Goal: Task Accomplishment & Management: Manage account settings

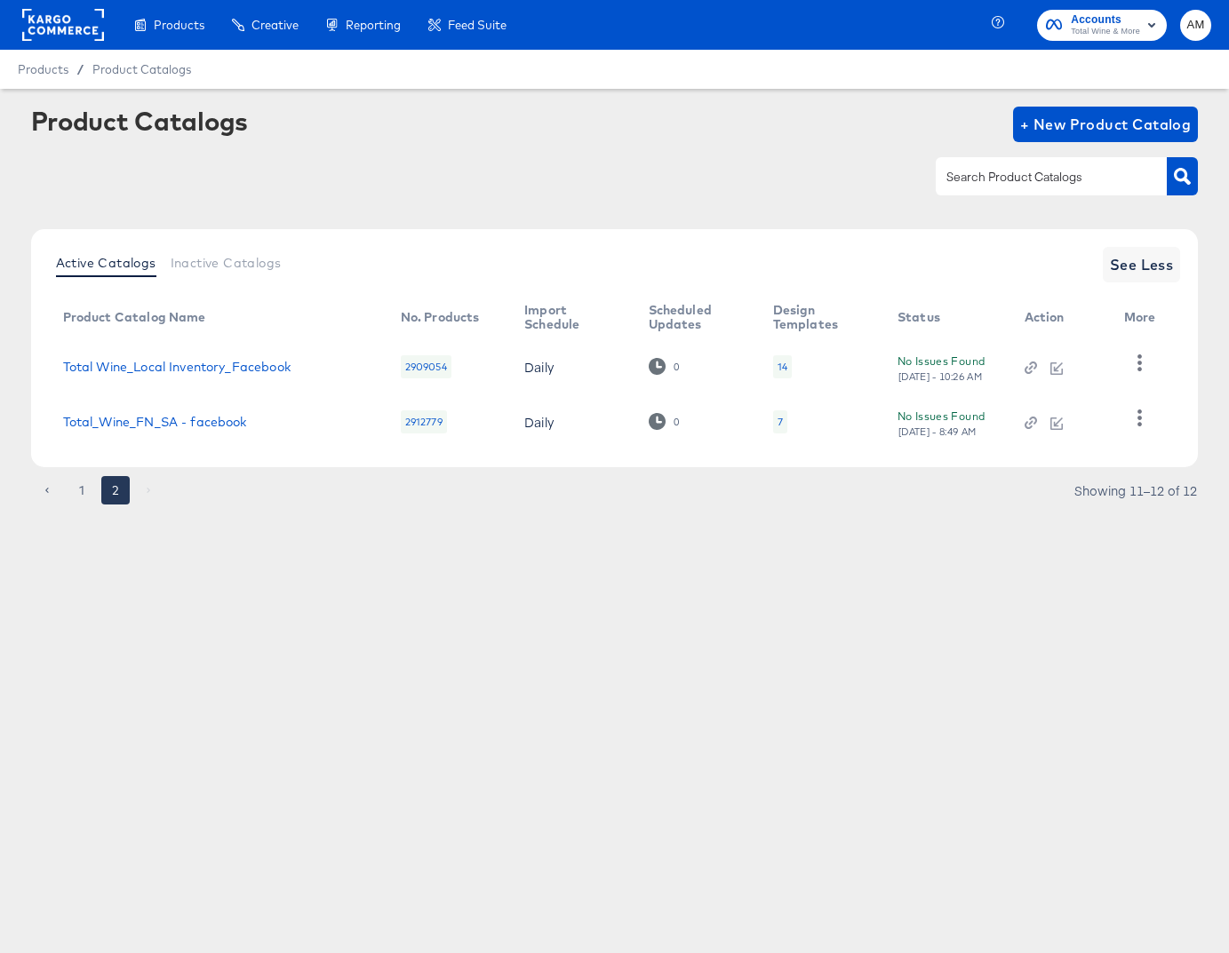
click at [52, 31] on rect at bounding box center [63, 25] width 82 height 32
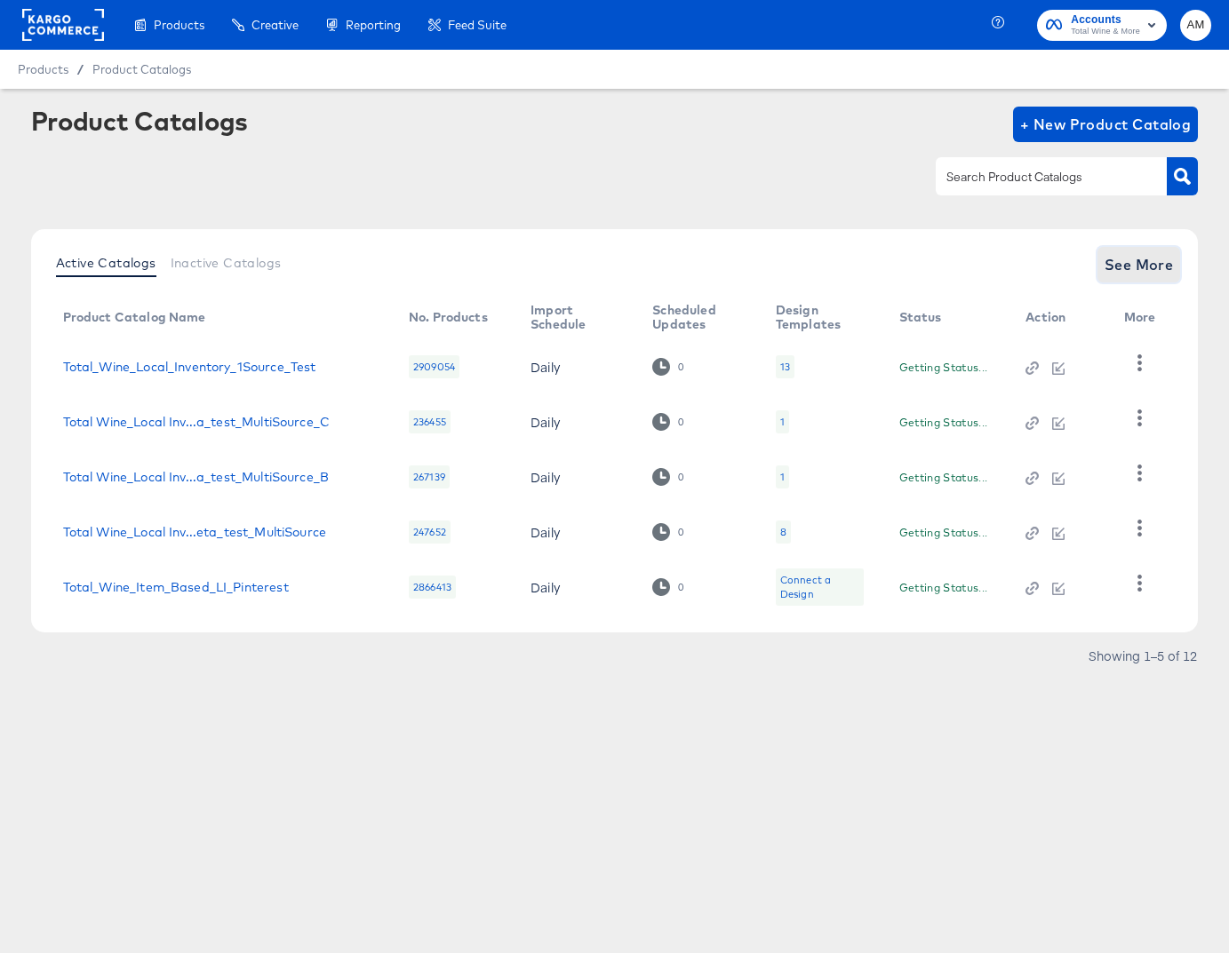
click at [1140, 262] on span "See More" at bounding box center [1139, 264] width 69 height 25
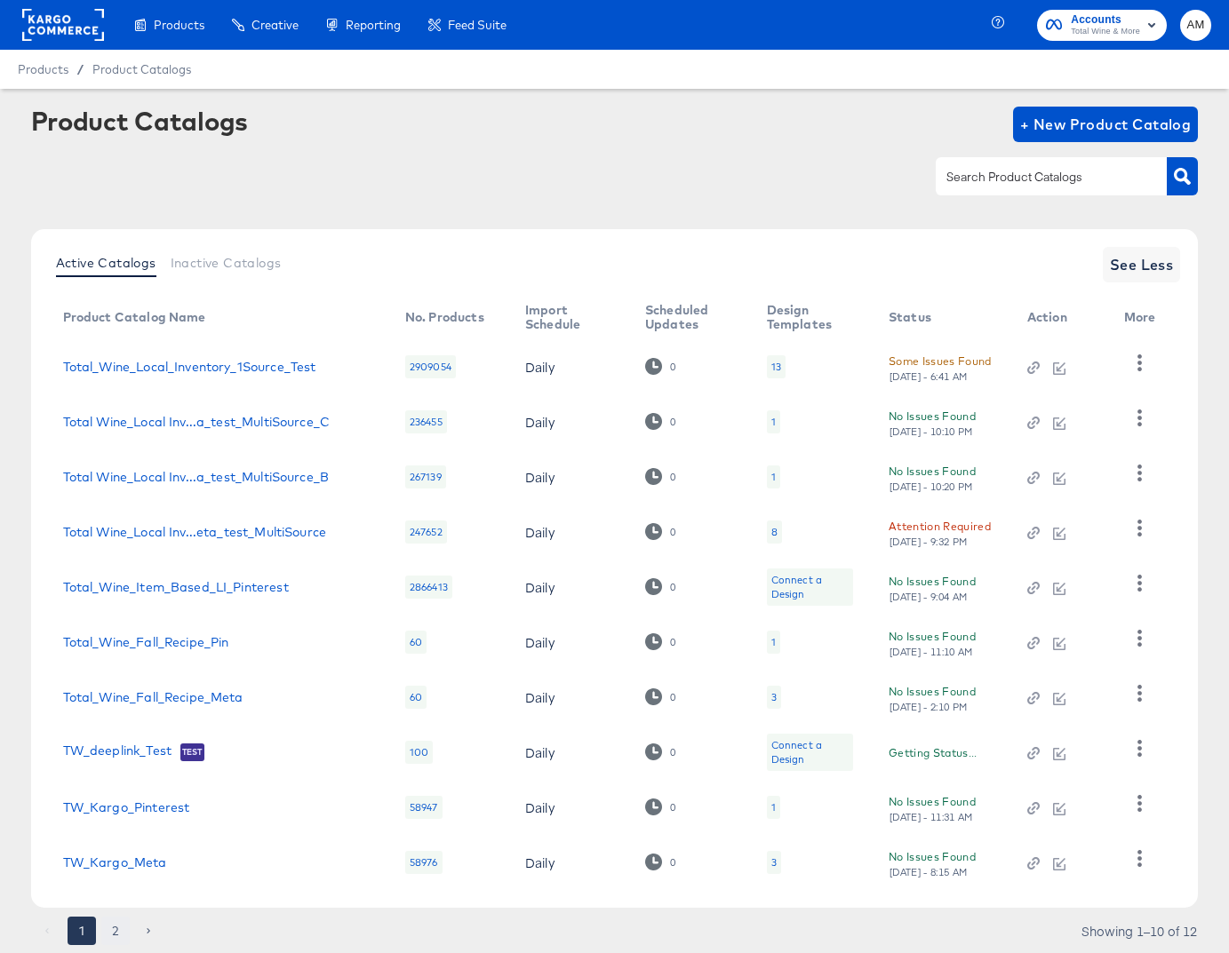
click at [116, 931] on button "2" at bounding box center [115, 931] width 28 height 28
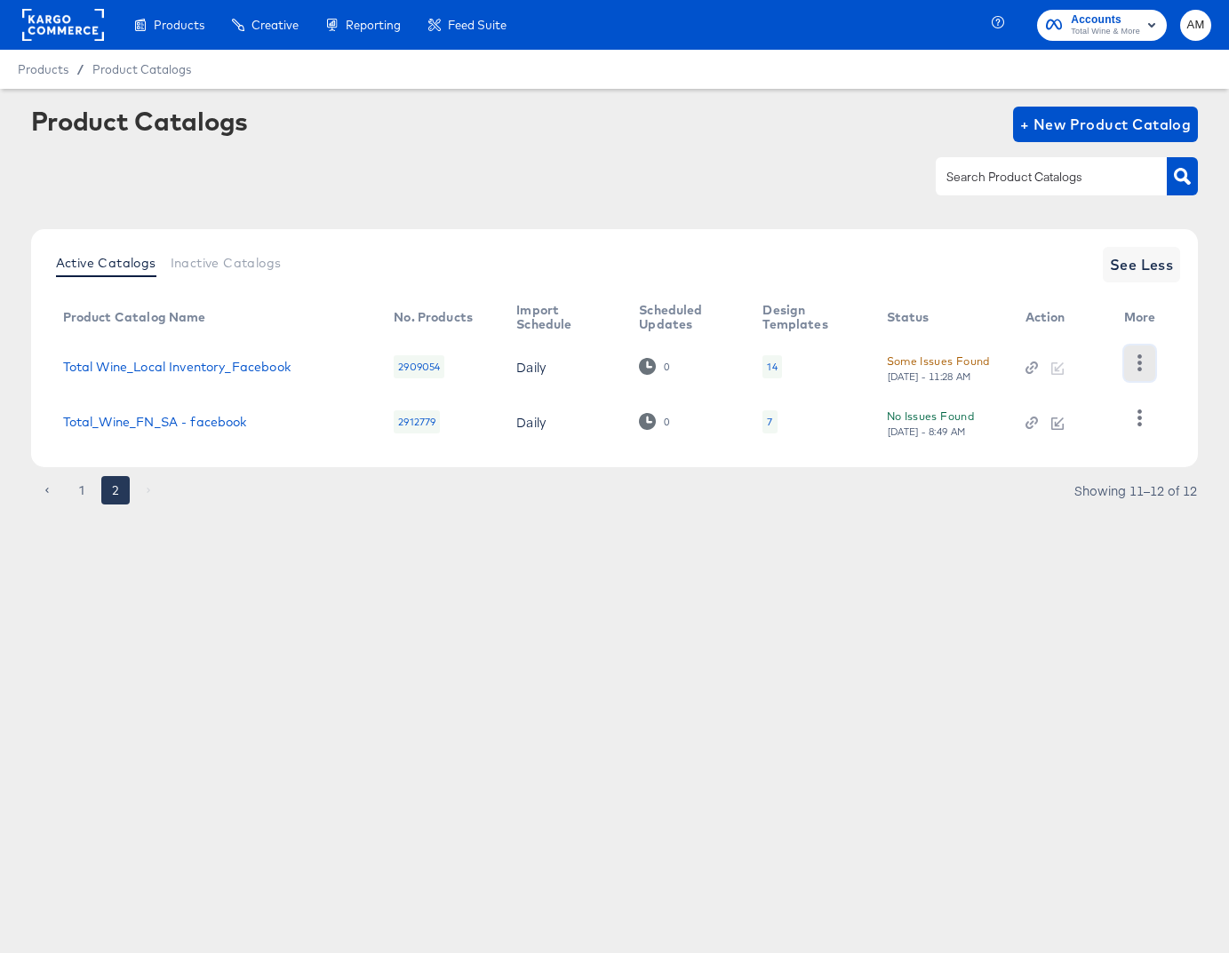
click at [1140, 360] on icon "button" at bounding box center [1139, 363] width 17 height 17
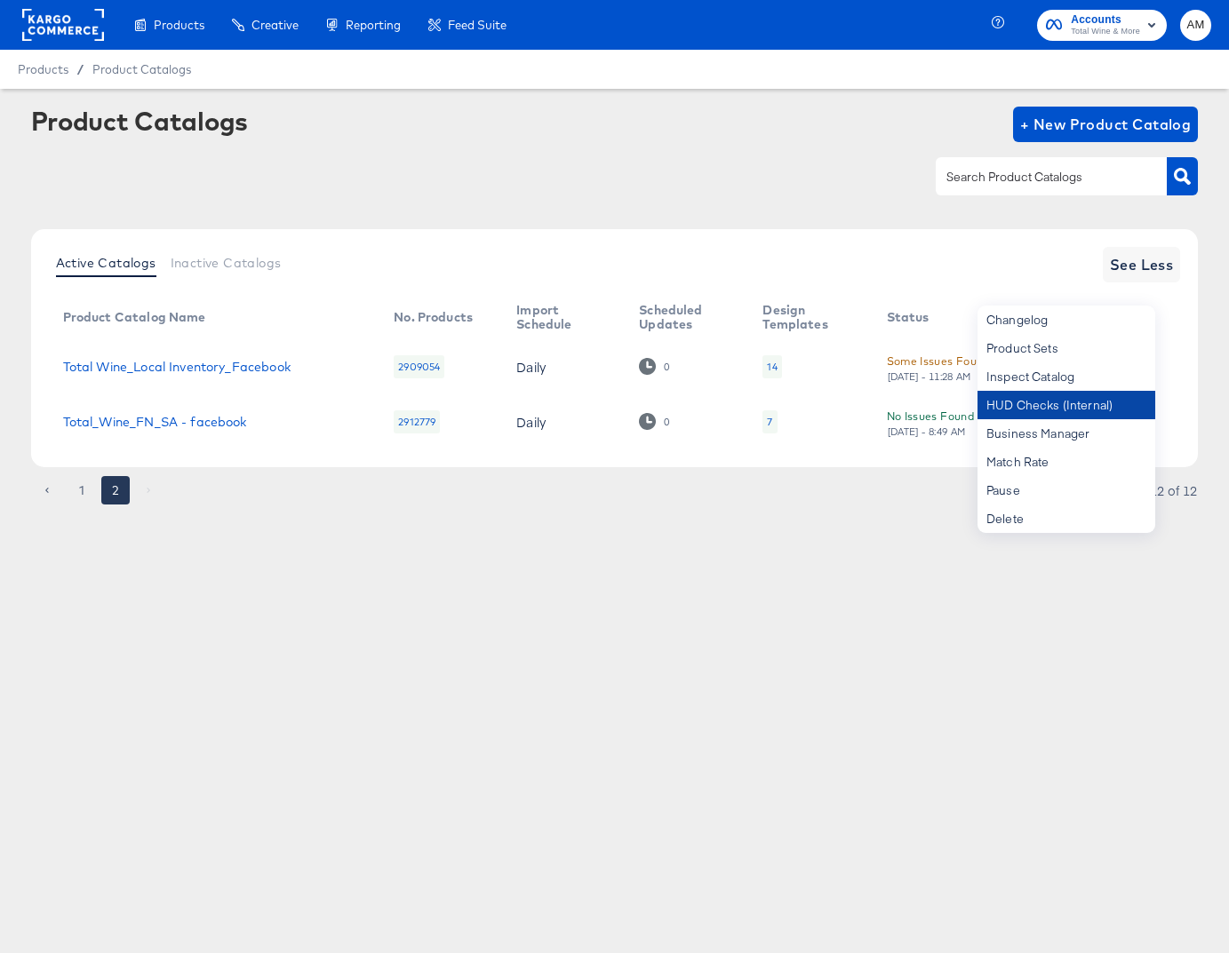
click at [1098, 405] on div "HUD Checks (Internal)" at bounding box center [1066, 405] width 178 height 28
click at [696, 664] on div "Products Products Product Catalogs Enhance Your Product Catalog, Map Them to Pu…" at bounding box center [614, 476] width 1229 height 953
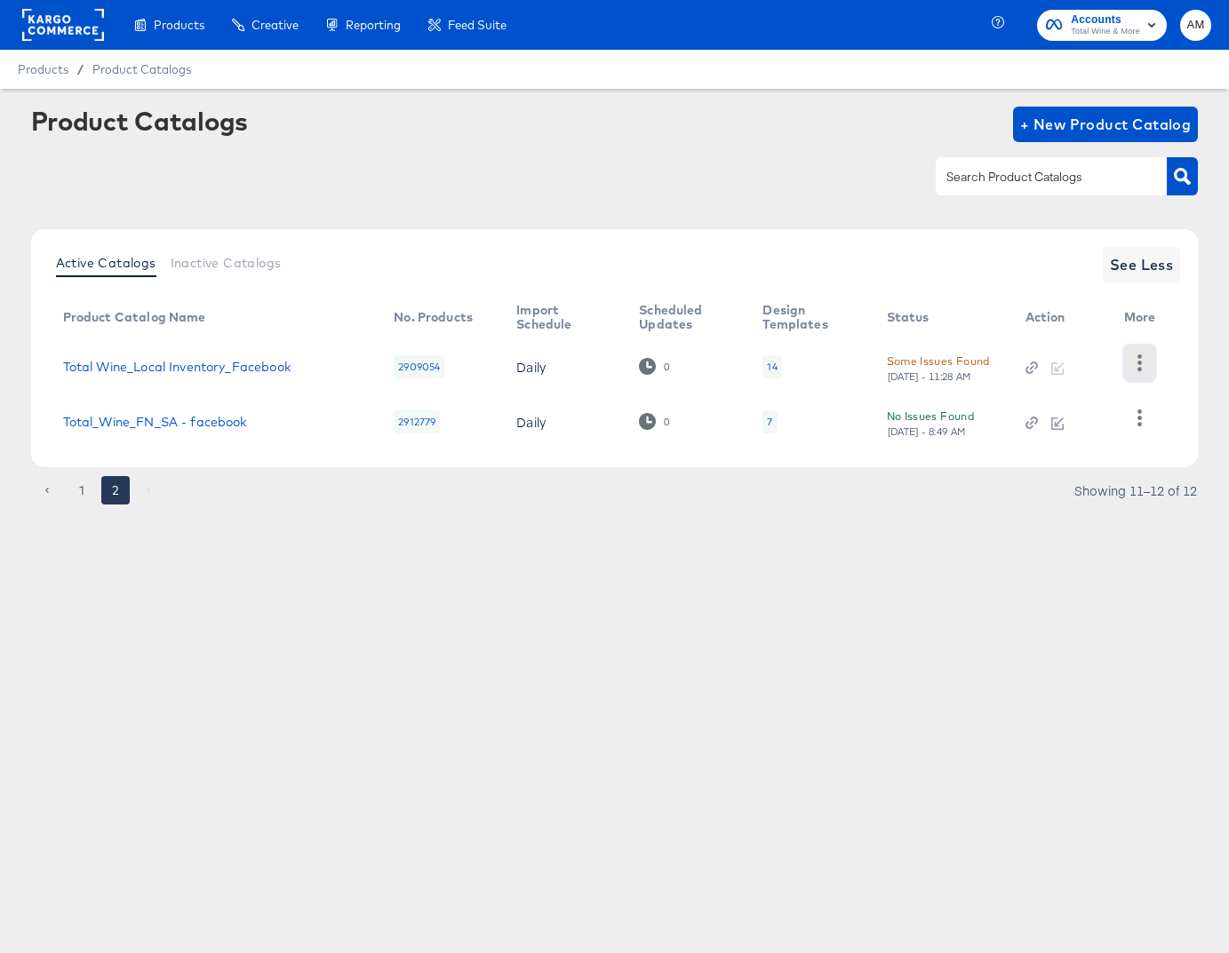
click at [1144, 365] on icon "button" at bounding box center [1139, 363] width 17 height 17
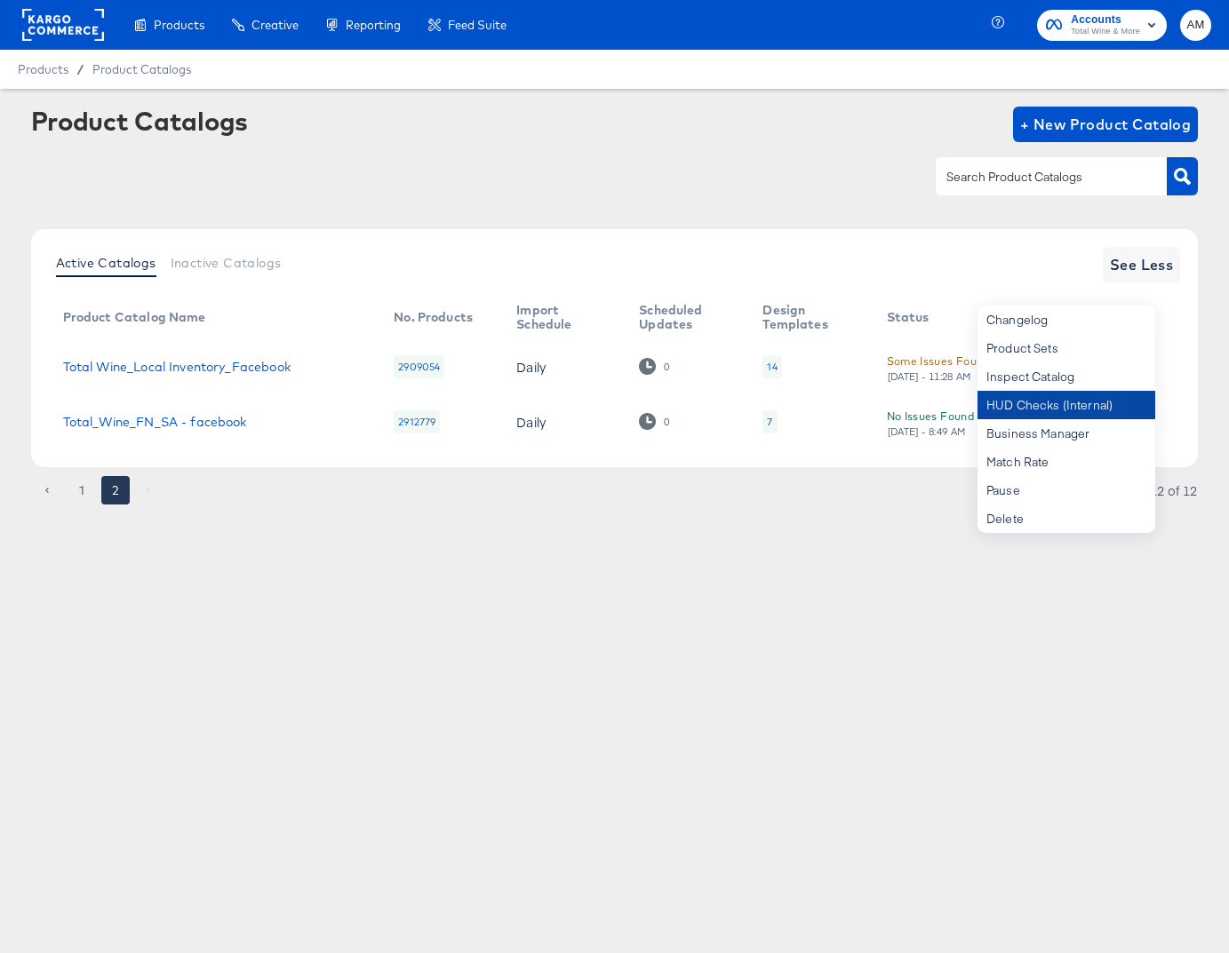
click at [1041, 402] on div "HUD Checks (Internal)" at bounding box center [1066, 405] width 178 height 28
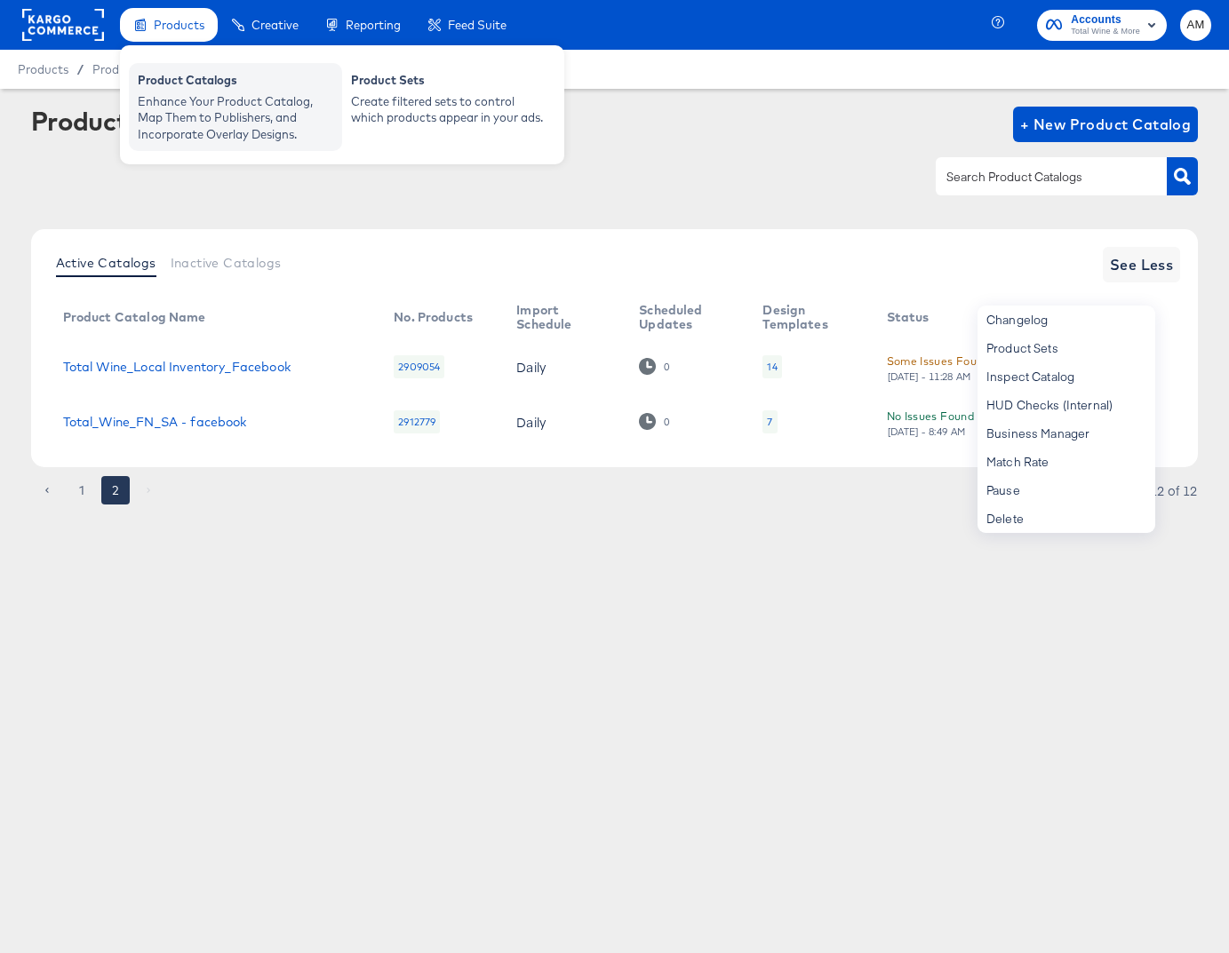
click at [185, 97] on div "Enhance Your Product Catalog, Map Them to Publishers, and Incorporate Overlay D…" at bounding box center [235, 118] width 195 height 50
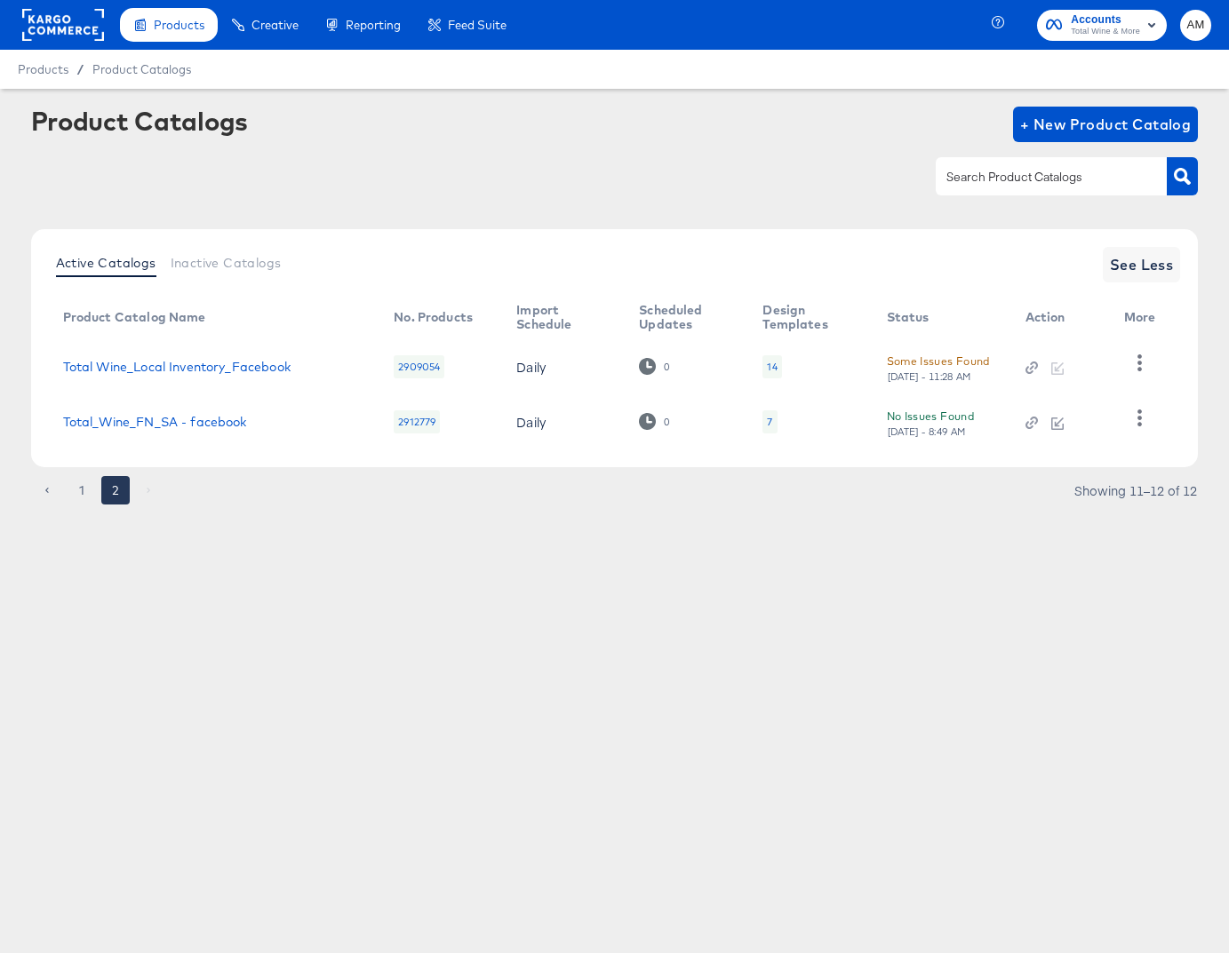
click at [84, 18] on rect at bounding box center [63, 25] width 82 height 32
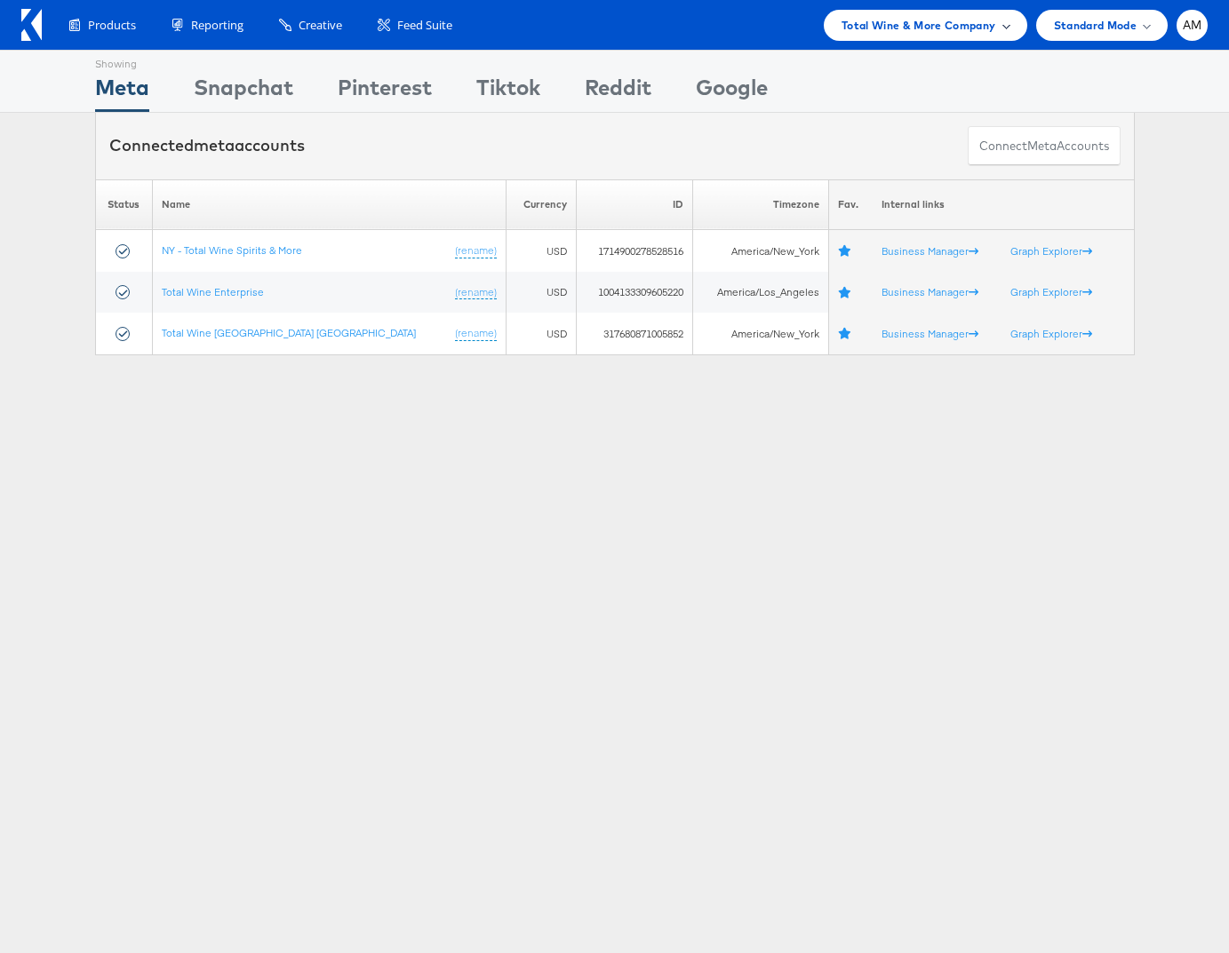
click at [890, 21] on span "Total Wine & More Company" at bounding box center [919, 25] width 155 height 19
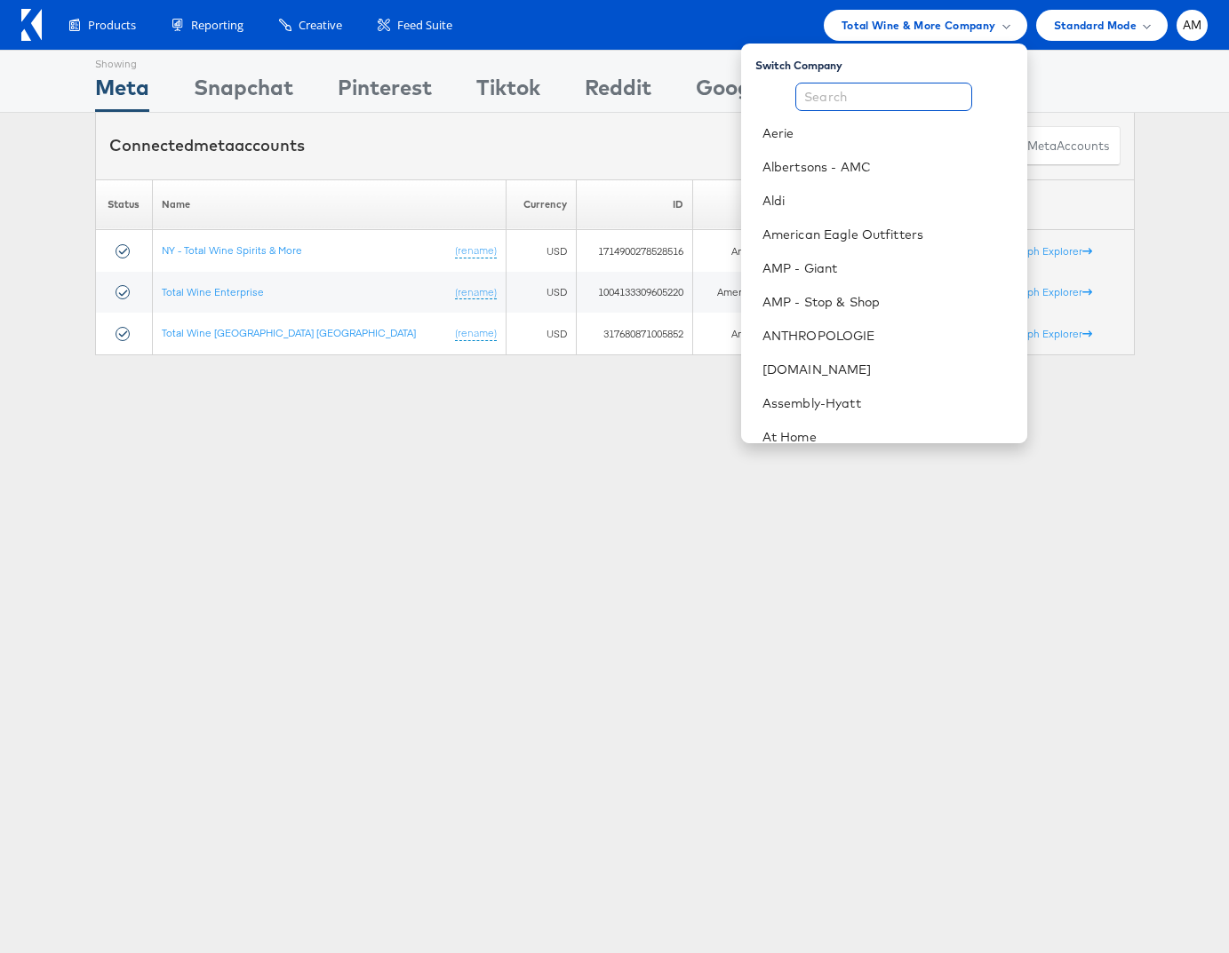
click at [841, 100] on input "text" at bounding box center [883, 97] width 177 height 28
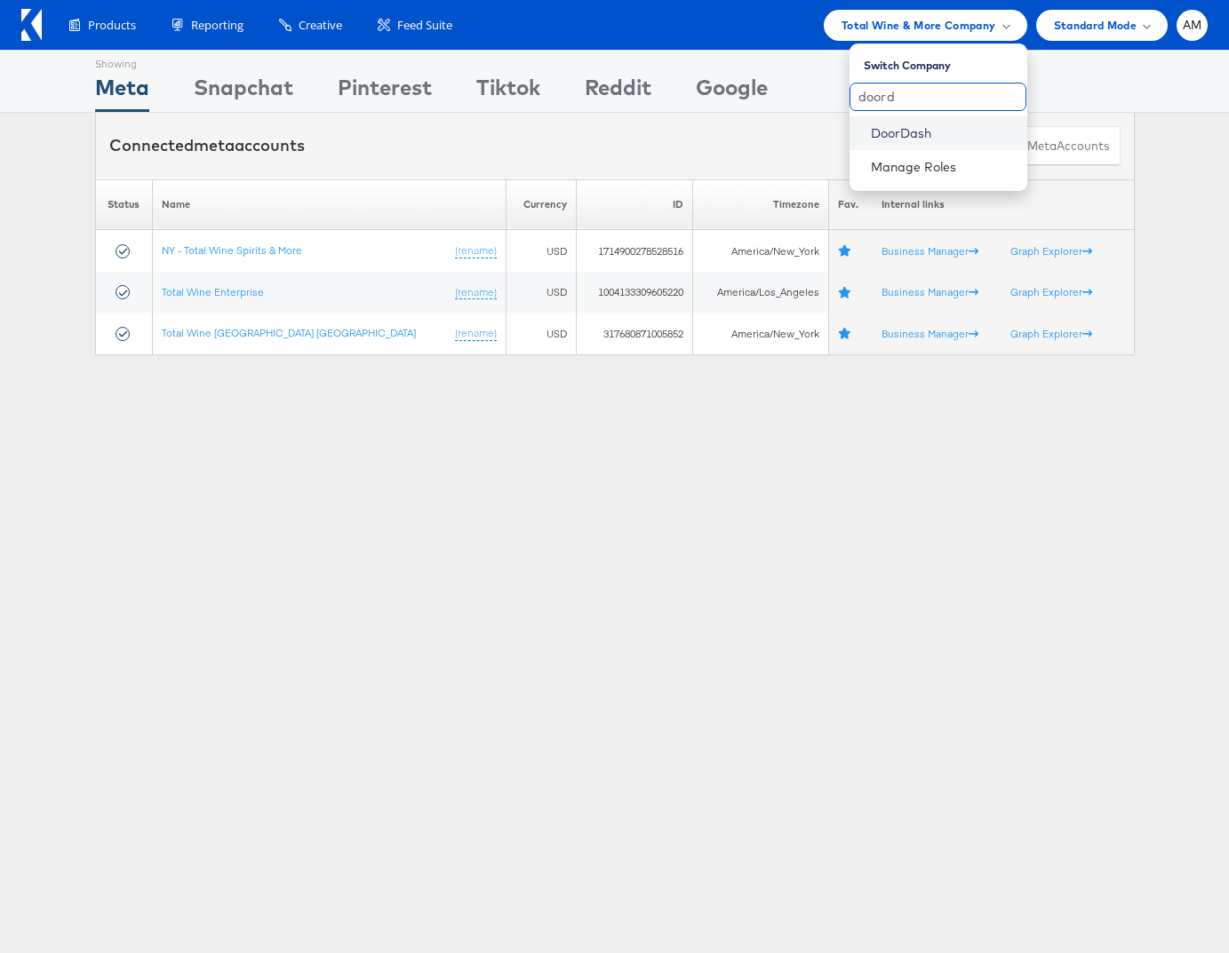
type input "doord"
click at [888, 139] on link "DoorDash" at bounding box center [942, 133] width 142 height 18
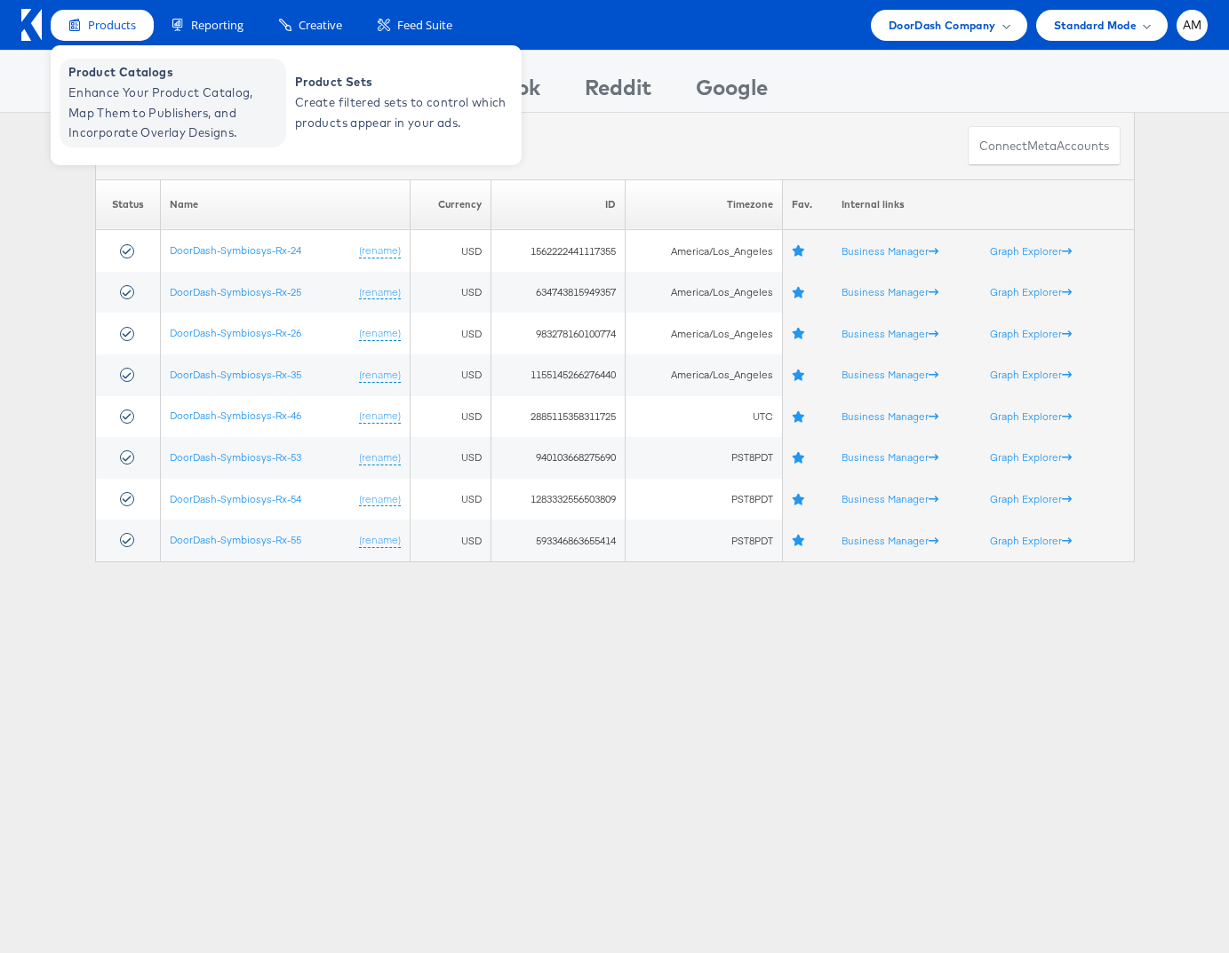
click at [140, 108] on span "Enhance Your Product Catalog, Map Them to Publishers, and Incorporate Overlay D…" at bounding box center [174, 113] width 213 height 60
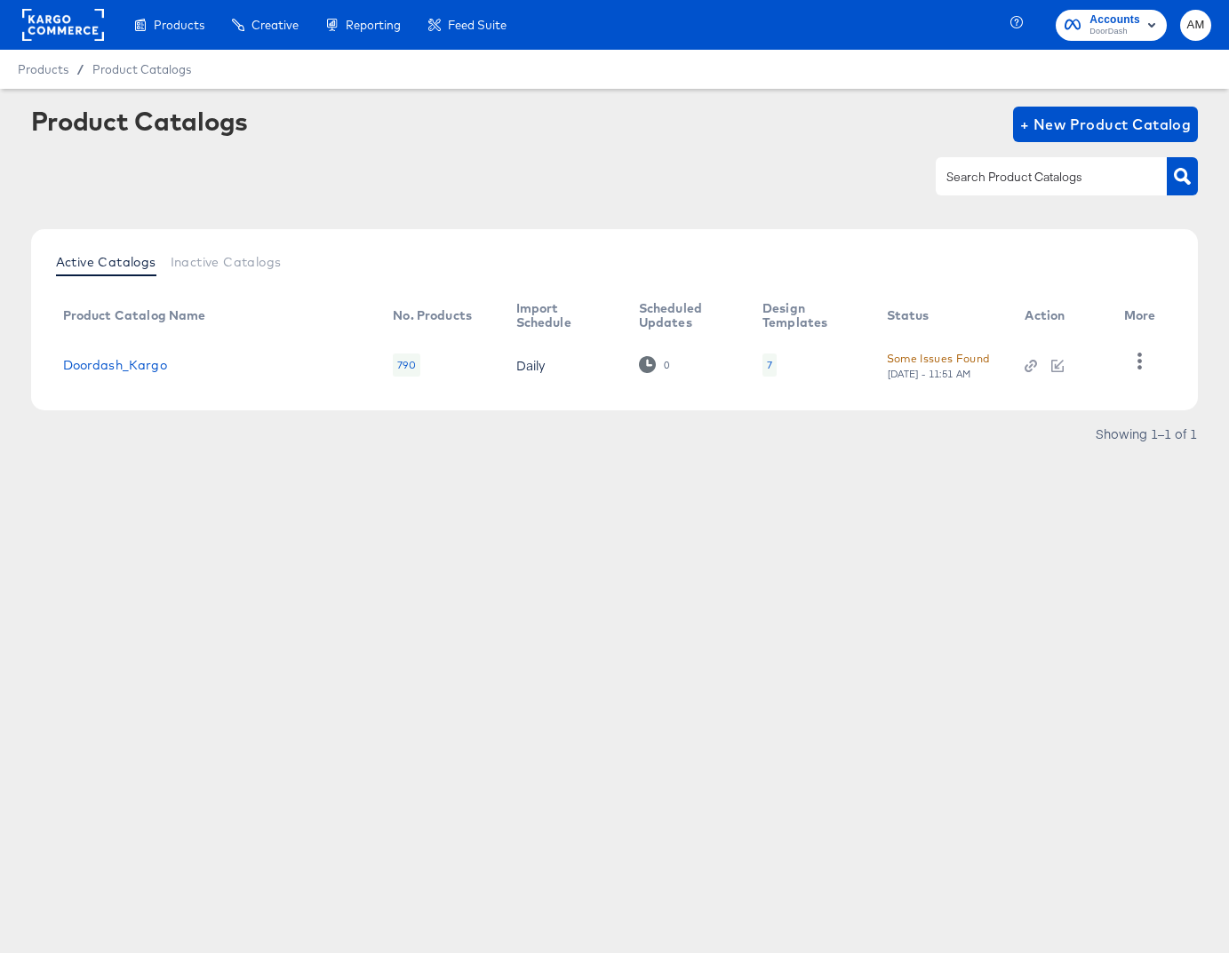
click at [929, 363] on div "Some Issues Found" at bounding box center [938, 358] width 103 height 19
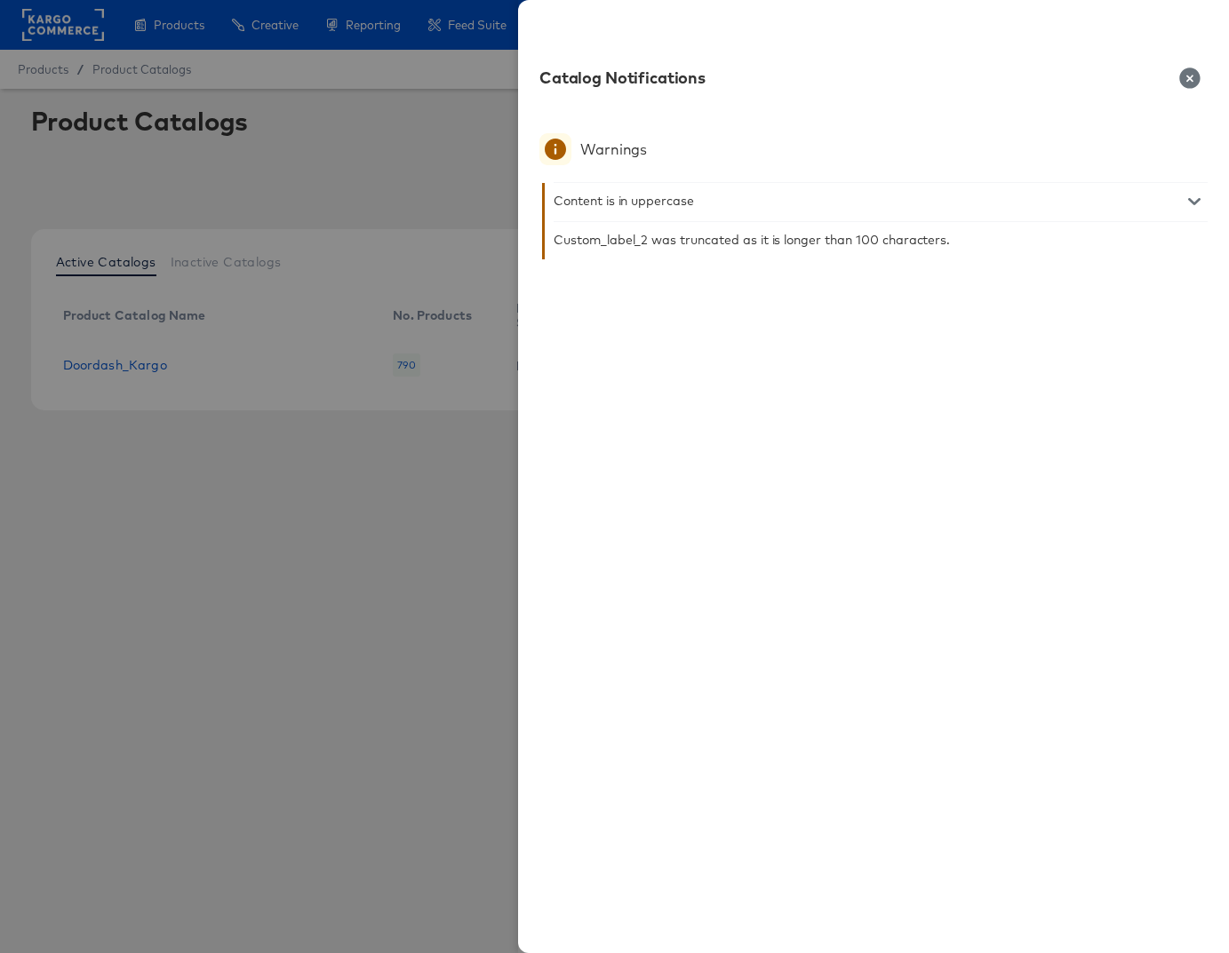
click at [1192, 76] on icon "button" at bounding box center [1189, 78] width 21 height 21
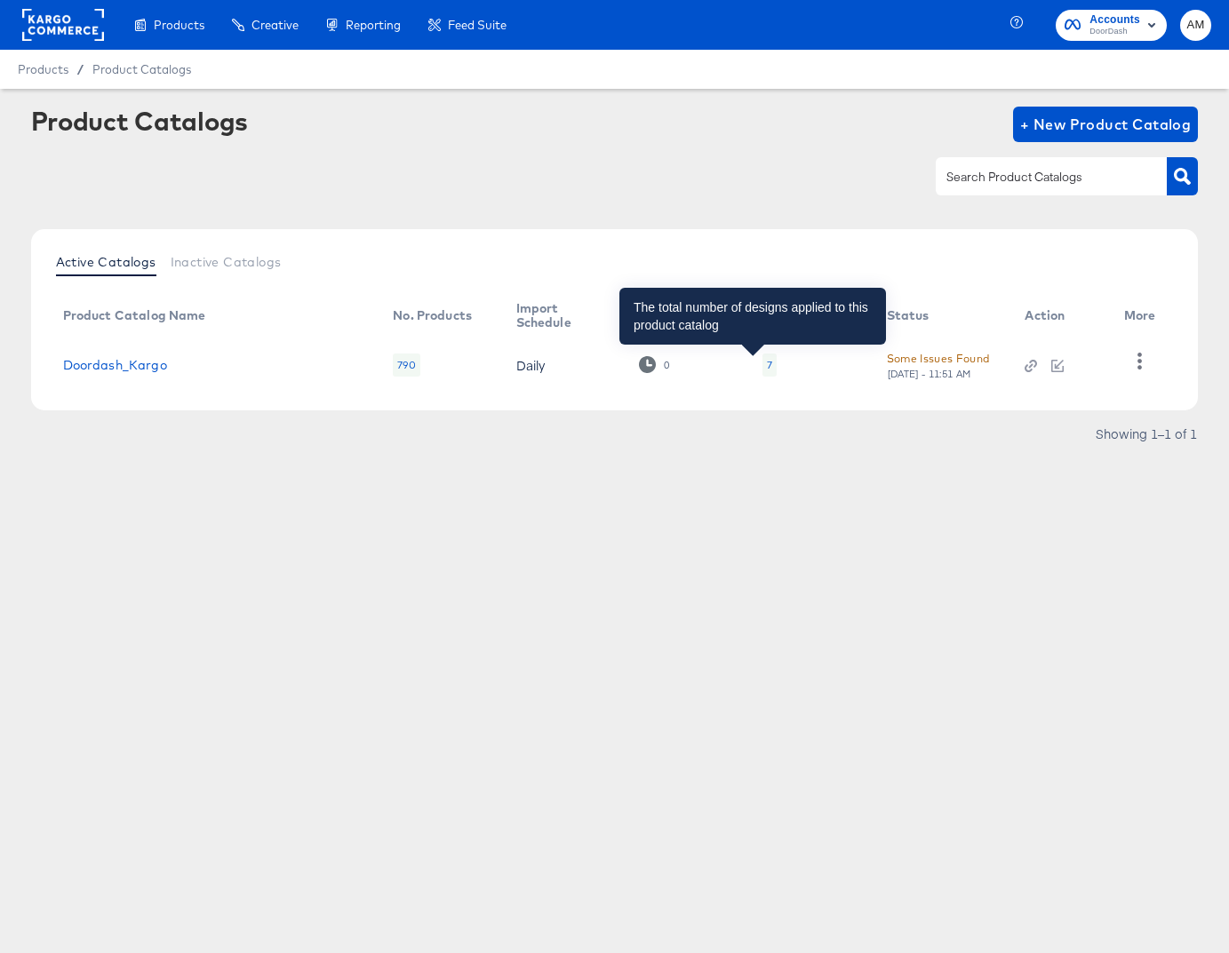
click at [767, 366] on div "7" at bounding box center [769, 365] width 5 height 14
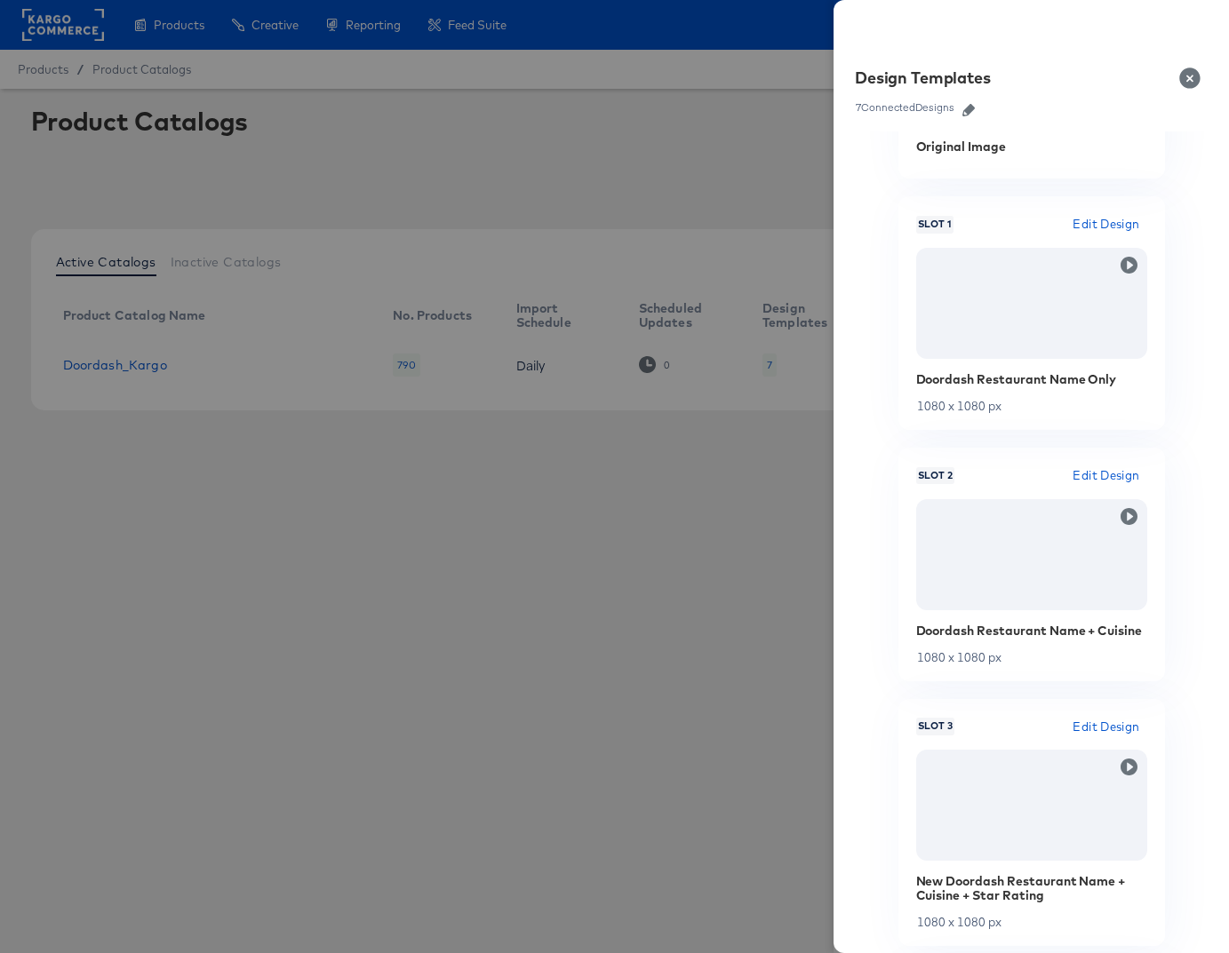
scroll to position [282, 0]
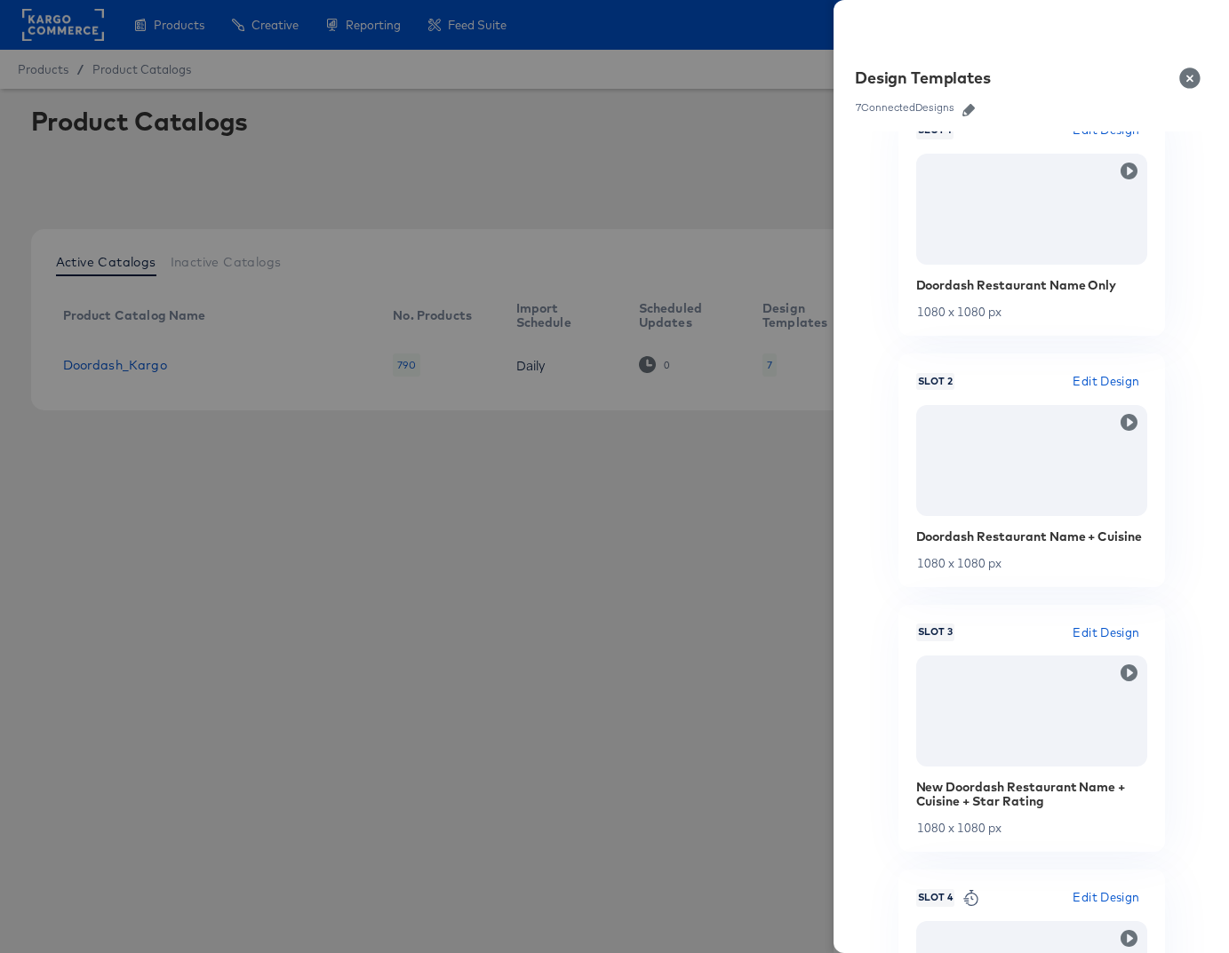
click at [1192, 75] on button "Close" at bounding box center [1194, 78] width 50 height 50
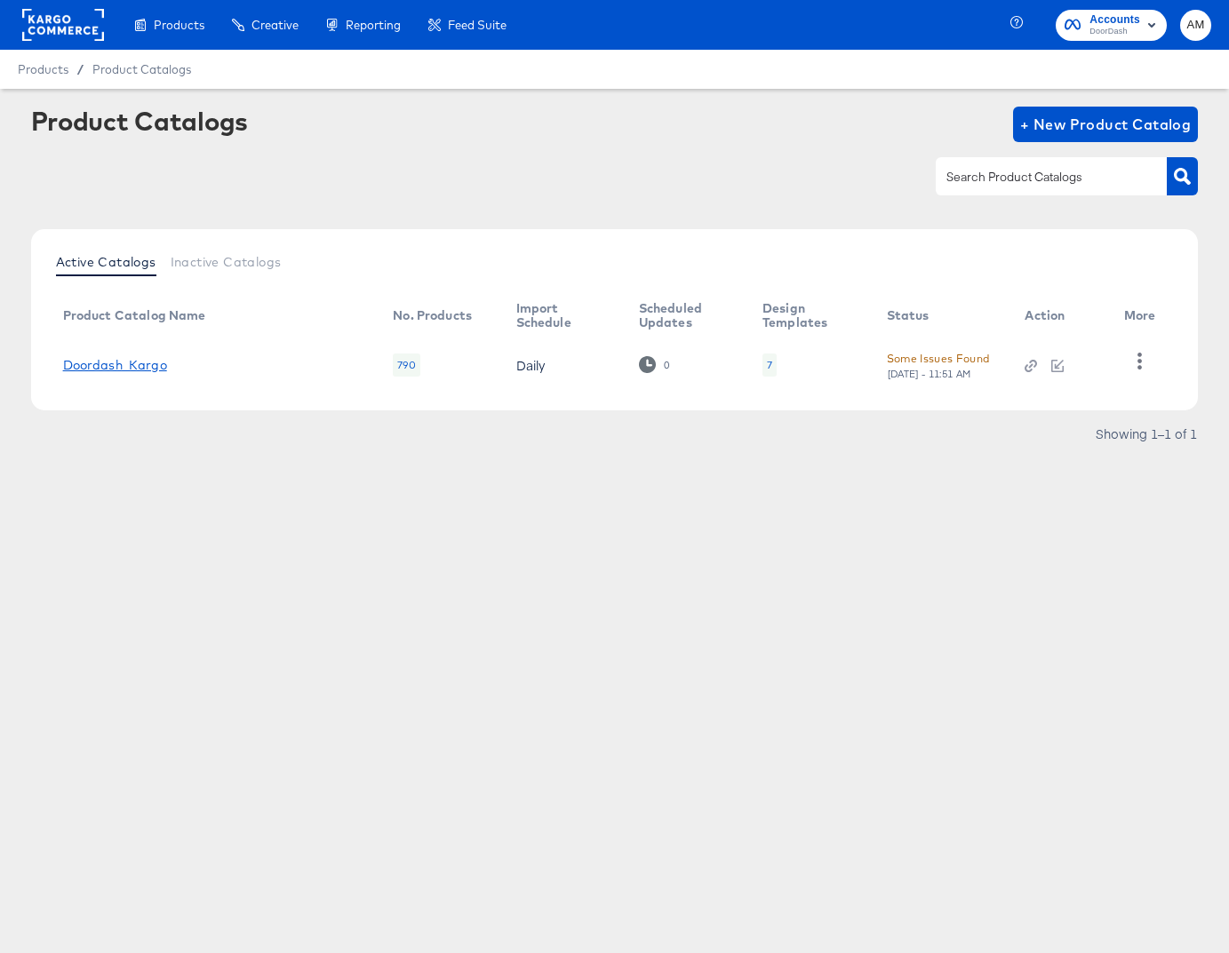
click at [146, 368] on link "Doordash_Kargo" at bounding box center [115, 365] width 104 height 14
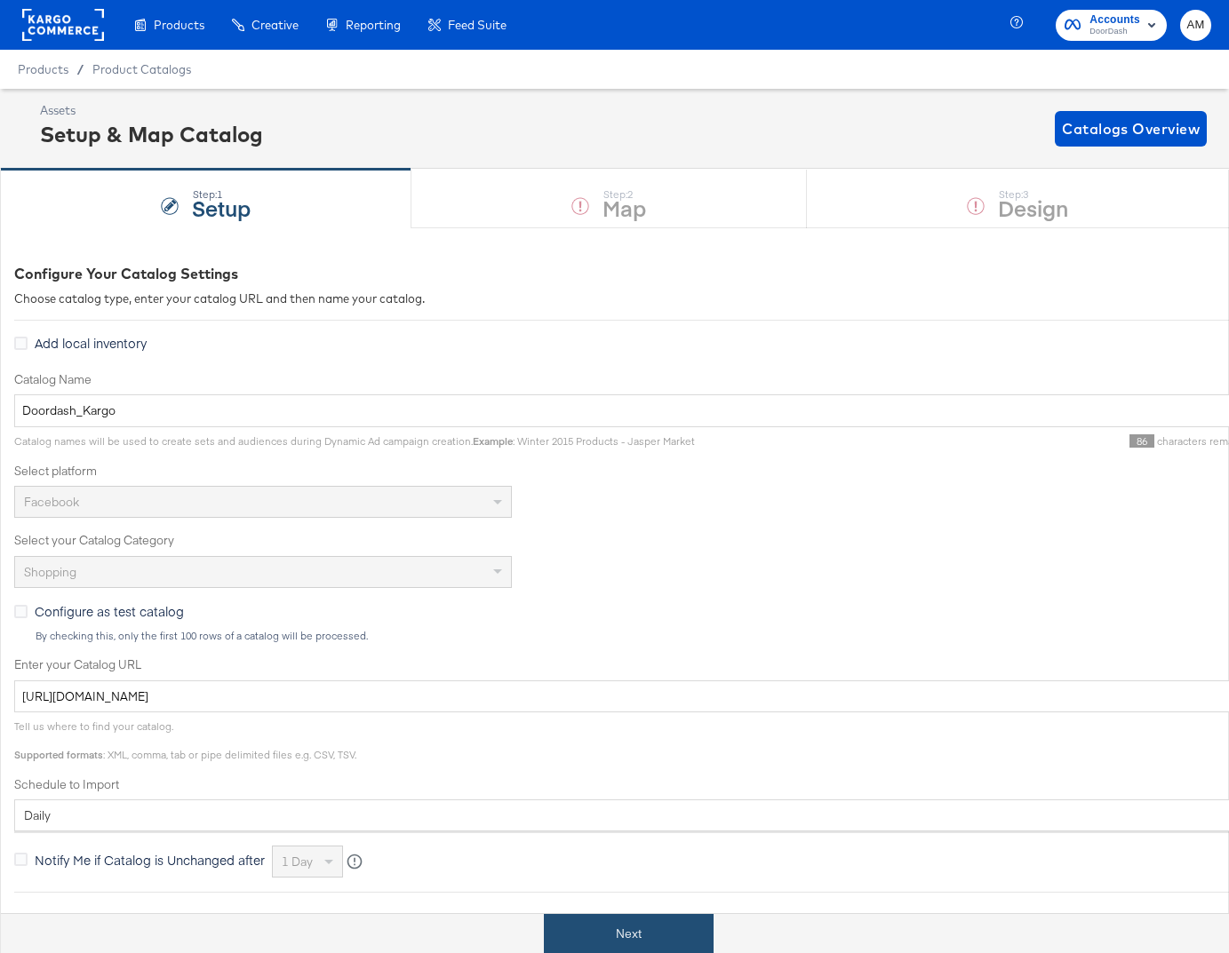
click at [569, 925] on button "Next" at bounding box center [629, 934] width 170 height 40
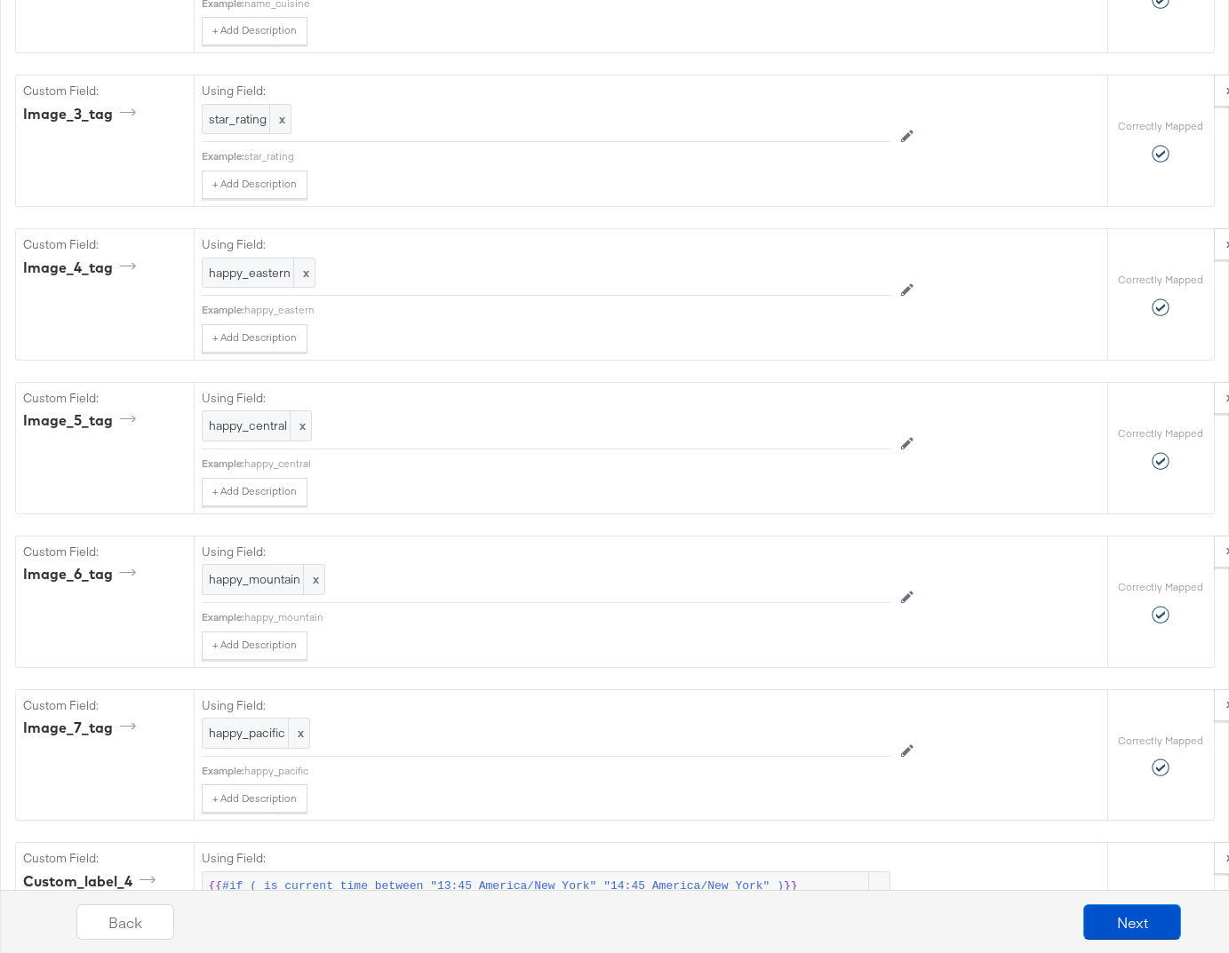
scroll to position [3876, 0]
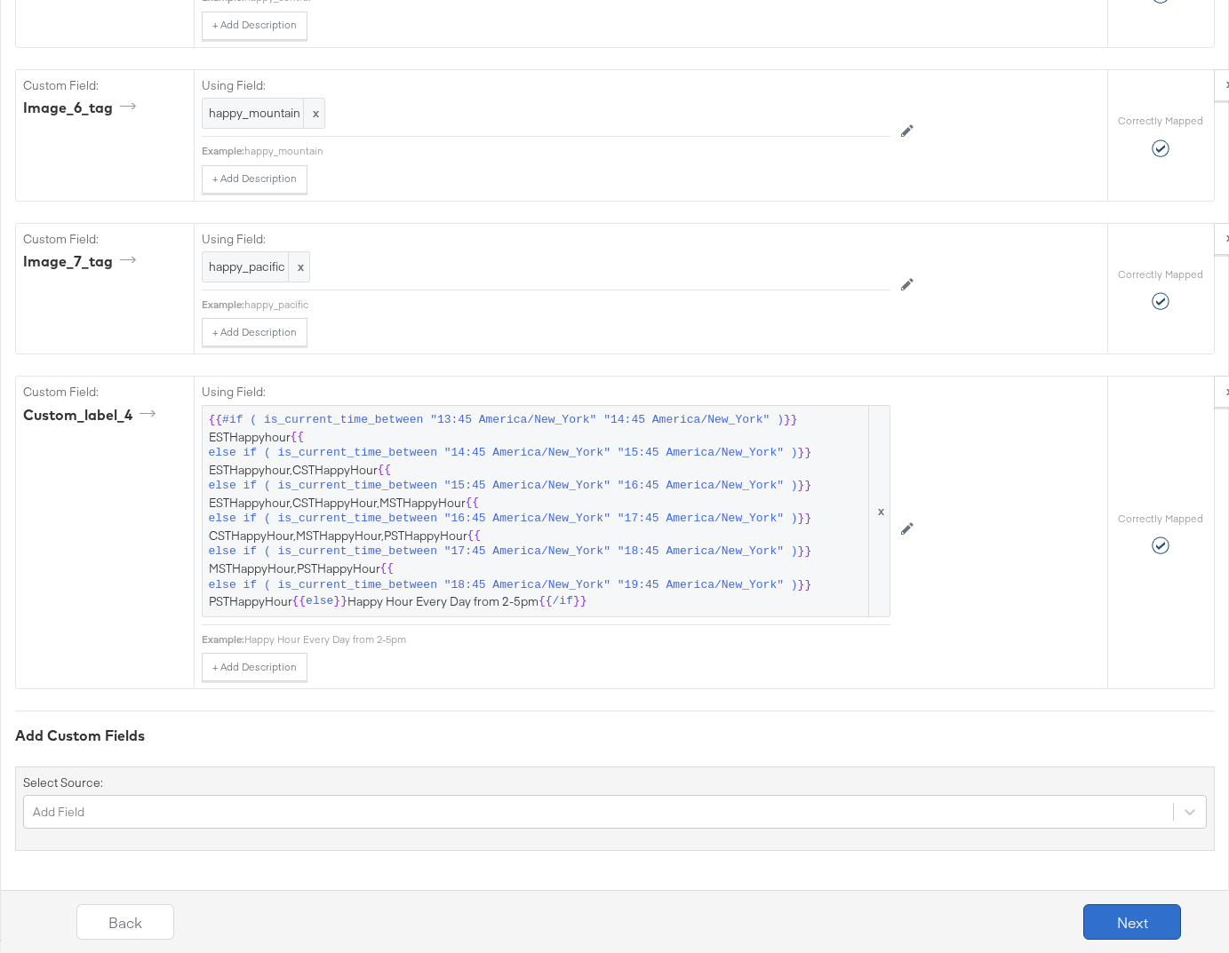
click at [1138, 923] on button "Next" at bounding box center [1132, 923] width 98 height 36
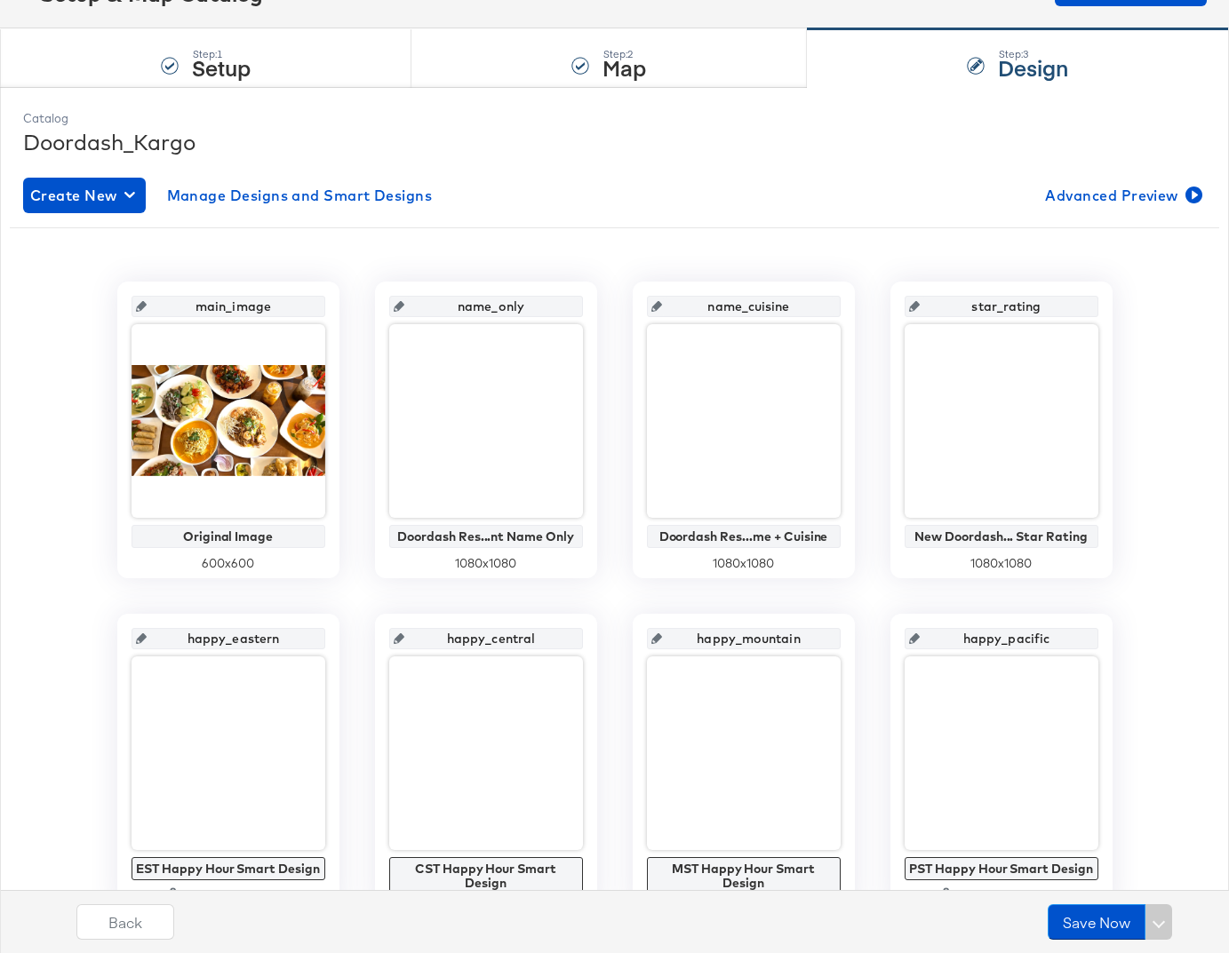
scroll to position [0, 0]
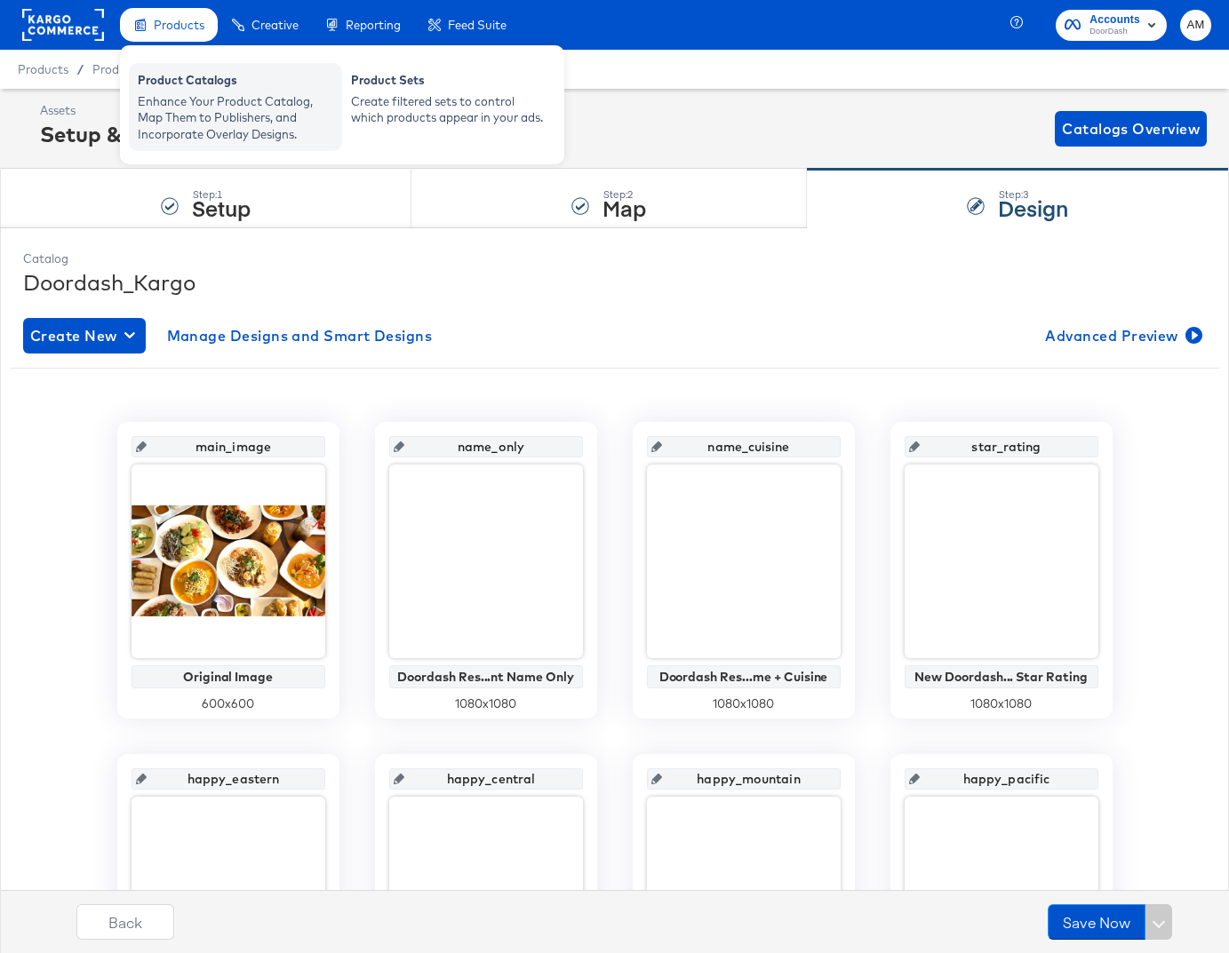
click at [179, 79] on div "Product Catalogs" at bounding box center [235, 82] width 195 height 21
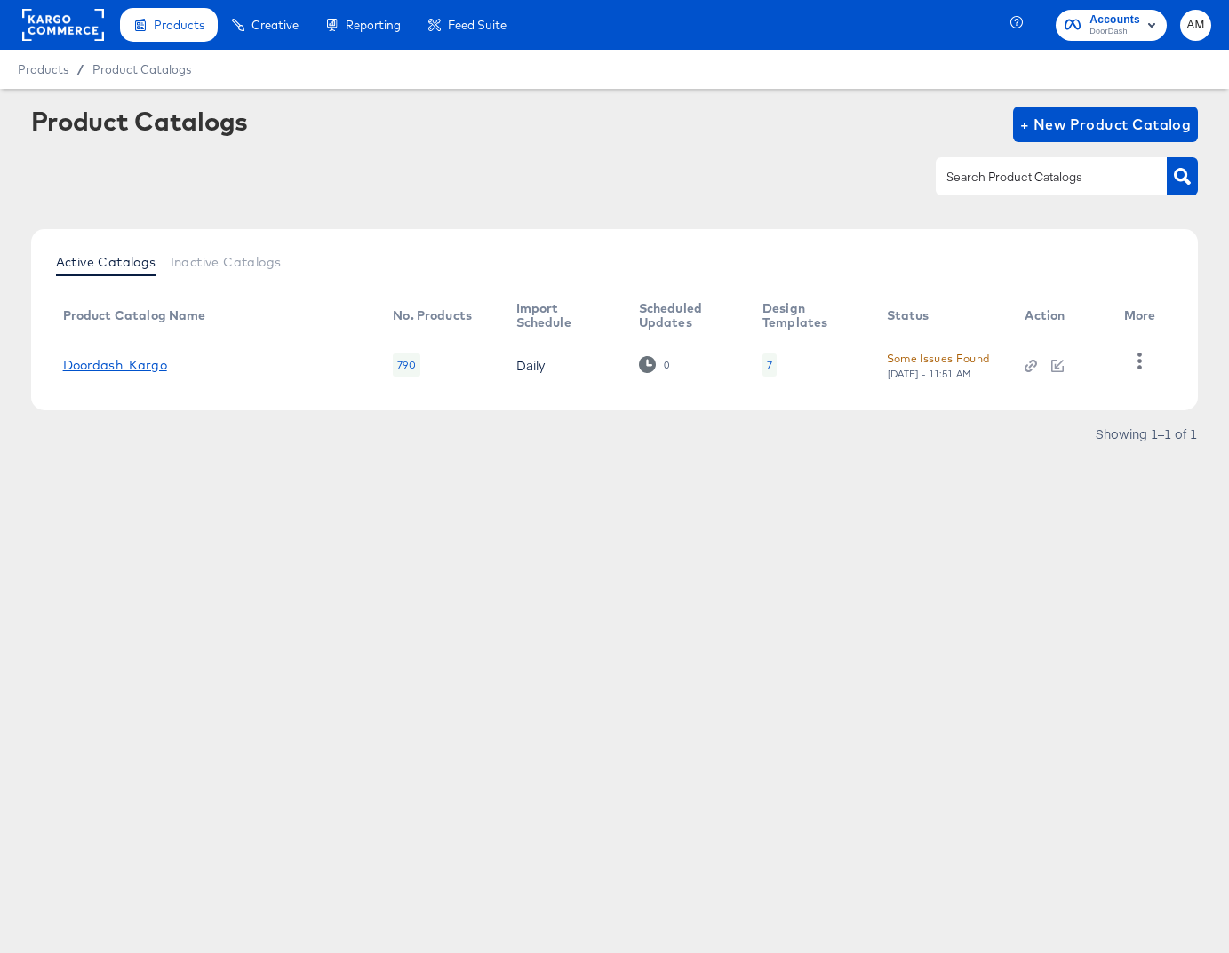
click at [138, 368] on link "Doordash_Kargo" at bounding box center [115, 365] width 104 height 14
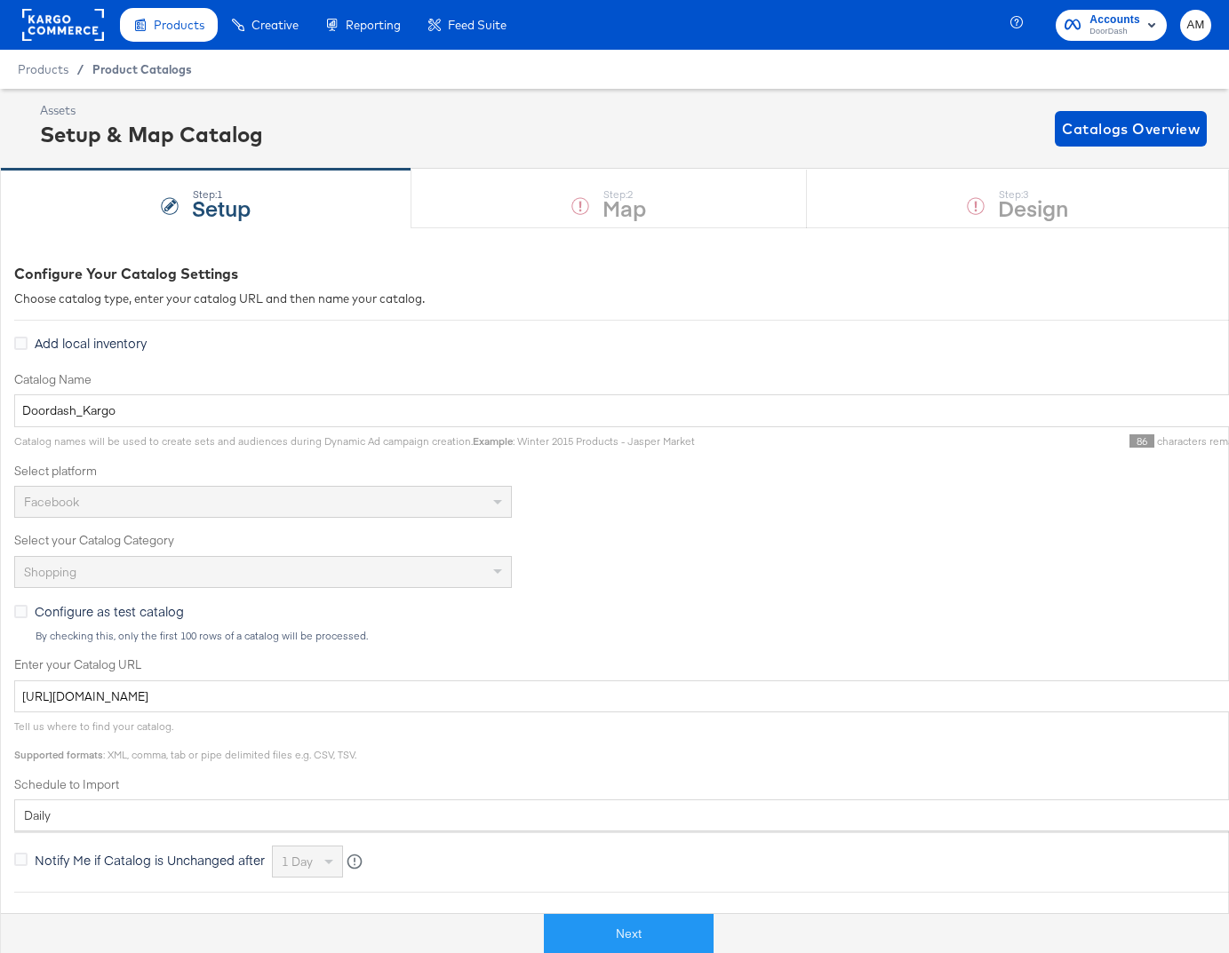
click at [137, 71] on span "Product Catalogs" at bounding box center [142, 69] width 100 height 14
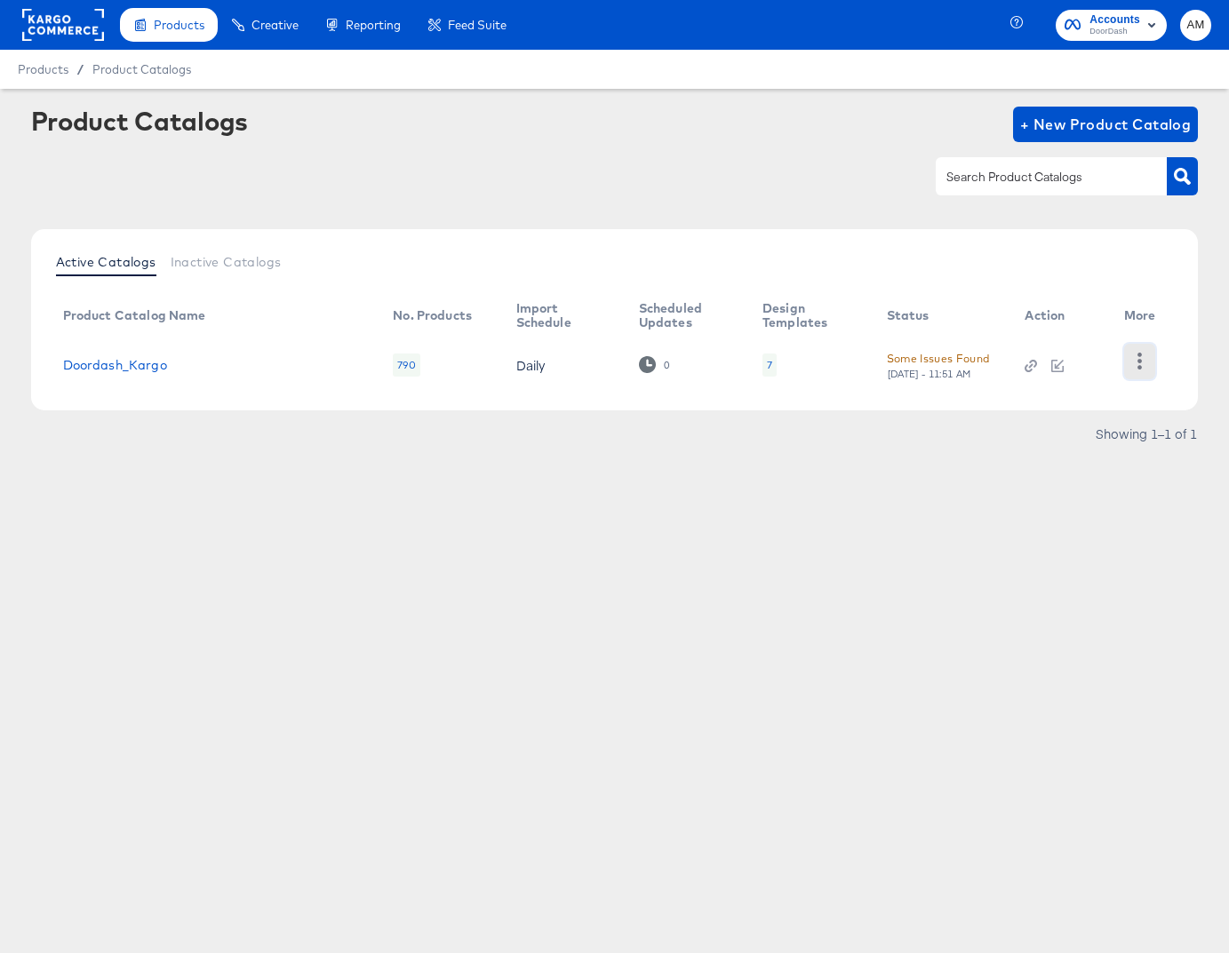
click at [1139, 359] on icon "button" at bounding box center [1139, 361] width 4 height 17
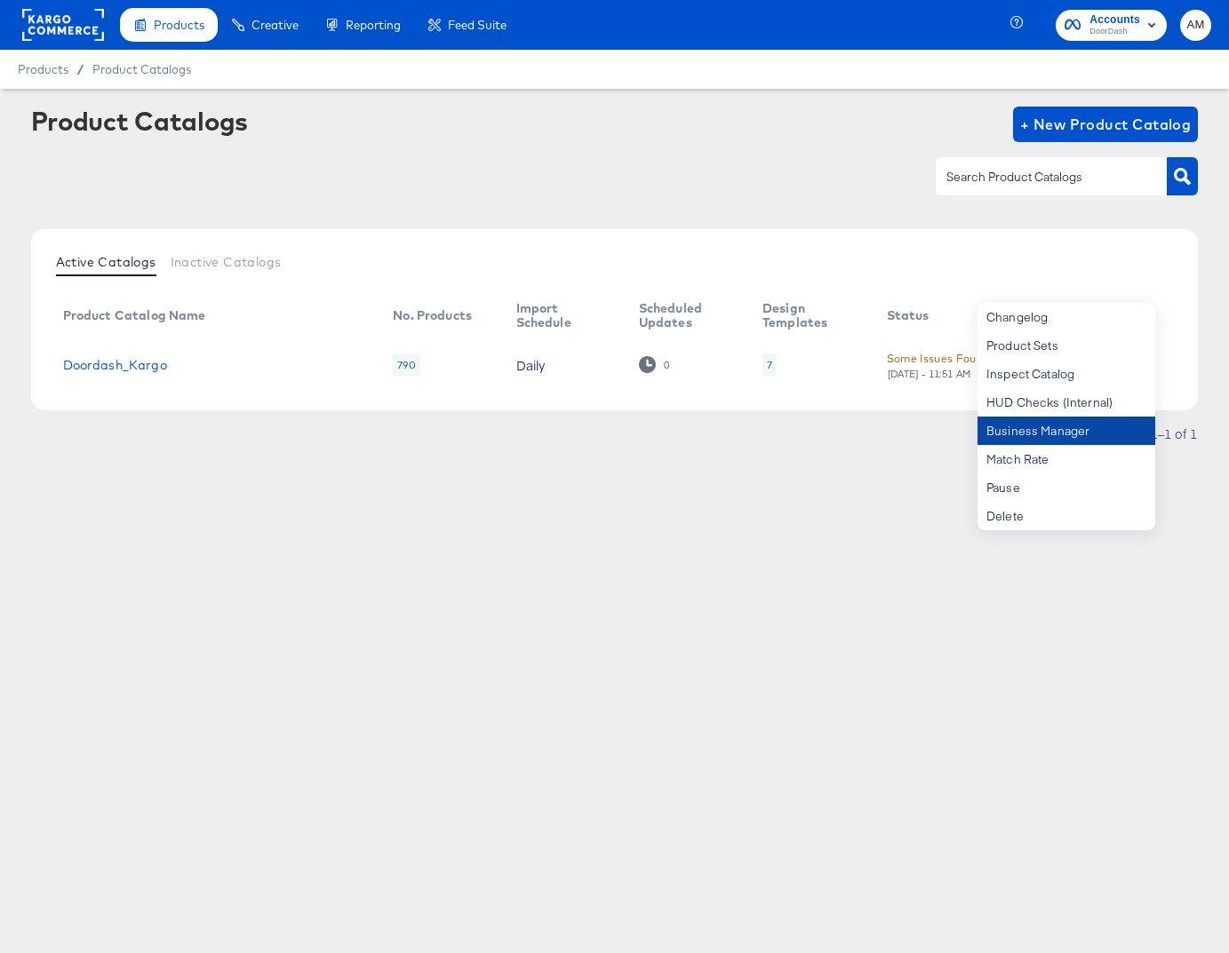
click at [1033, 434] on div "Business Manager" at bounding box center [1066, 431] width 178 height 28
click at [148, 362] on link "Doordash_Kargo" at bounding box center [115, 365] width 104 height 14
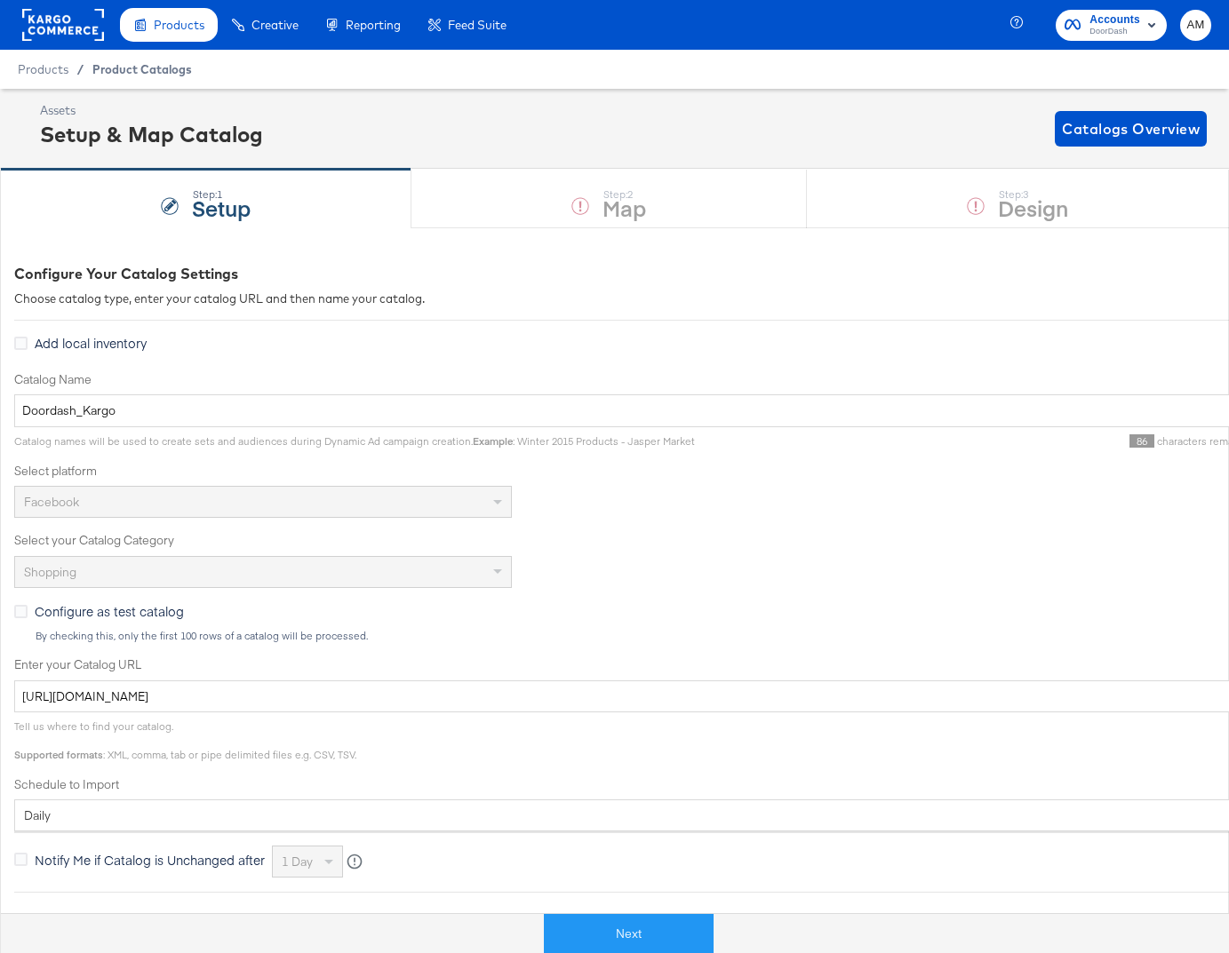
click at [124, 69] on span "Product Catalogs" at bounding box center [142, 69] width 100 height 14
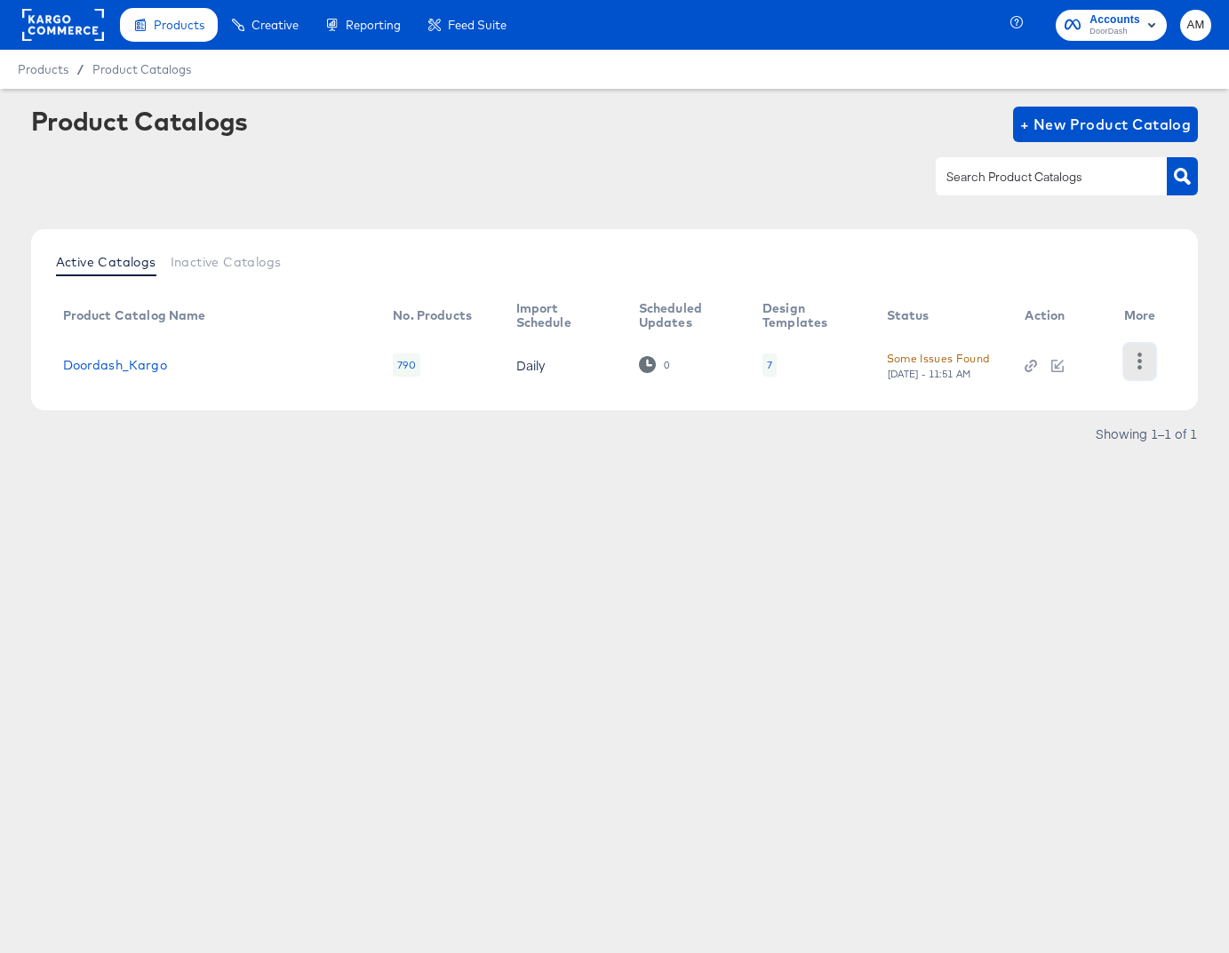
click at [1137, 363] on icon "button" at bounding box center [1139, 361] width 17 height 17
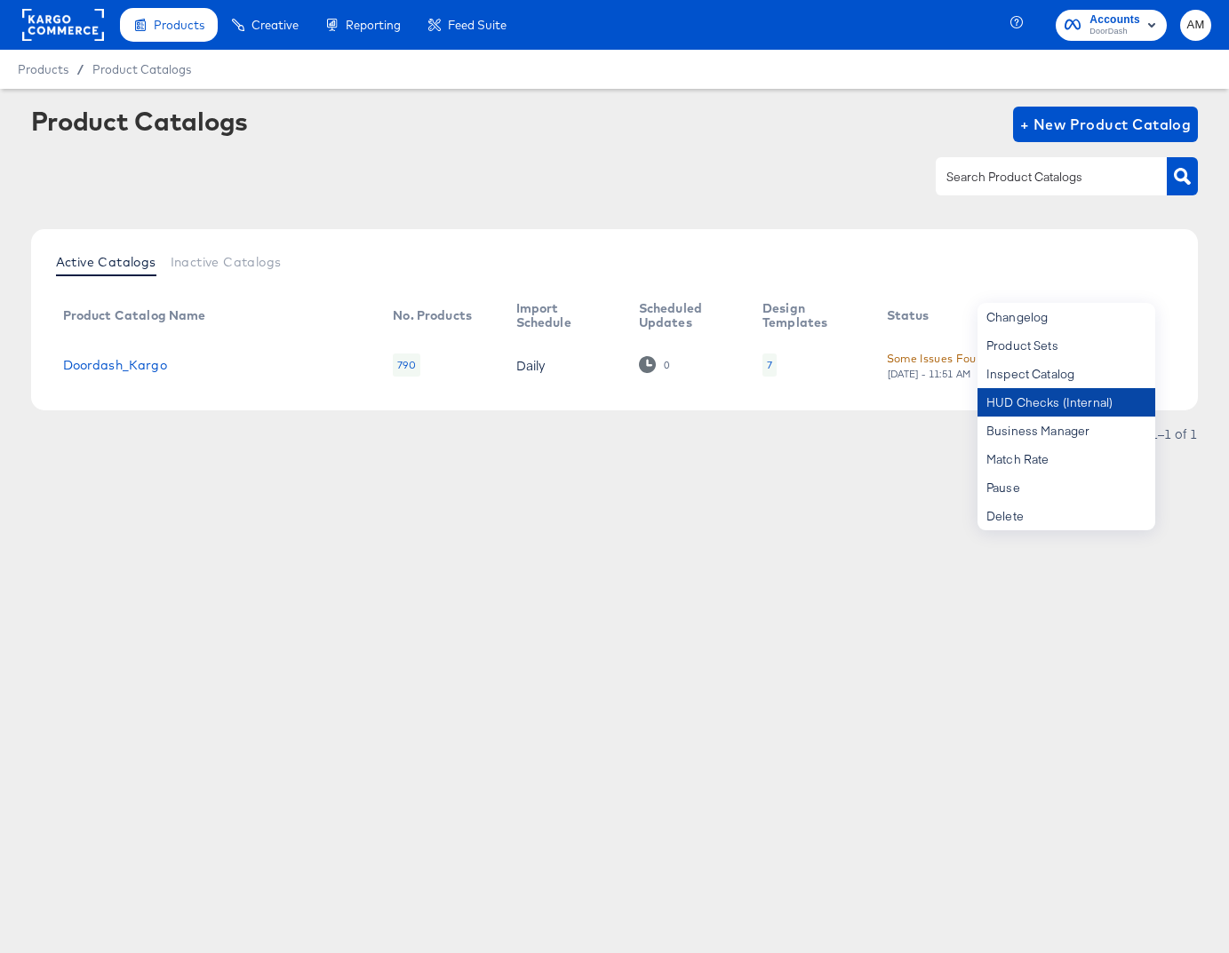
click at [1053, 398] on div "HUD Checks (Internal)" at bounding box center [1066, 402] width 178 height 28
click at [1184, 14] on button "AM" at bounding box center [1195, 25] width 31 height 31
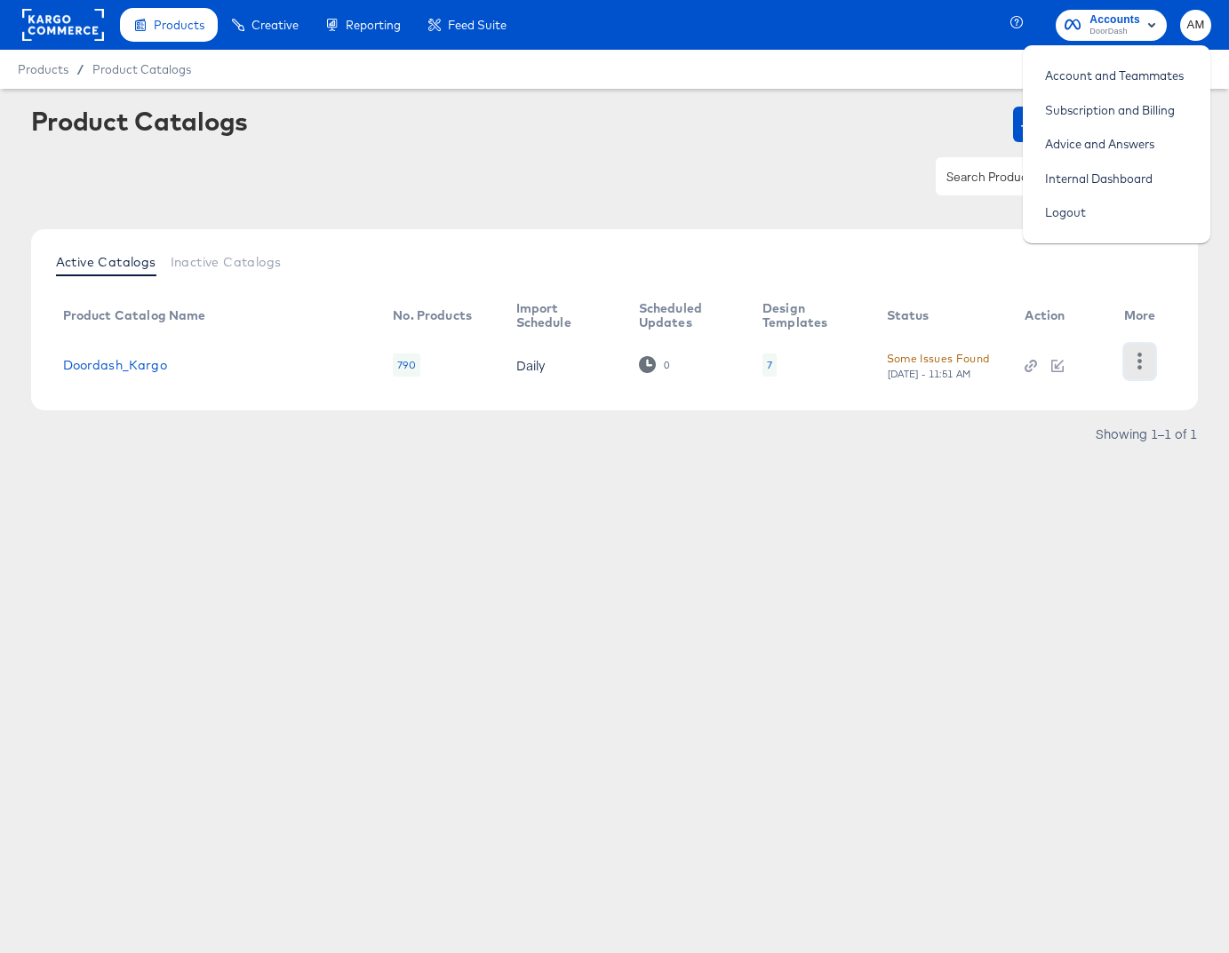
click at [1129, 364] on button "button" at bounding box center [1139, 362] width 31 height 36
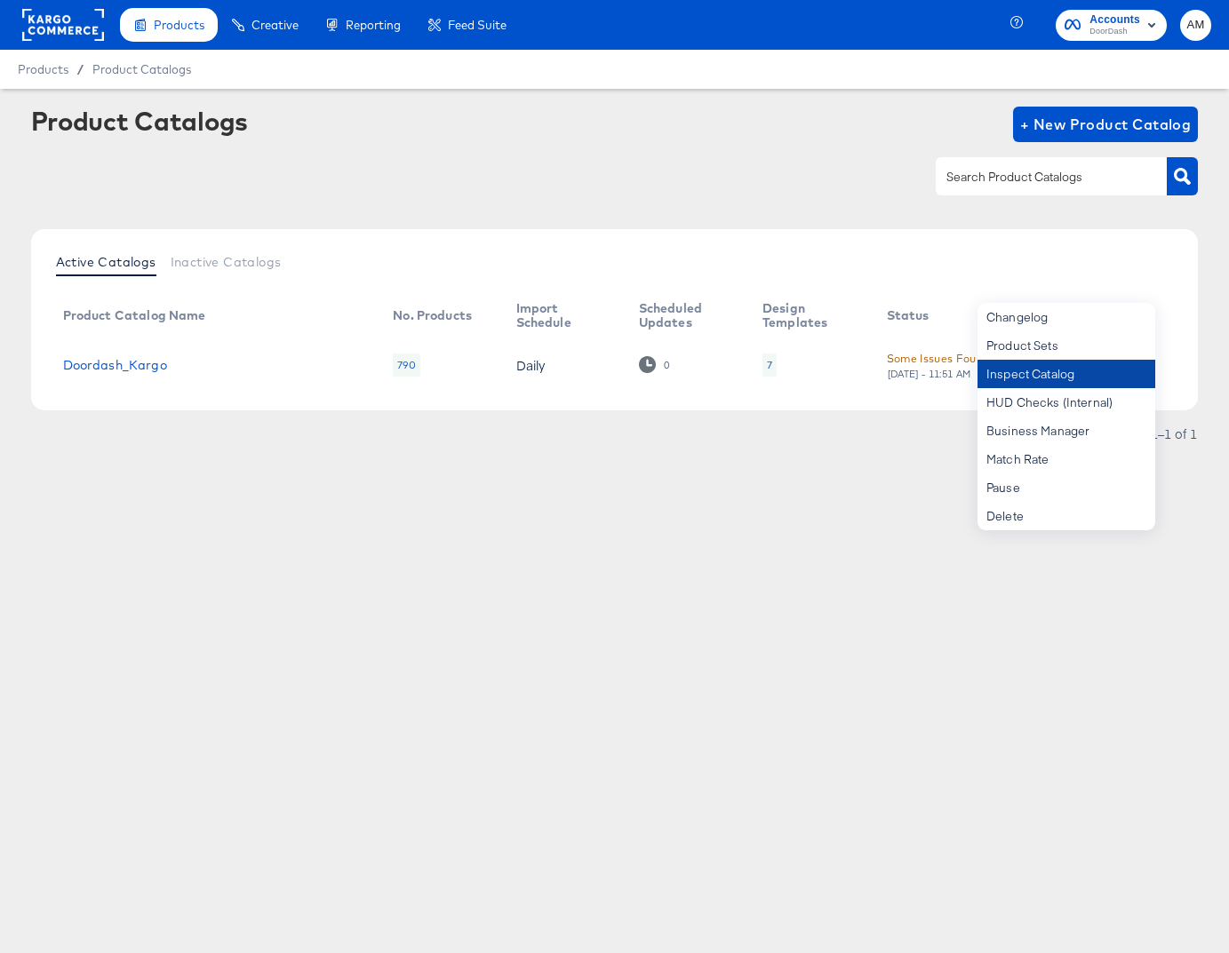
click at [1027, 369] on div "Inspect Catalog" at bounding box center [1066, 374] width 178 height 28
click at [121, 365] on link "Doordash_Kargo" at bounding box center [115, 365] width 104 height 14
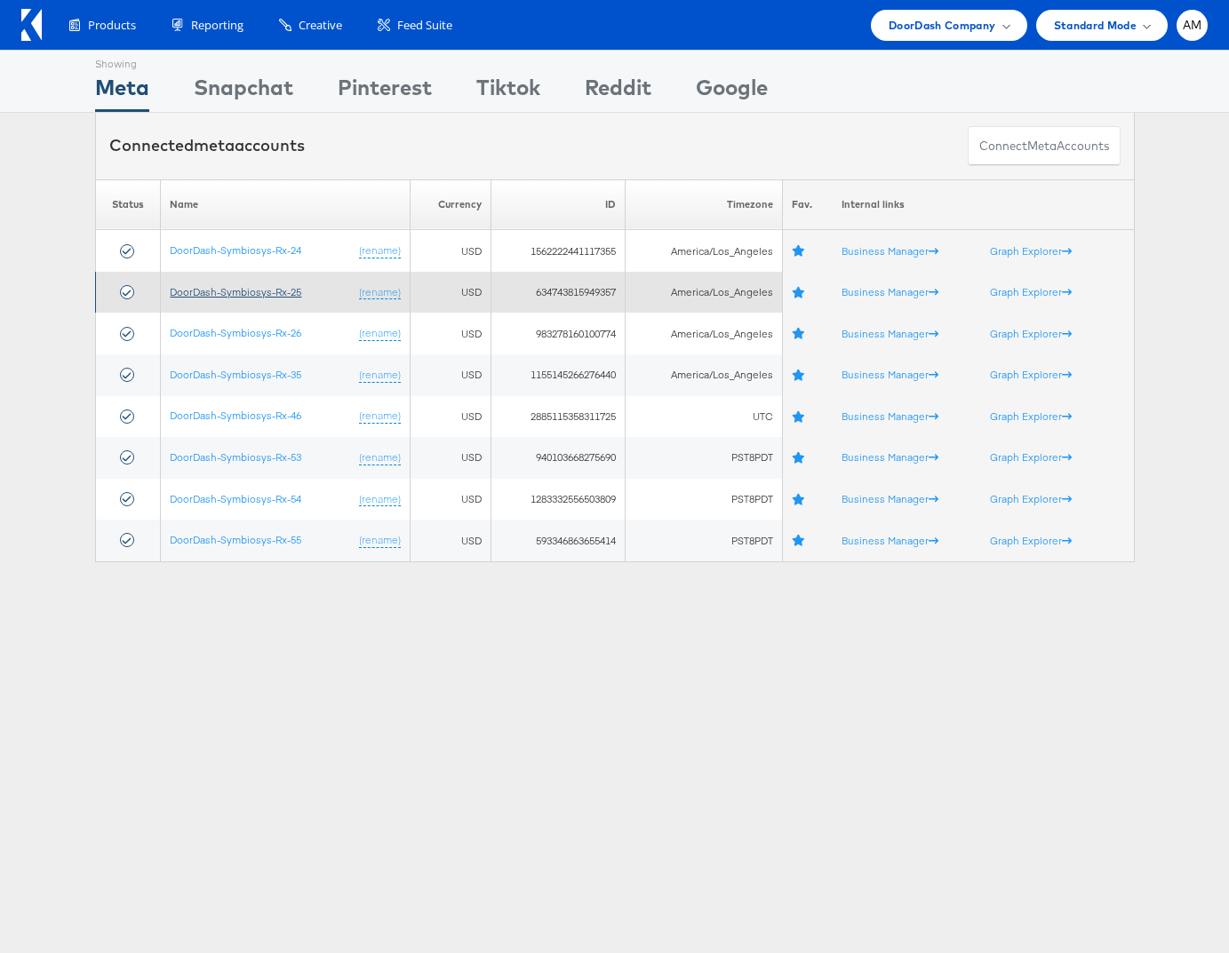
click at [239, 292] on link "DoorDash-Symbiosys-Rx-25" at bounding box center [236, 291] width 132 height 13
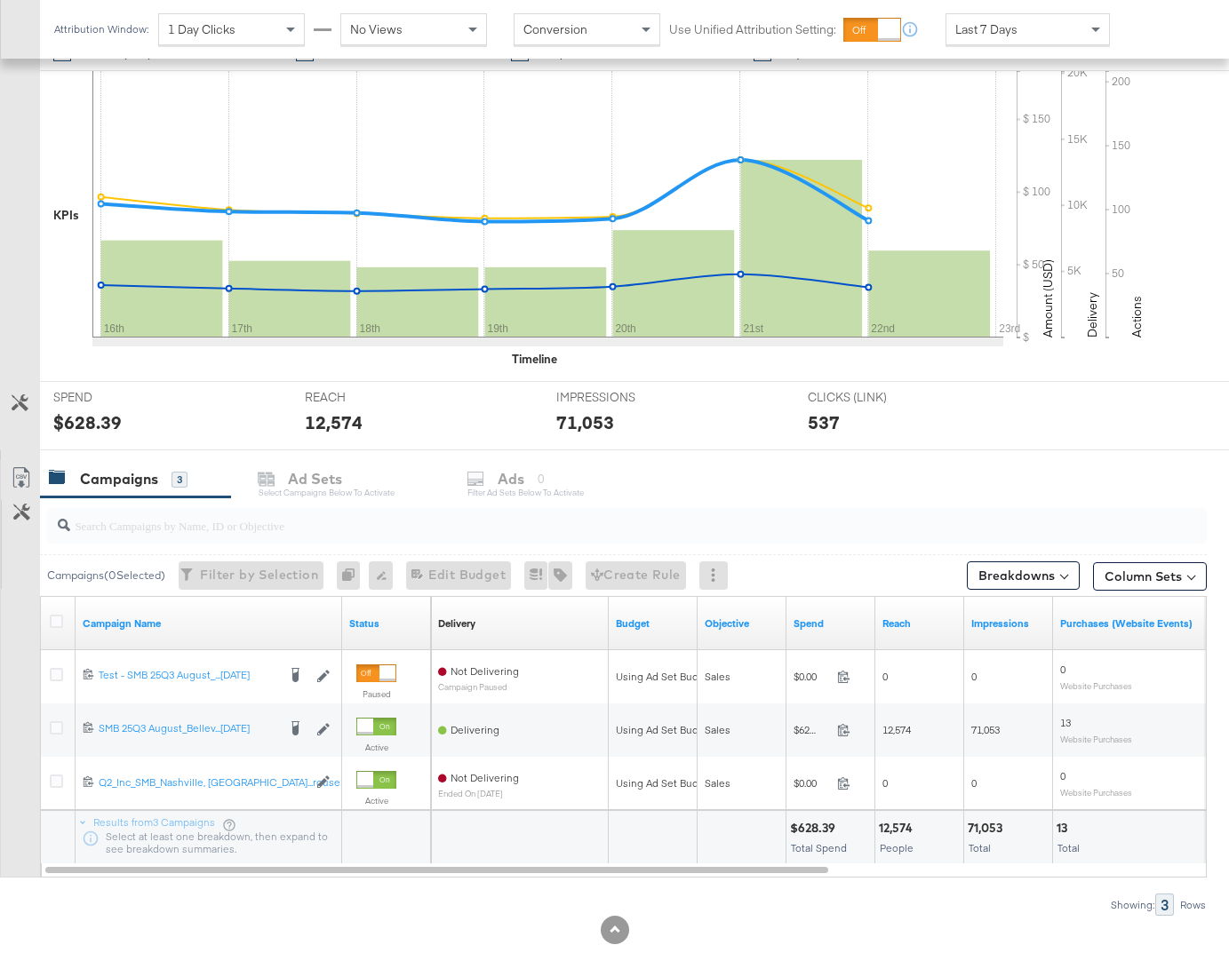
scroll to position [395, 0]
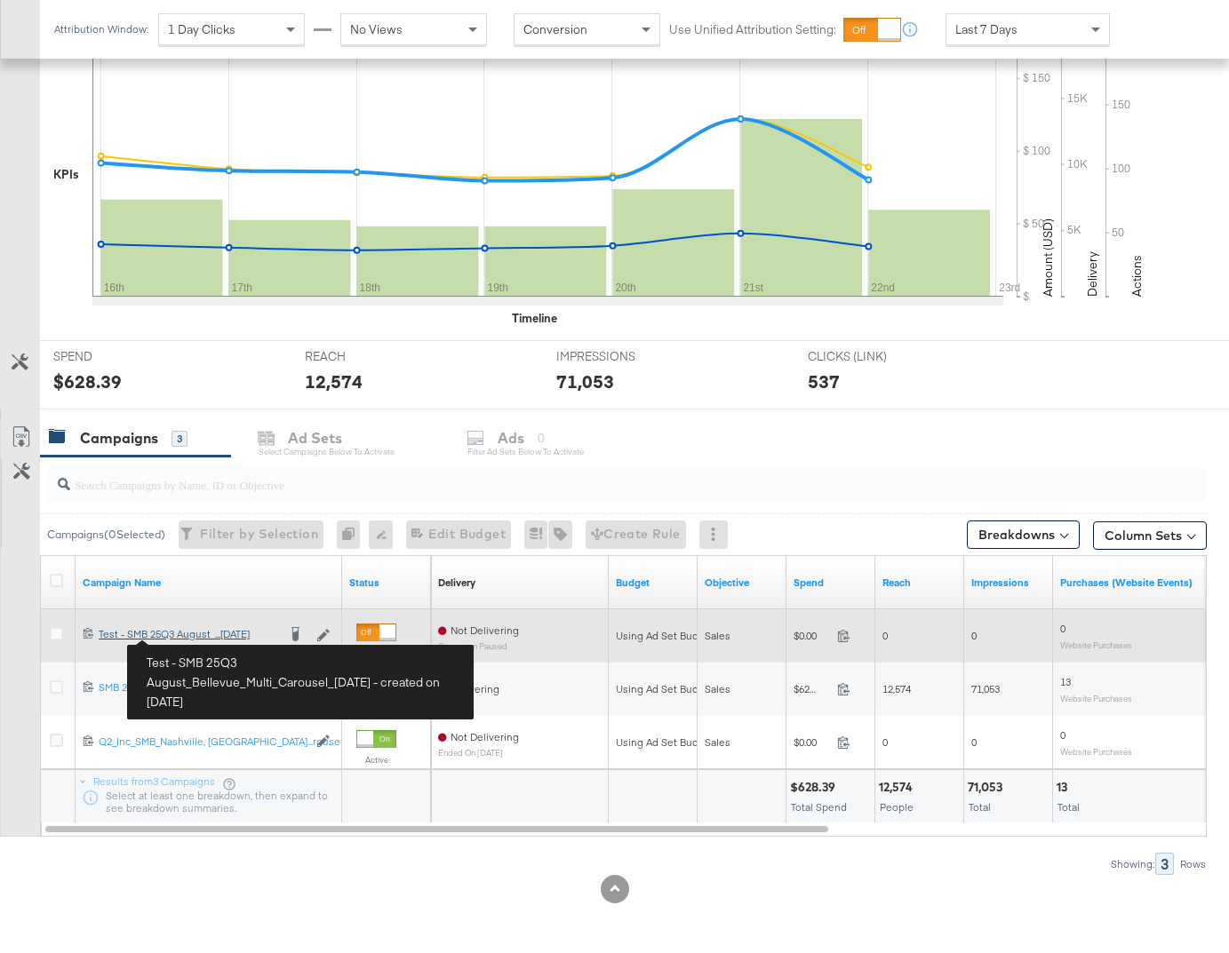
click at [194, 637] on div "Test - SMB 25Q3 August_Bellevue_Multi_Carousel_[DATE] Test - SMB 25Q3 August_..…" at bounding box center [188, 634] width 178 height 14
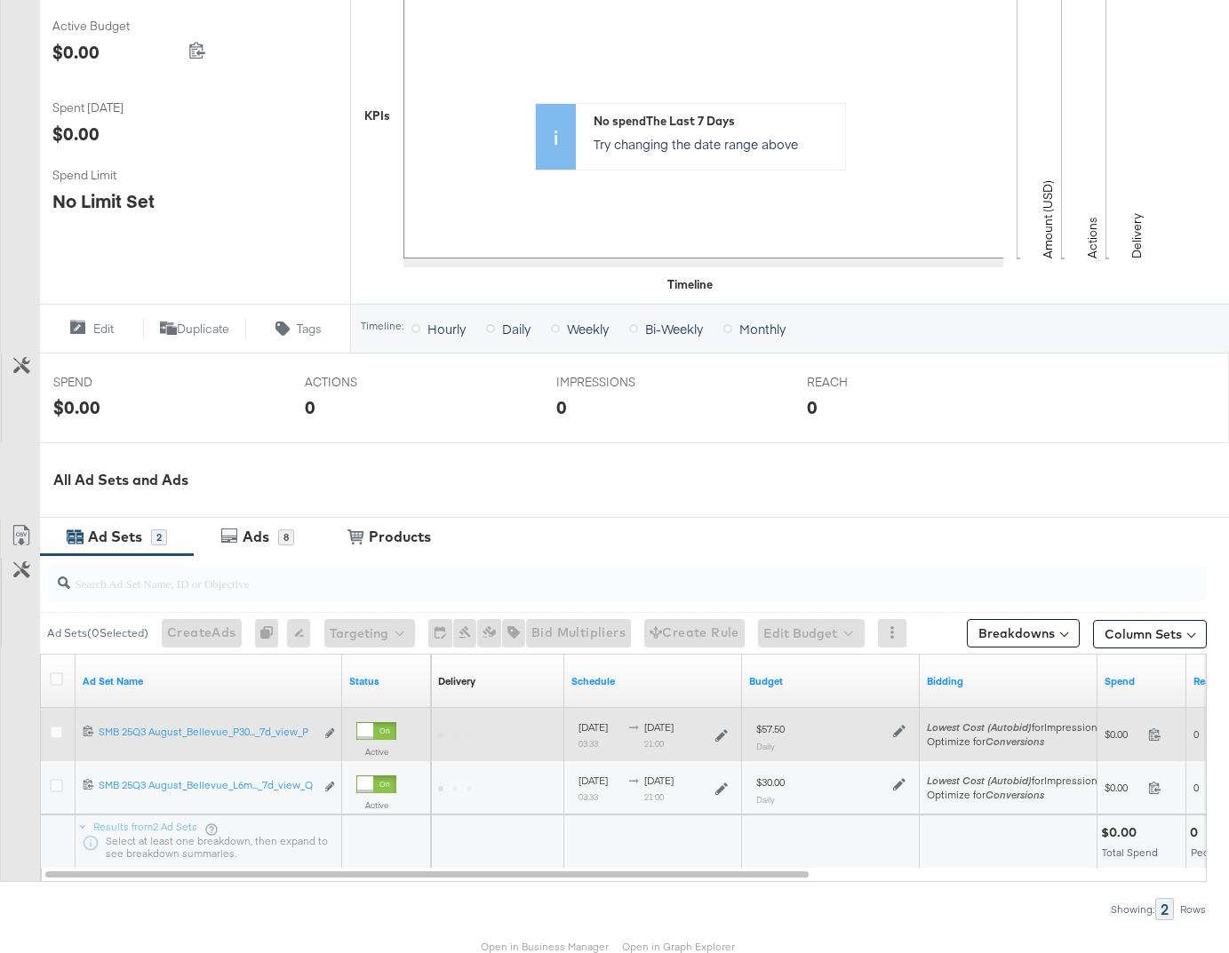
scroll to position [457, 0]
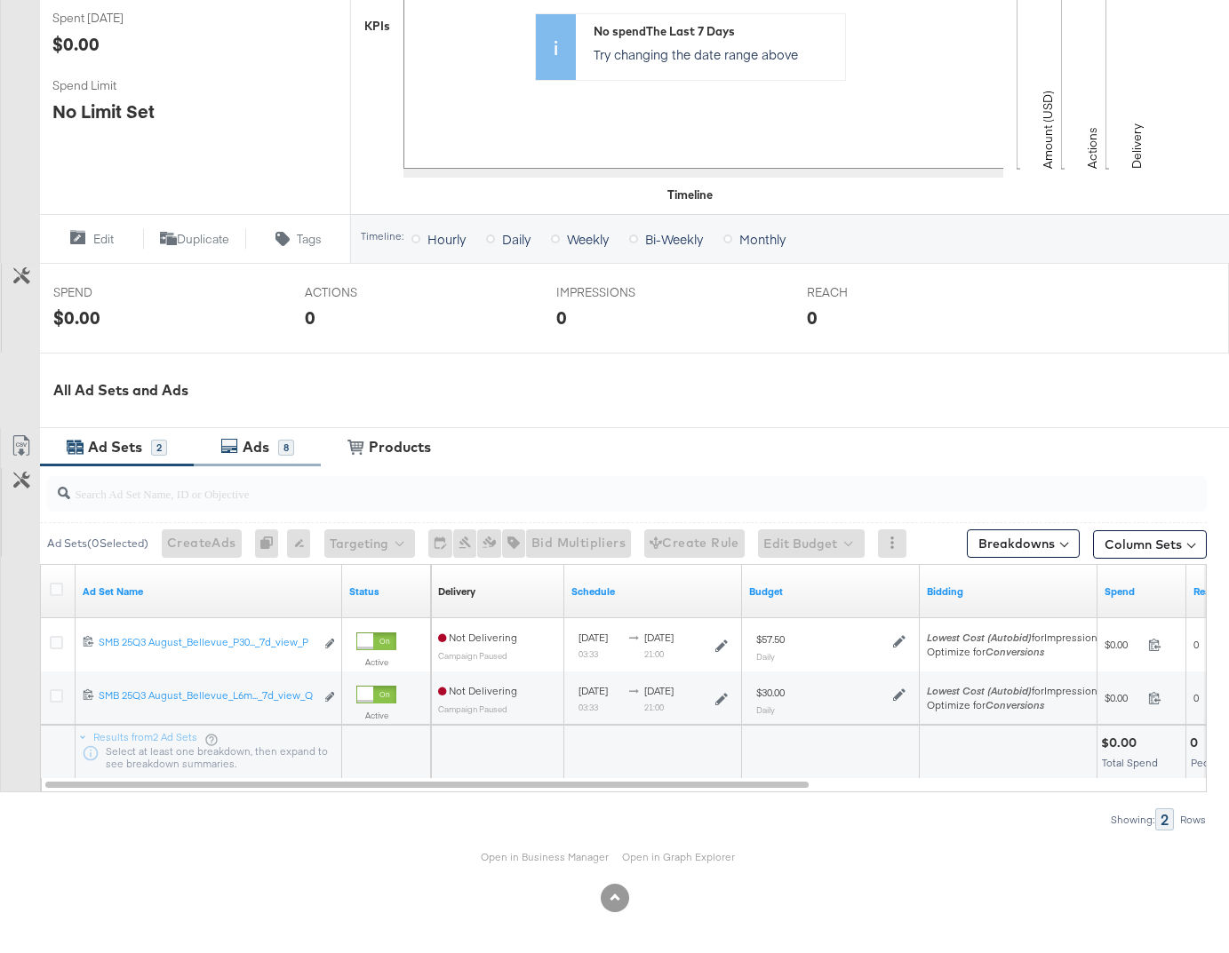
click at [259, 442] on div "Ads" at bounding box center [256, 447] width 27 height 20
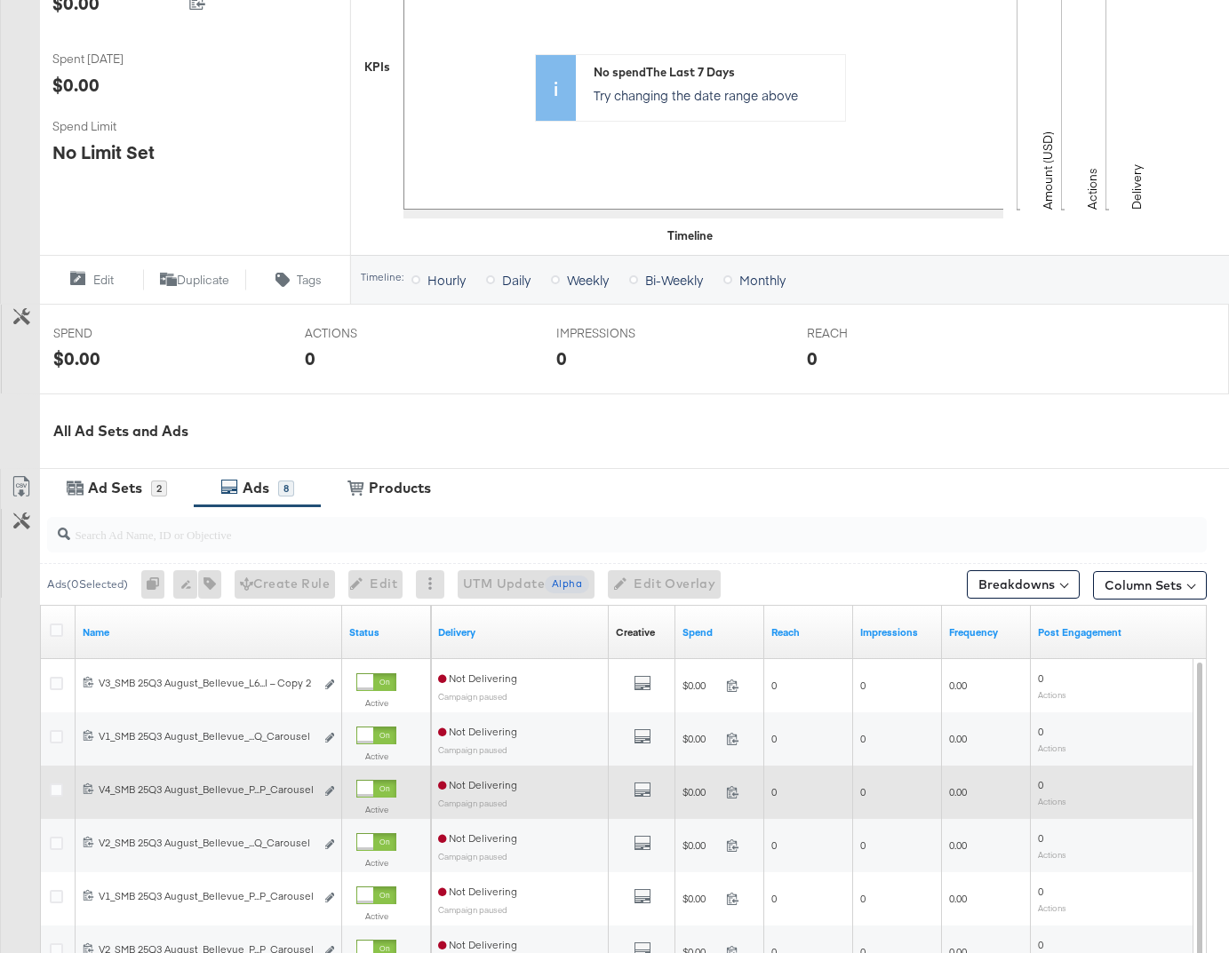
scroll to position [443, 0]
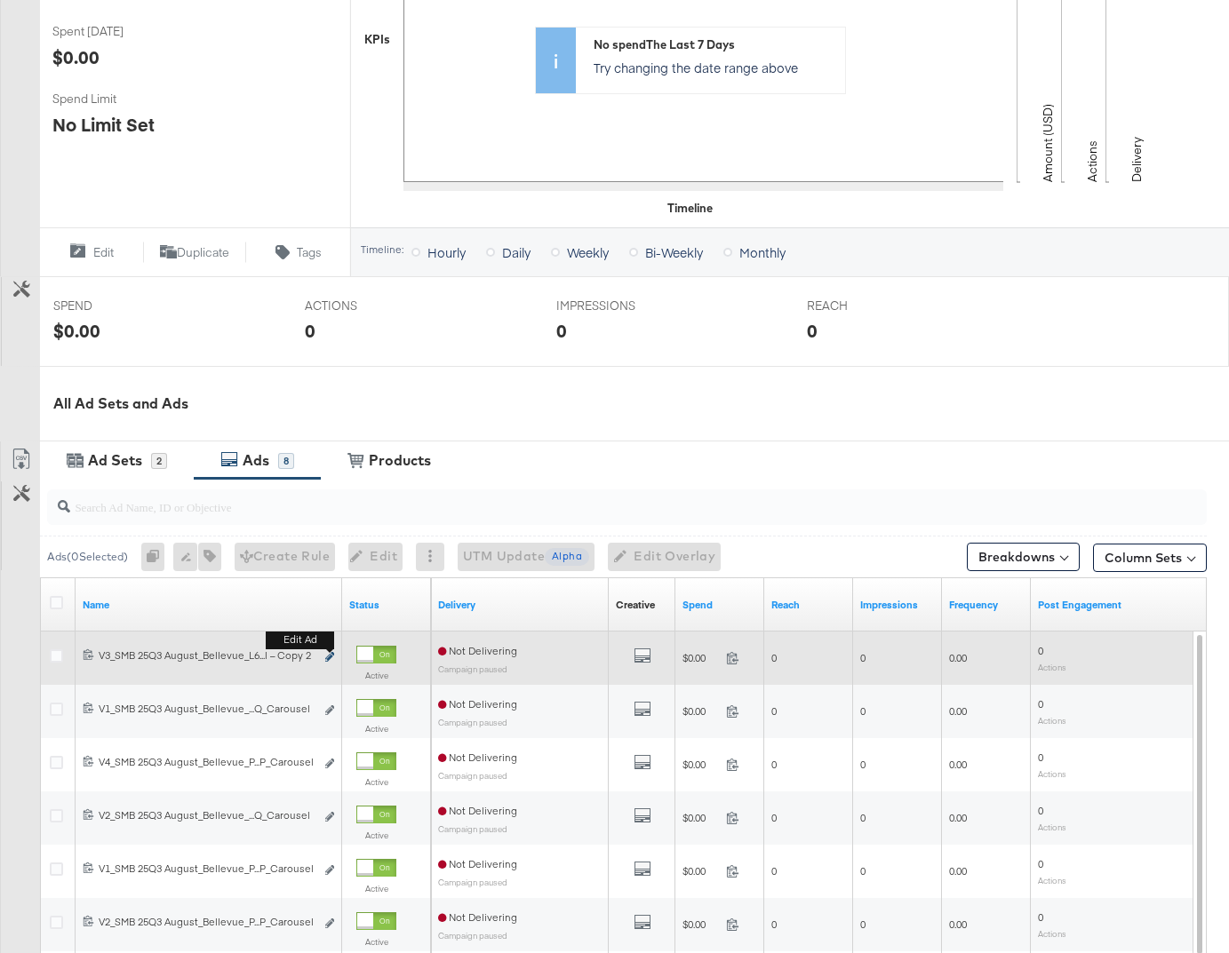
click at [327, 660] on icon "link" at bounding box center [329, 657] width 9 height 10
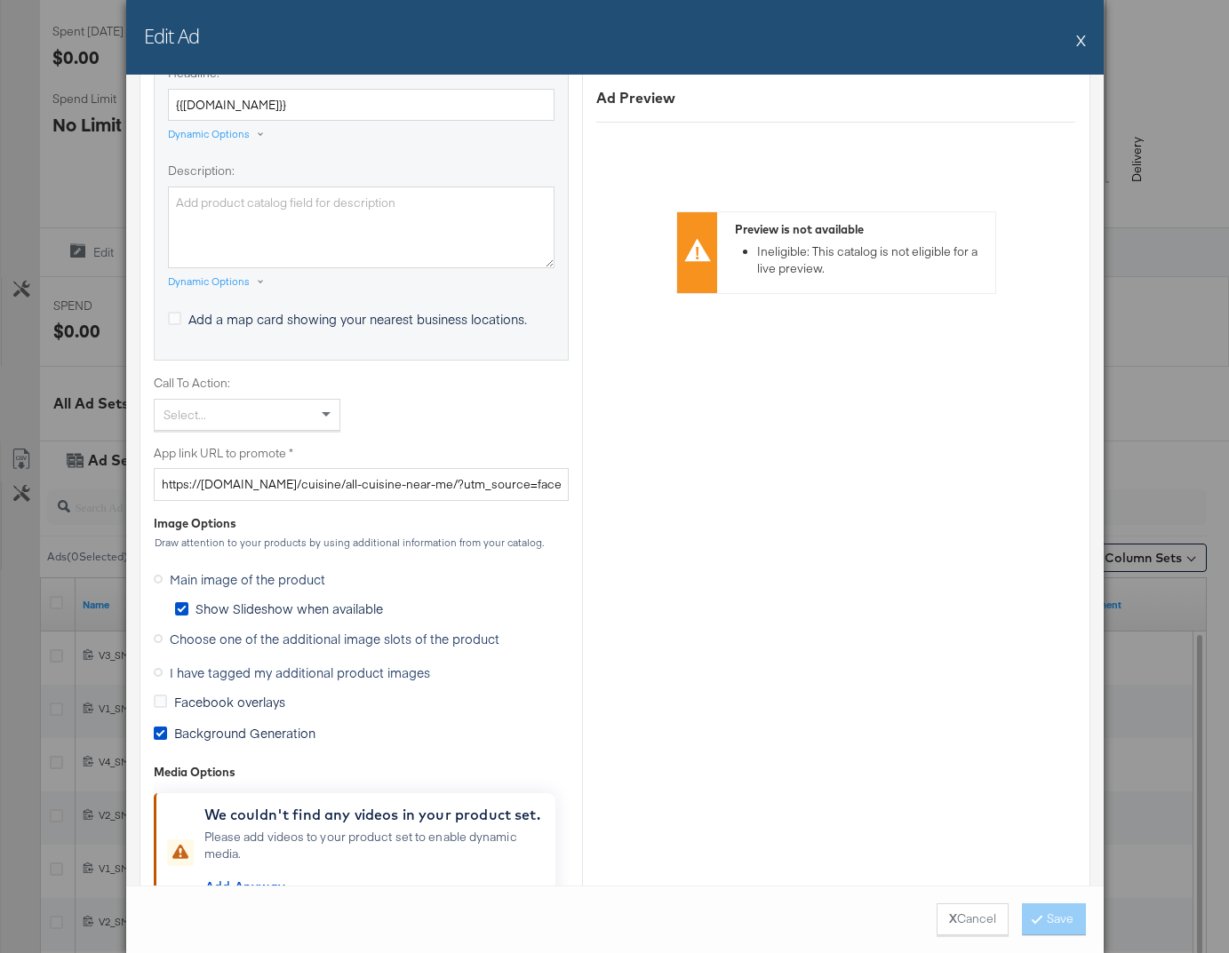
scroll to position [1251, 0]
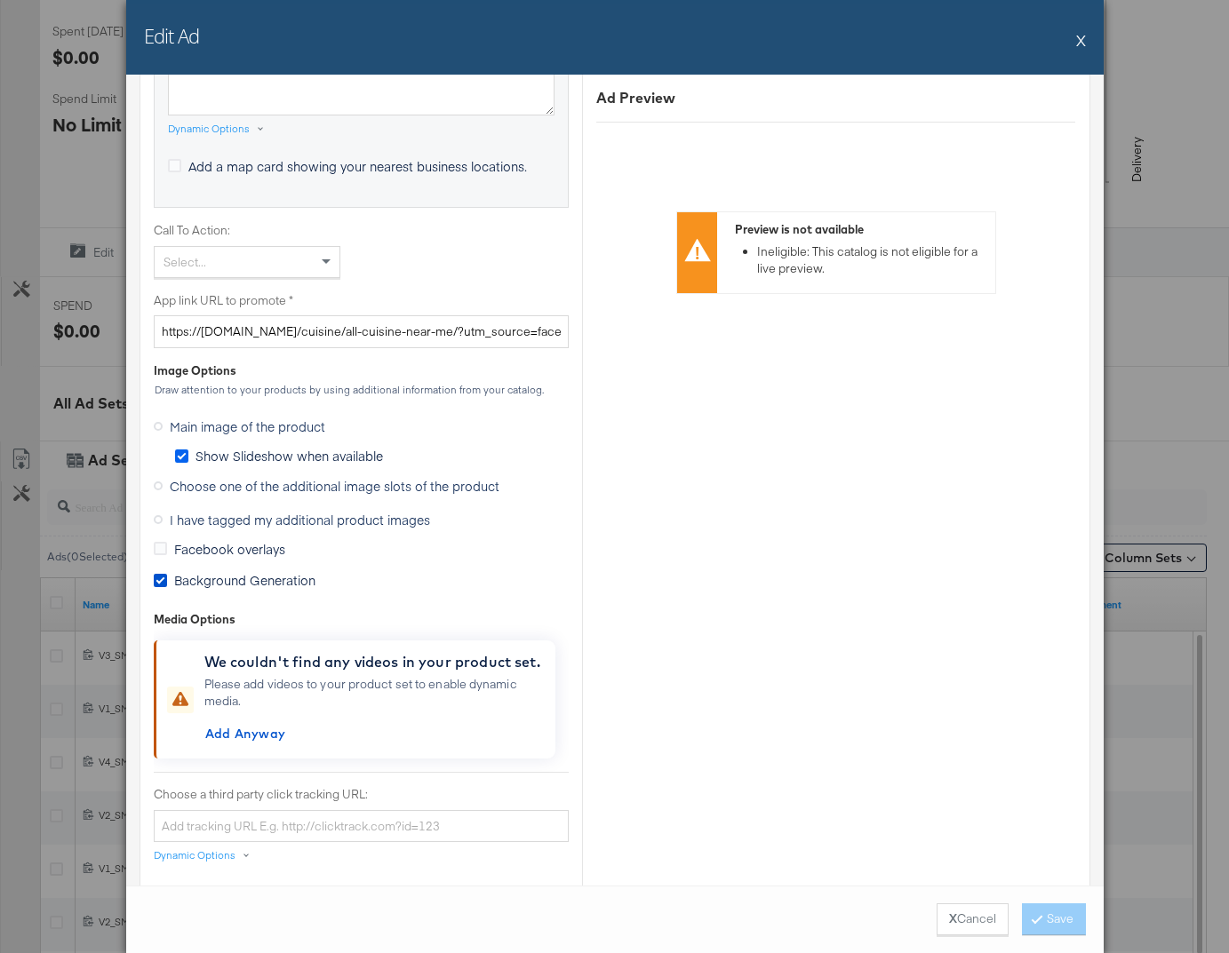
click at [181, 456] on icon at bounding box center [181, 456] width 13 height 13
click at [0, 0] on input "Show Slideshow when available" at bounding box center [0, 0] width 0 height 0
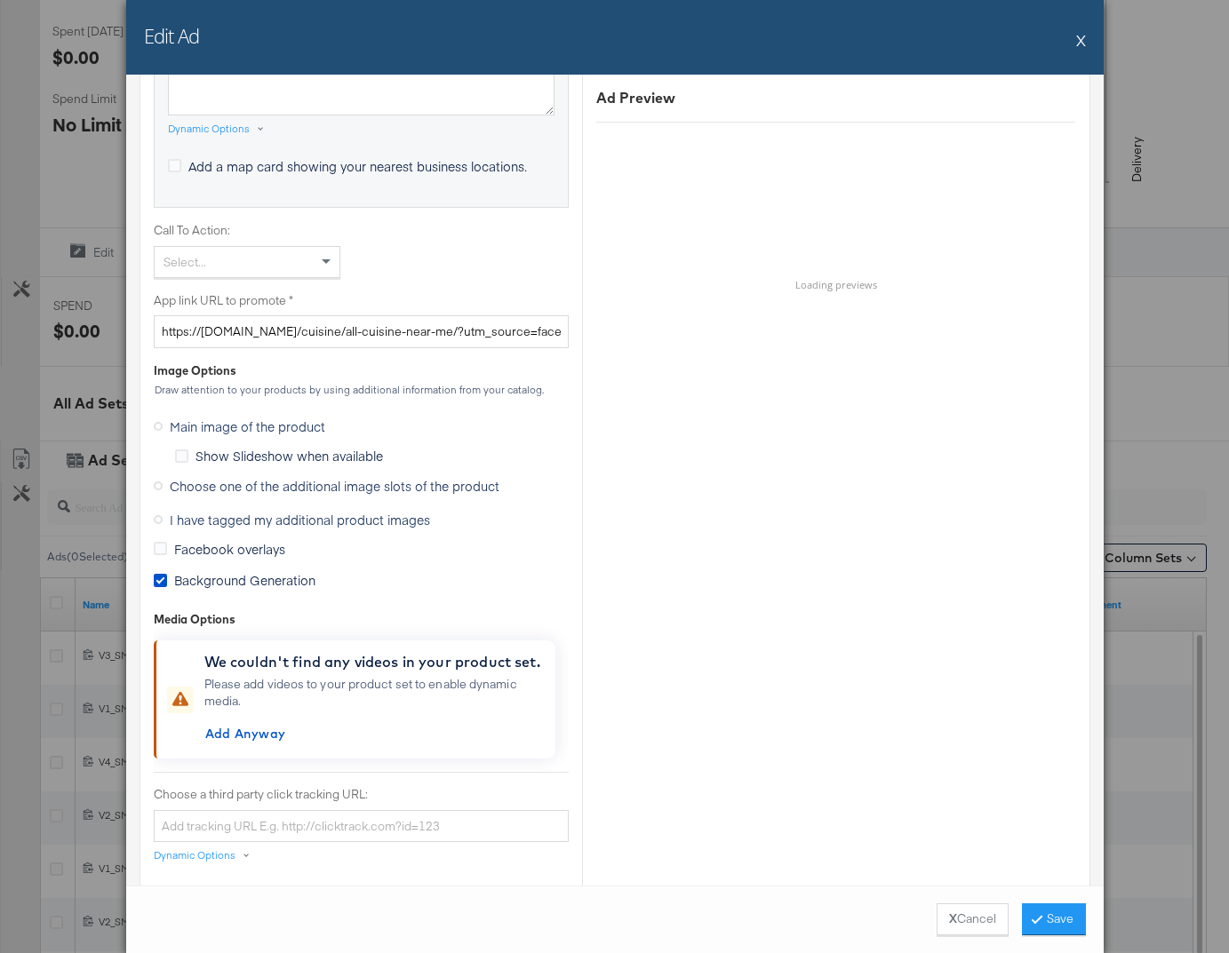
click at [183, 483] on span "Choose one of the additional image slots of the product" at bounding box center [335, 486] width 330 height 18
click at [0, 0] on input "Choose one of the additional image slots of the product" at bounding box center [0, 0] width 0 height 0
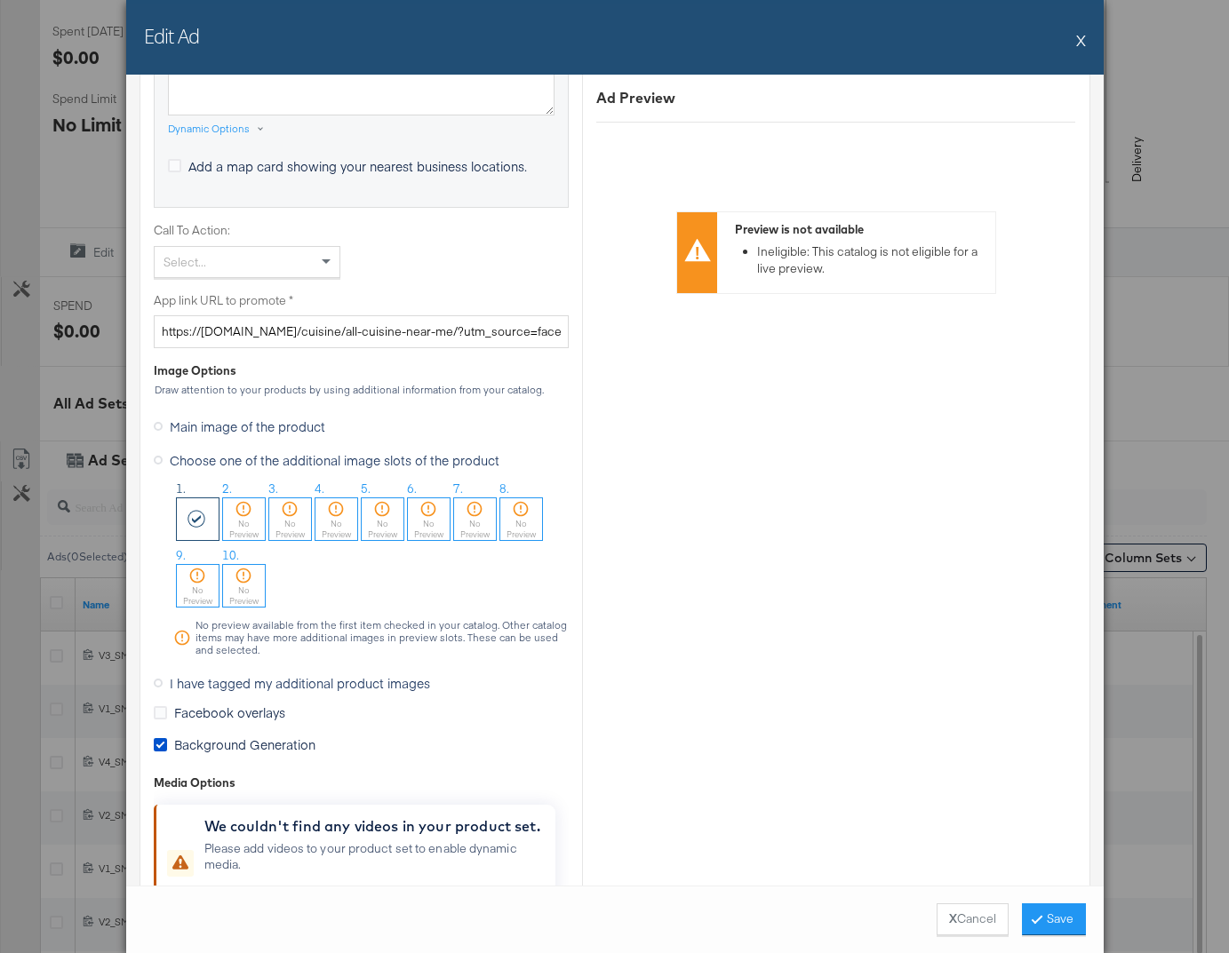
click at [247, 518] on div "No Preview" at bounding box center [244, 529] width 42 height 23
click at [205, 518] on div "No Preview" at bounding box center [198, 529] width 42 height 23
click at [232, 518] on div "No Preview" at bounding box center [244, 529] width 42 height 23
click at [203, 518] on div "No Preview" at bounding box center [198, 529] width 42 height 23
click at [1077, 42] on button "X" at bounding box center [1081, 40] width 10 height 36
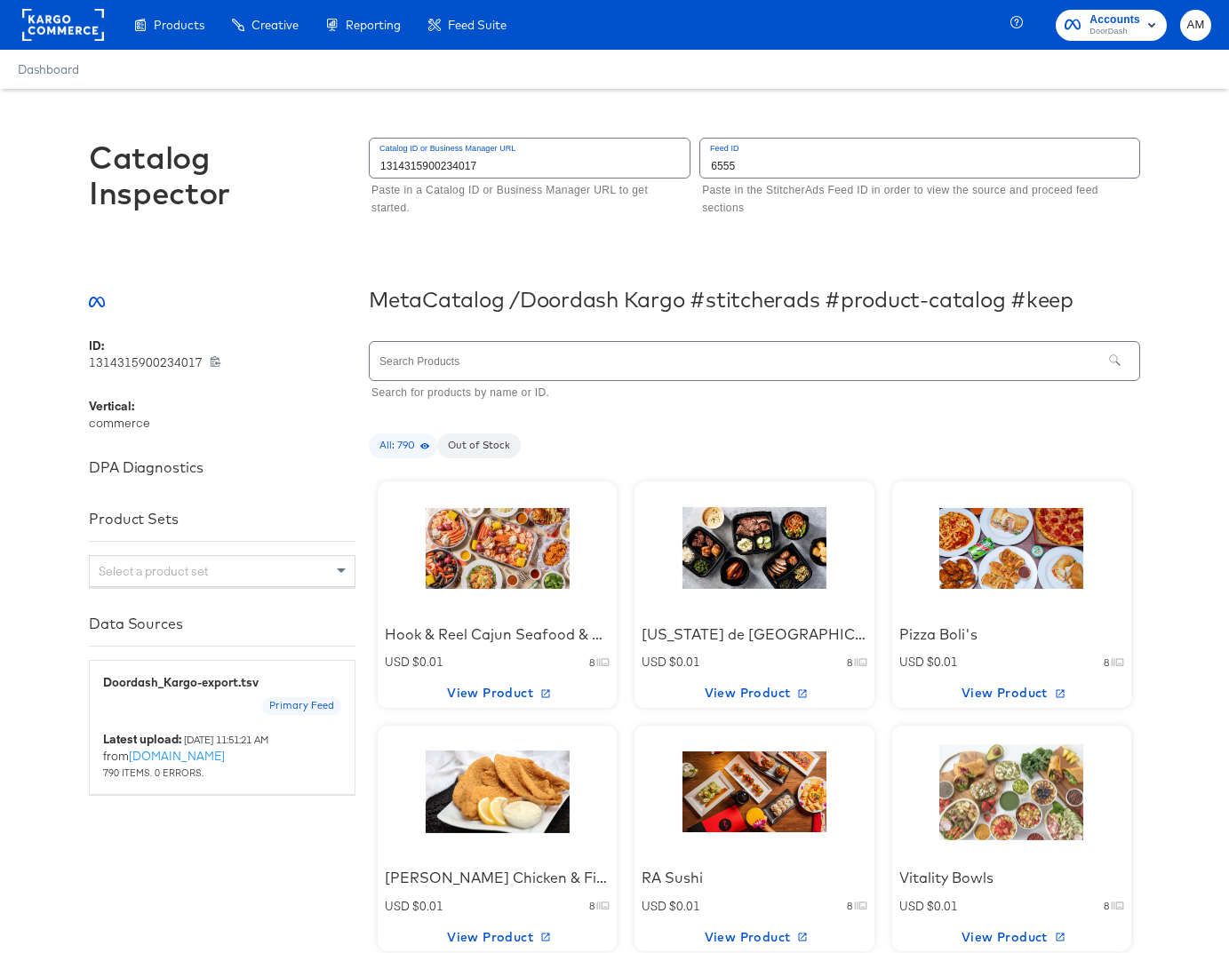
click at [762, 555] on div at bounding box center [754, 548] width 151 height 111
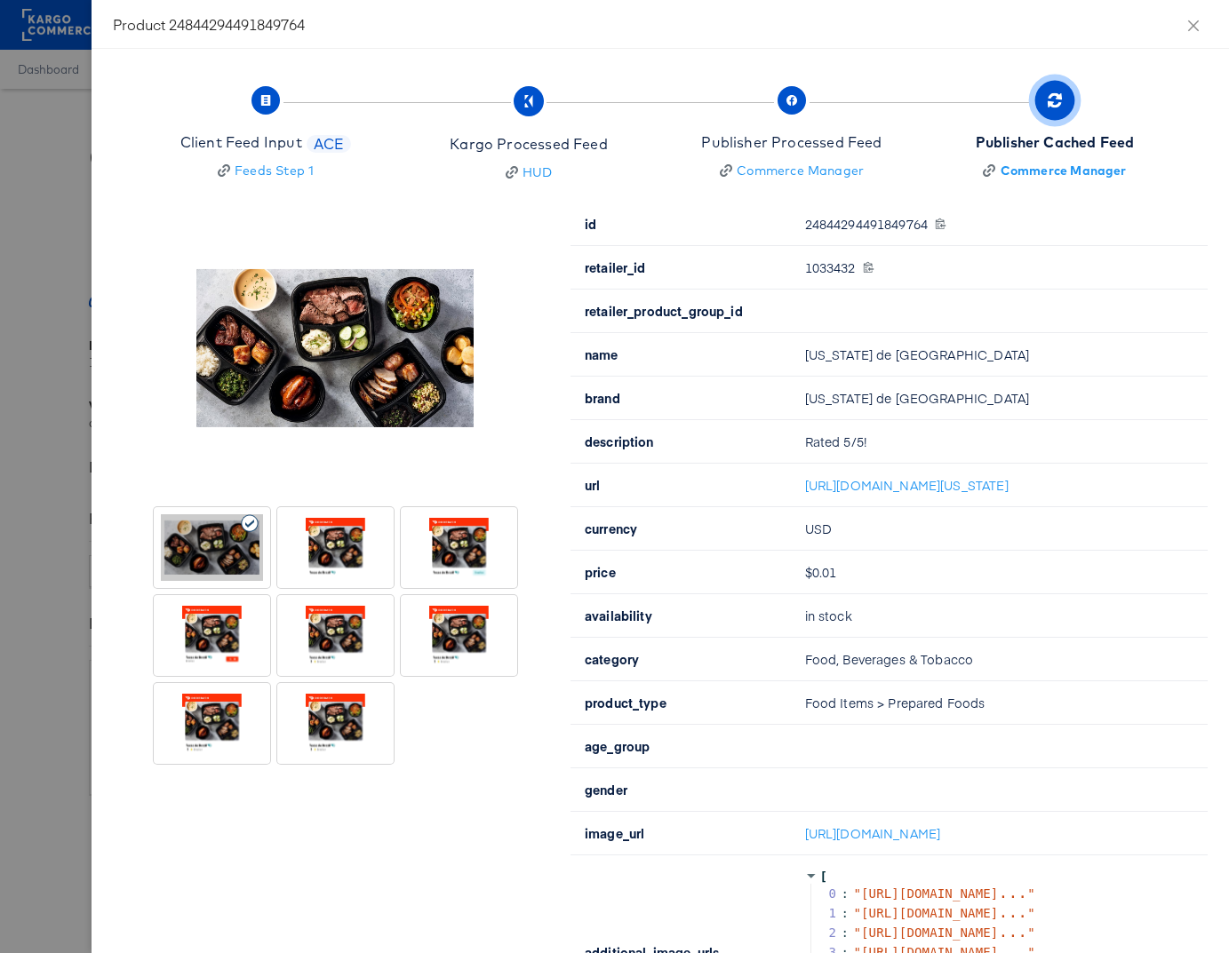
click at [326, 551] on div at bounding box center [335, 547] width 102 height 67
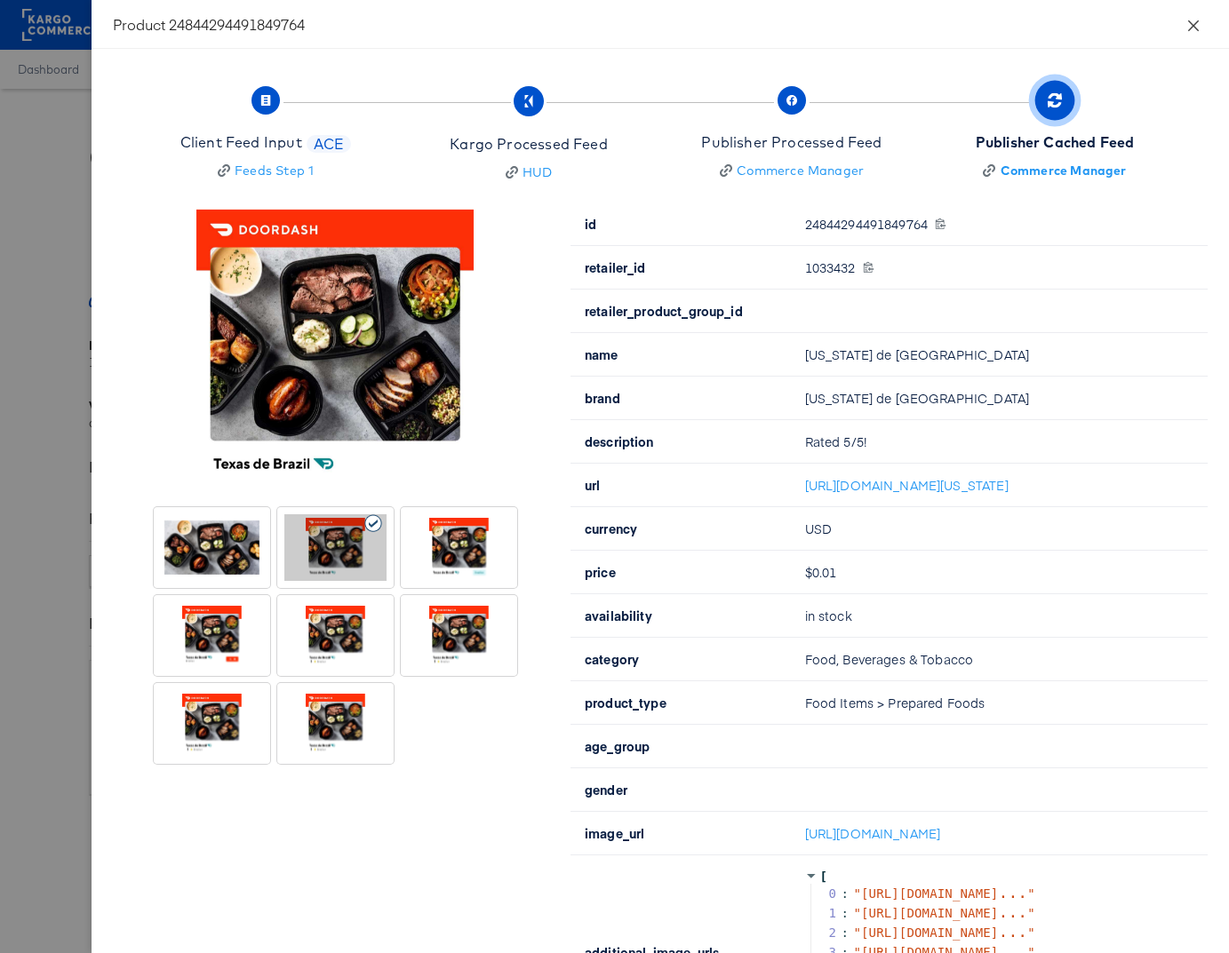
click at [1193, 23] on icon "close" at bounding box center [1193, 26] width 14 height 14
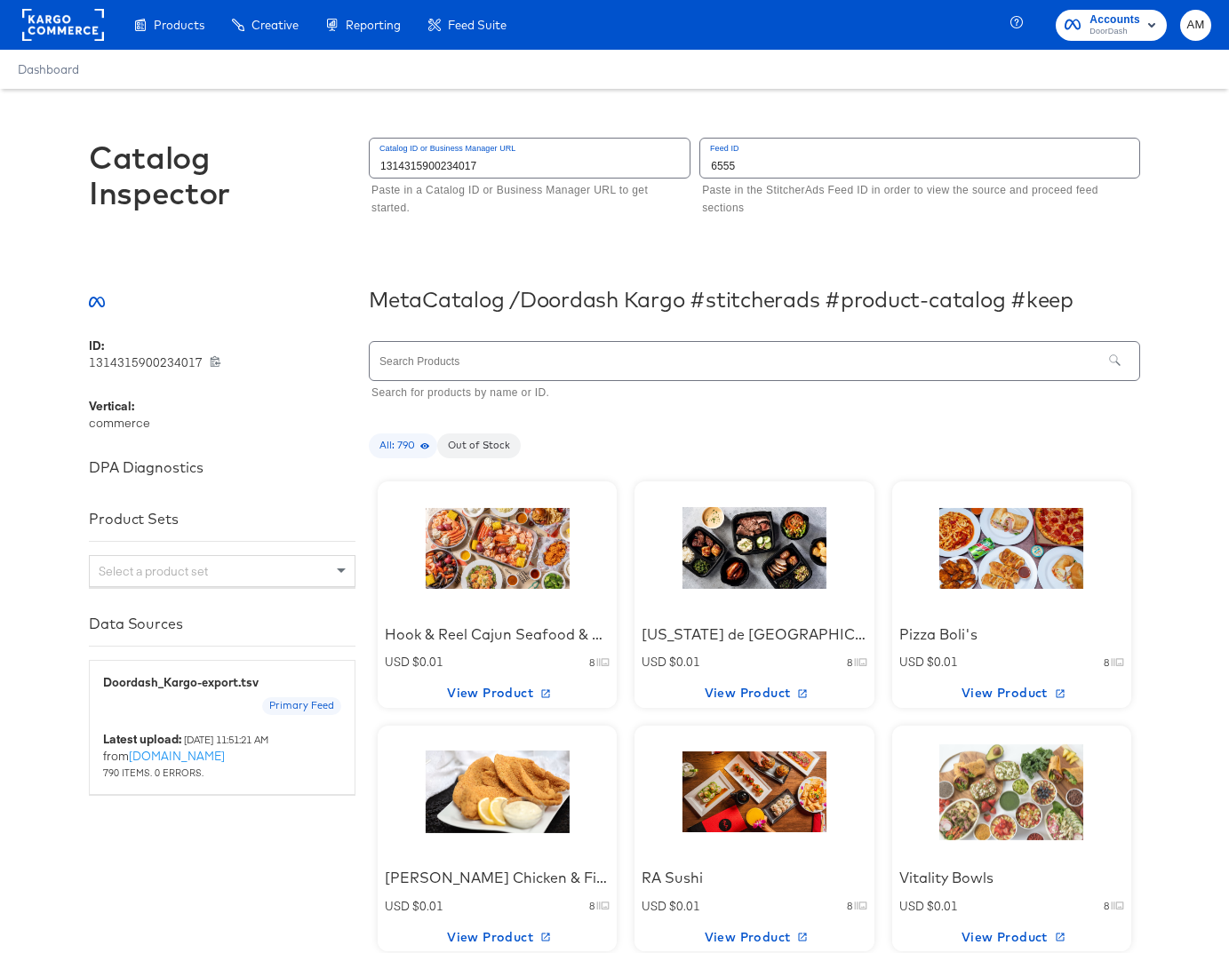
click at [473, 361] on input "text" at bounding box center [736, 361] width 732 height 38
click at [394, 371] on input "text" at bounding box center [736, 361] width 732 height 38
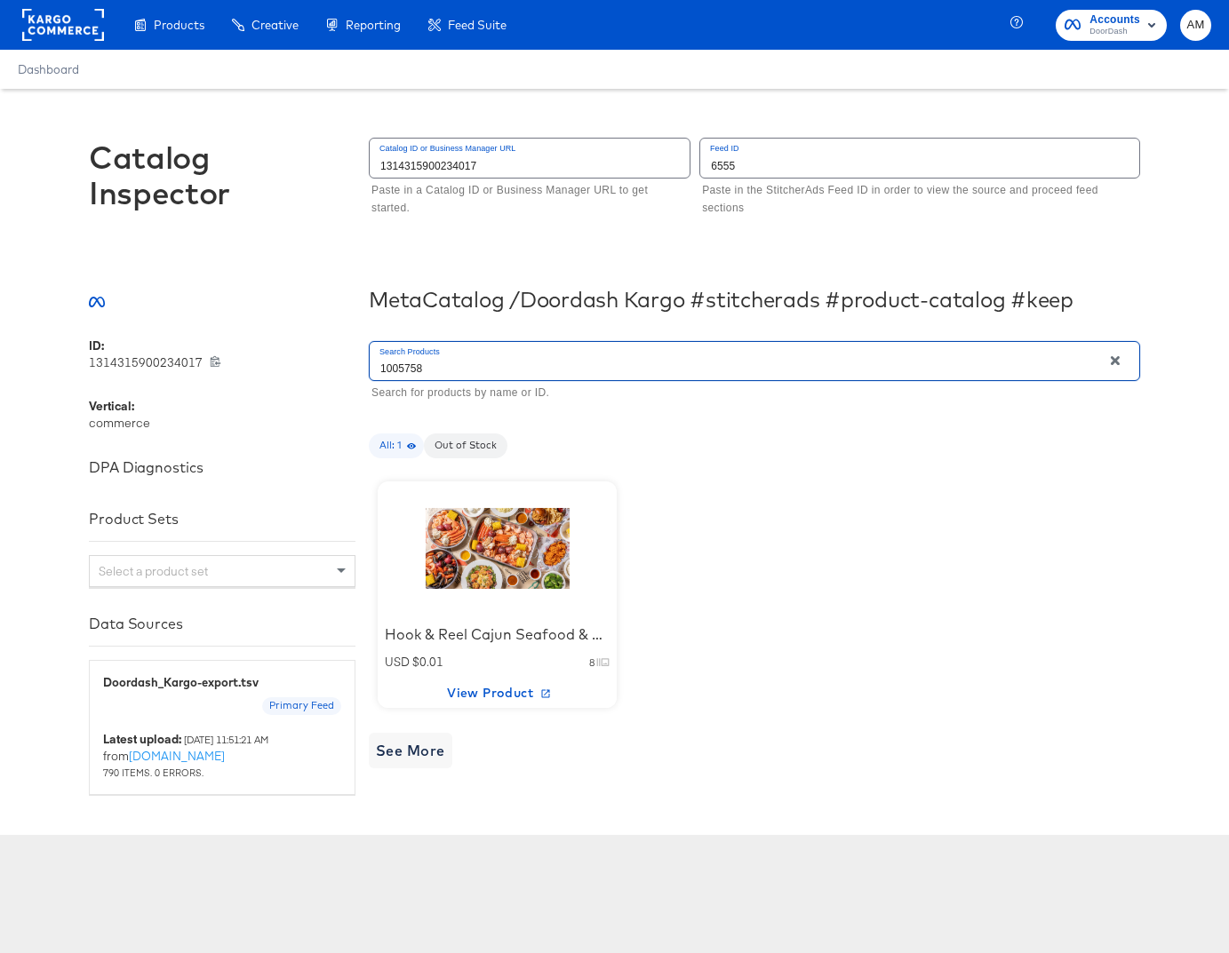
type input "1005758"
click at [506, 547] on div at bounding box center [497, 548] width 151 height 111
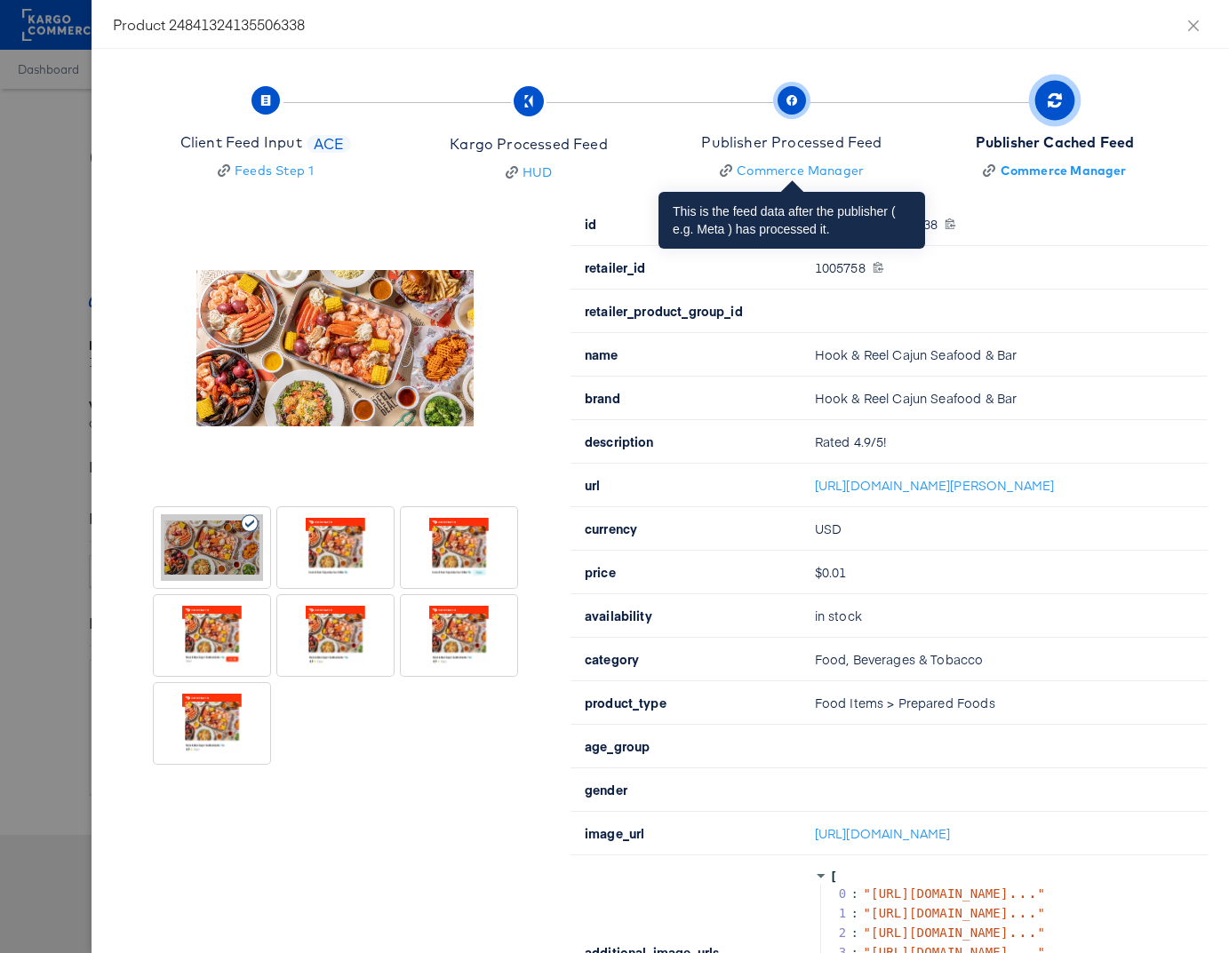
click at [787, 148] on div "Publisher Processed Feed" at bounding box center [791, 142] width 180 height 20
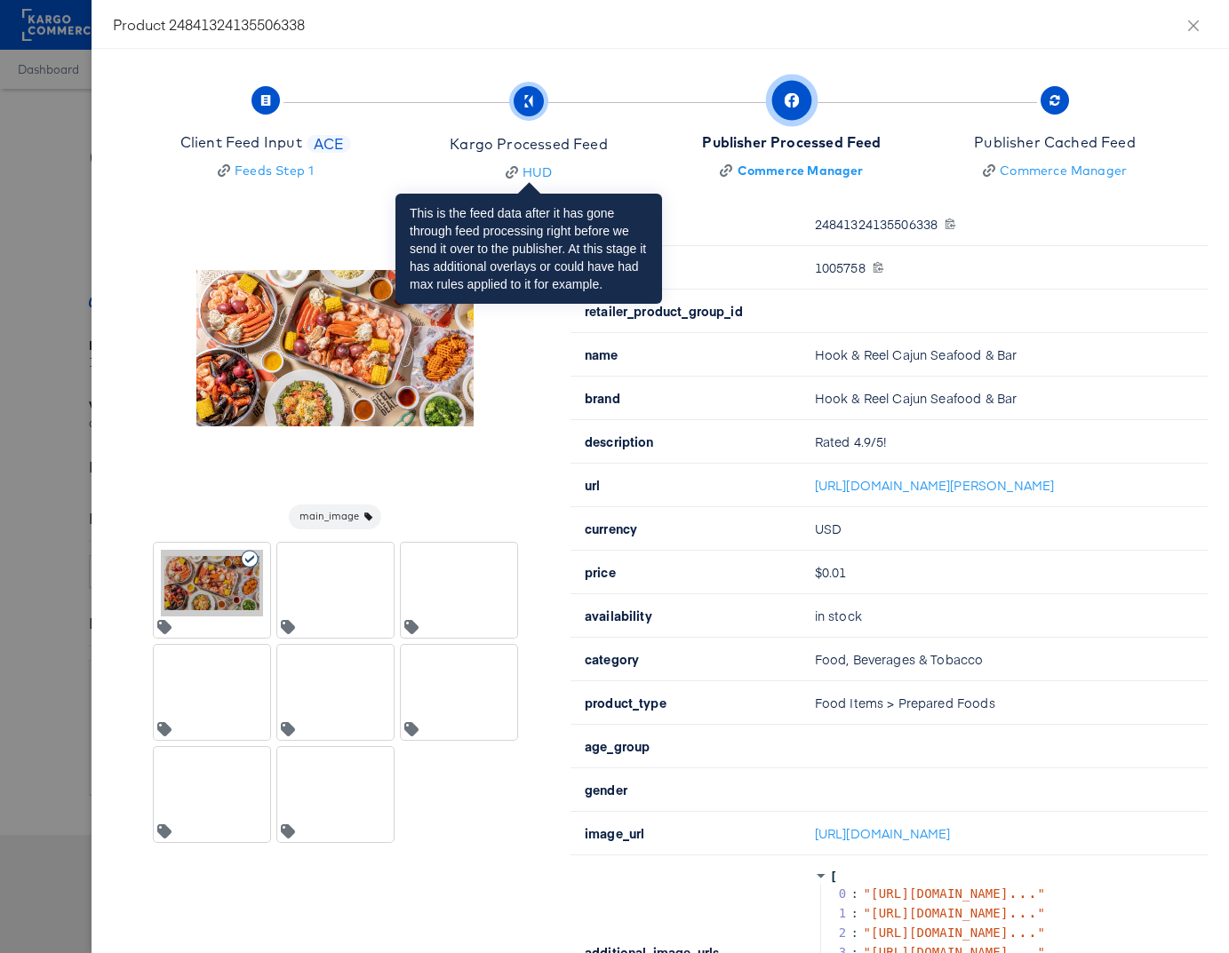
click at [530, 142] on div "Kargo Processed Feed" at bounding box center [528, 144] width 157 height 20
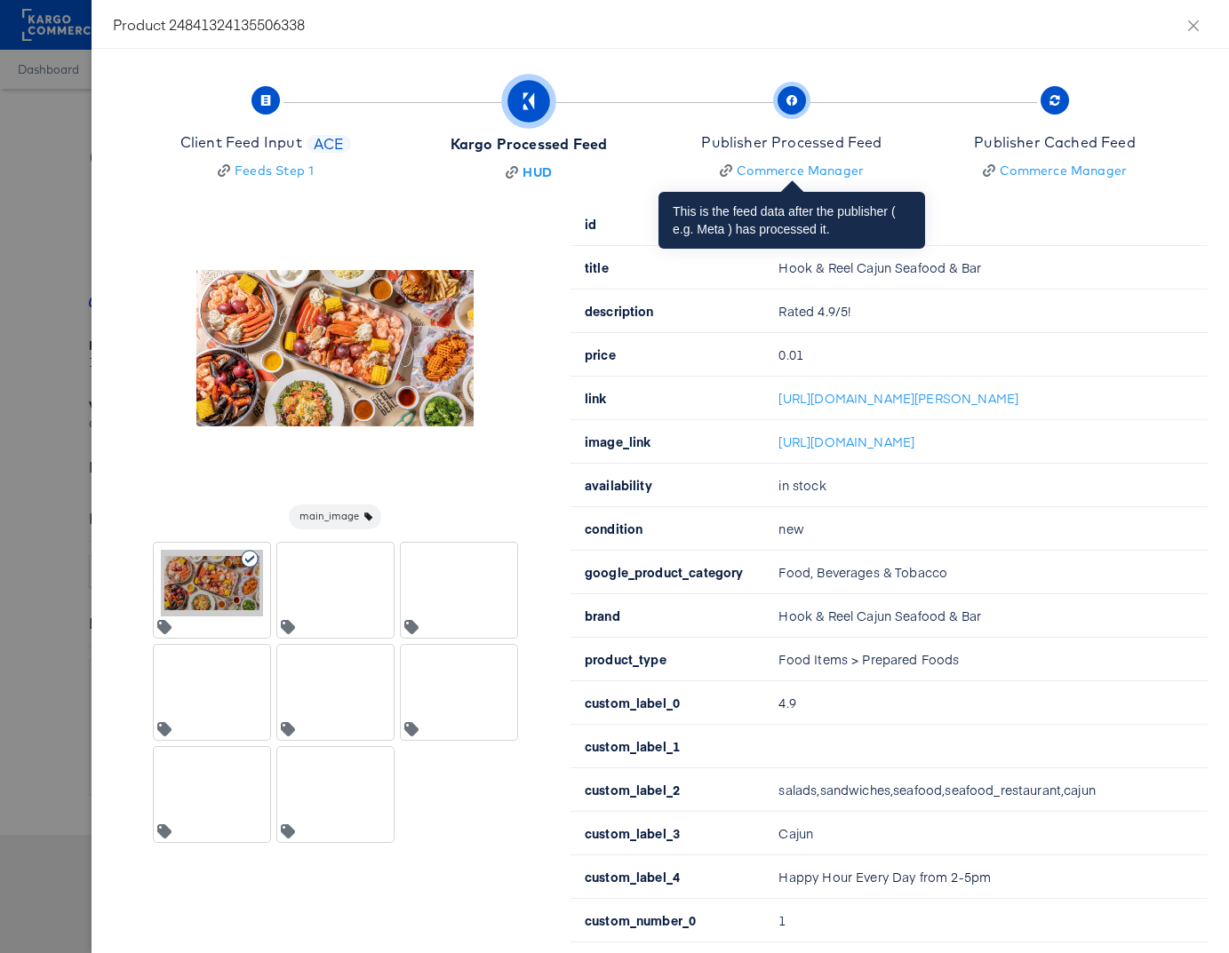
click at [784, 140] on div "Publisher Processed Feed" at bounding box center [791, 142] width 180 height 20
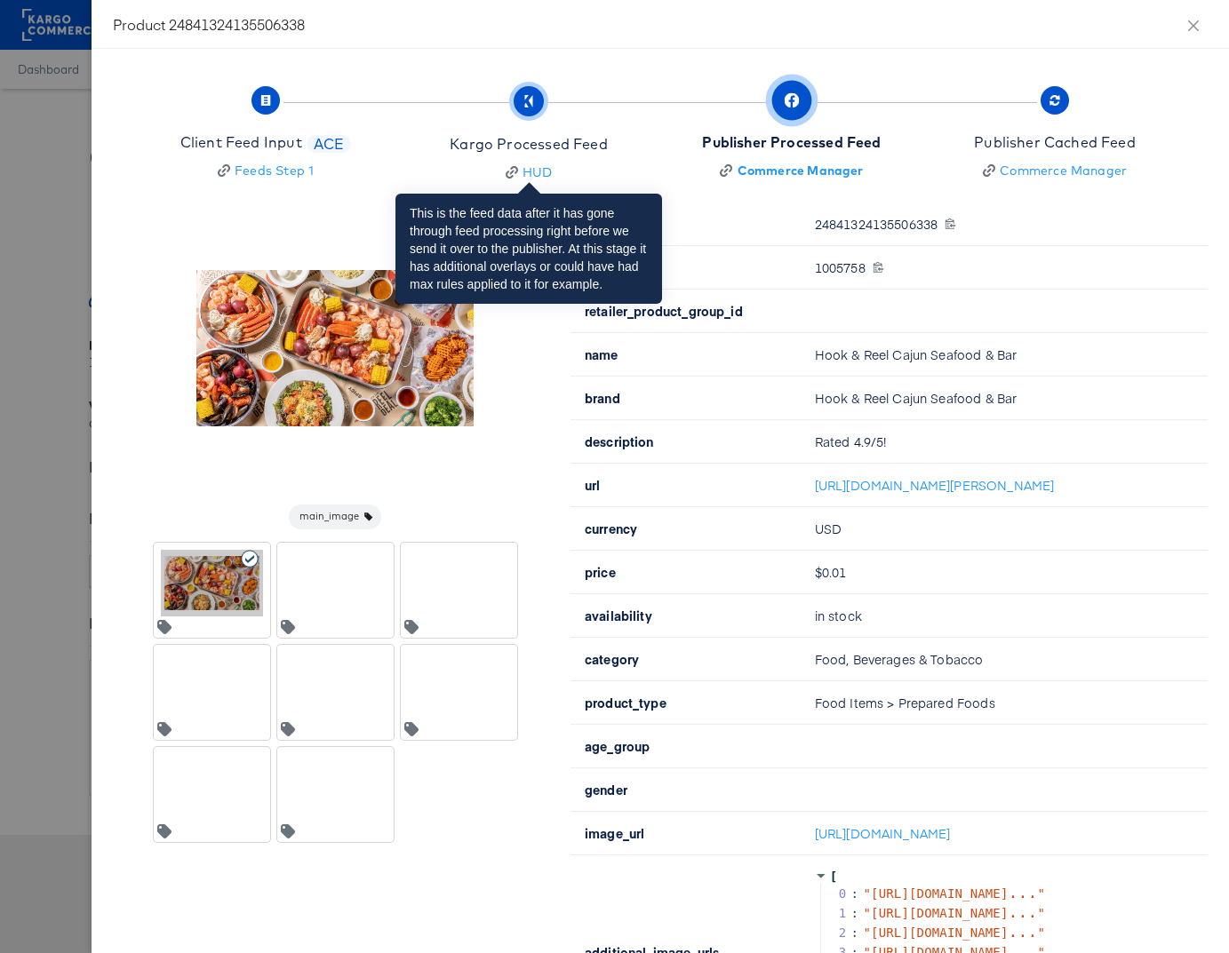
click at [579, 144] on div "Kargo Processed Feed" at bounding box center [528, 144] width 157 height 20
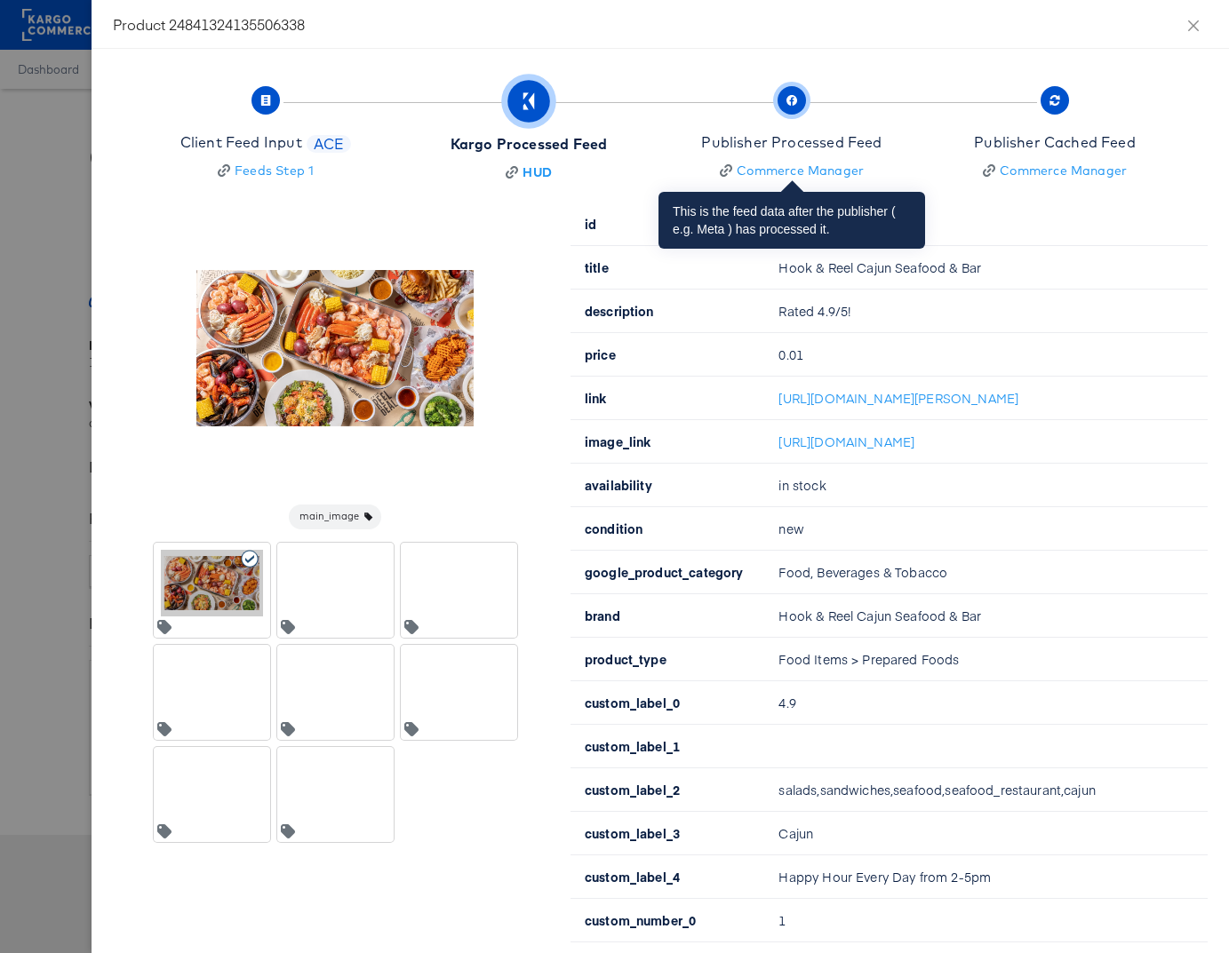
click at [801, 146] on div "Publisher Processed Feed" at bounding box center [791, 142] width 180 height 20
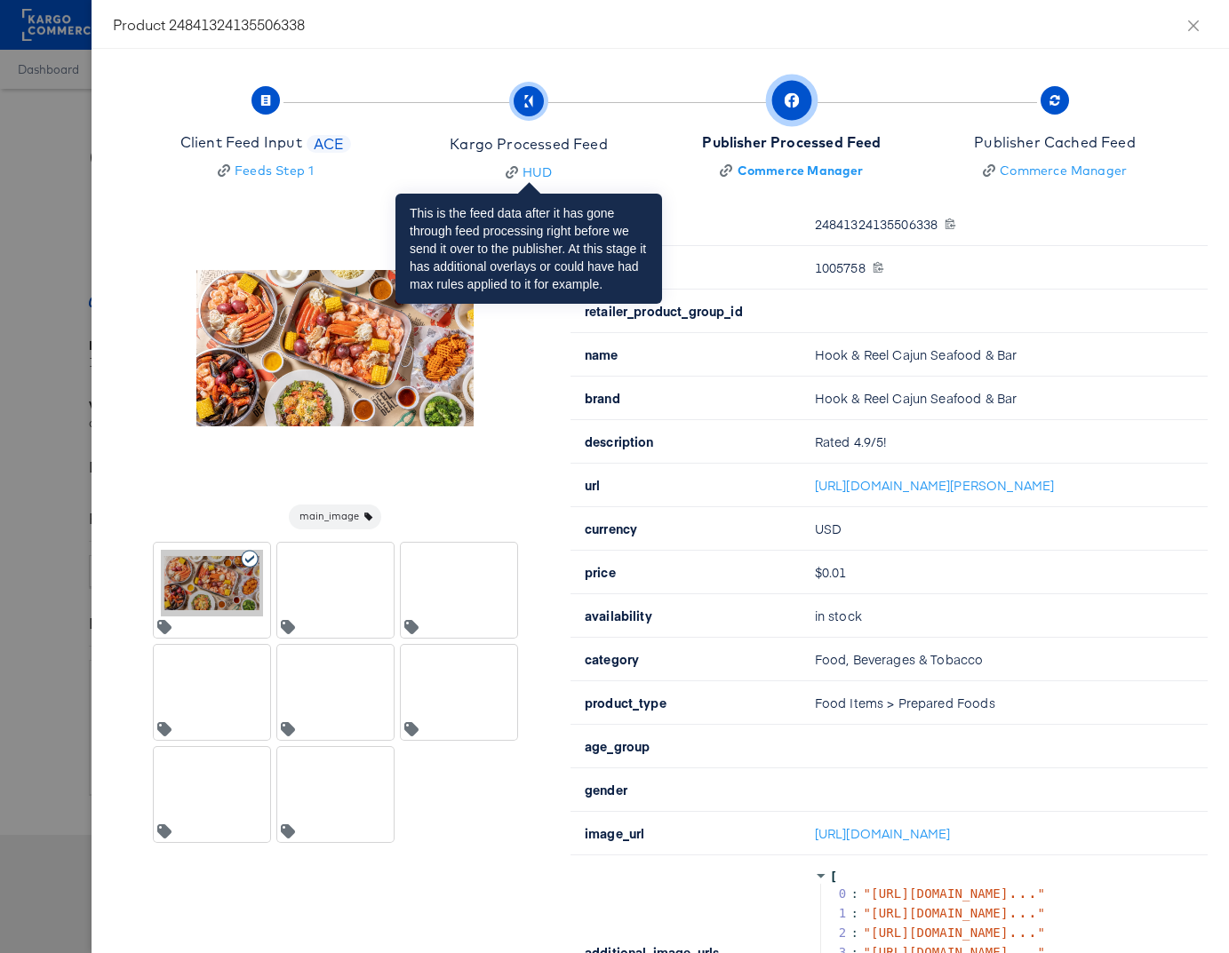
click at [594, 143] on div "Kargo Processed Feed" at bounding box center [528, 144] width 157 height 20
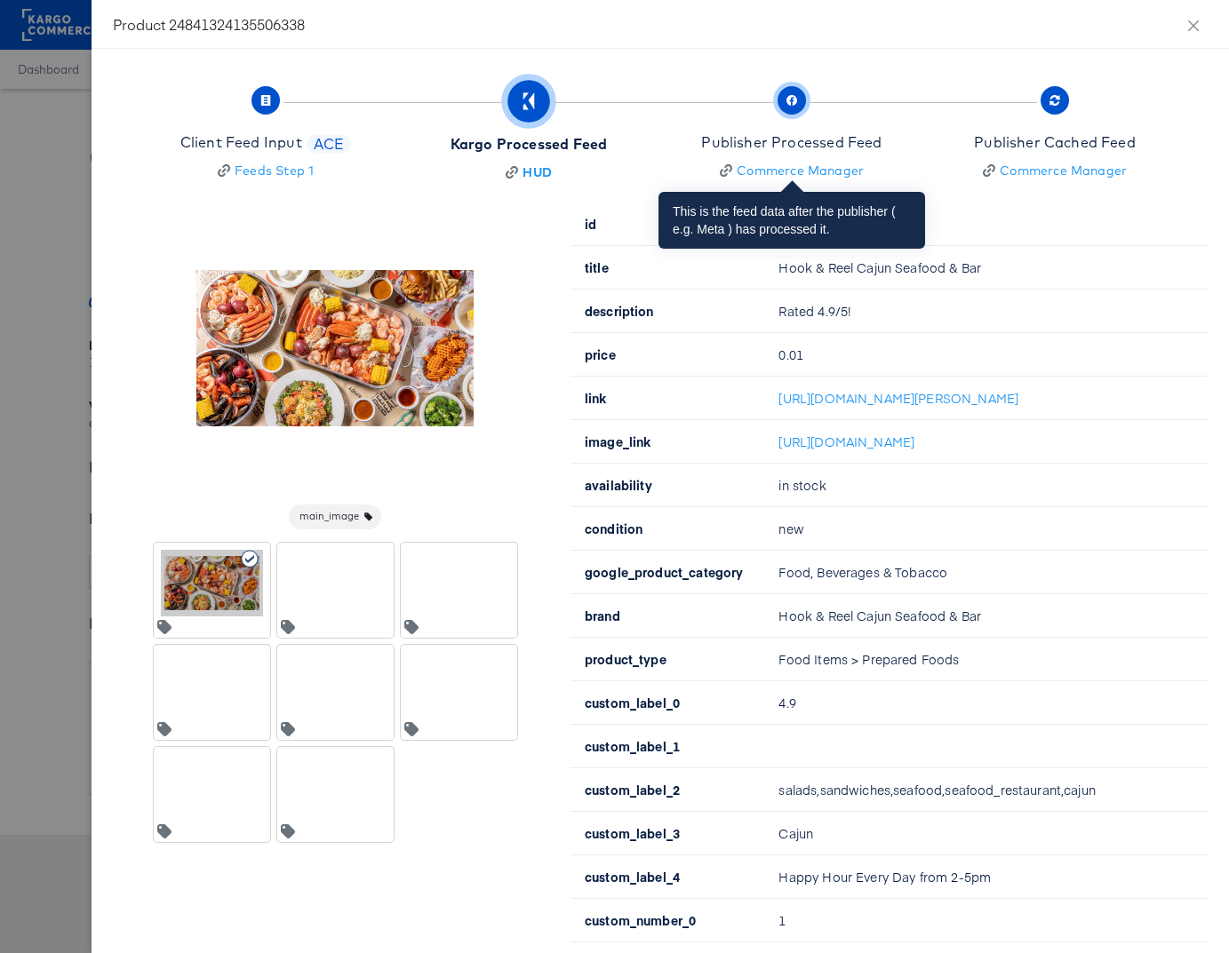
click at [764, 144] on div "Publisher Processed Feed" at bounding box center [791, 142] width 180 height 20
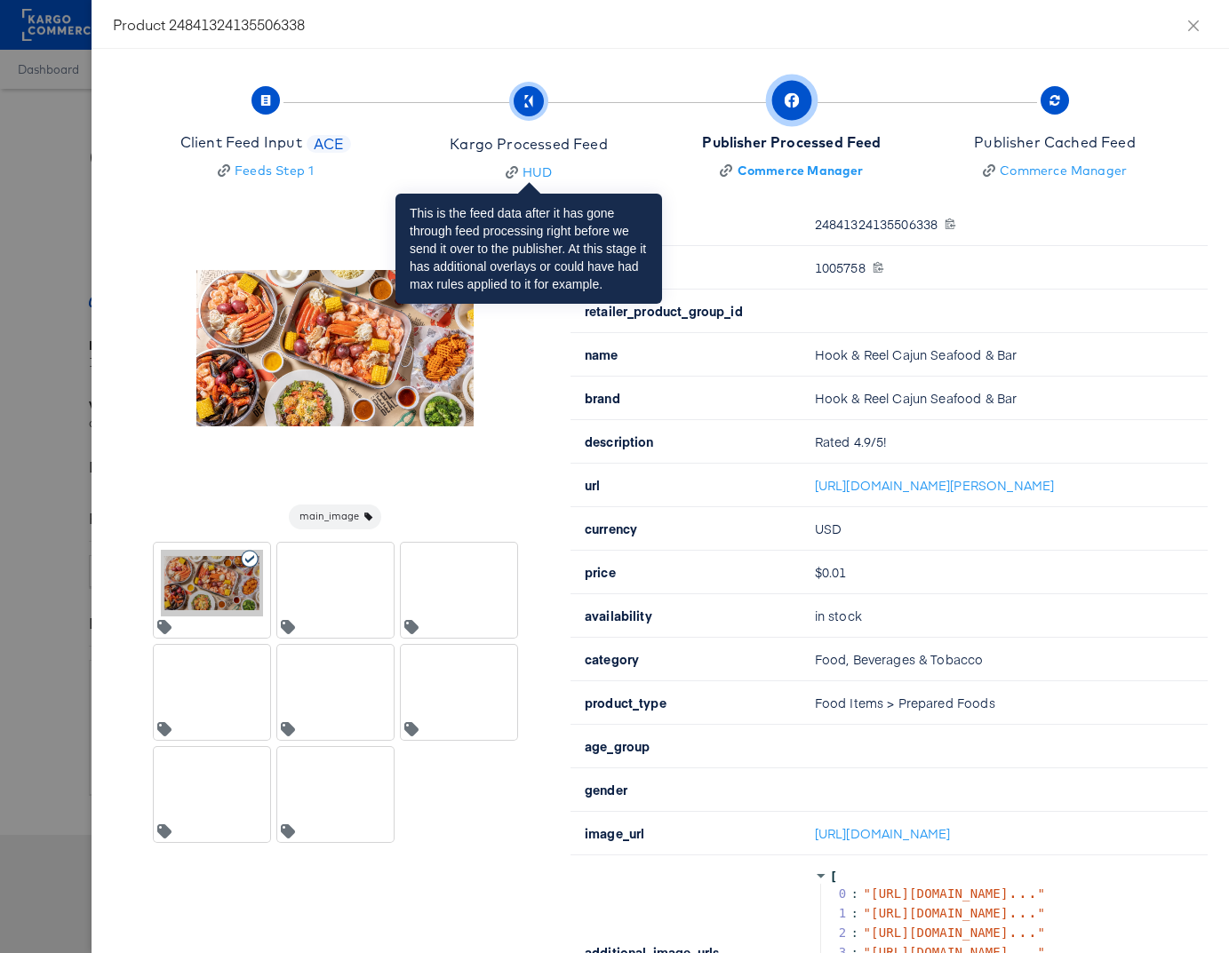
click at [591, 139] on div "Kargo Processed Feed" at bounding box center [528, 144] width 157 height 20
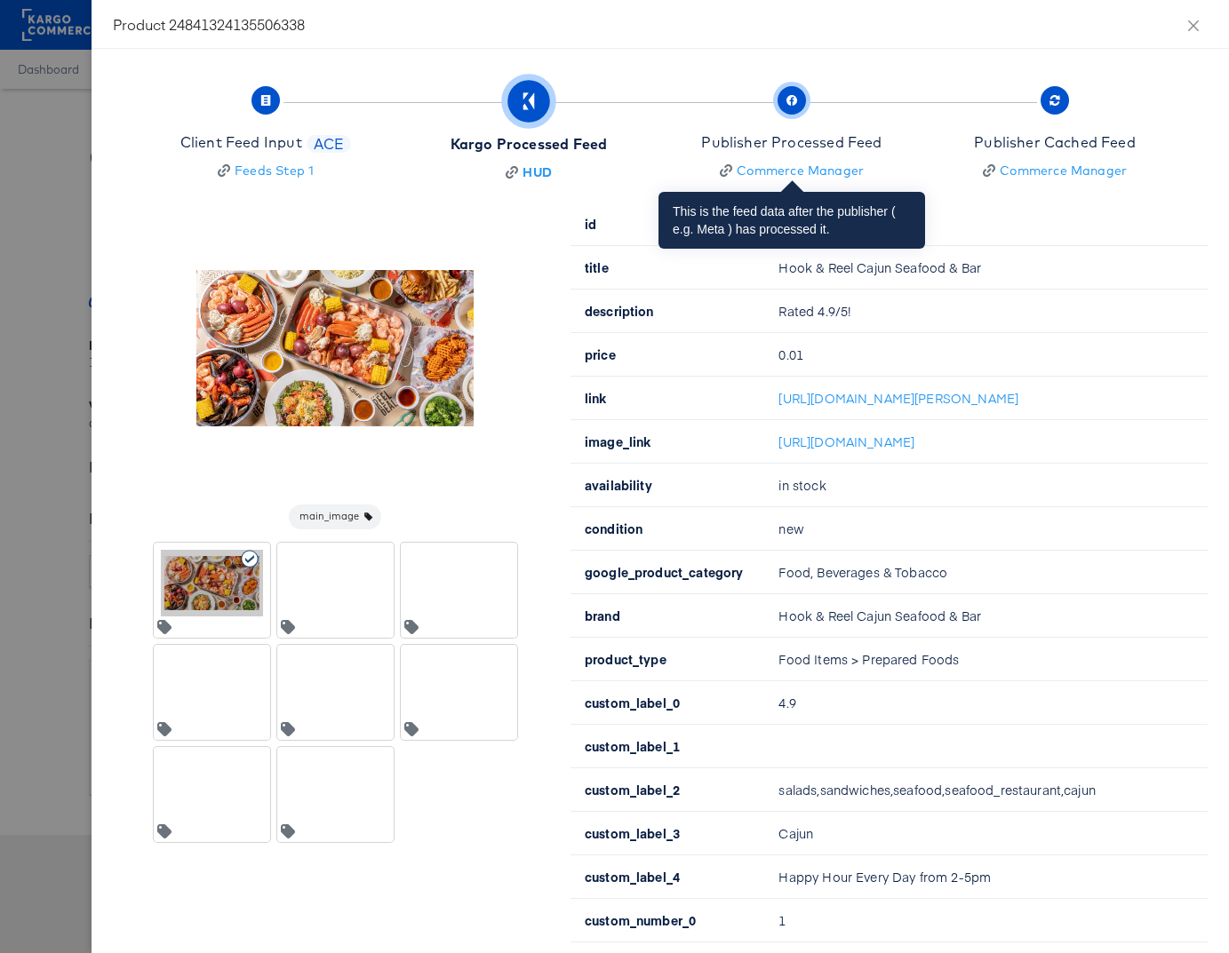
click at [758, 141] on div "Publisher Processed Feed" at bounding box center [791, 142] width 180 height 20
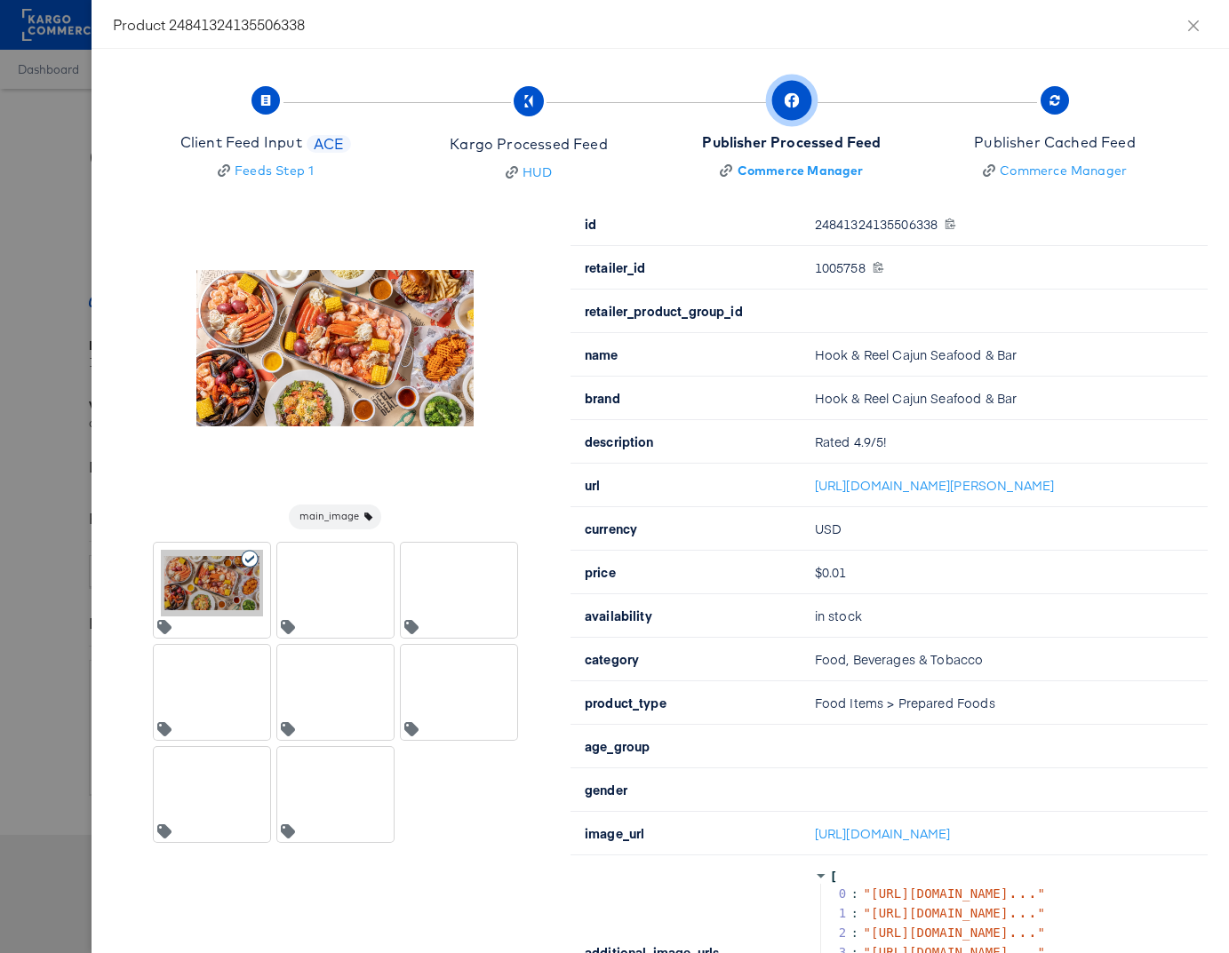
click at [40, 577] on div at bounding box center [614, 476] width 1229 height 953
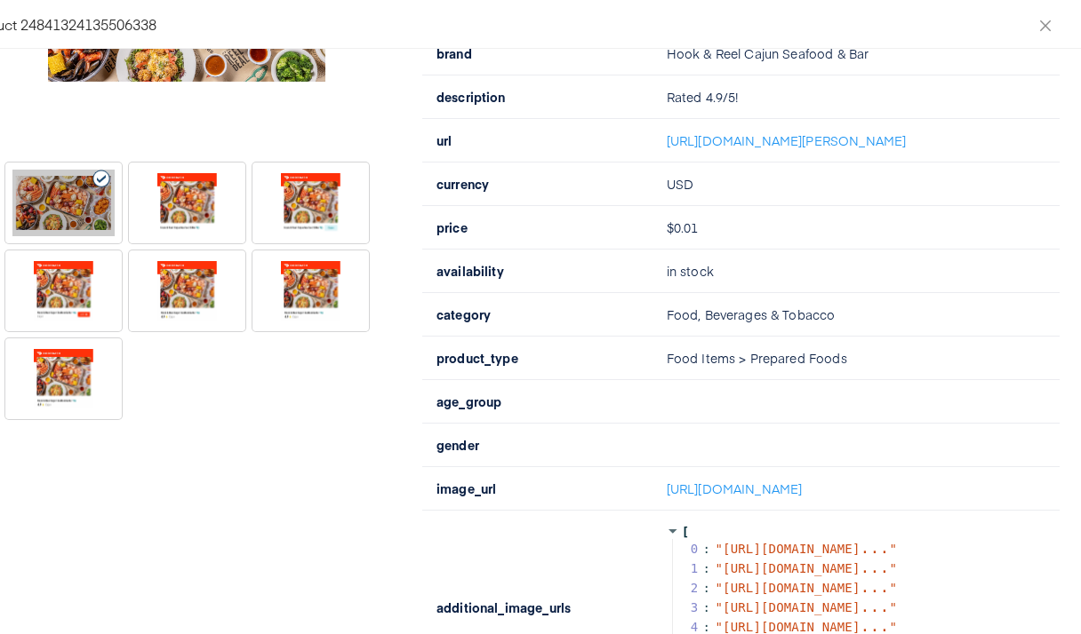
scroll to position [345, 0]
click at [175, 207] on div at bounding box center [187, 203] width 102 height 67
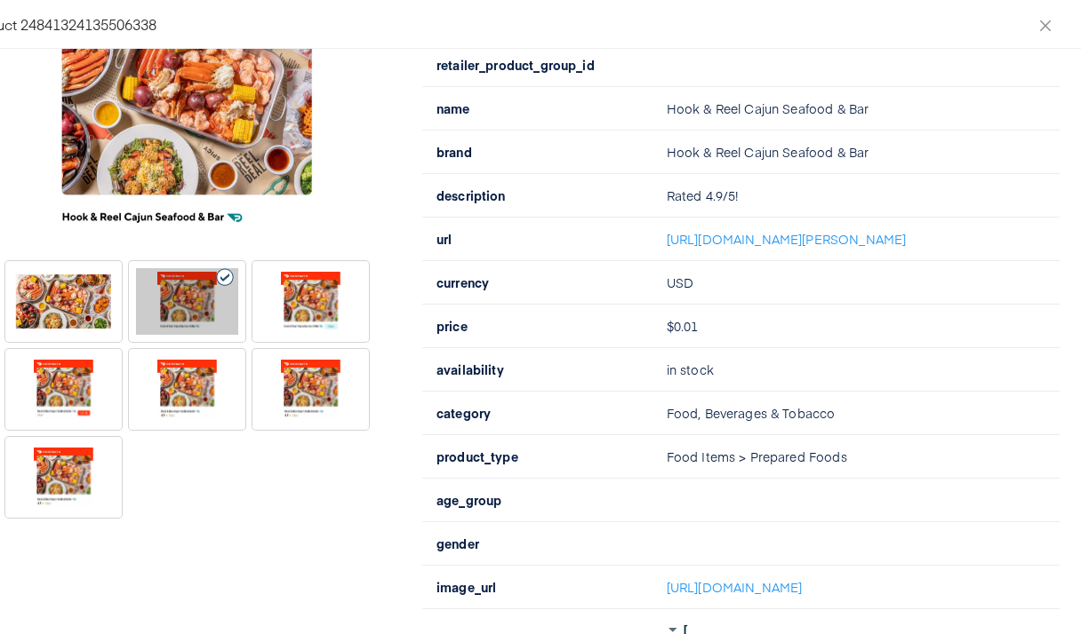
scroll to position [231, 0]
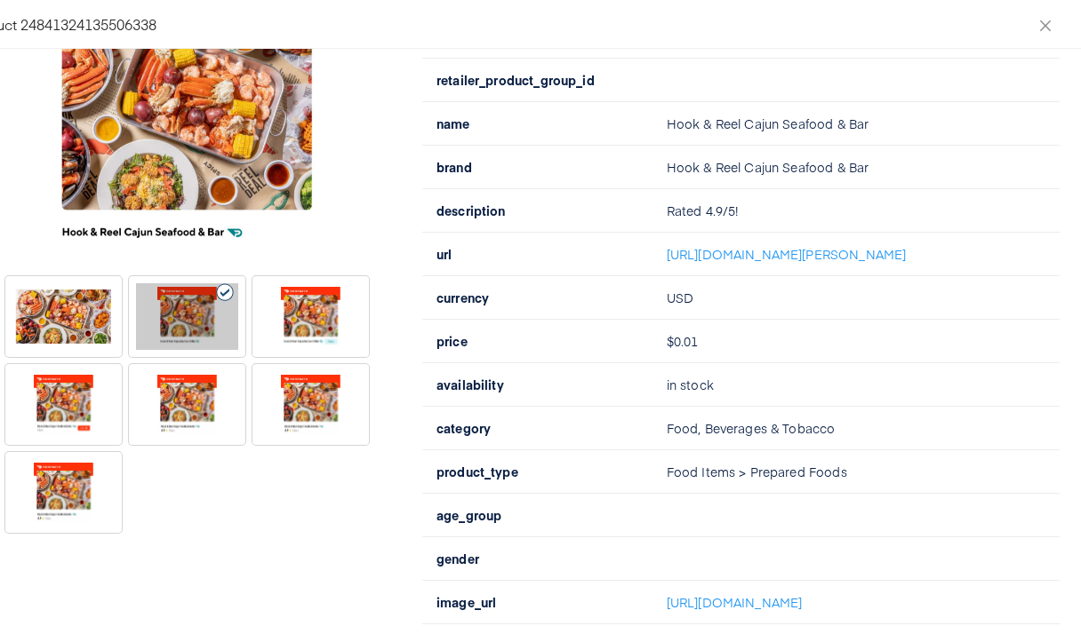
click at [308, 313] on div at bounding box center [310, 316] width 102 height 67
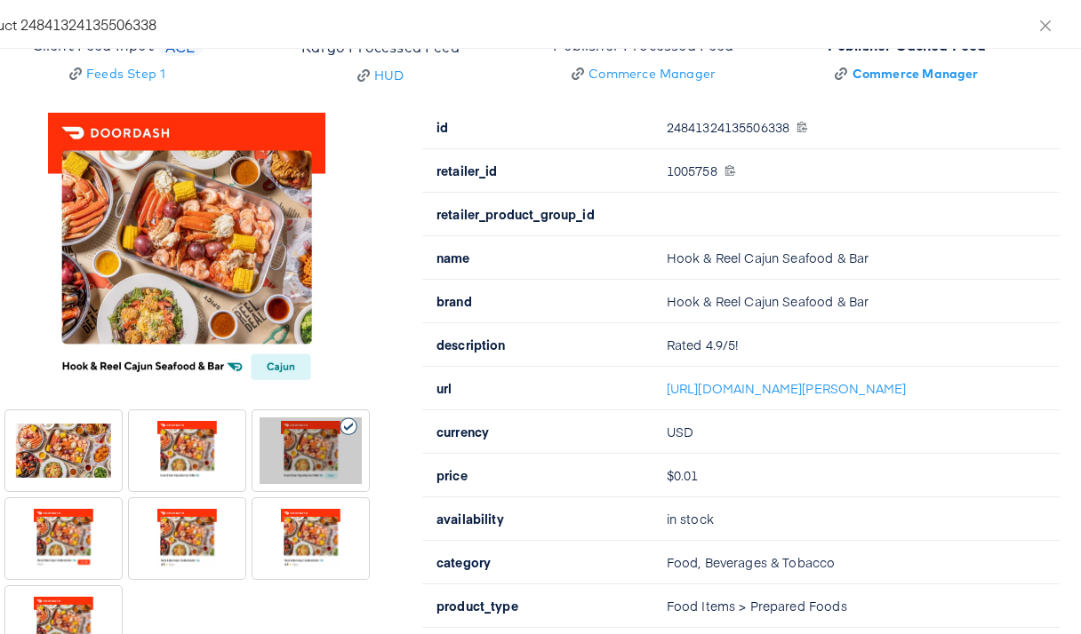
scroll to position [92, 0]
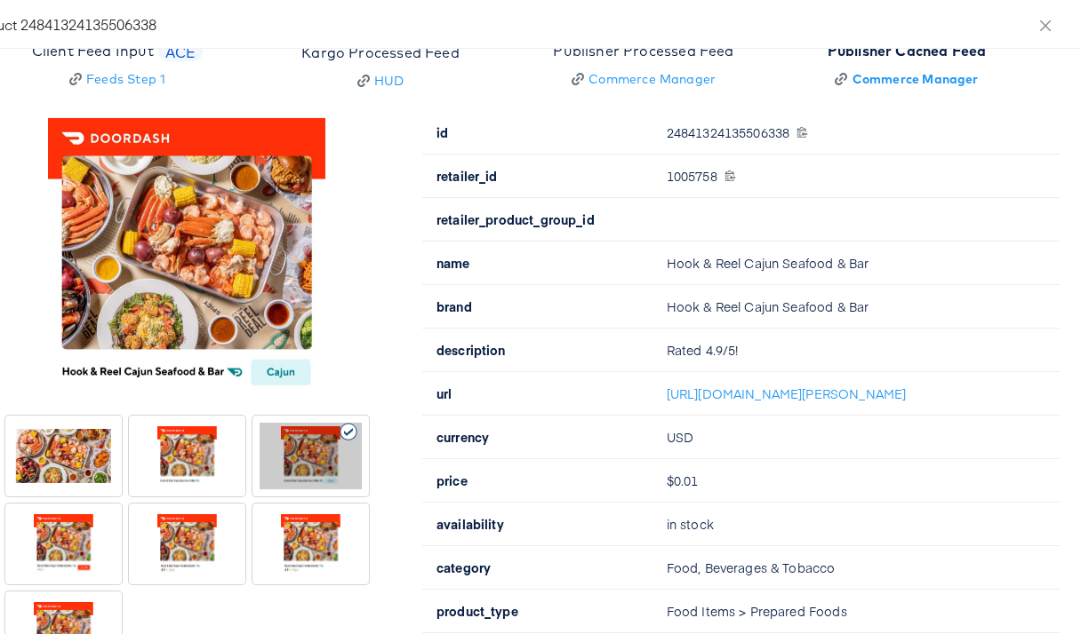
click at [214, 452] on div at bounding box center [187, 456] width 102 height 67
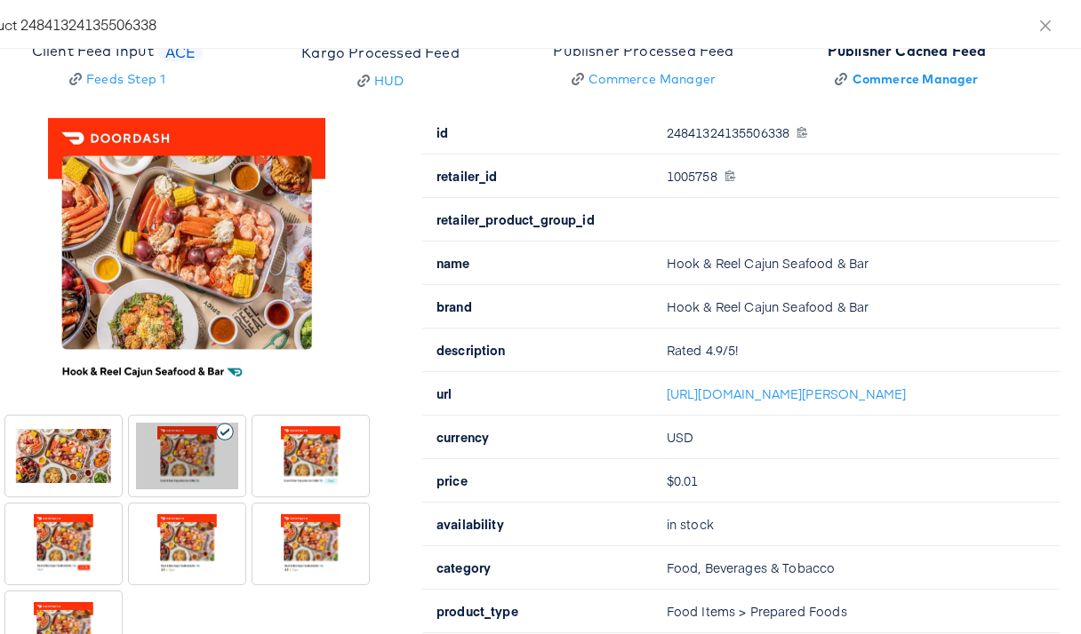
click at [313, 452] on div at bounding box center [310, 456] width 102 height 67
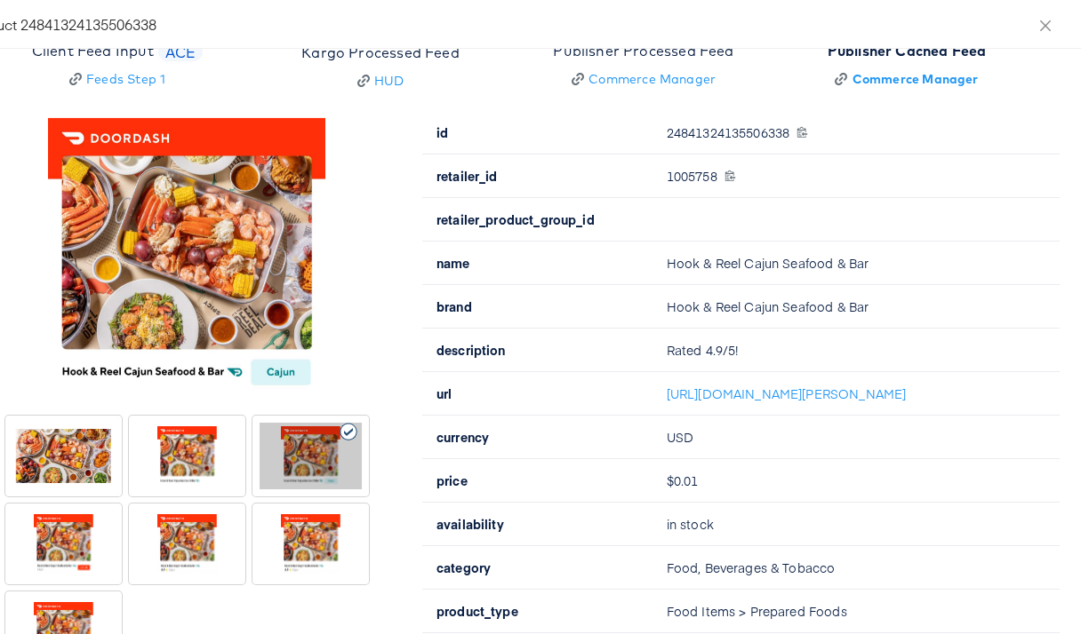
click at [76, 544] on div at bounding box center [63, 544] width 102 height 67
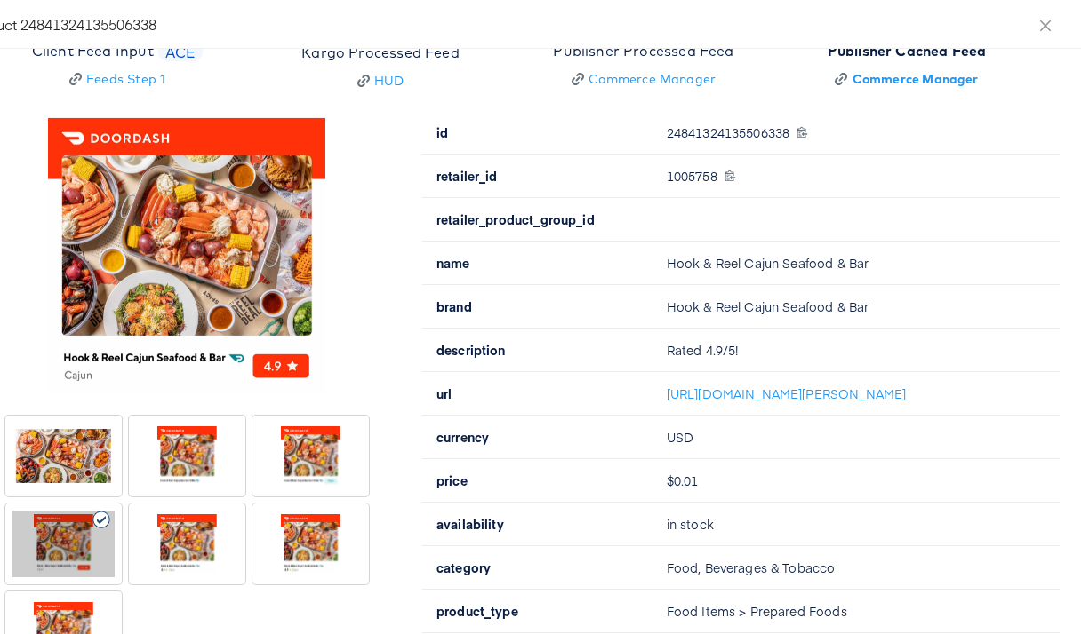
click at [196, 536] on div at bounding box center [187, 544] width 102 height 67
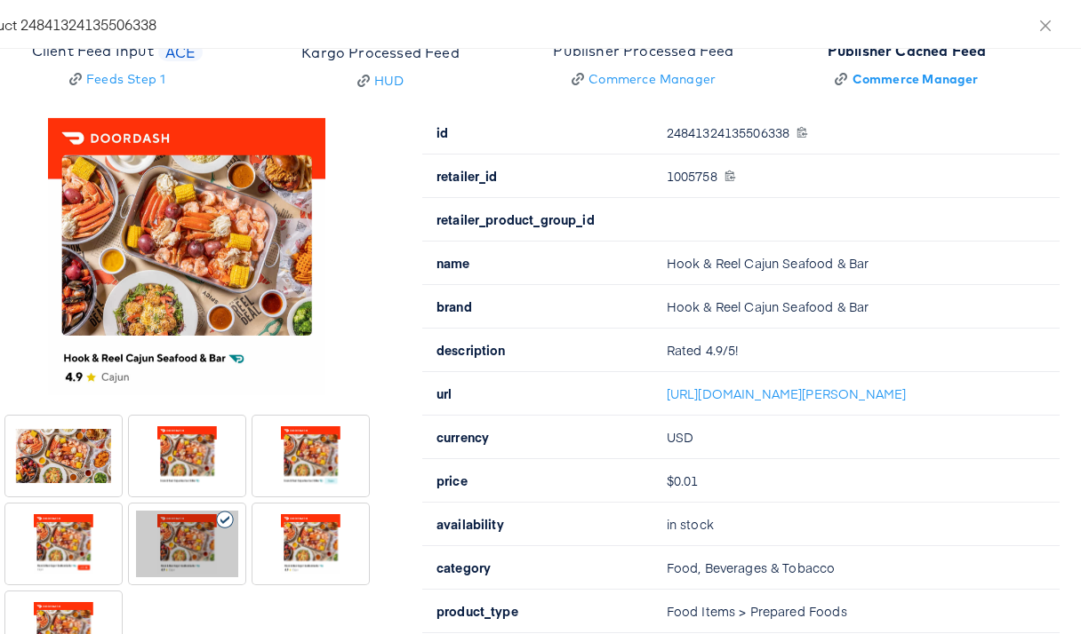
click at [284, 530] on div at bounding box center [310, 544] width 102 height 67
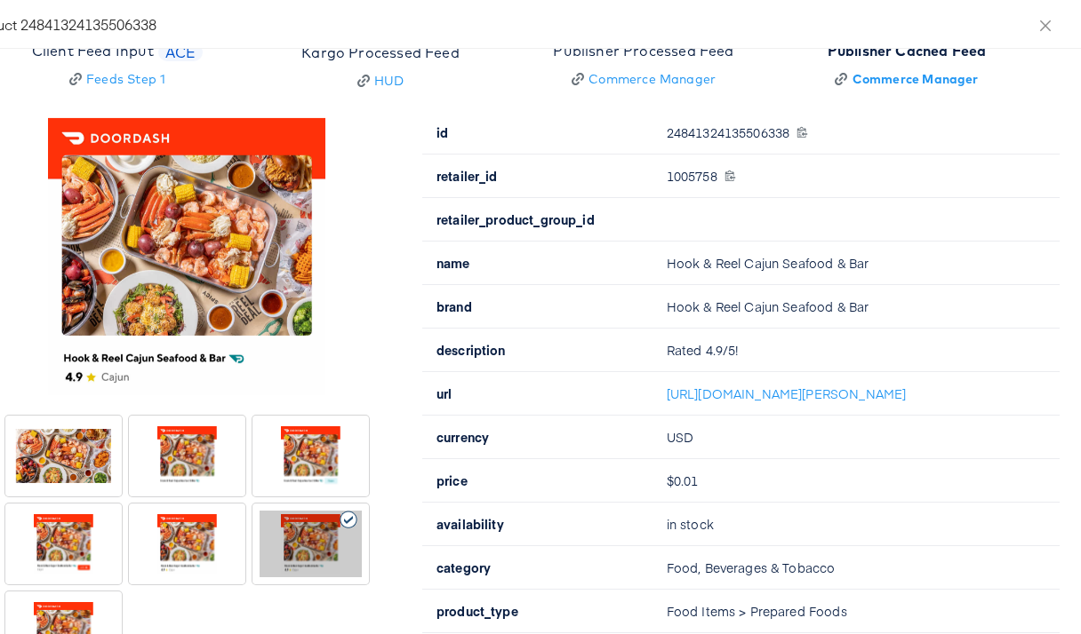
drag, startPoint x: 207, startPoint y: 537, endPoint x: 278, endPoint y: 537, distance: 71.1
click at [208, 537] on div at bounding box center [187, 544] width 102 height 67
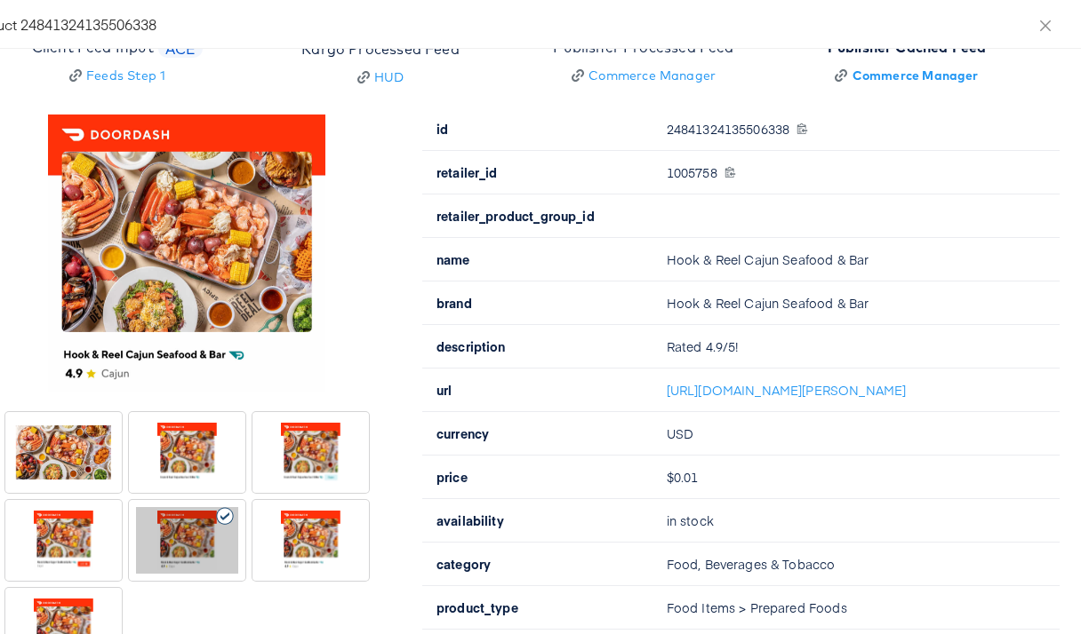
click at [284, 535] on div at bounding box center [310, 540] width 102 height 67
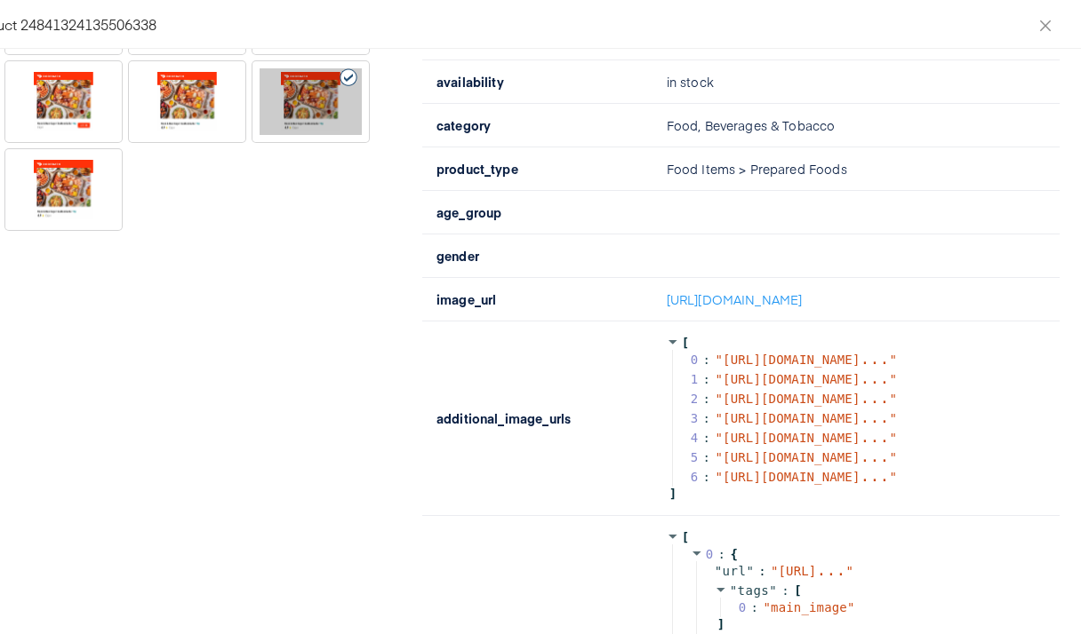
scroll to position [600, 0]
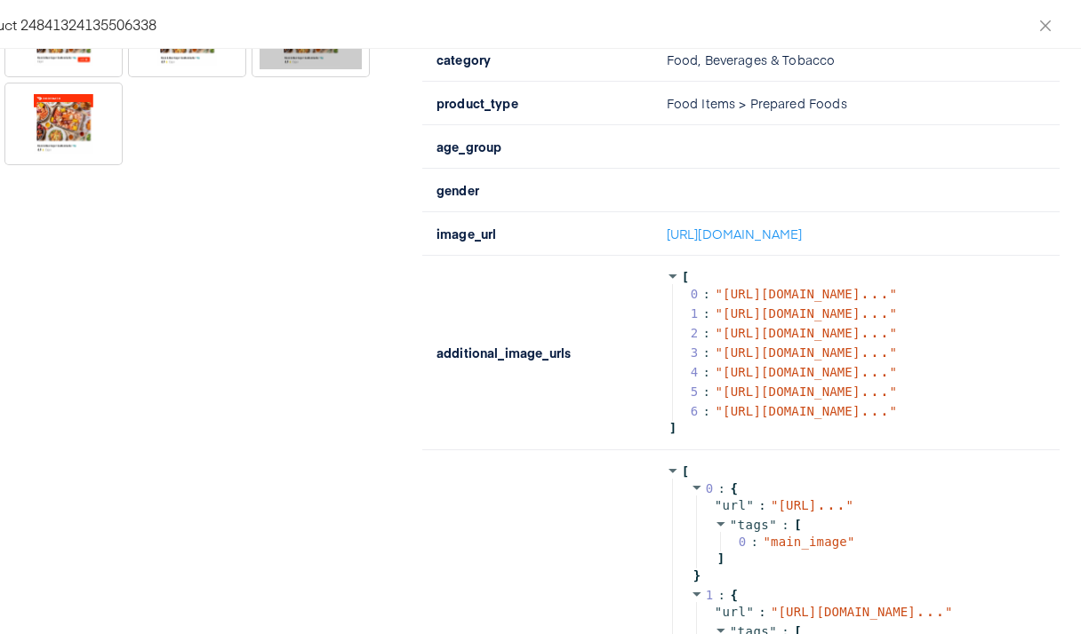
click at [40, 119] on div at bounding box center [63, 124] width 102 height 67
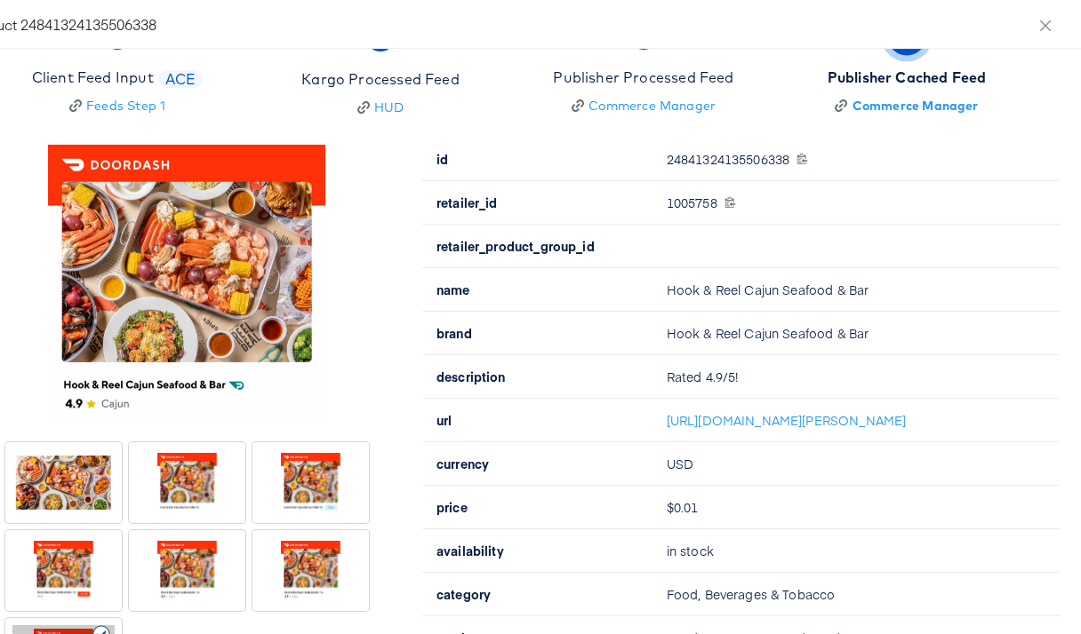
scroll to position [291, 0]
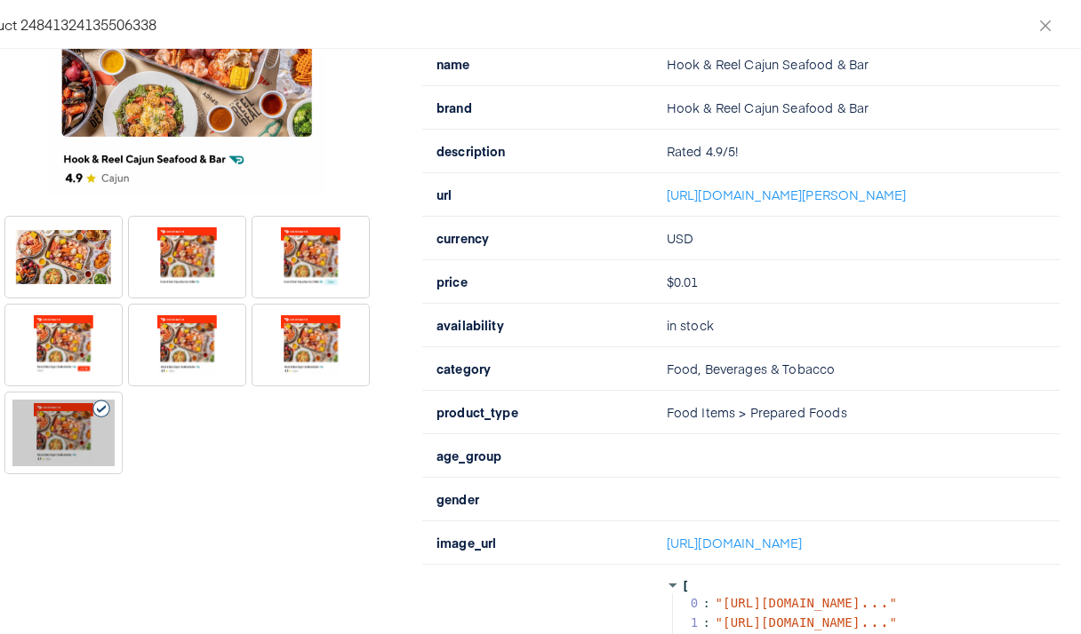
click at [75, 446] on div at bounding box center [63, 433] width 102 height 67
click at [313, 349] on div at bounding box center [310, 345] width 102 height 67
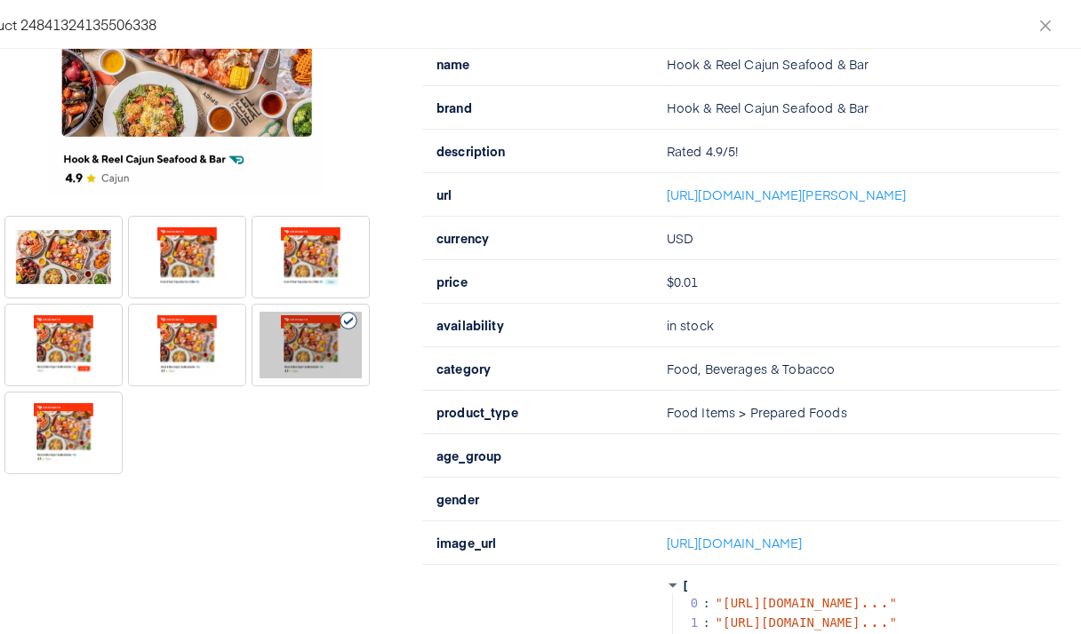
click at [220, 350] on div at bounding box center [187, 345] width 102 height 67
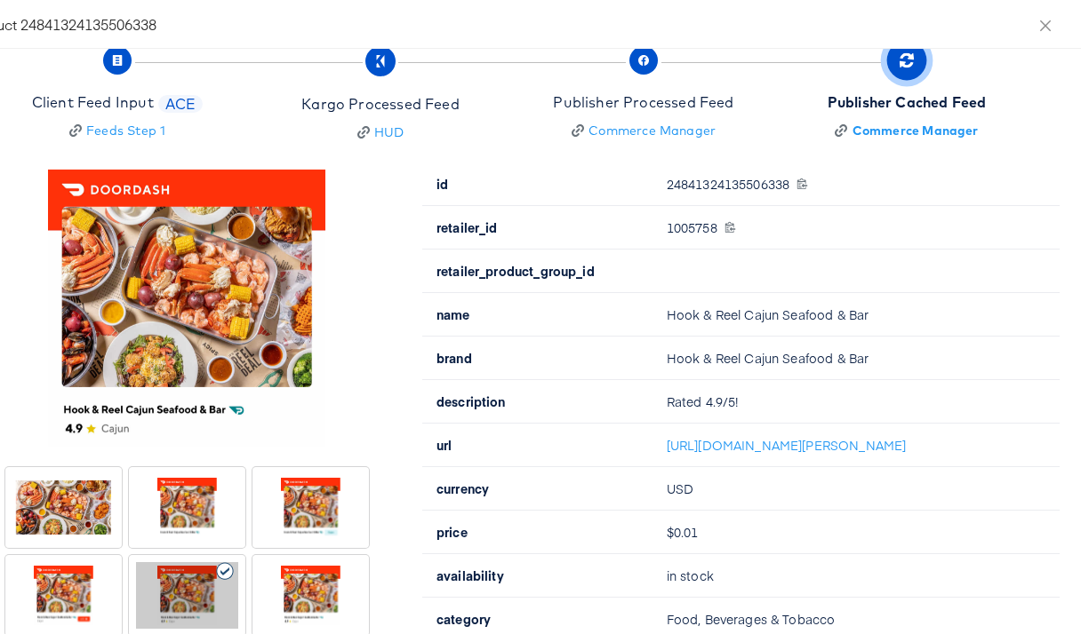
scroll to position [41, 0]
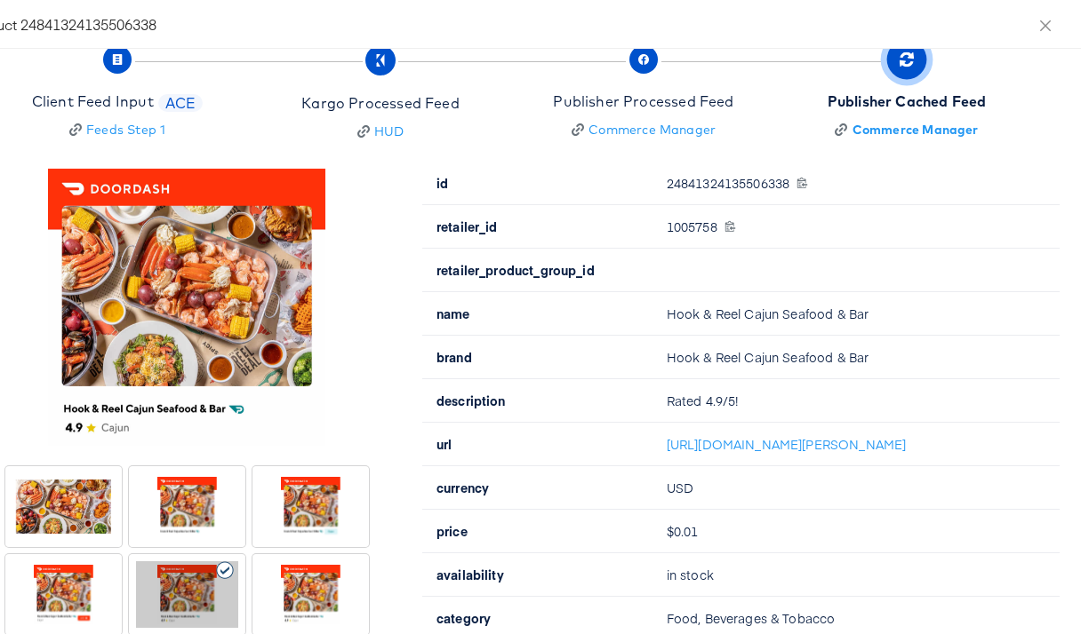
click at [292, 603] on div at bounding box center [310, 595] width 102 height 67
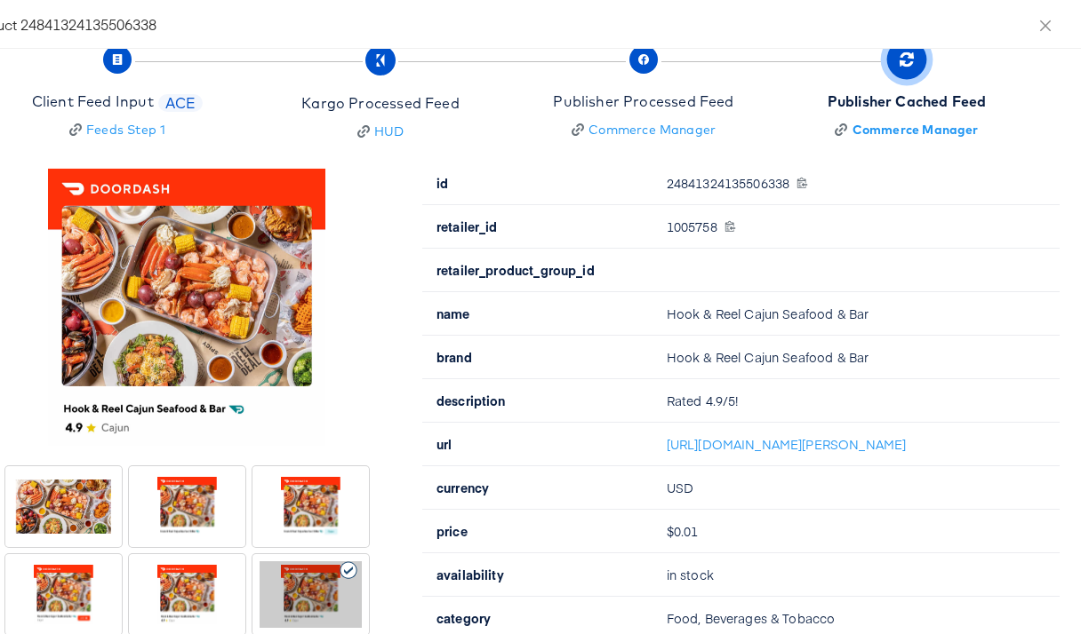
click at [219, 596] on div at bounding box center [187, 595] width 102 height 67
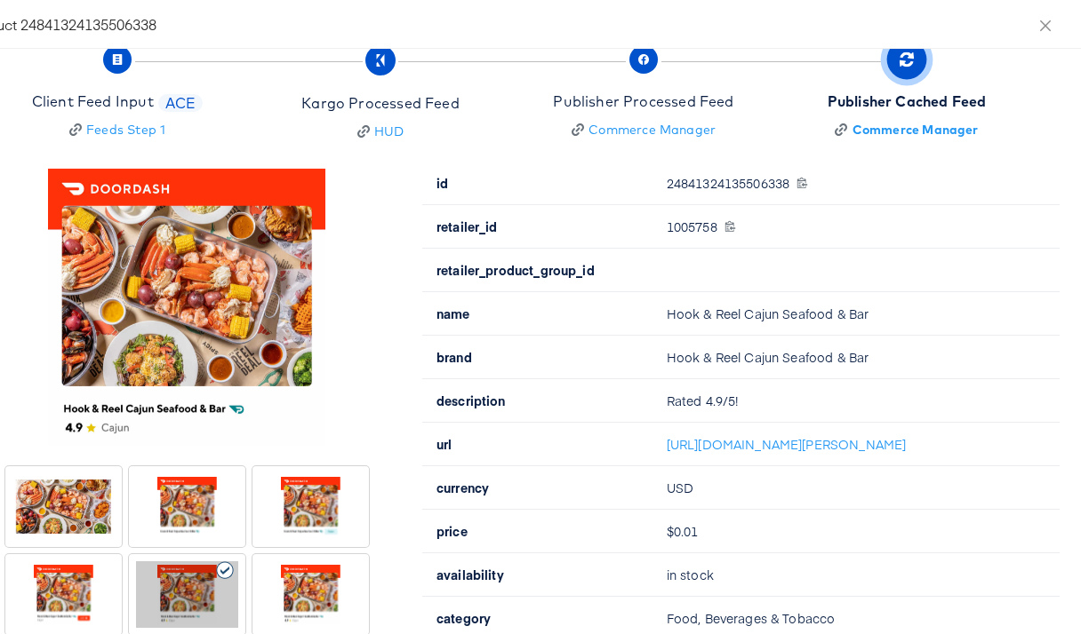
click at [89, 594] on div at bounding box center [63, 595] width 102 height 67
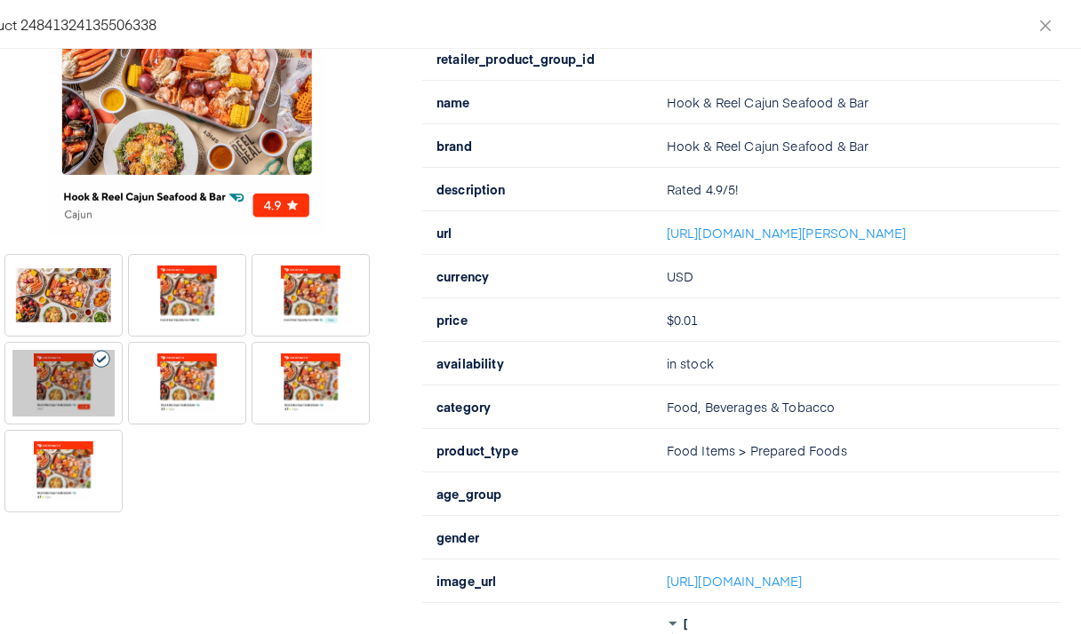
scroll to position [292, 0]
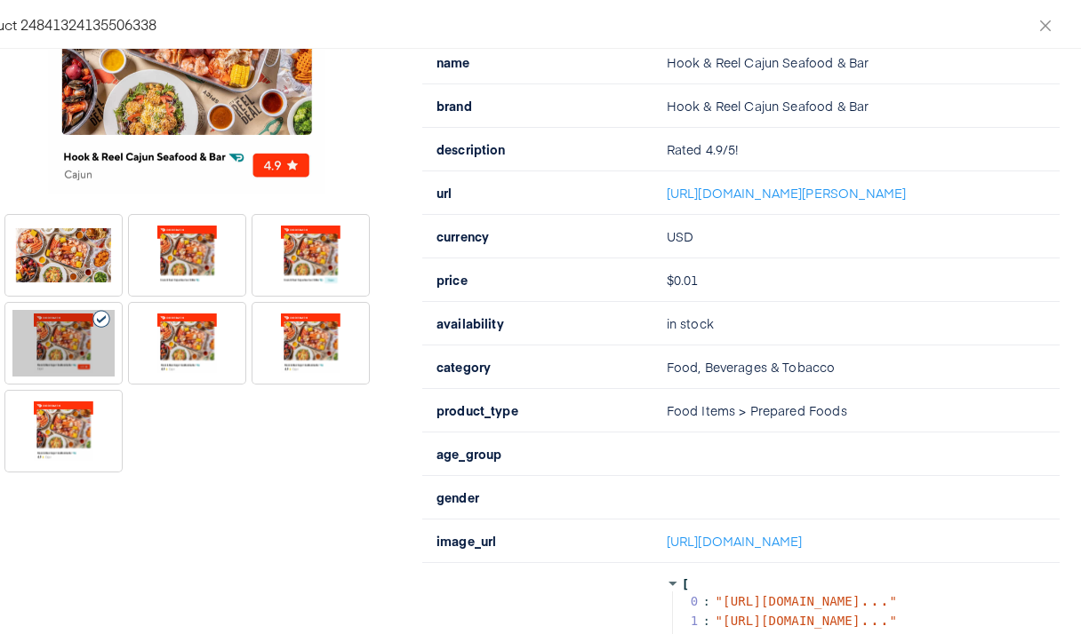
click at [192, 361] on div at bounding box center [187, 343] width 102 height 67
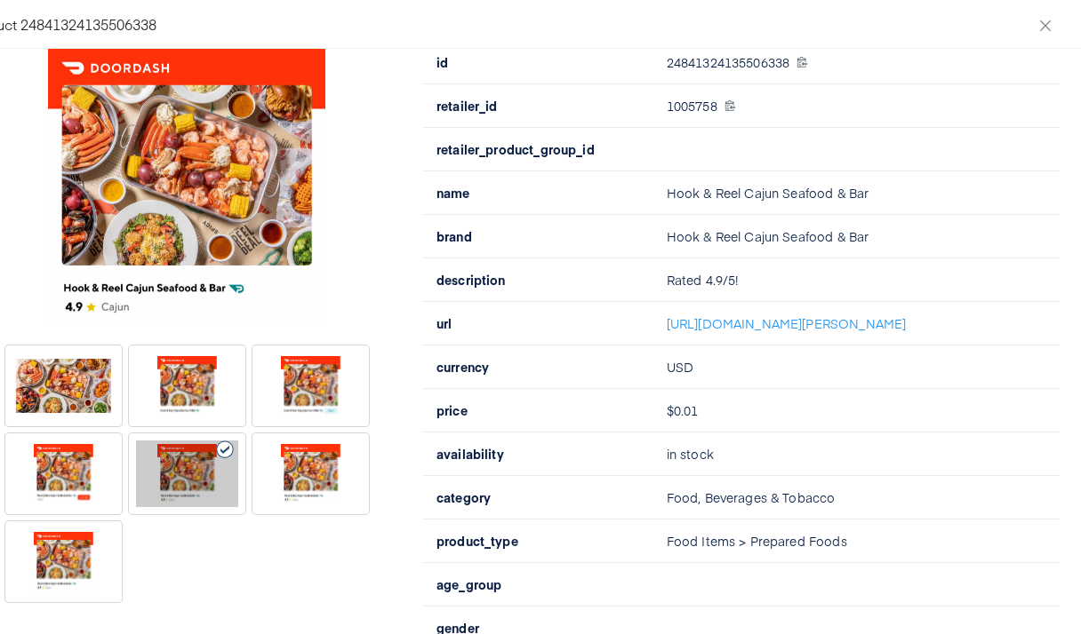
scroll to position [148, 0]
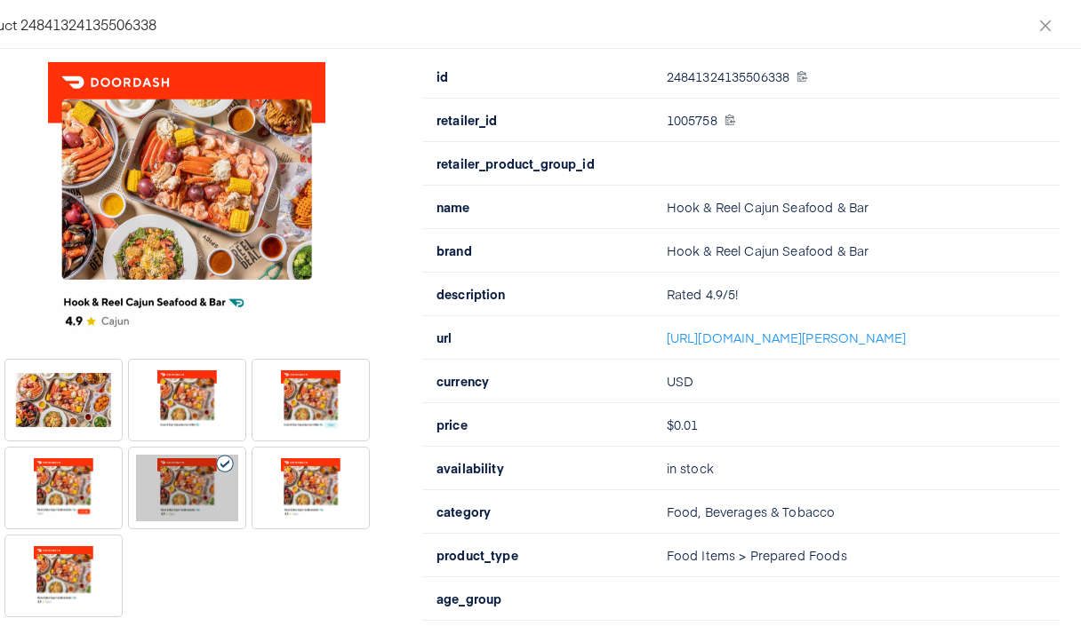
click at [72, 503] on div at bounding box center [63, 488] width 102 height 67
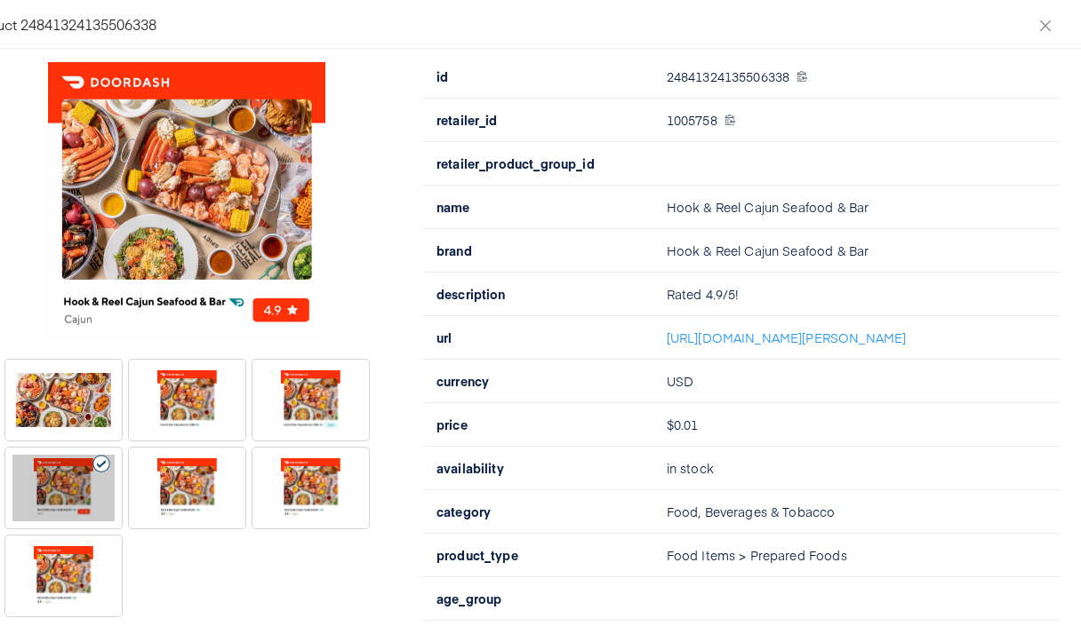
click at [179, 491] on div at bounding box center [187, 488] width 102 height 67
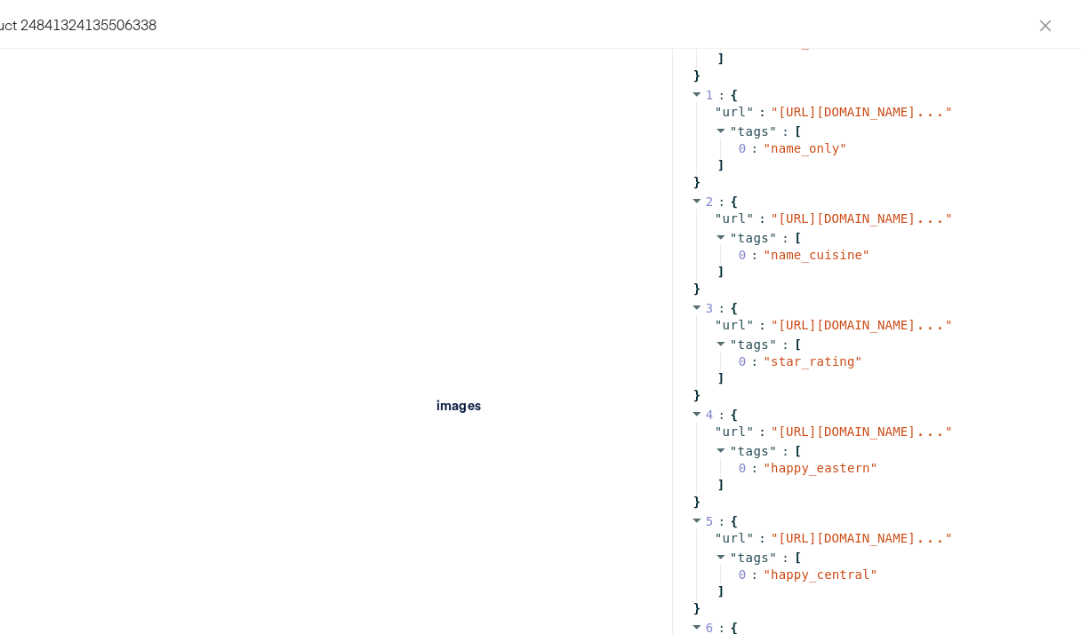
scroll to position [1119, 0]
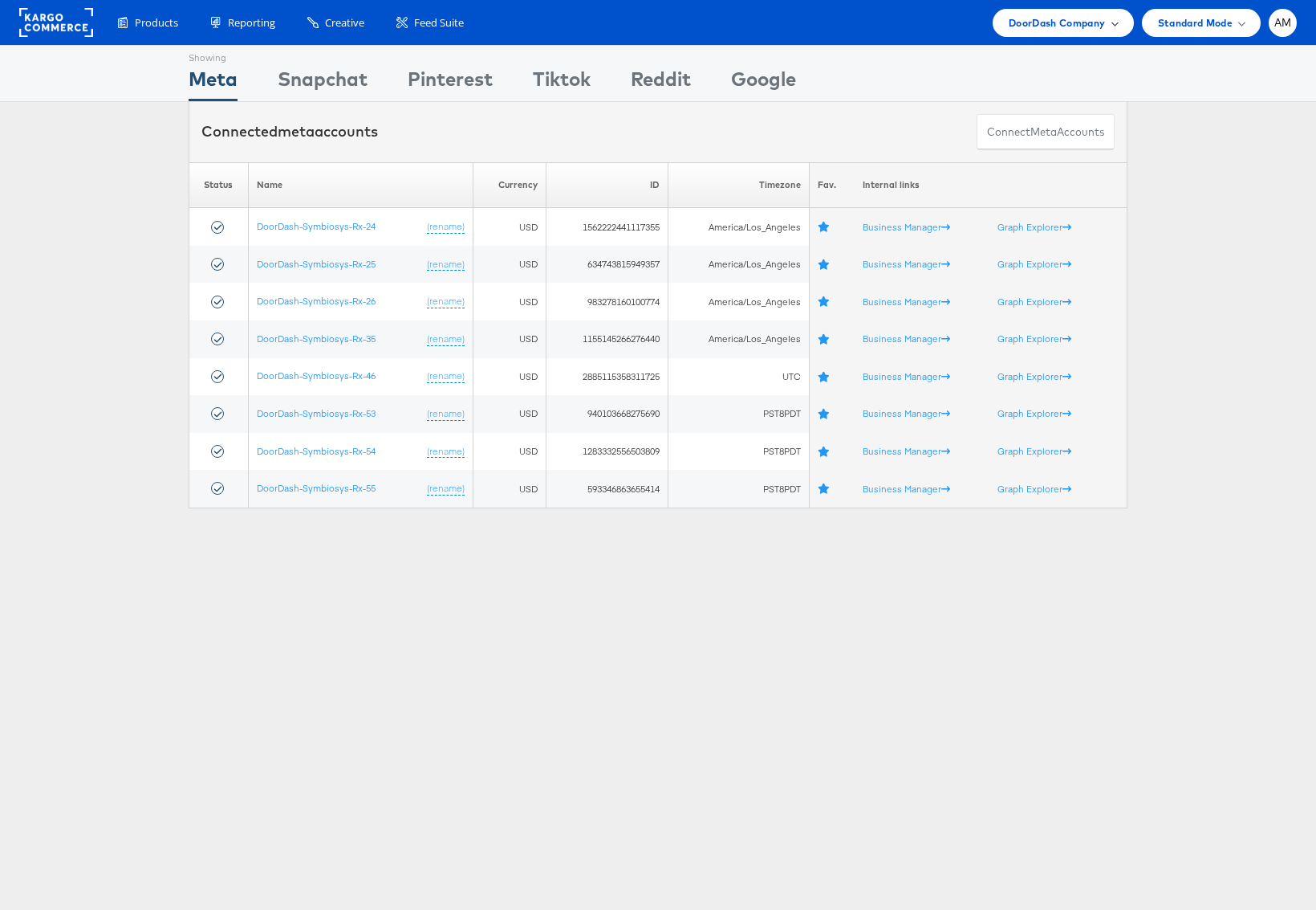
click at [1037, 27] on span "DoorDash Company" at bounding box center [1058, 23] width 98 height 17
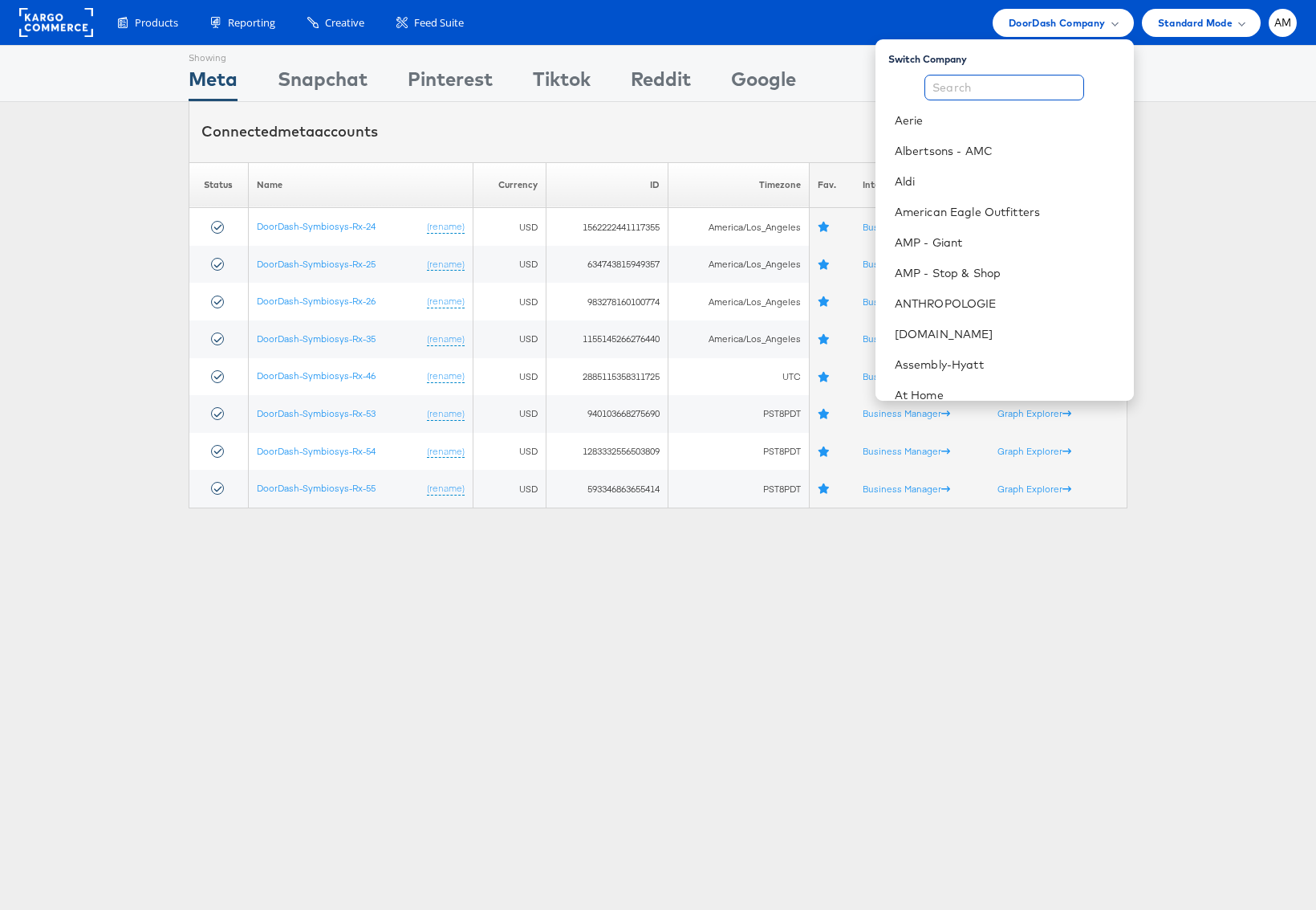
click at [975, 93] on input "text" at bounding box center [1004, 88] width 160 height 25
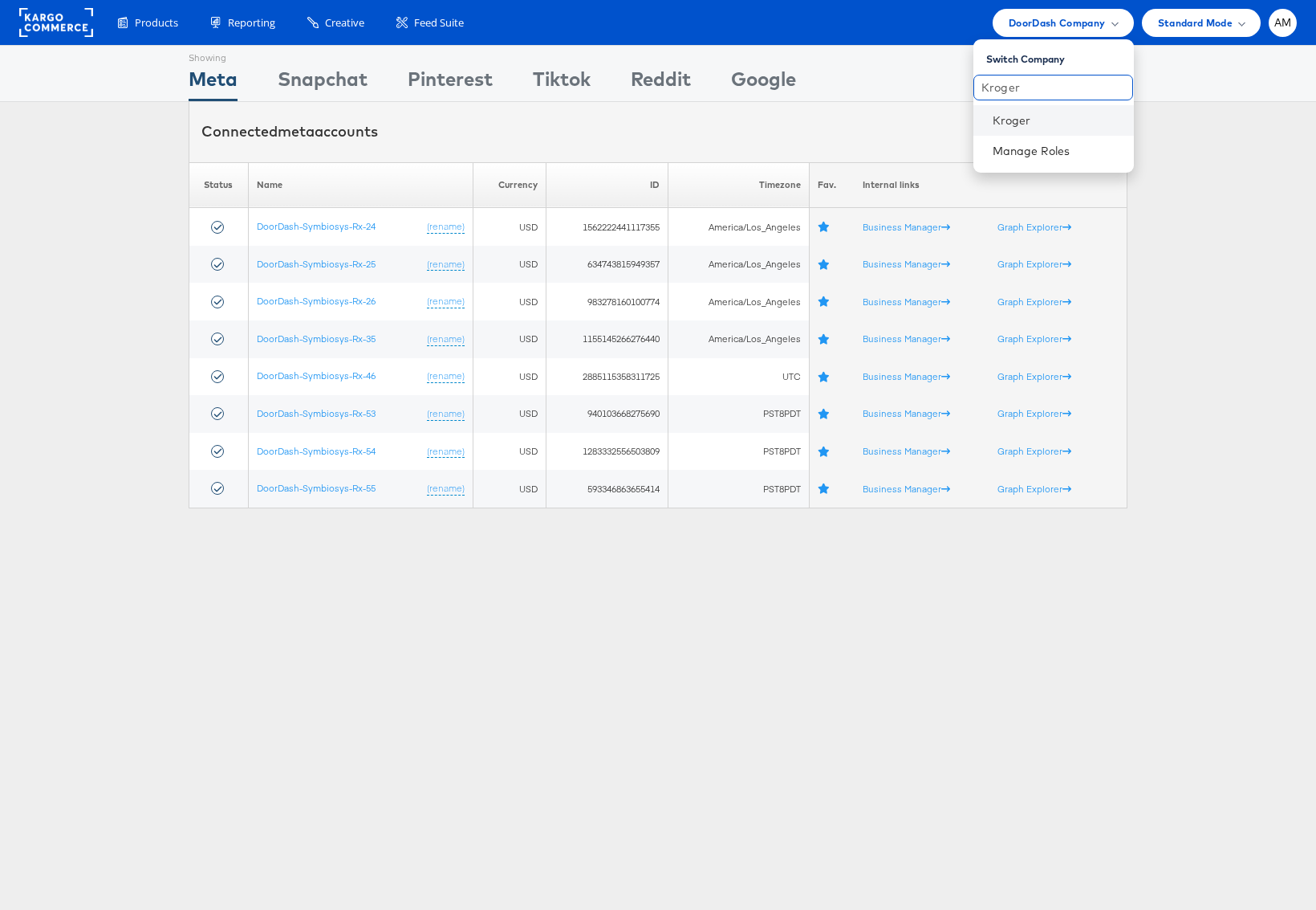
type input "Kroger"
click at [1016, 127] on li "Kroger" at bounding box center [1054, 120] width 161 height 31
click at [1002, 117] on link "Kroger" at bounding box center [1057, 120] width 128 height 16
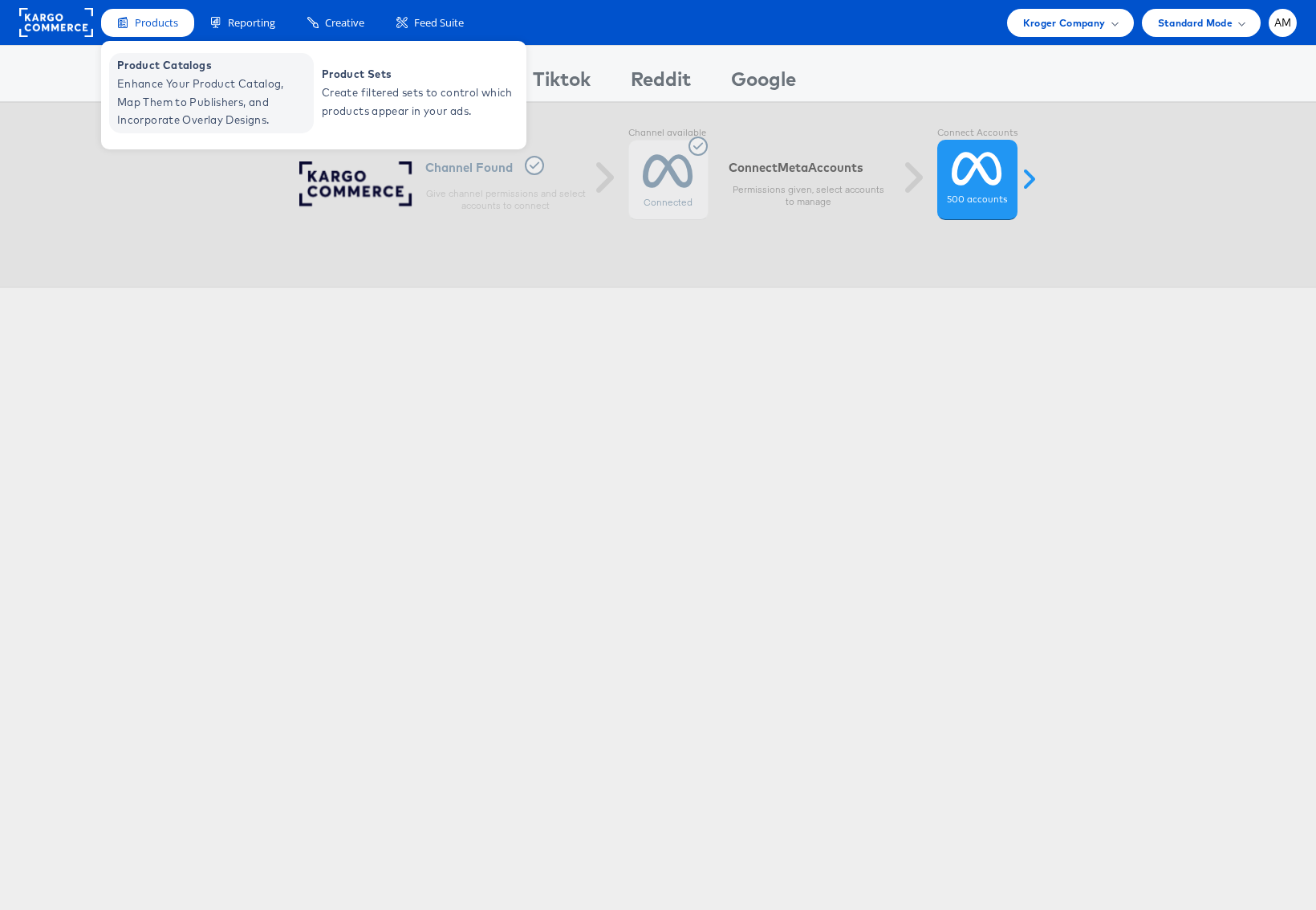
click at [186, 89] on span "Enhance Your Product Catalog, Map Them to Publishers, and Incorporate Overlay D…" at bounding box center [213, 102] width 192 height 54
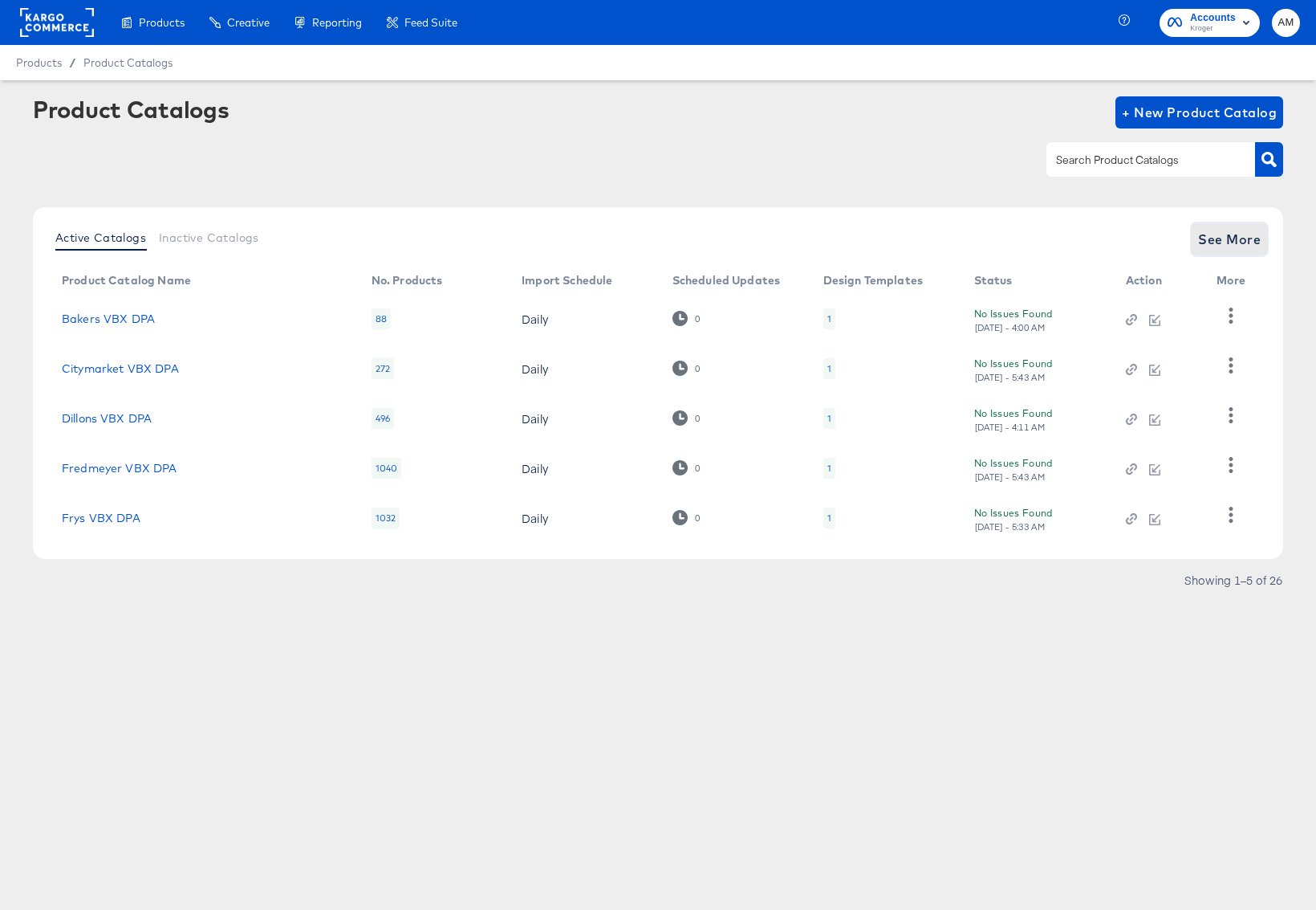
click at [1246, 234] on span "See More" at bounding box center [1229, 239] width 62 height 23
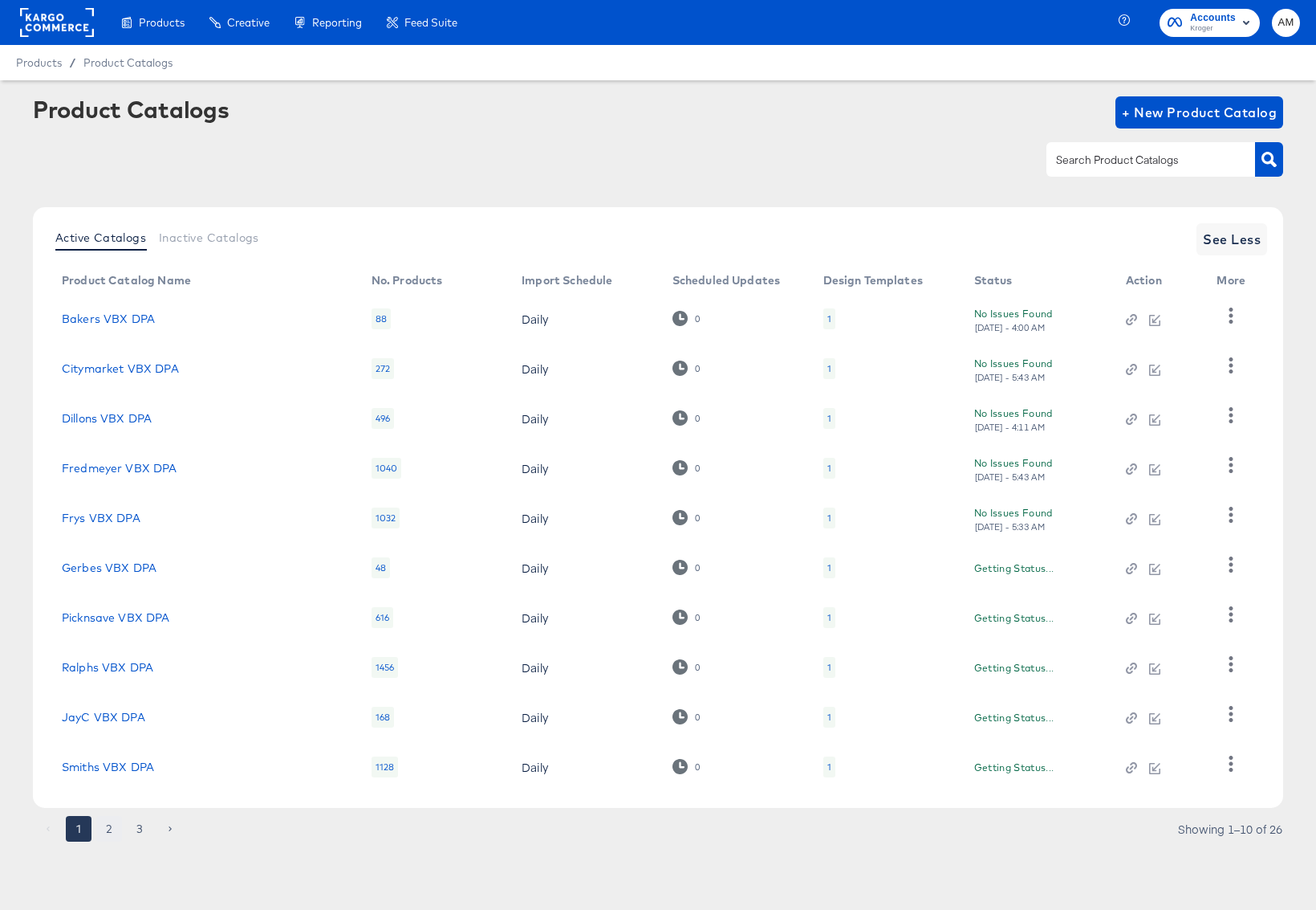
click at [109, 830] on button "2" at bounding box center [109, 829] width 25 height 25
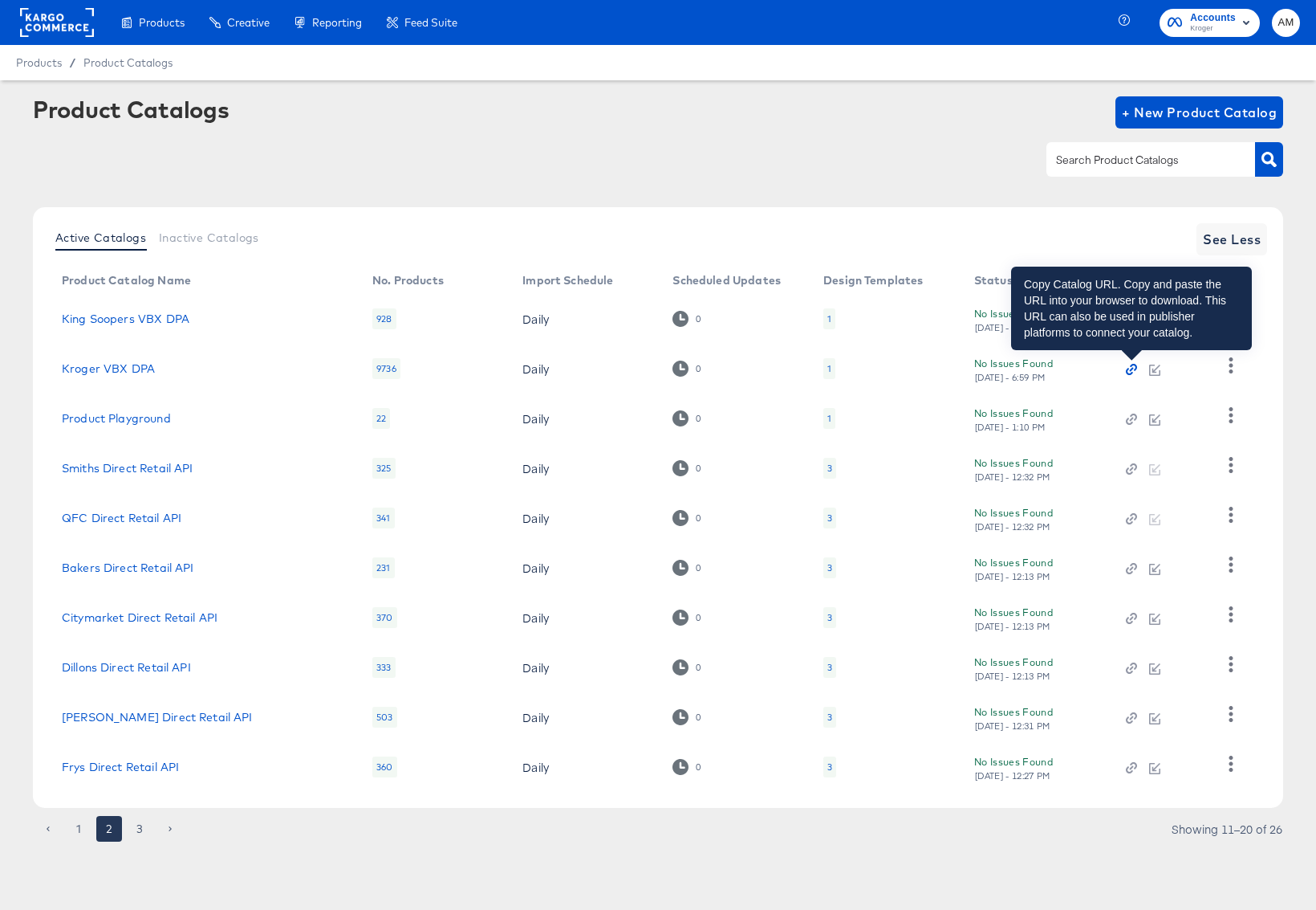
click at [1129, 371] on icon "button" at bounding box center [1132, 370] width 11 height 11
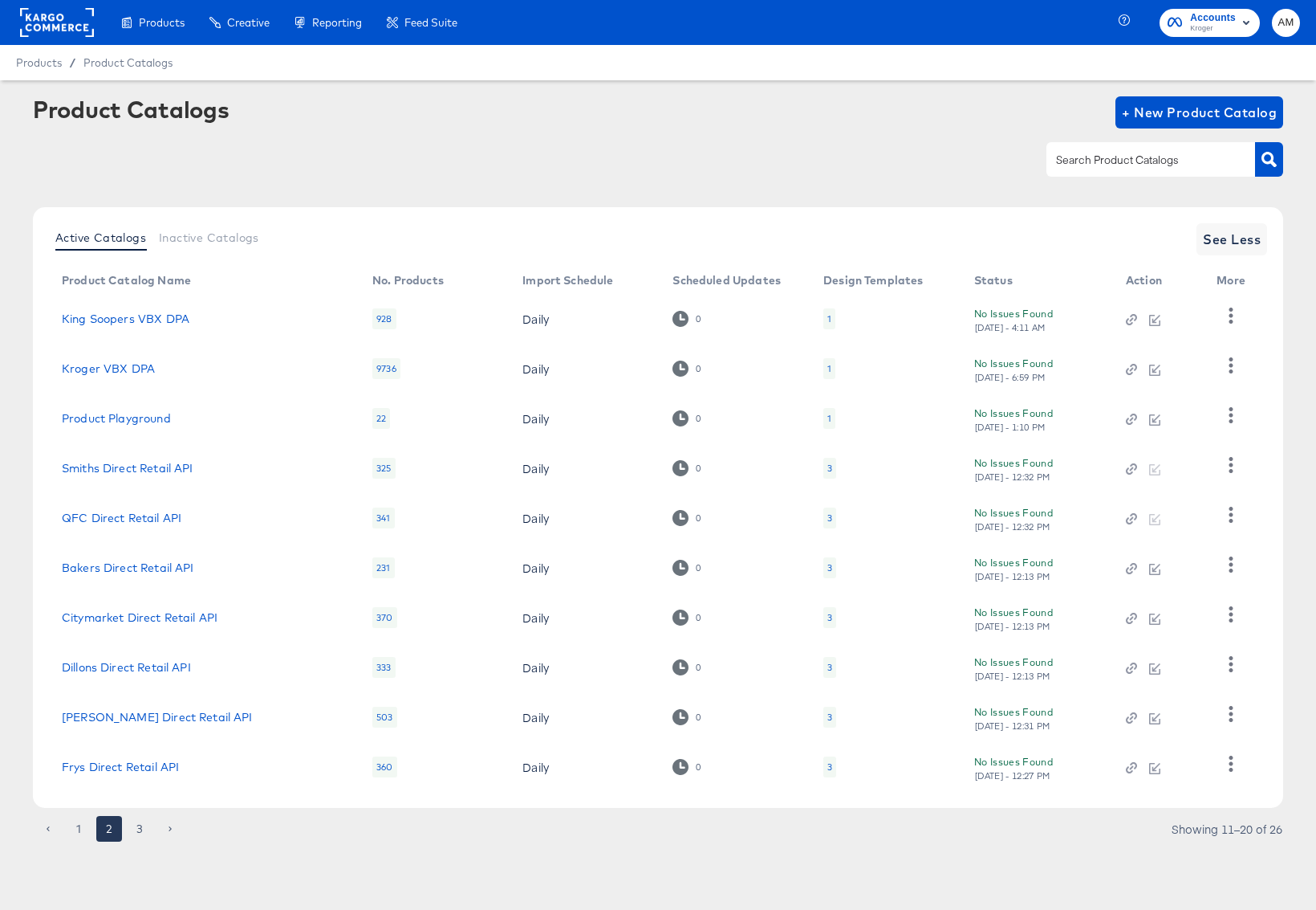
click at [41, 29] on rect at bounding box center [57, 23] width 74 height 29
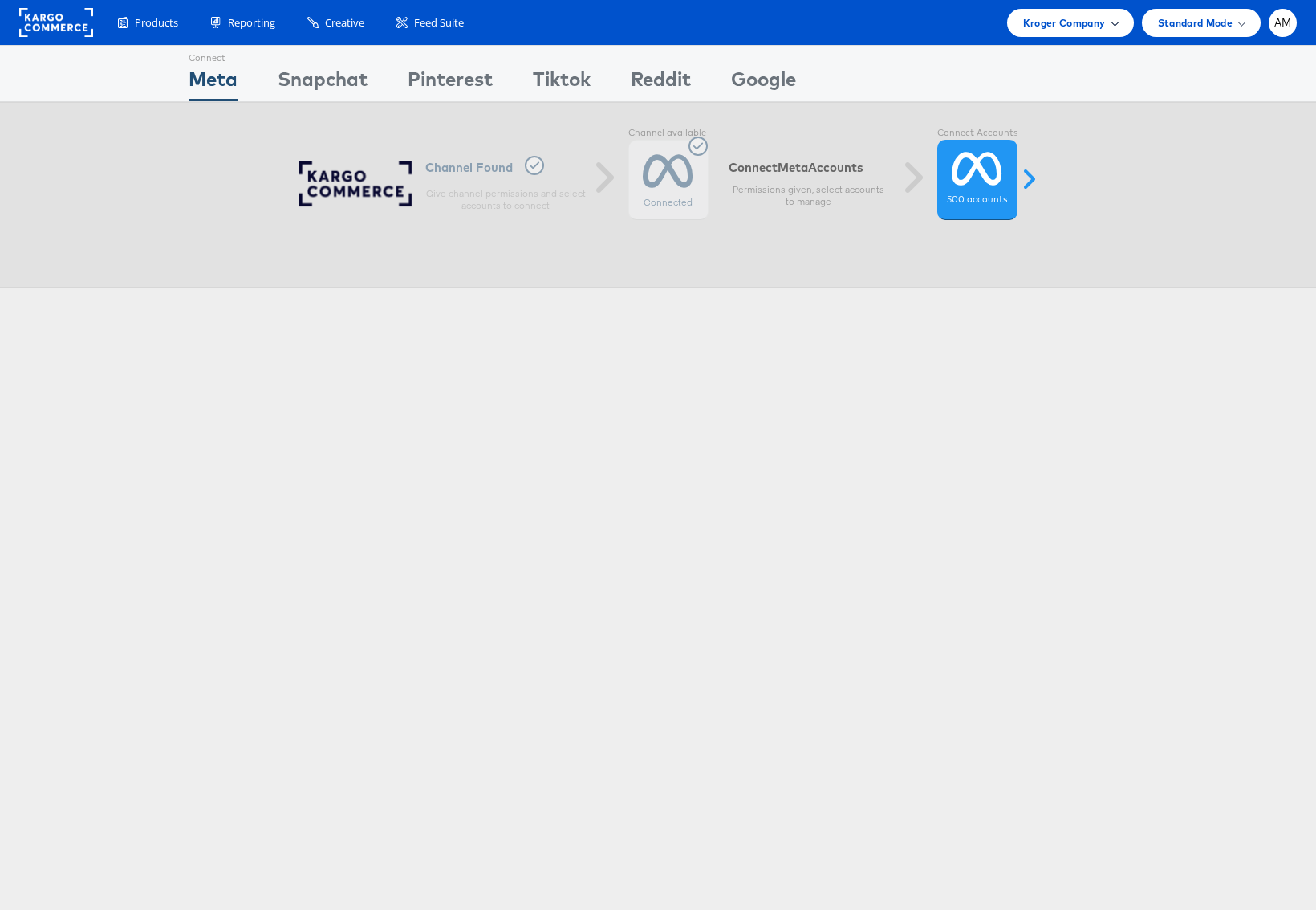
click at [1048, 24] on span "Kroger Company" at bounding box center [1065, 23] width 83 height 17
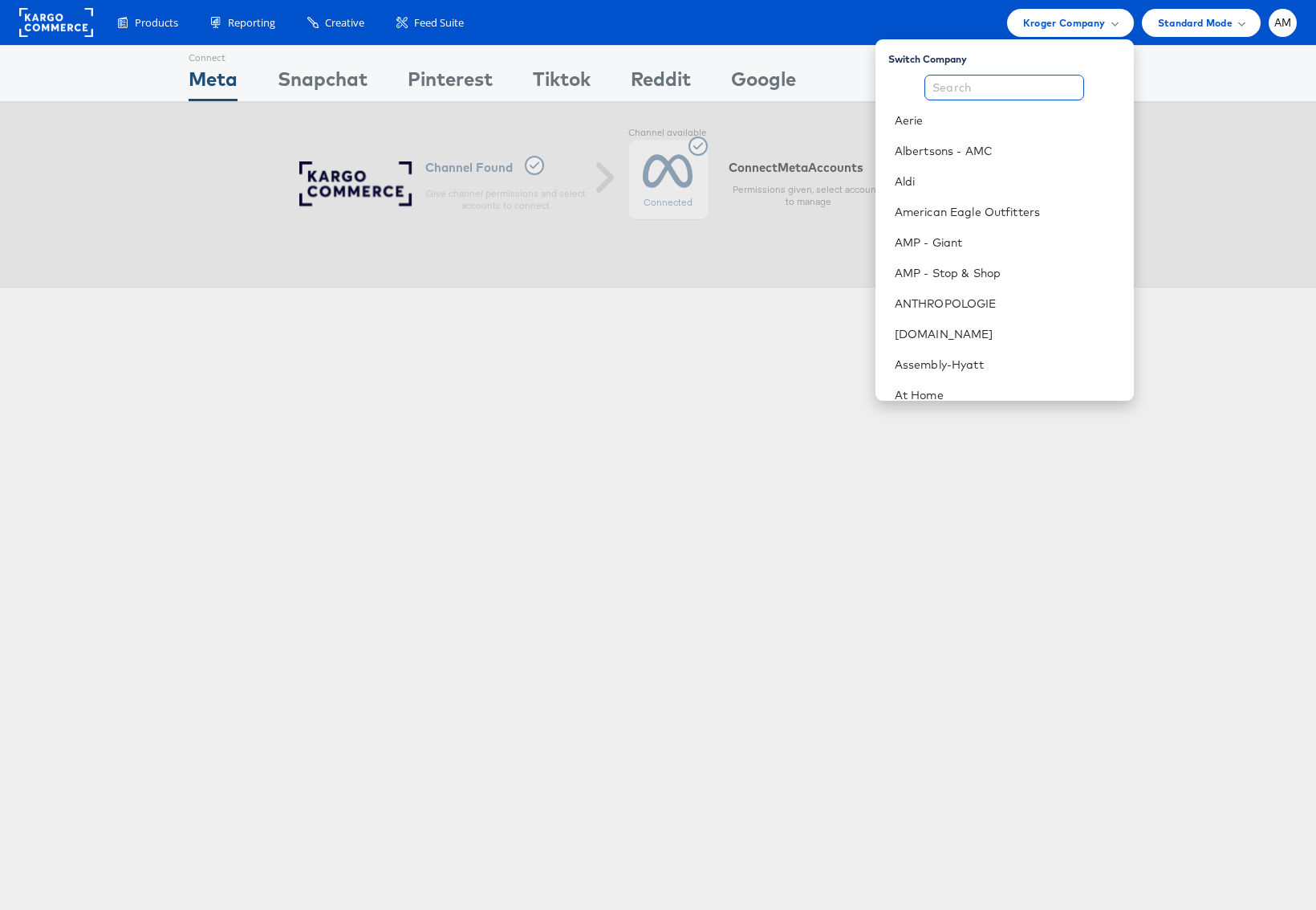
click at [1009, 89] on input "text" at bounding box center [1004, 88] width 160 height 25
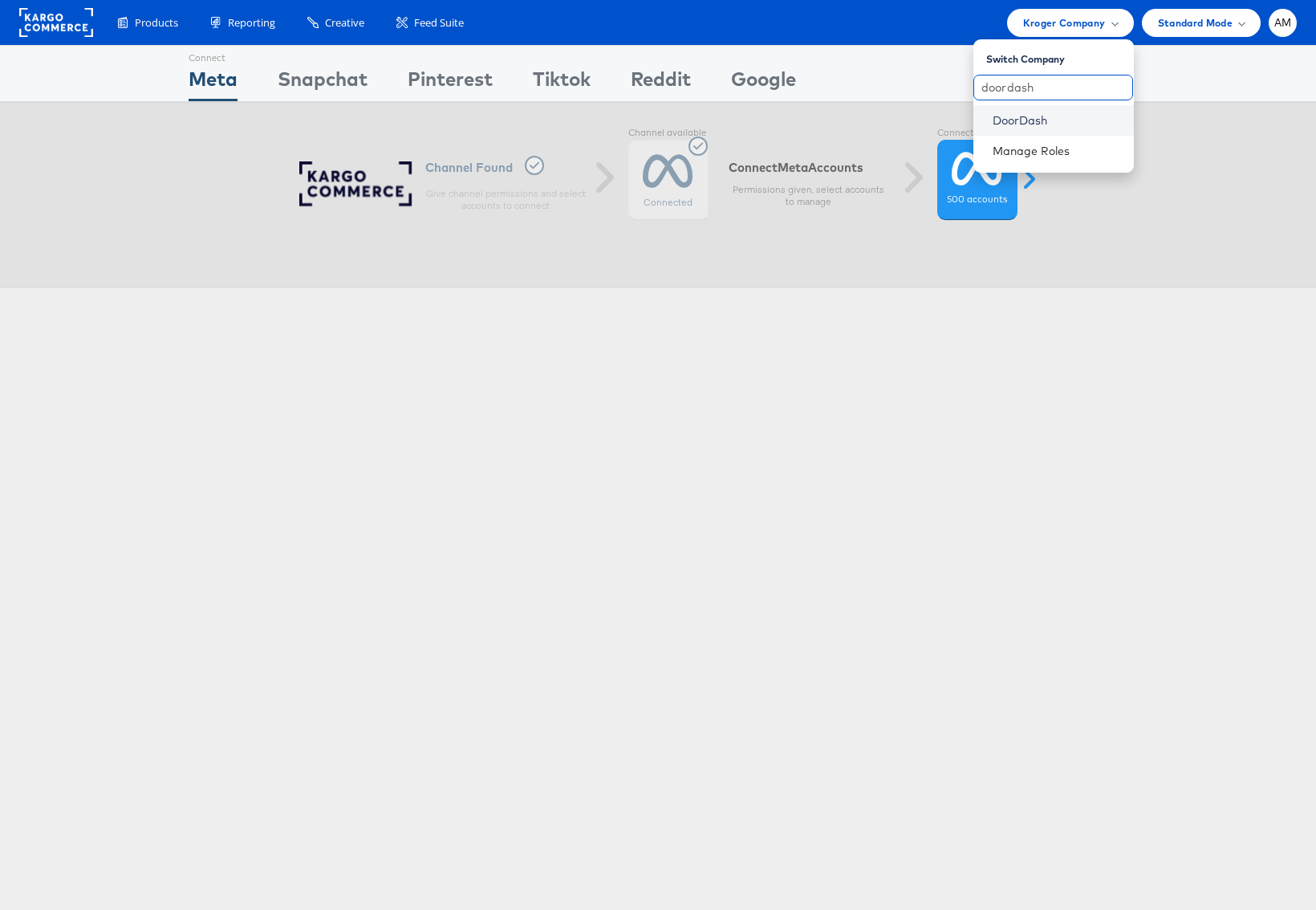
type input "doordash"
click at [1006, 119] on link "DoorDash" at bounding box center [1057, 120] width 128 height 16
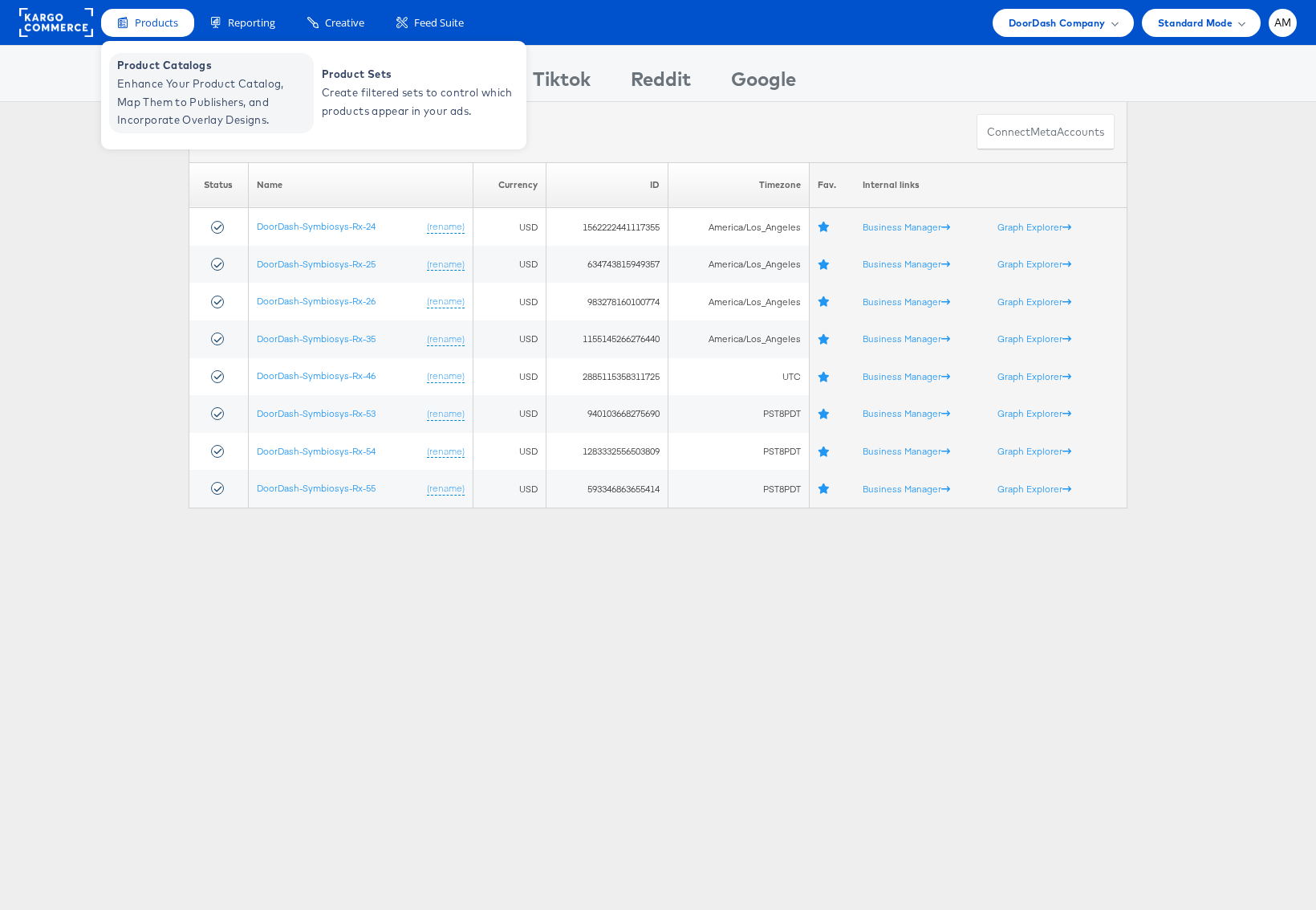
click at [171, 88] on span "Enhance Your Product Catalog, Map Them to Publishers, and Incorporate Overlay D…" at bounding box center [213, 102] width 192 height 54
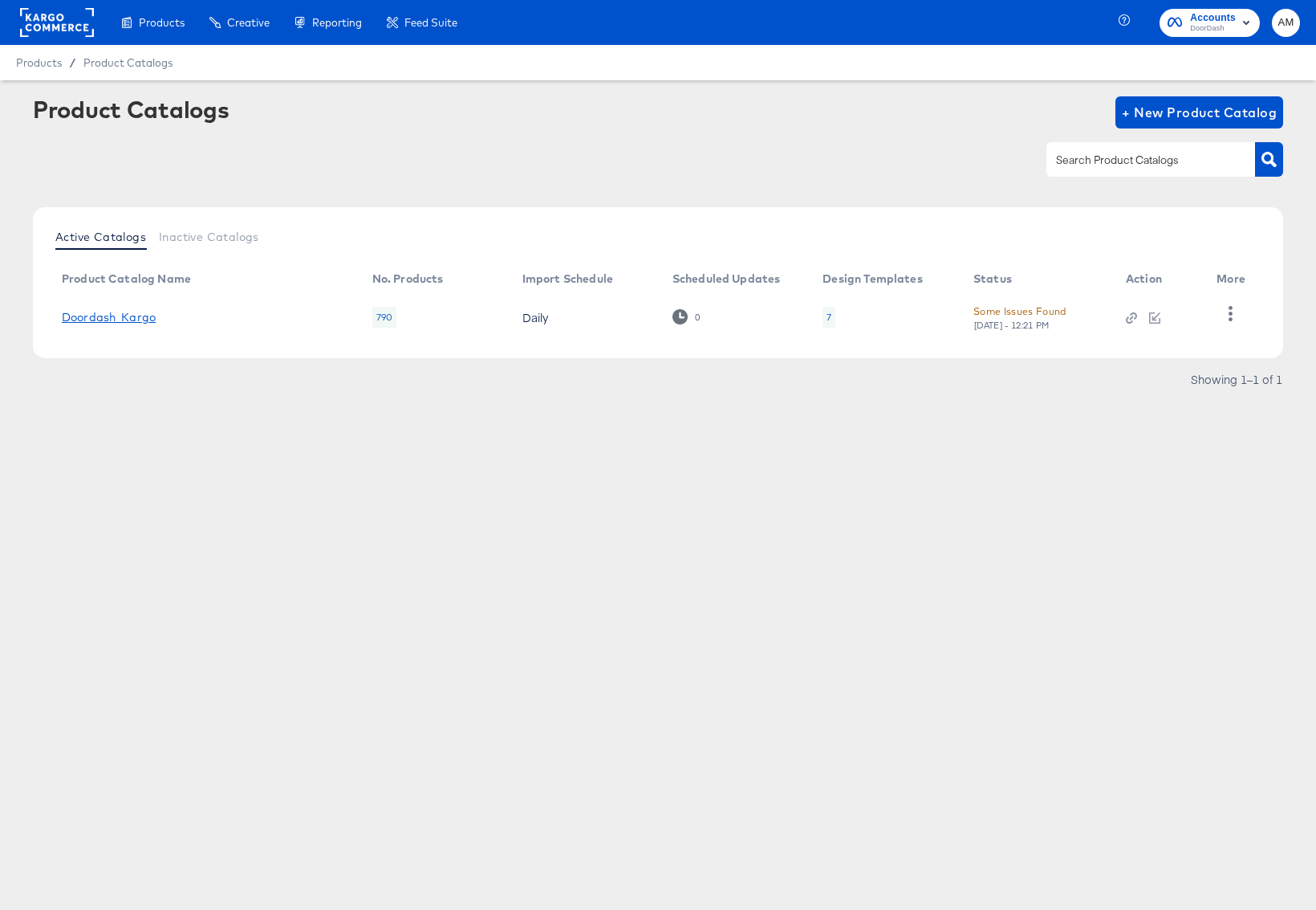
click at [87, 319] on link "Doordash_Kargo" at bounding box center [108, 317] width 94 height 13
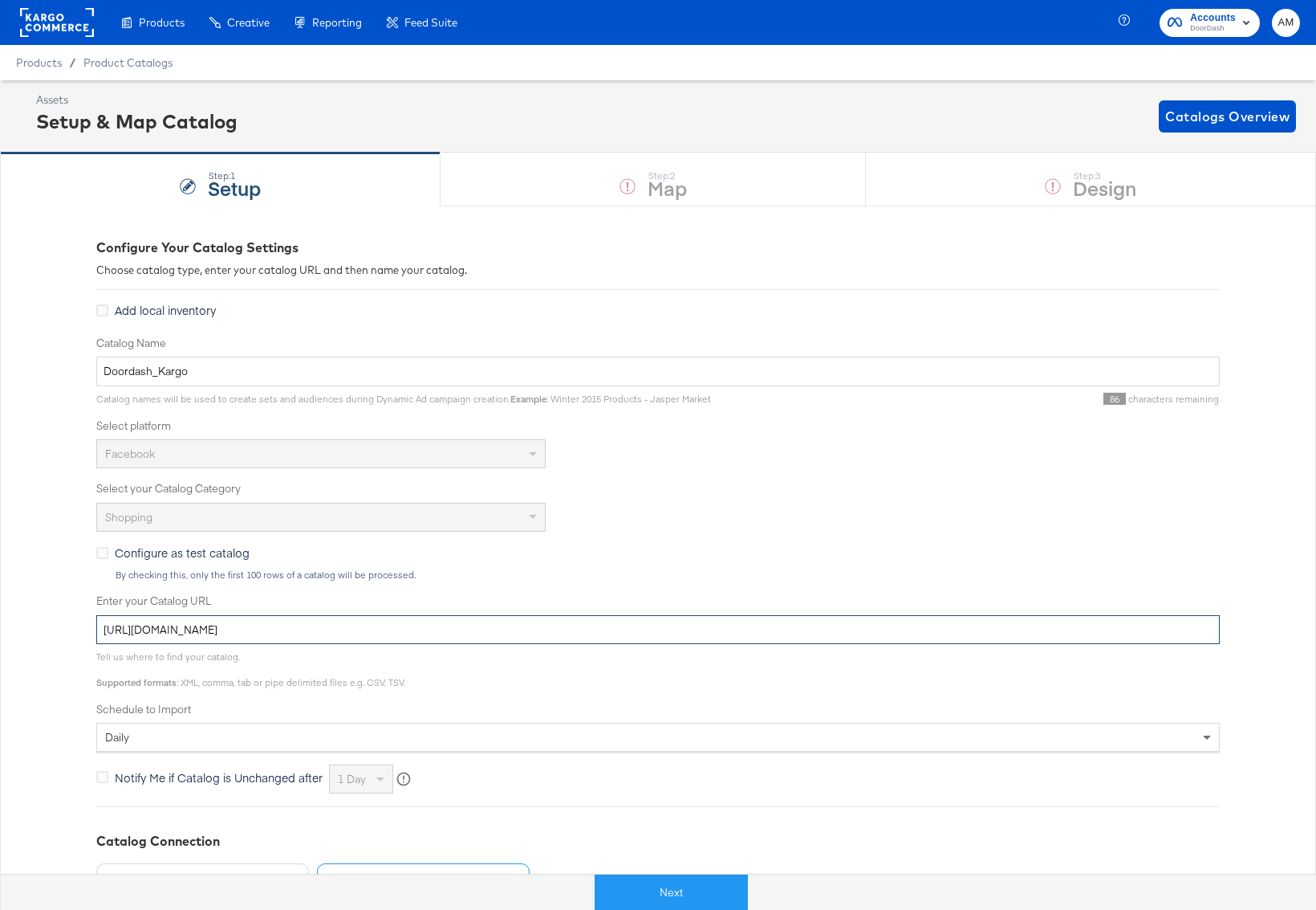
drag, startPoint x: 538, startPoint y: 631, endPoint x: -228, endPoint y: 615, distance: 766.2
click at [0, 615] on html "Products Creative Reporting Feed Suite Accounts DoorDash AM Products / Product …" at bounding box center [658, 455] width 1316 height 910
click at [112, 61] on span "Product Catalogs" at bounding box center [128, 62] width 90 height 13
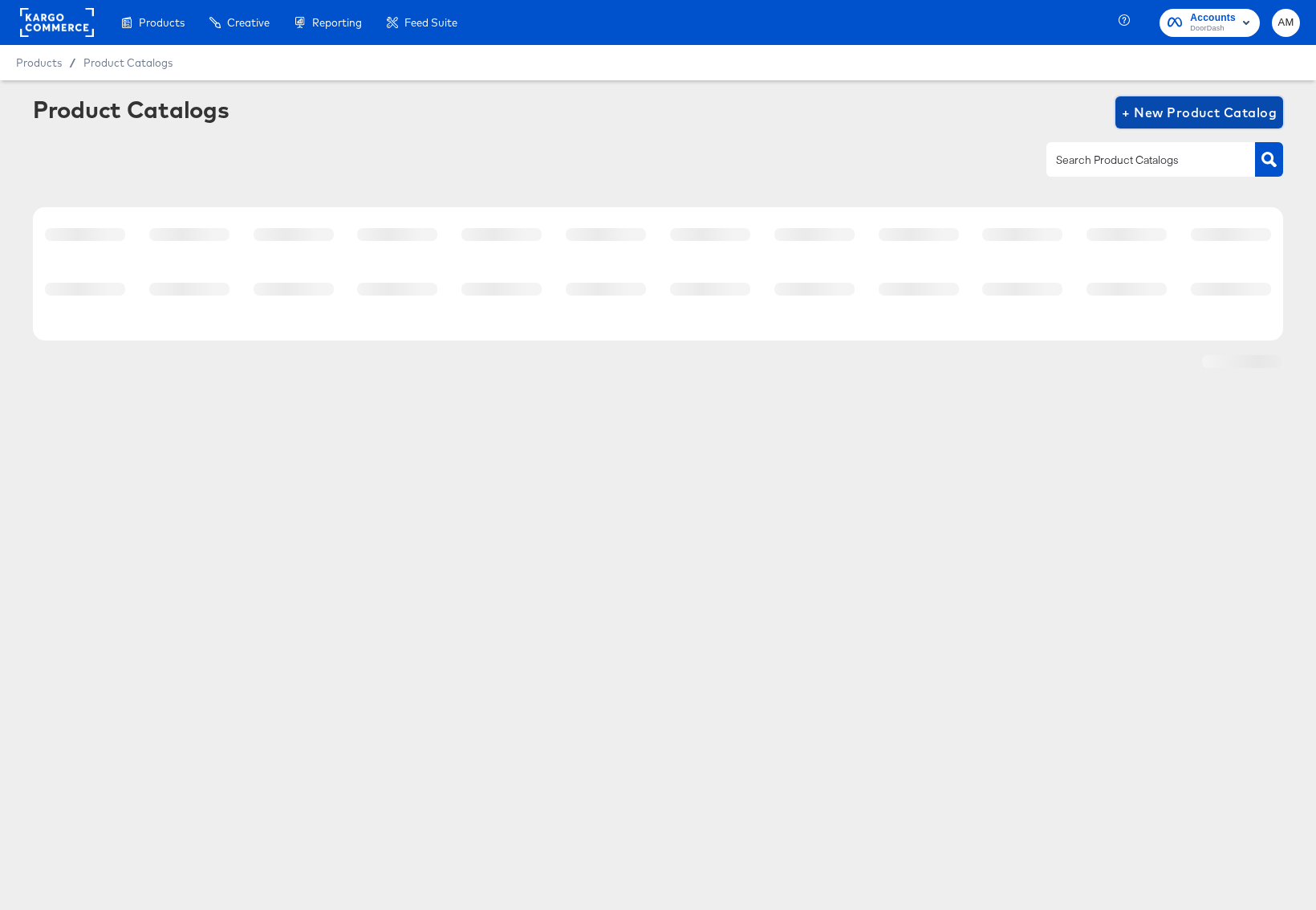
click at [1163, 112] on span "+ New Product Catalog" at bounding box center [1199, 112] width 154 height 23
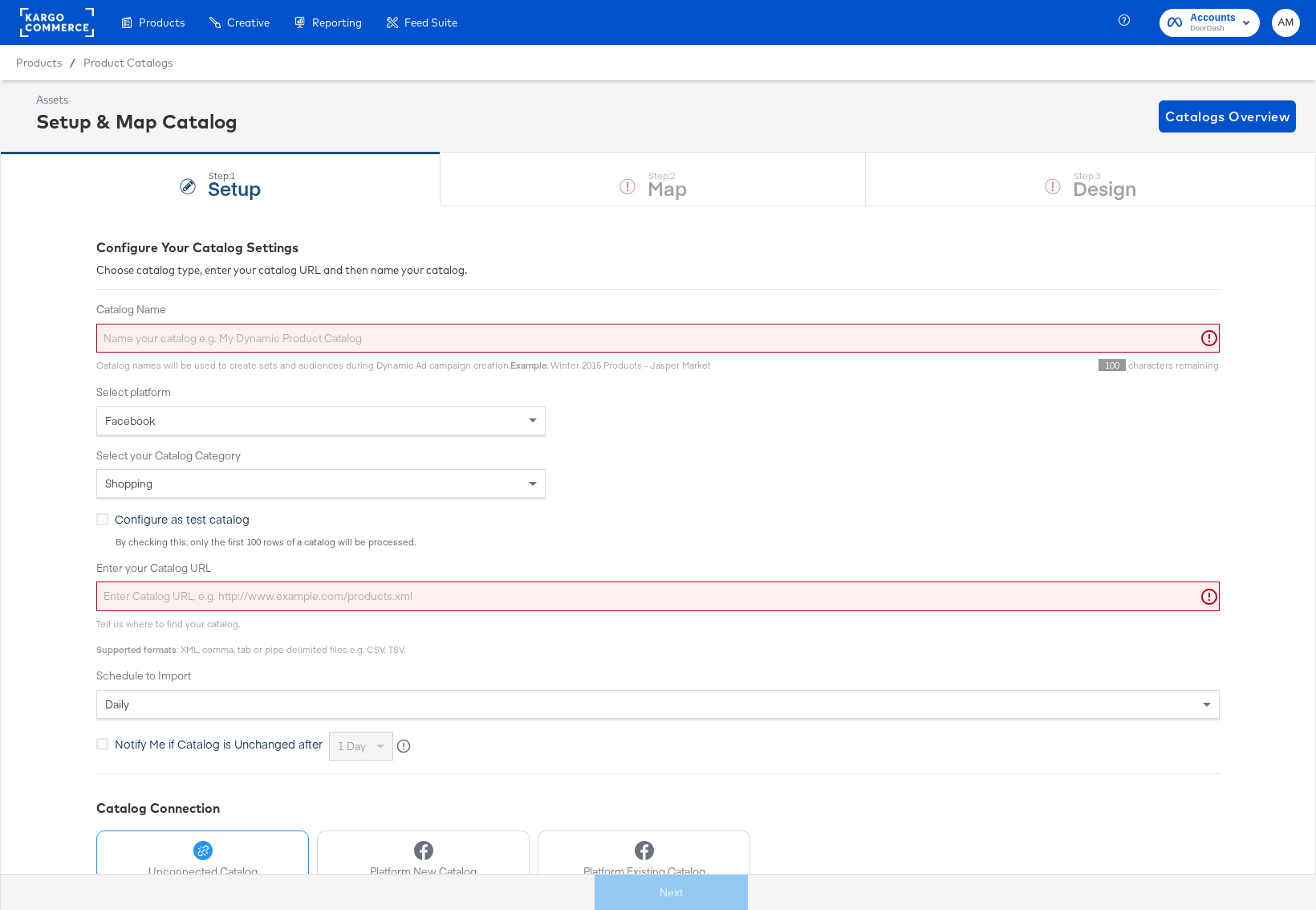
click at [291, 336] on input "Catalog Name" at bounding box center [658, 338] width 1124 height 30
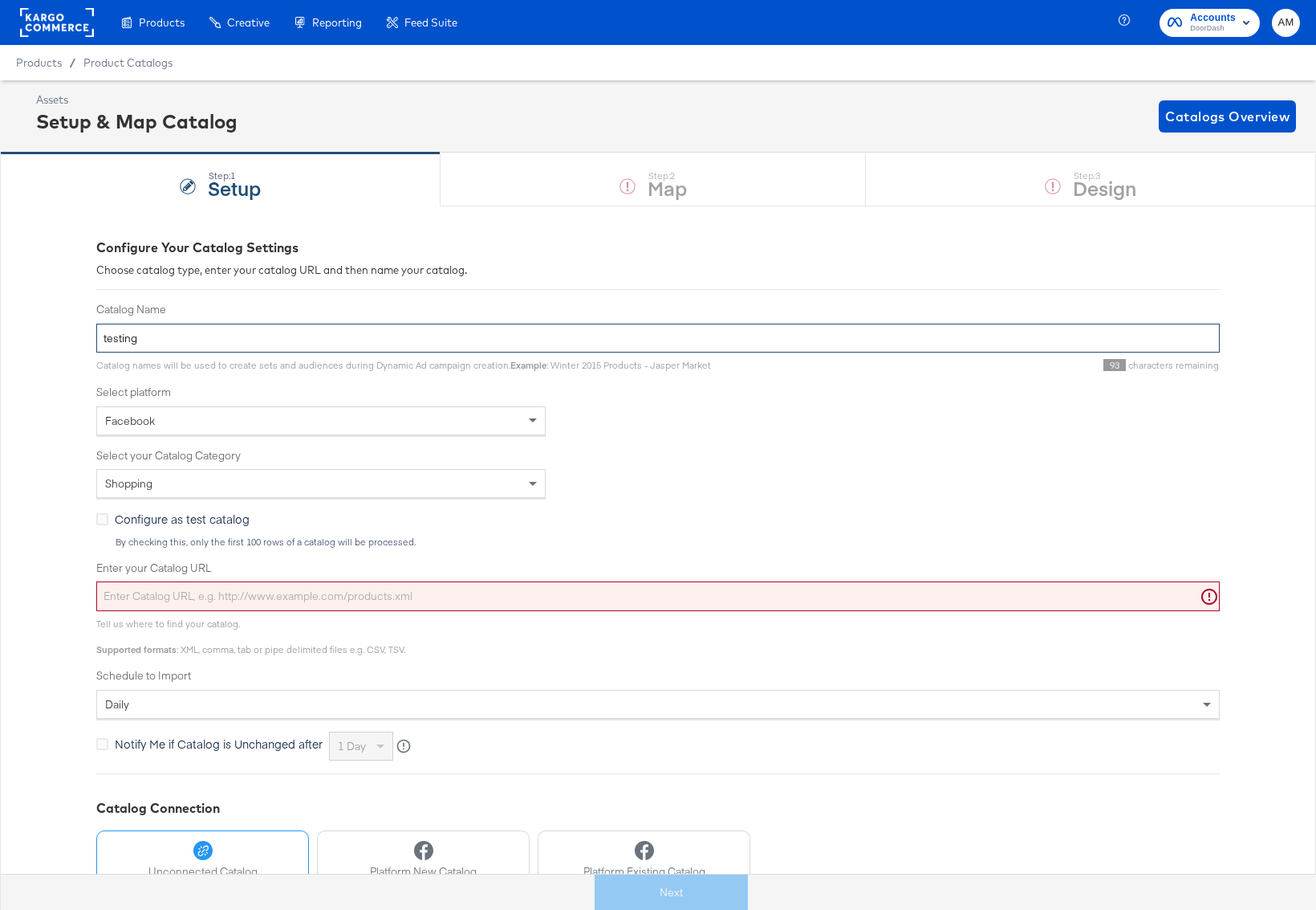
type input "testing"
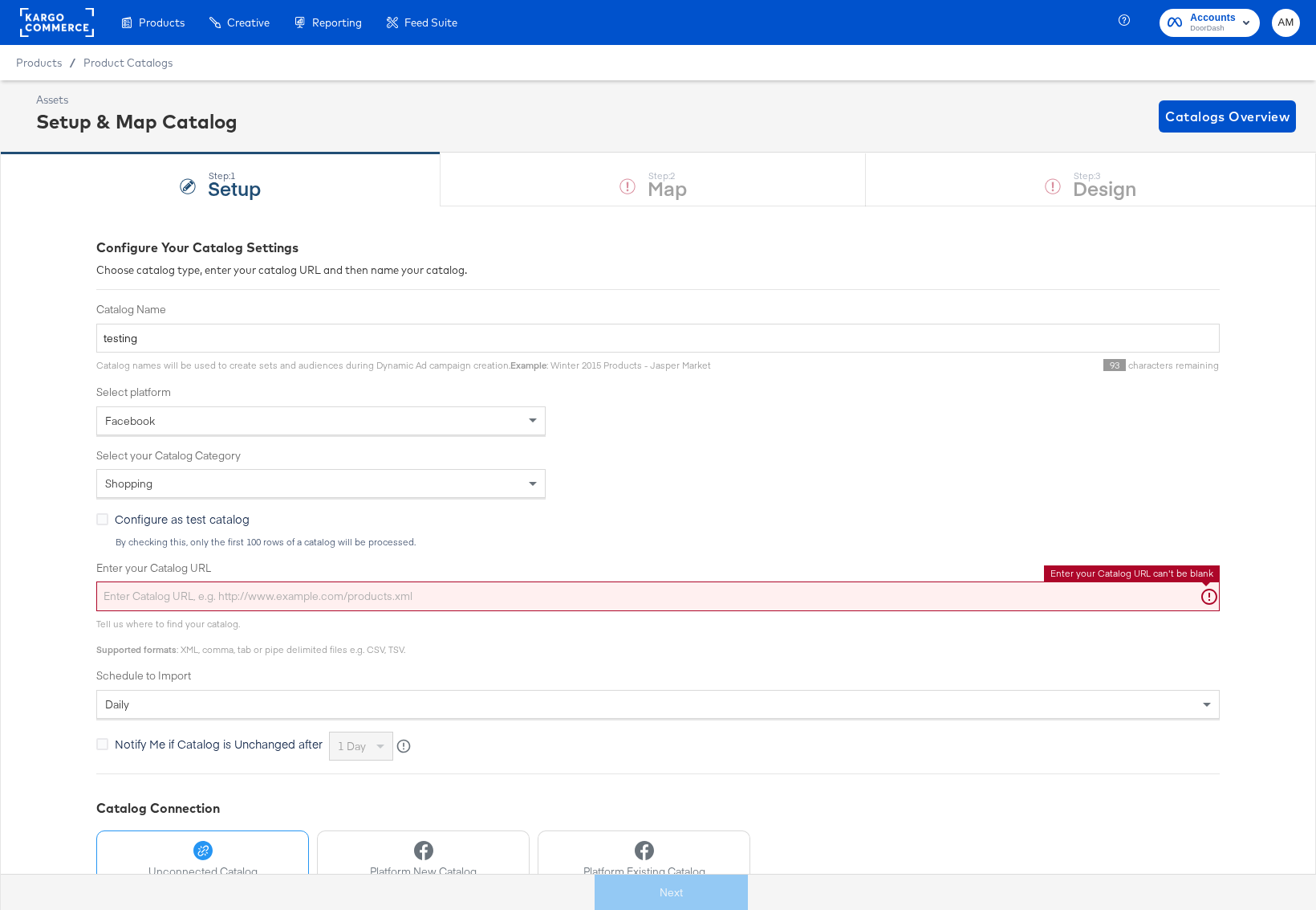
click at [235, 592] on input "Enter your Catalog URL" at bounding box center [658, 596] width 1124 height 30
paste input "[URL][DOMAIN_NAME]"
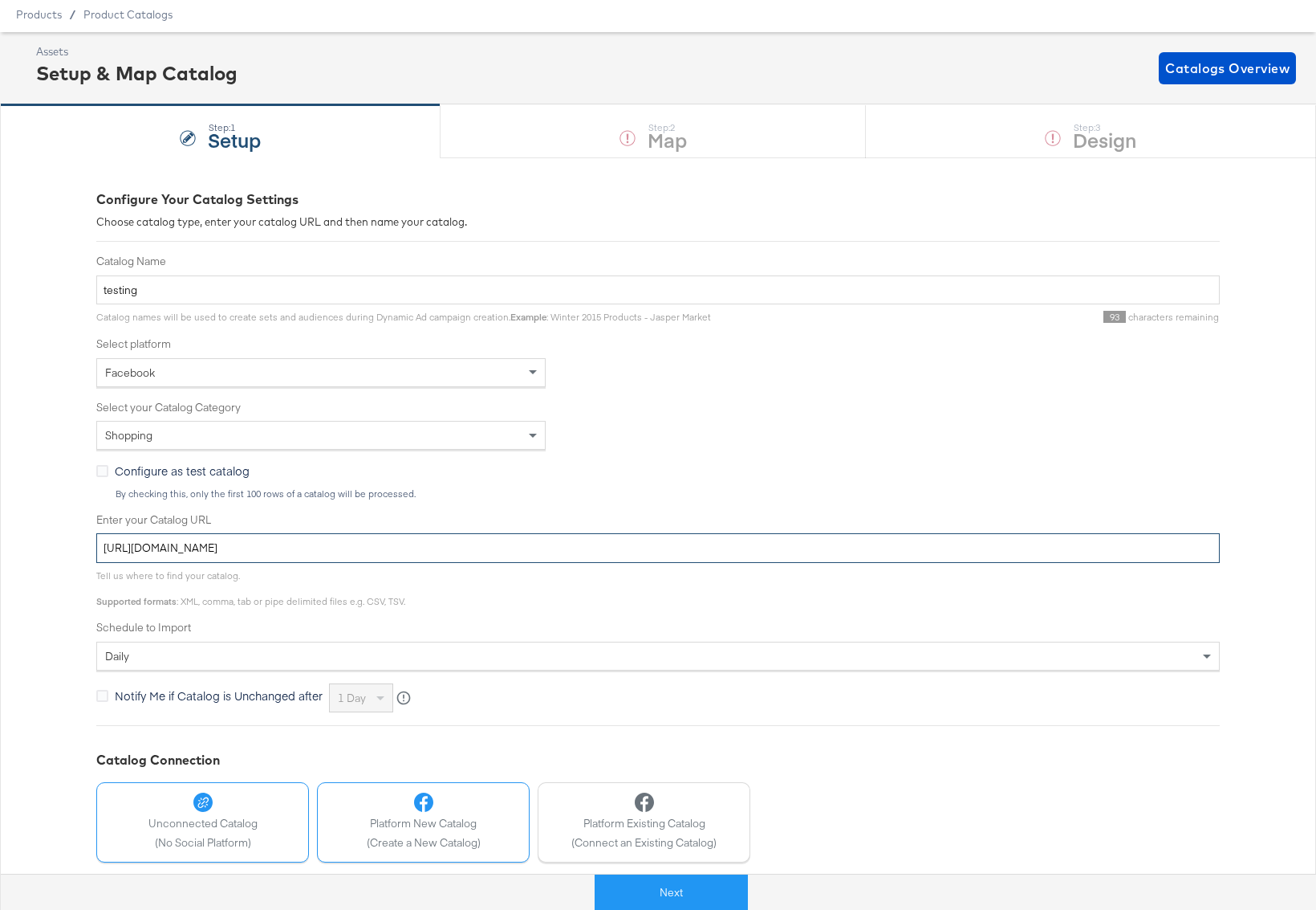
scroll to position [112, 0]
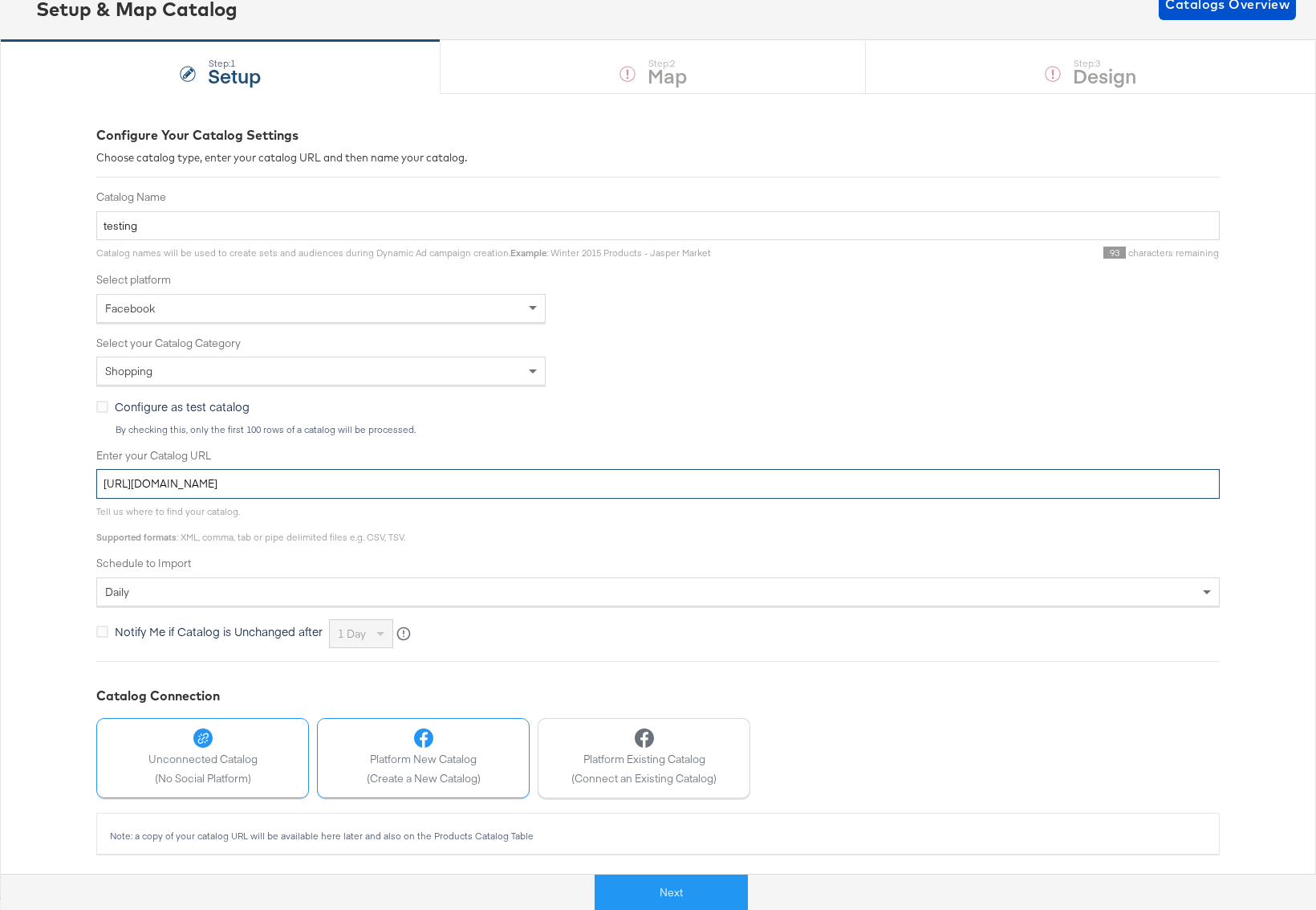
type input "[URL][DOMAIN_NAME]"
click at [427, 765] on span "Platform New Catalog" at bounding box center [424, 759] width 114 height 15
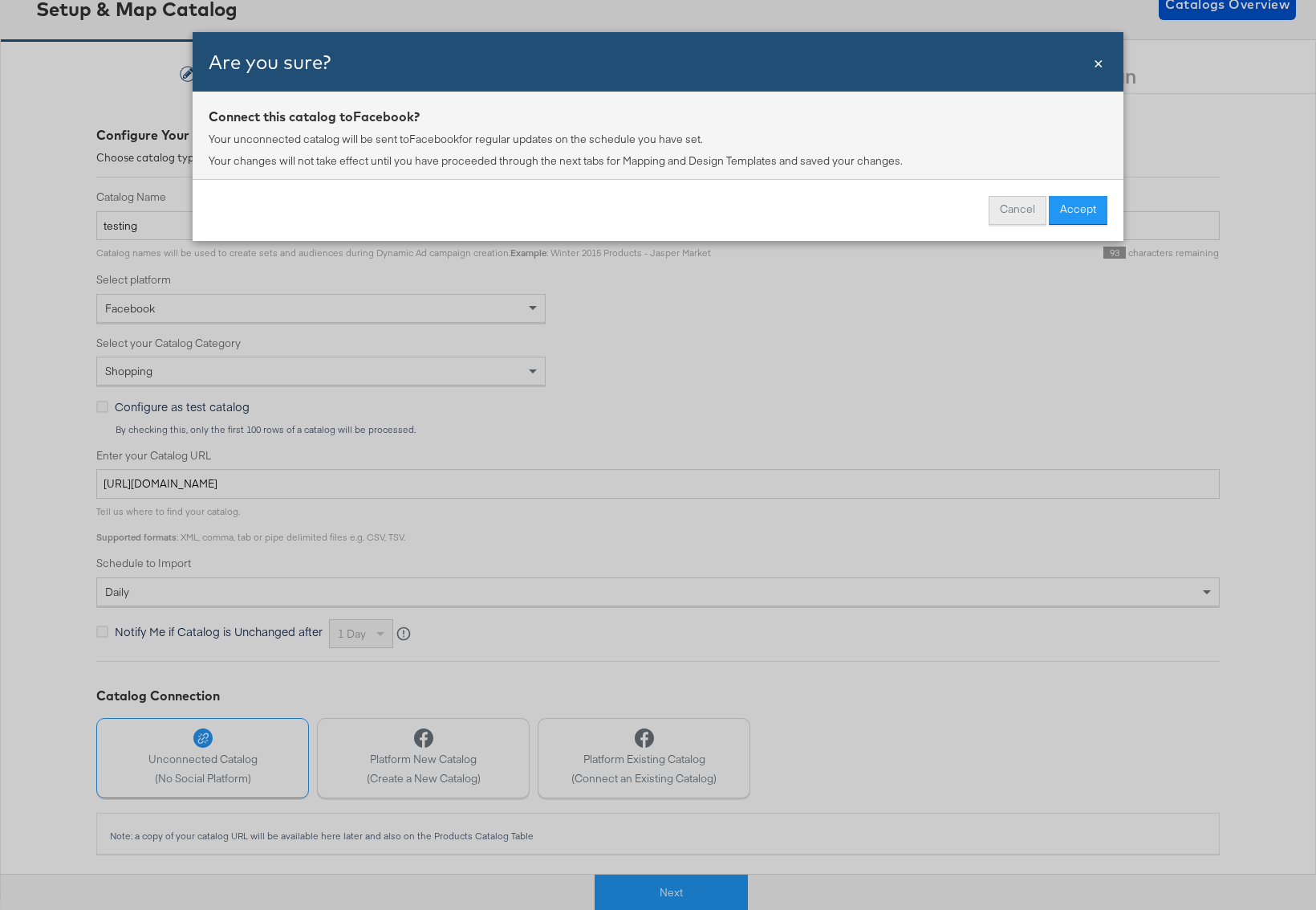
click at [1013, 203] on button "Cancel" at bounding box center [1018, 211] width 58 height 29
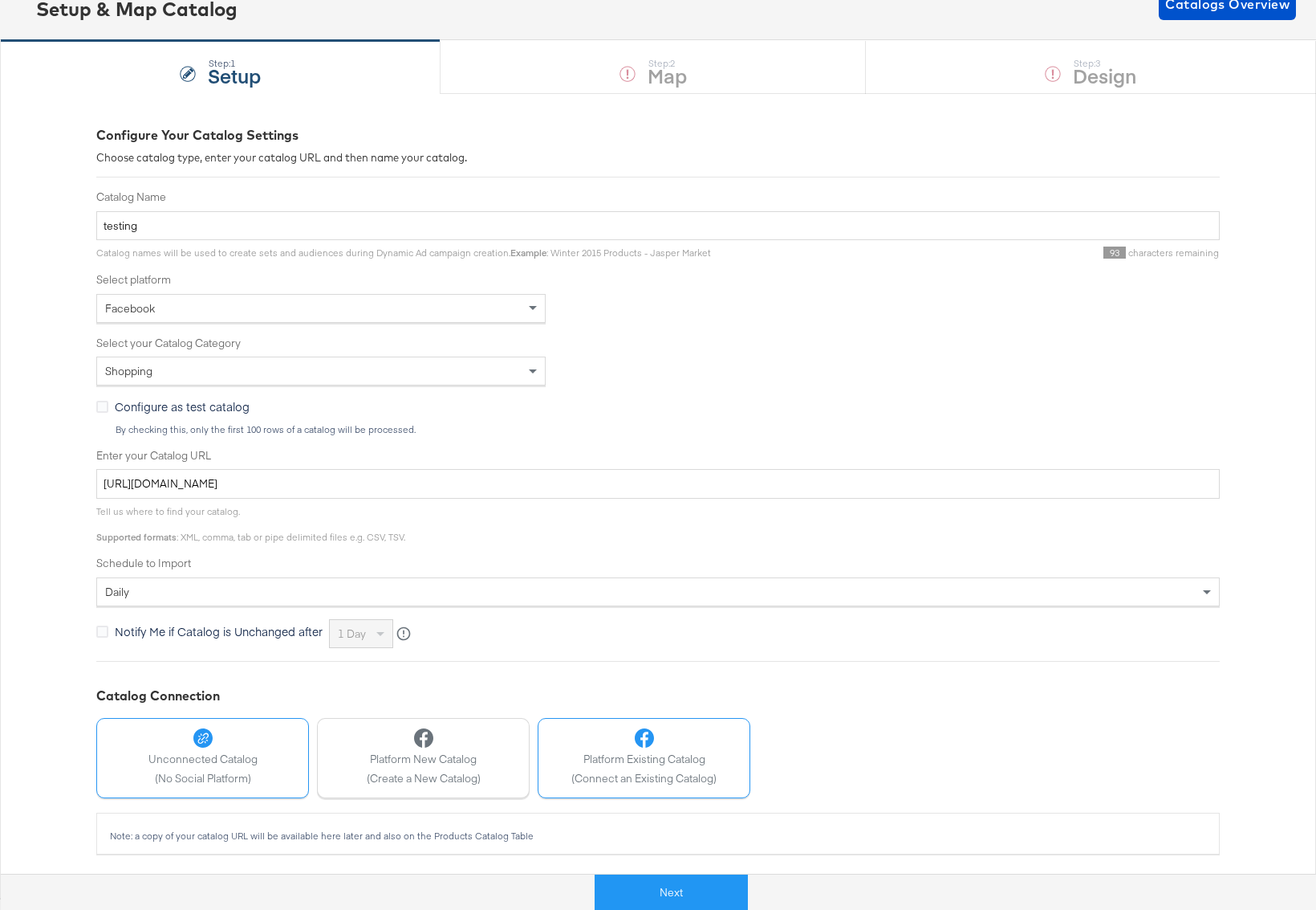
click at [629, 783] on span "(Connect an Existing Catalog)" at bounding box center [644, 778] width 145 height 15
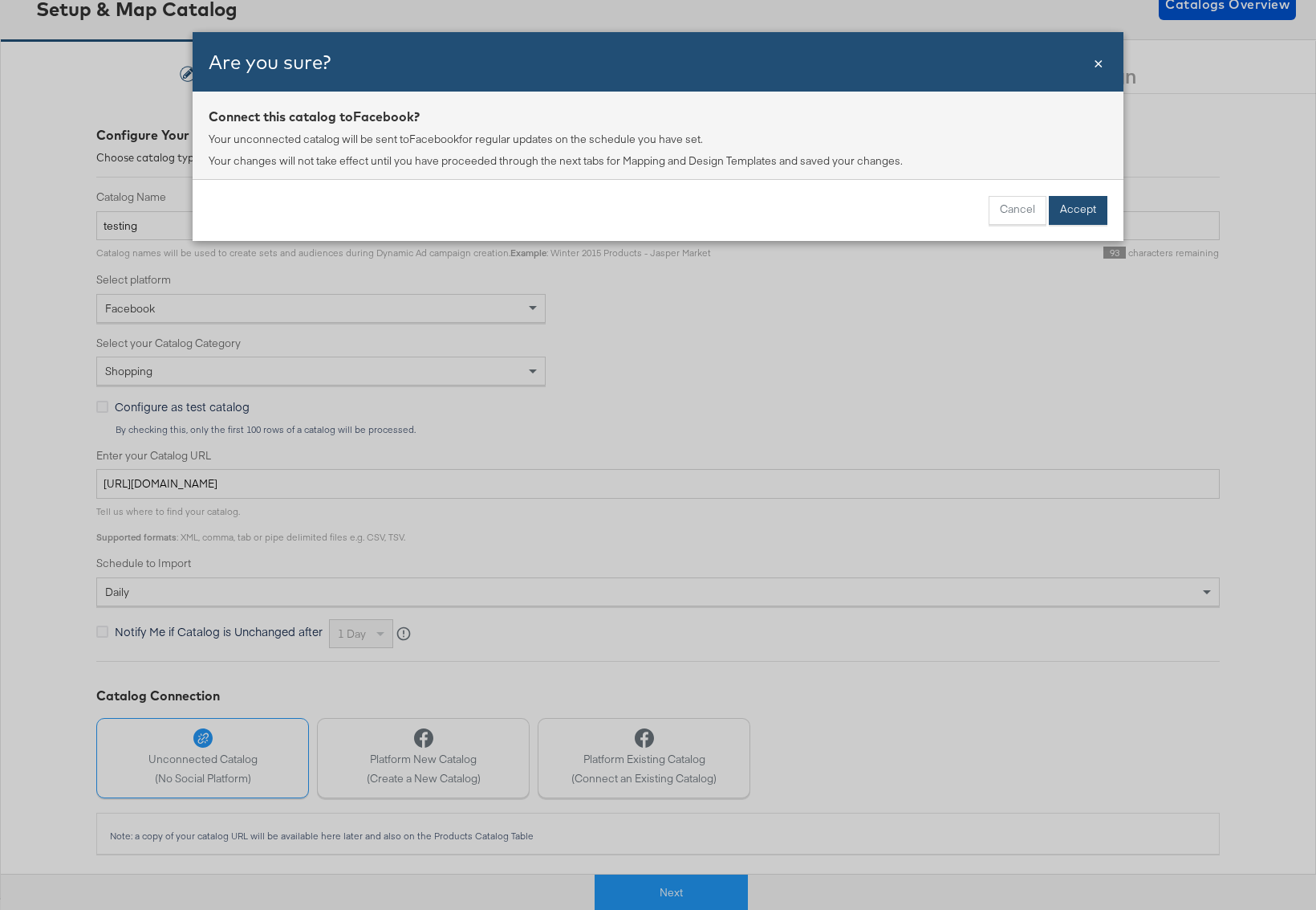
click at [1082, 211] on button "Accept" at bounding box center [1078, 211] width 59 height 29
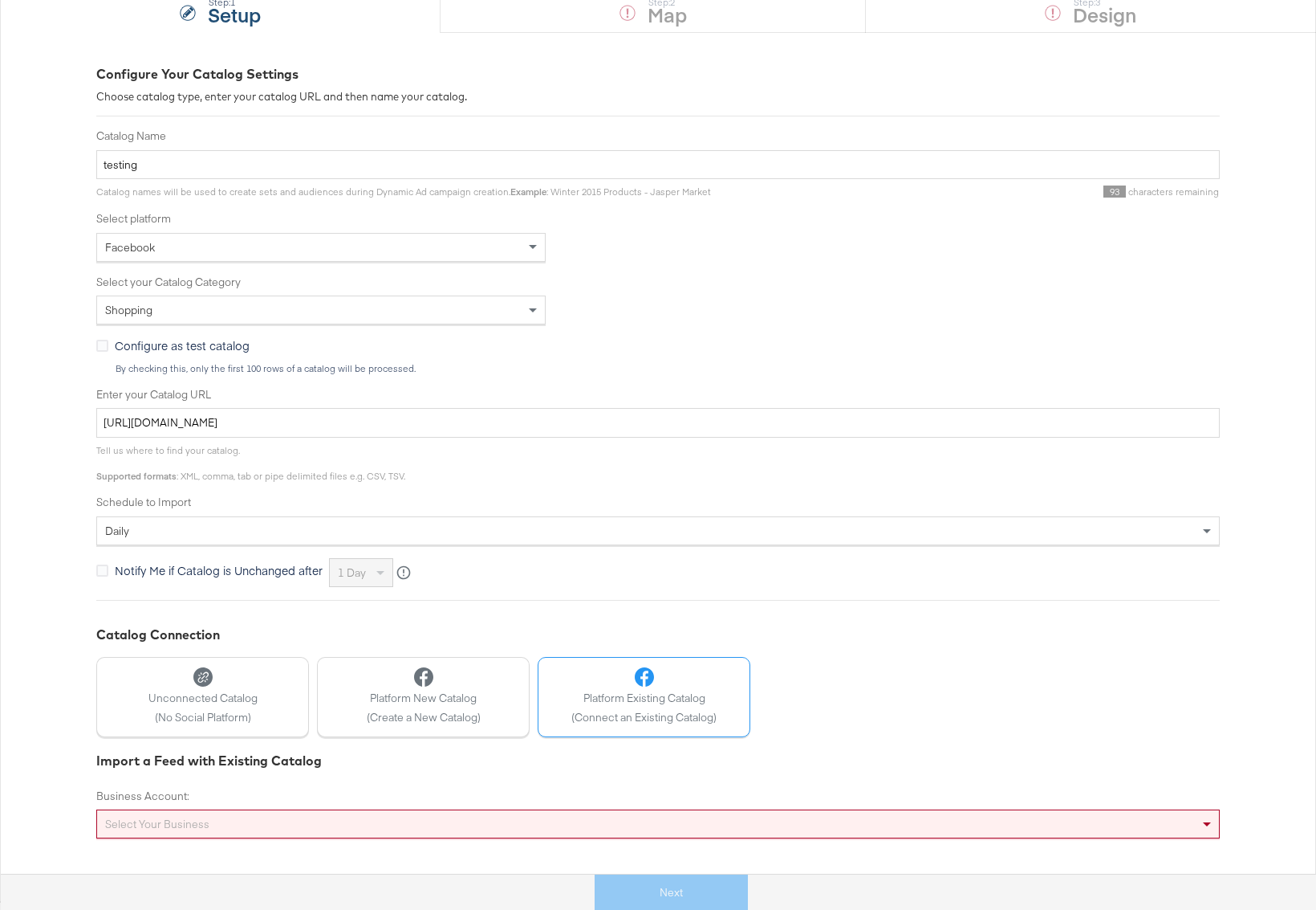
scroll to position [173, 0]
click at [134, 821] on div "Select your business" at bounding box center [658, 824] width 1122 height 27
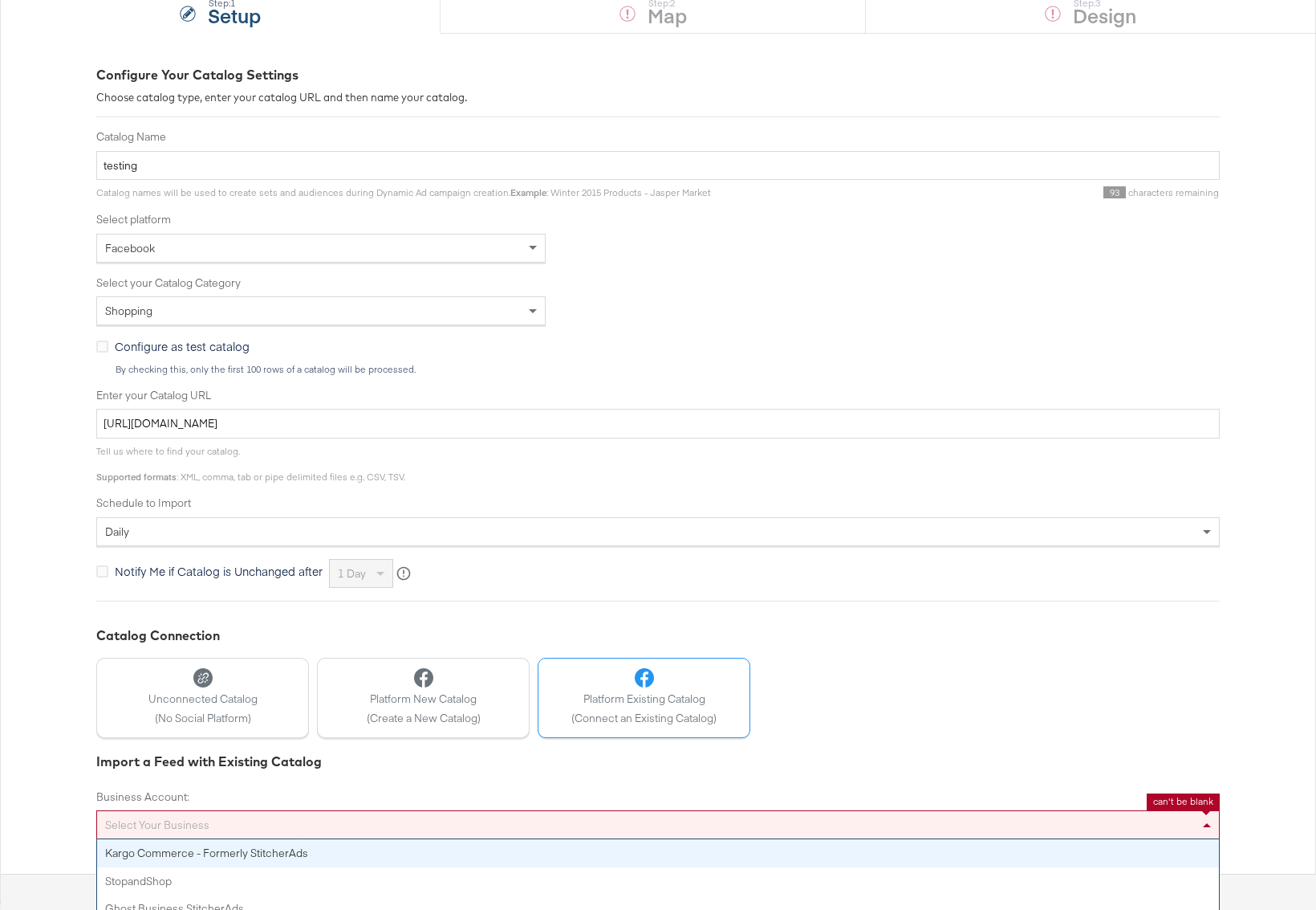
scroll to position [185, 0]
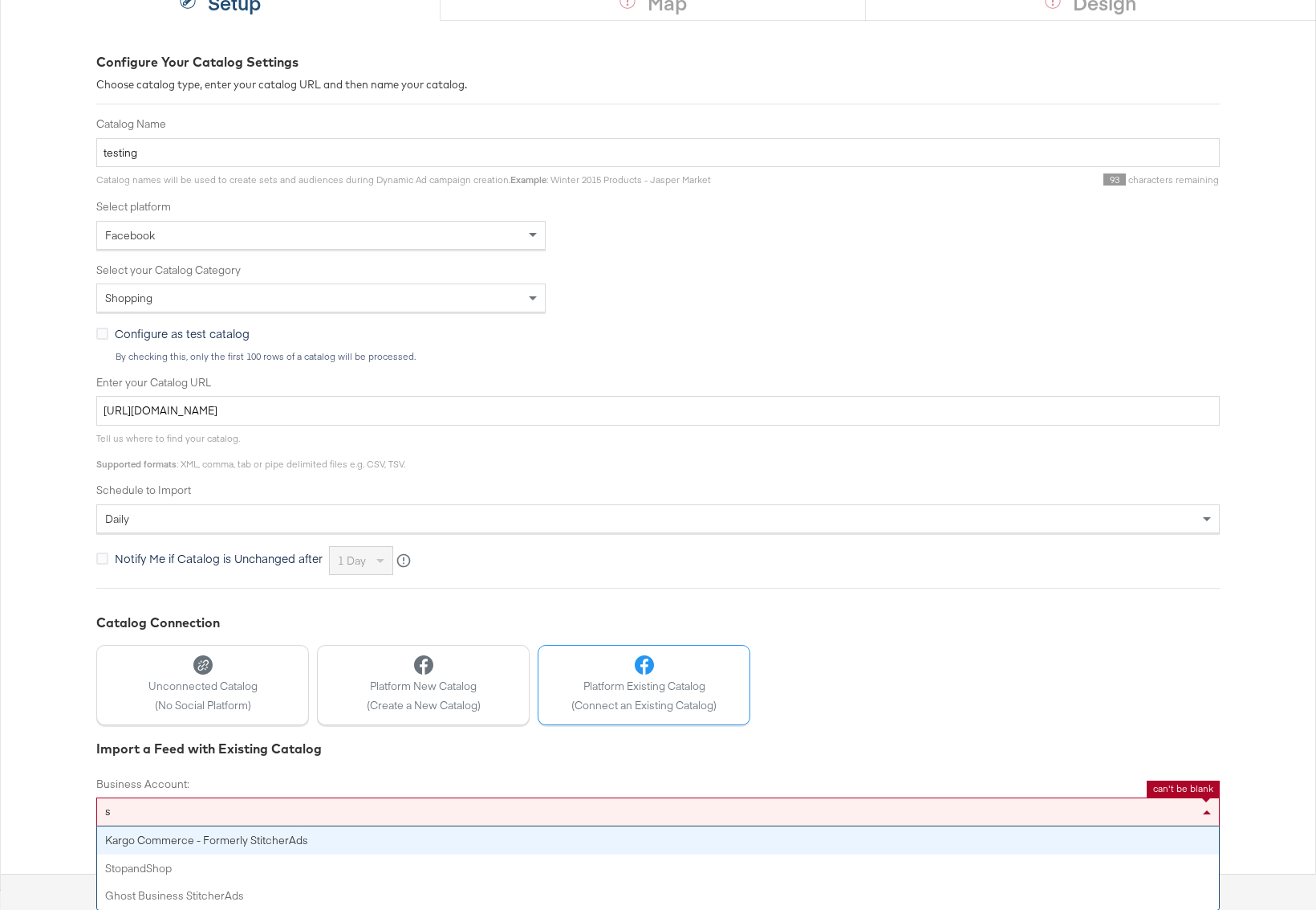
type input "st"
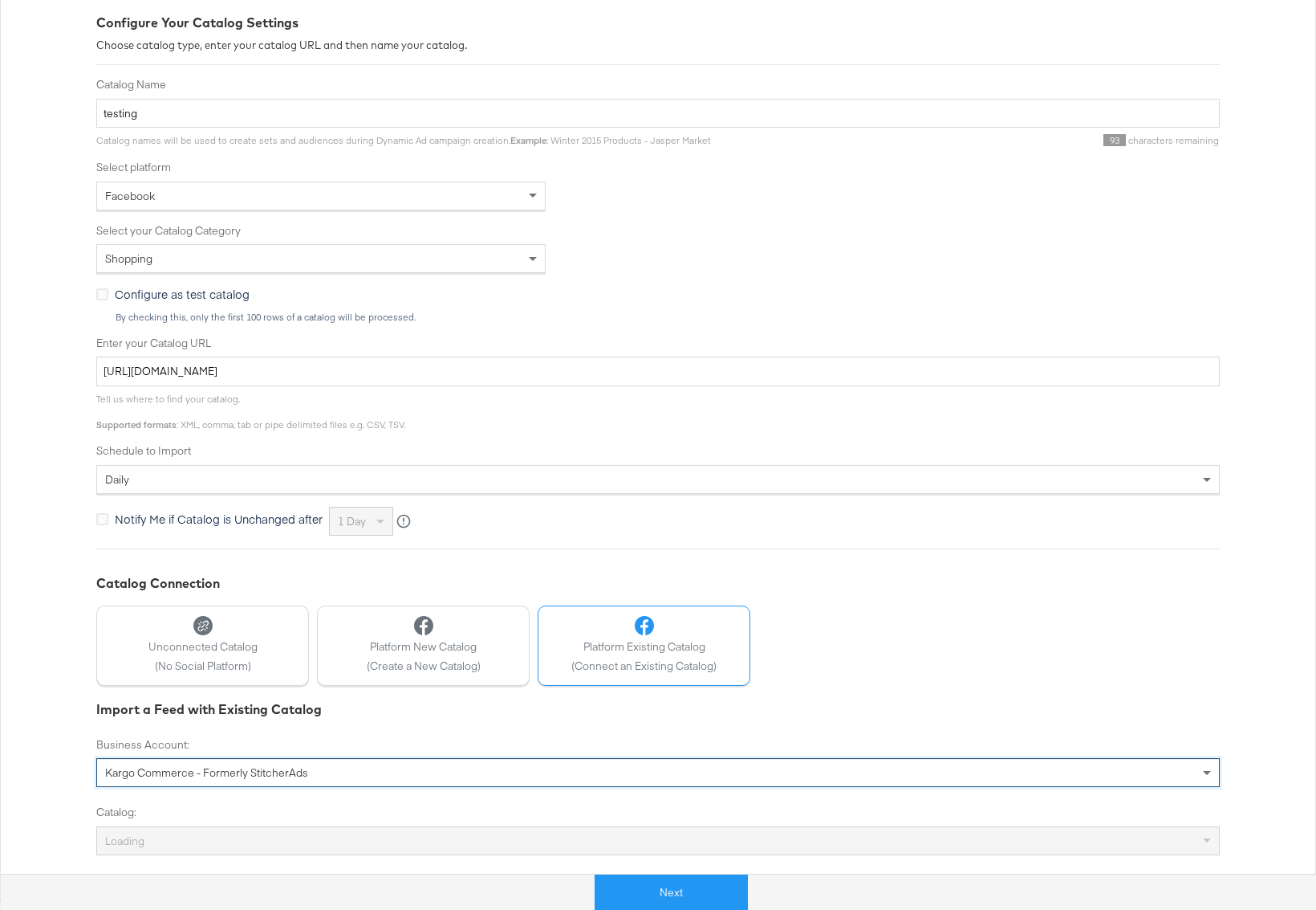
scroll to position [227, 0]
click at [146, 838] on div "Loading" at bounding box center [658, 839] width 1122 height 27
click at [201, 840] on div "Loading" at bounding box center [658, 839] width 1122 height 27
click at [262, 838] on div "Loading" at bounding box center [658, 839] width 1122 height 27
click at [272, 830] on div "Loading" at bounding box center [658, 839] width 1122 height 27
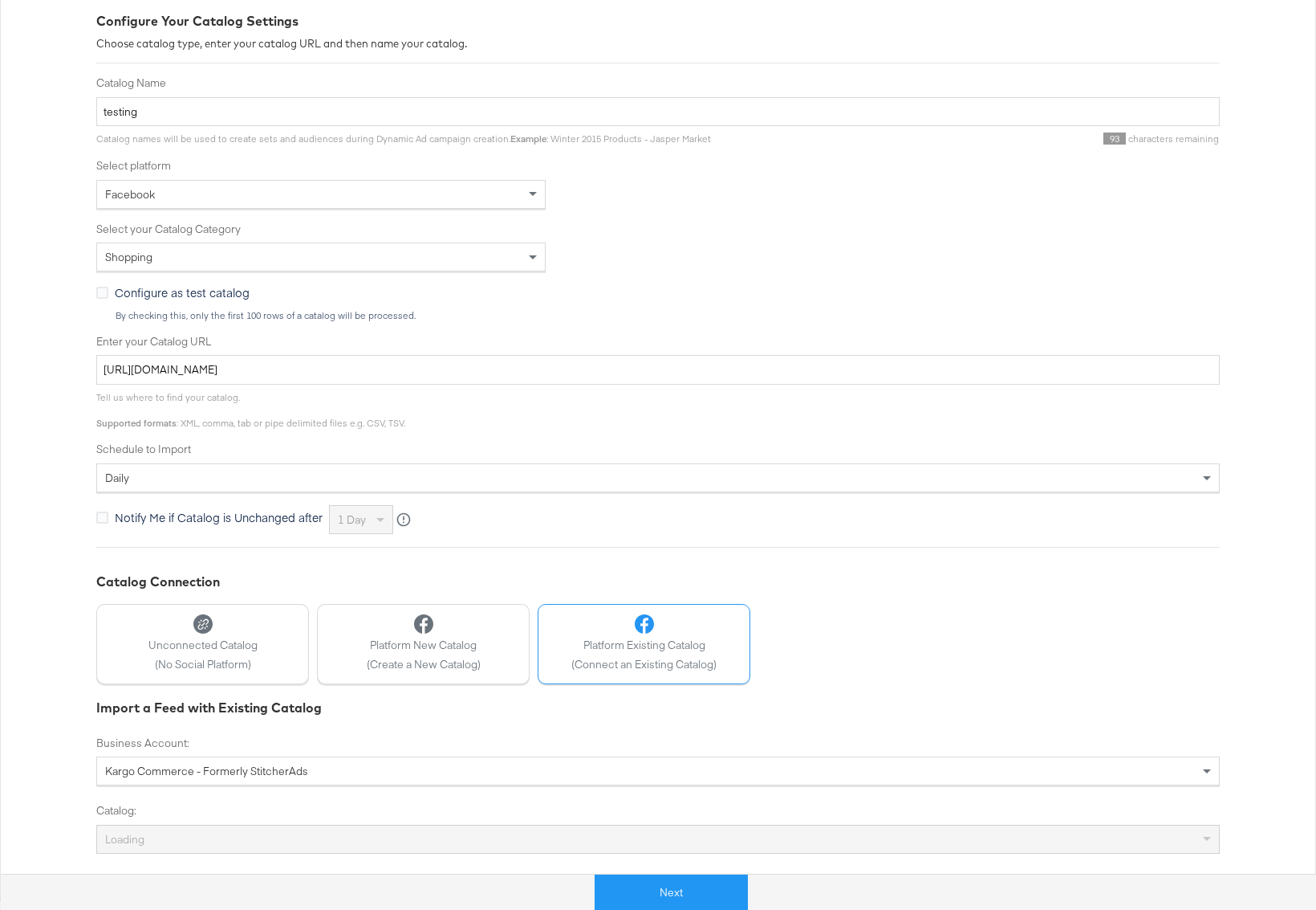
click at [207, 841] on div "Loading" at bounding box center [658, 839] width 1122 height 27
click at [206, 811] on label "Catalog:" at bounding box center [658, 811] width 1124 height 15
click at [128, 835] on div "Loading" at bounding box center [658, 839] width 1122 height 27
click at [197, 840] on div "Loading" at bounding box center [658, 839] width 1122 height 27
click at [197, 840] on div "Select a Catalog" at bounding box center [658, 840] width 1124 height 29
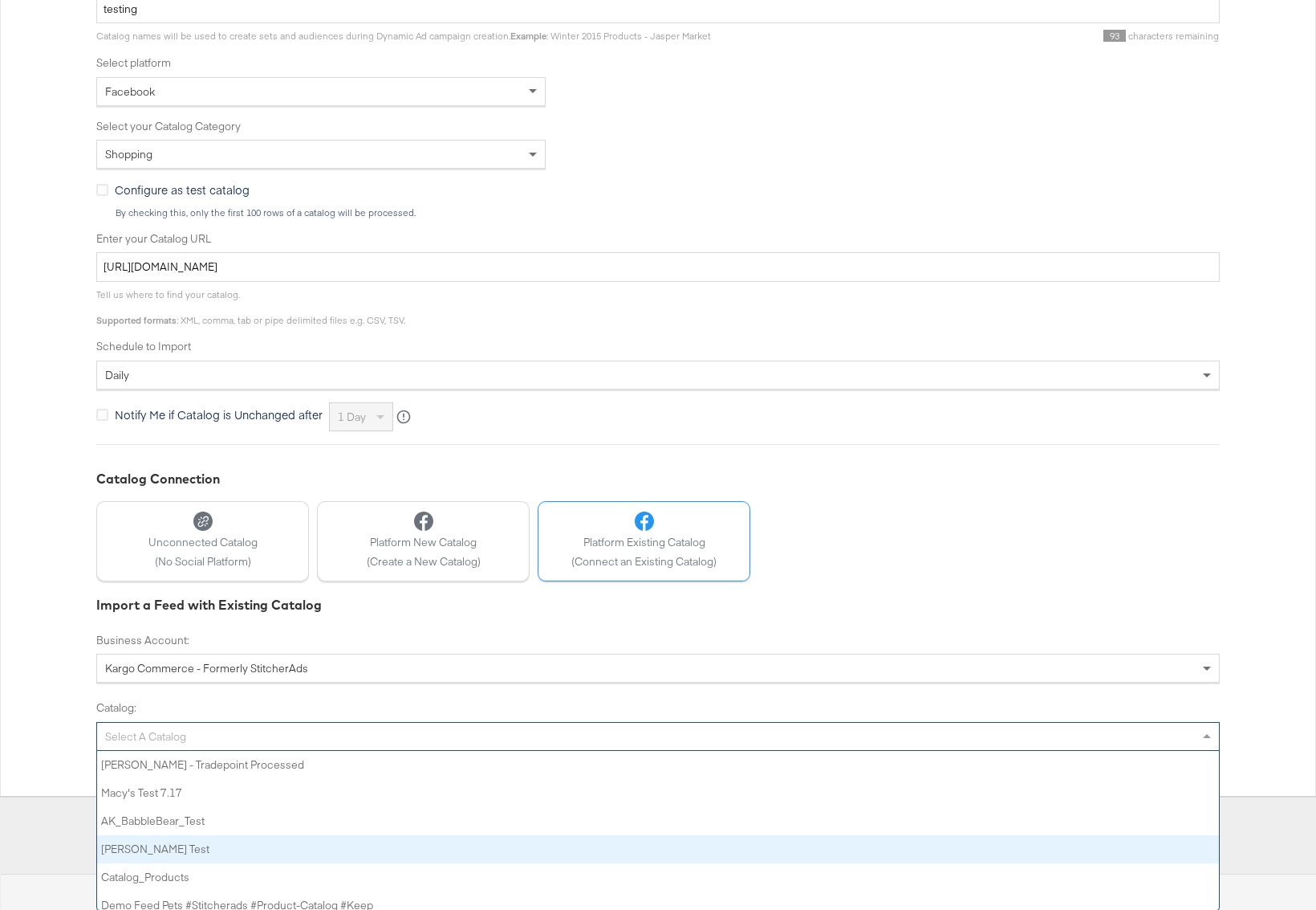
scroll to position [159, 1122]
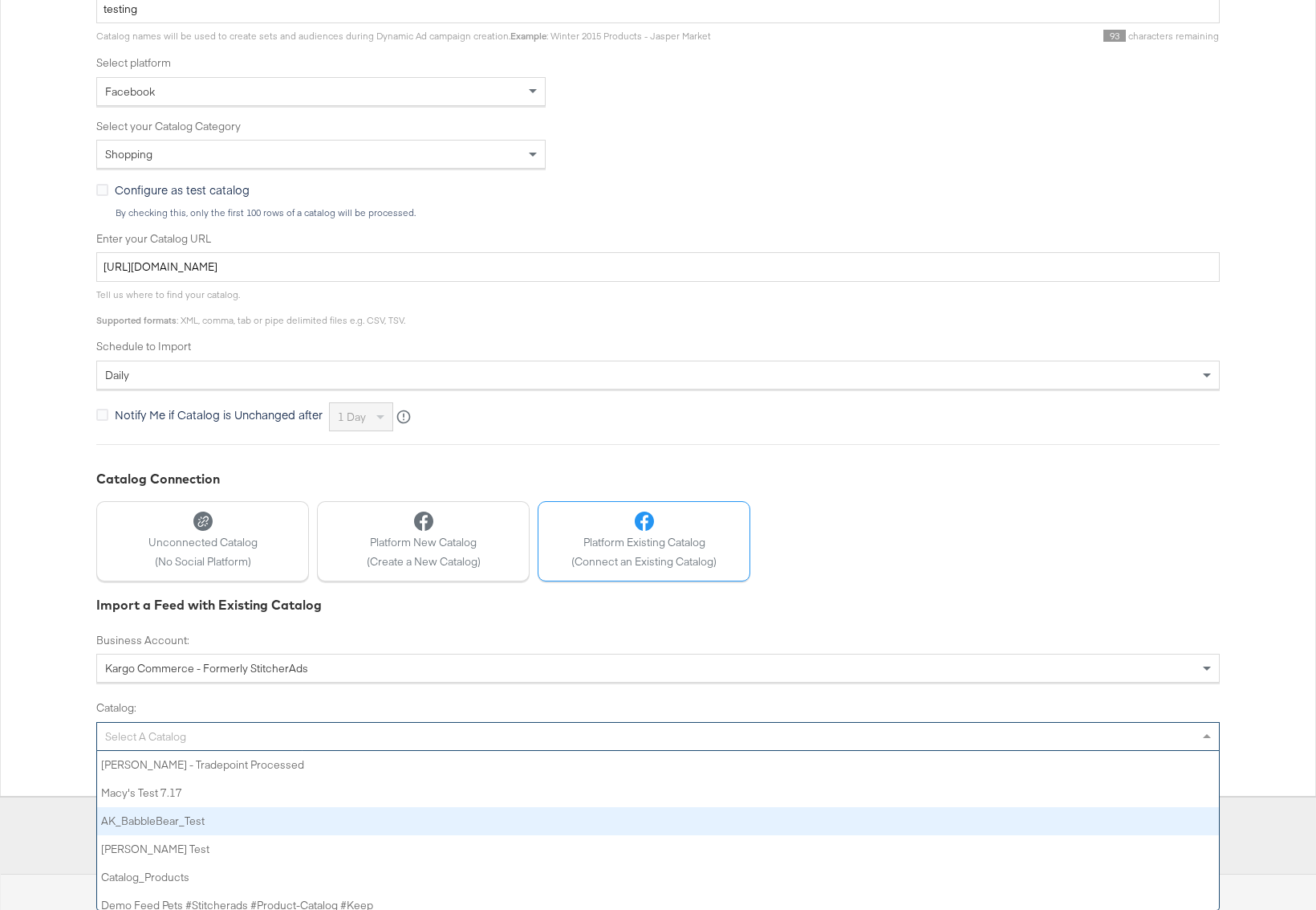
paste input "1284065776761396"
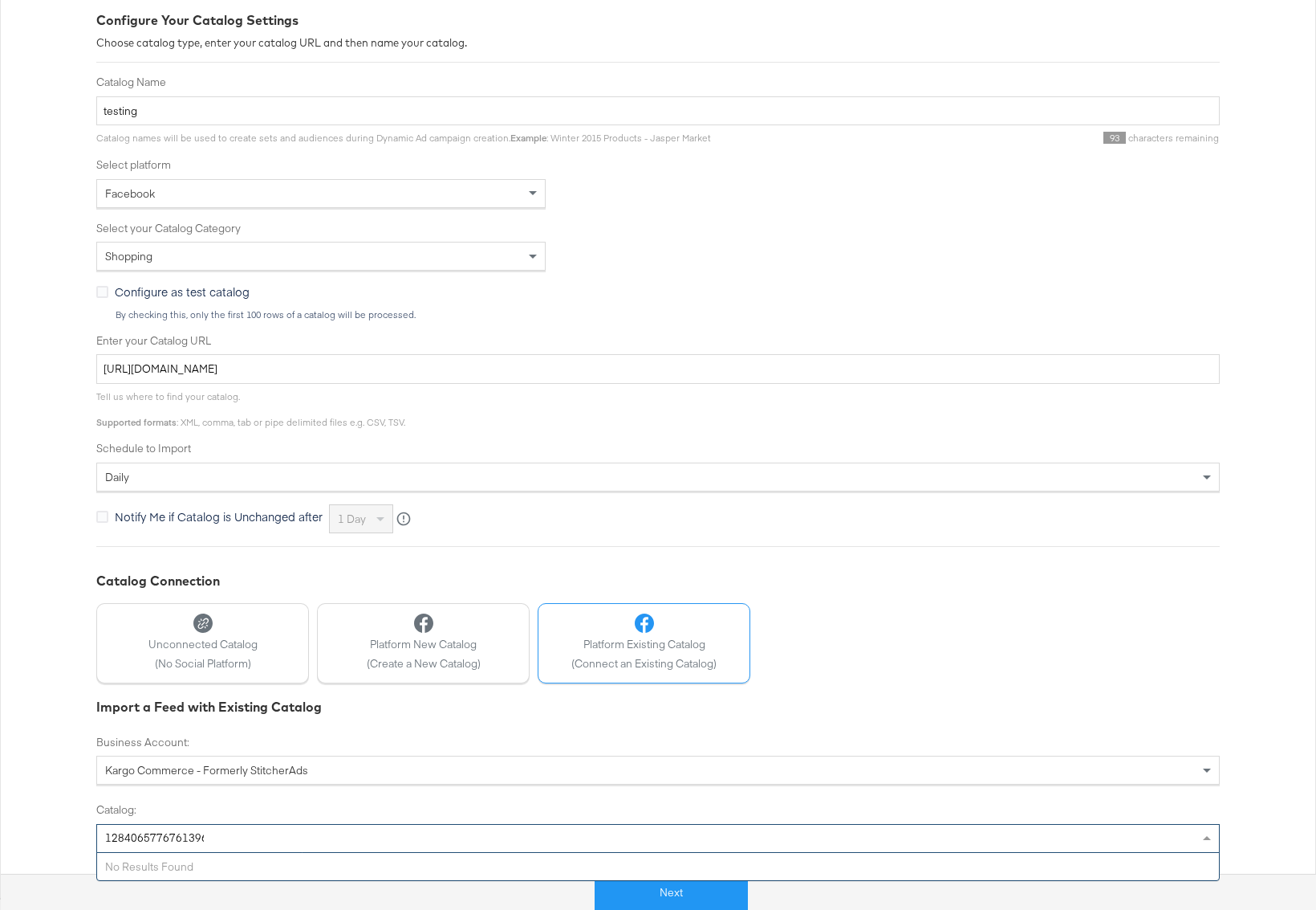
scroll to position [227, 0]
drag, startPoint x: 234, startPoint y: 840, endPoint x: 59, endPoint y: 836, distance: 175.0
click at [61, 836] on div "Configure Your Catalog Settings Choose catalog type, enter your catalog URL and…" at bounding box center [658, 438] width 1316 height 919
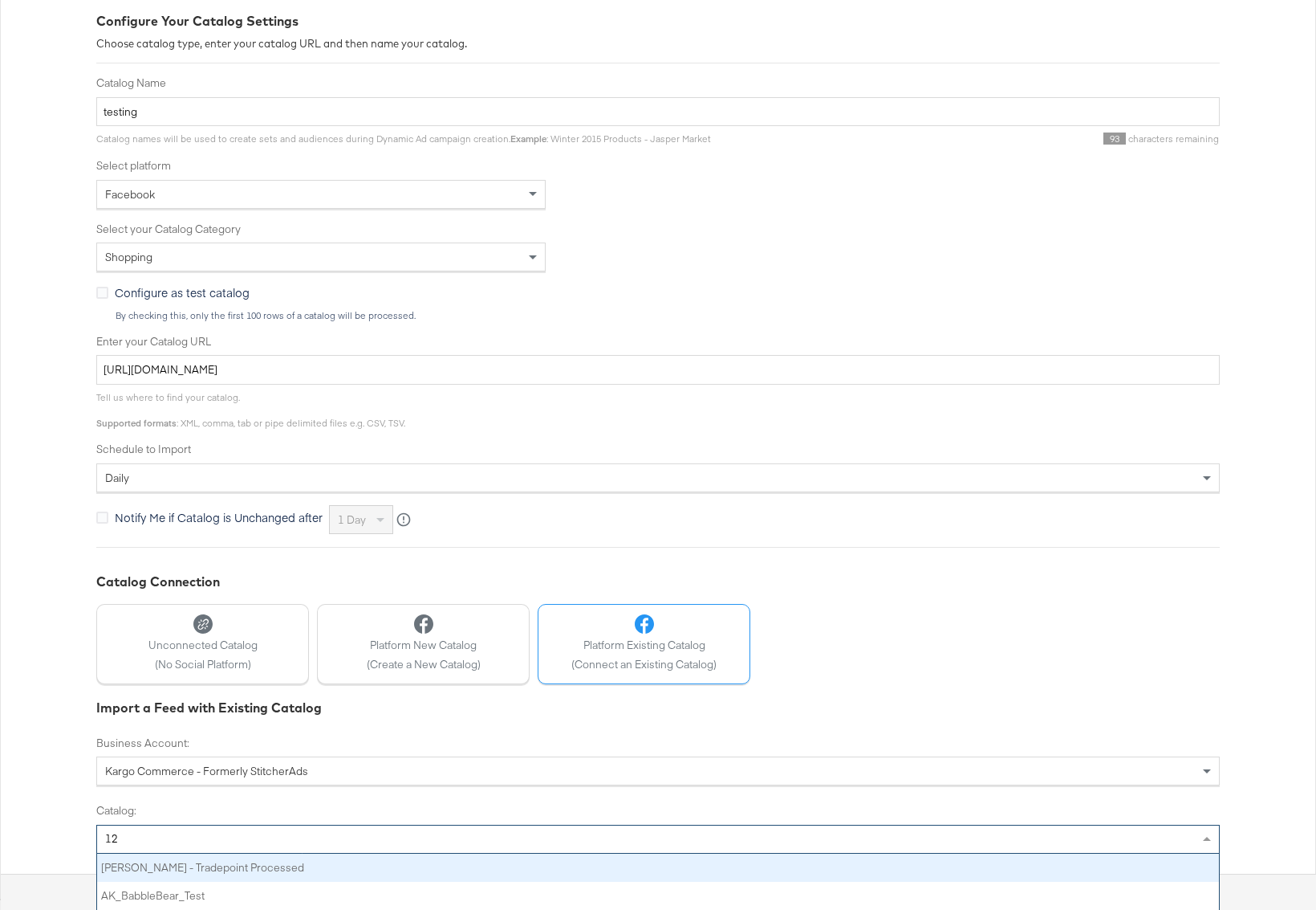
scroll to position [329, 0]
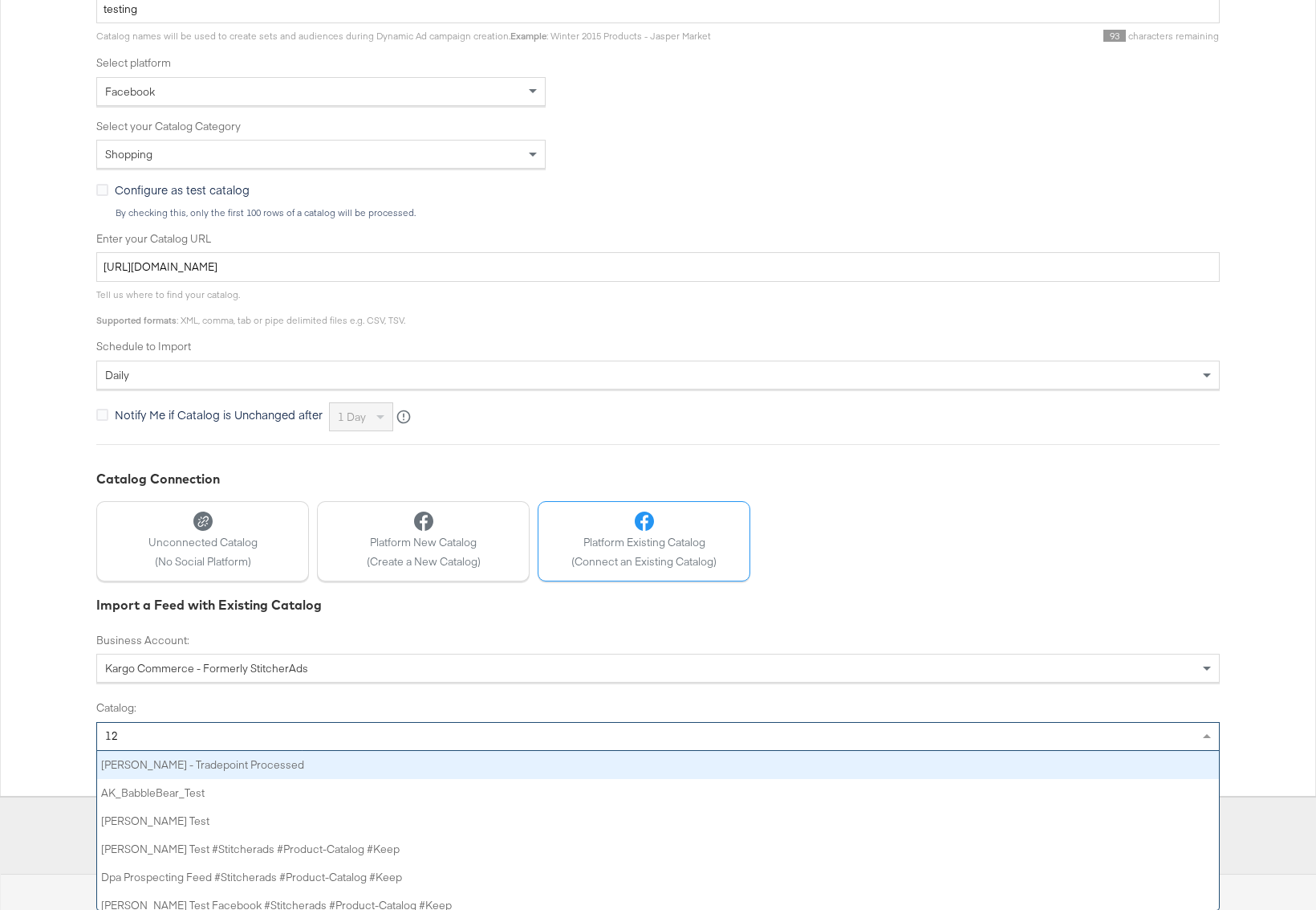
type input "1"
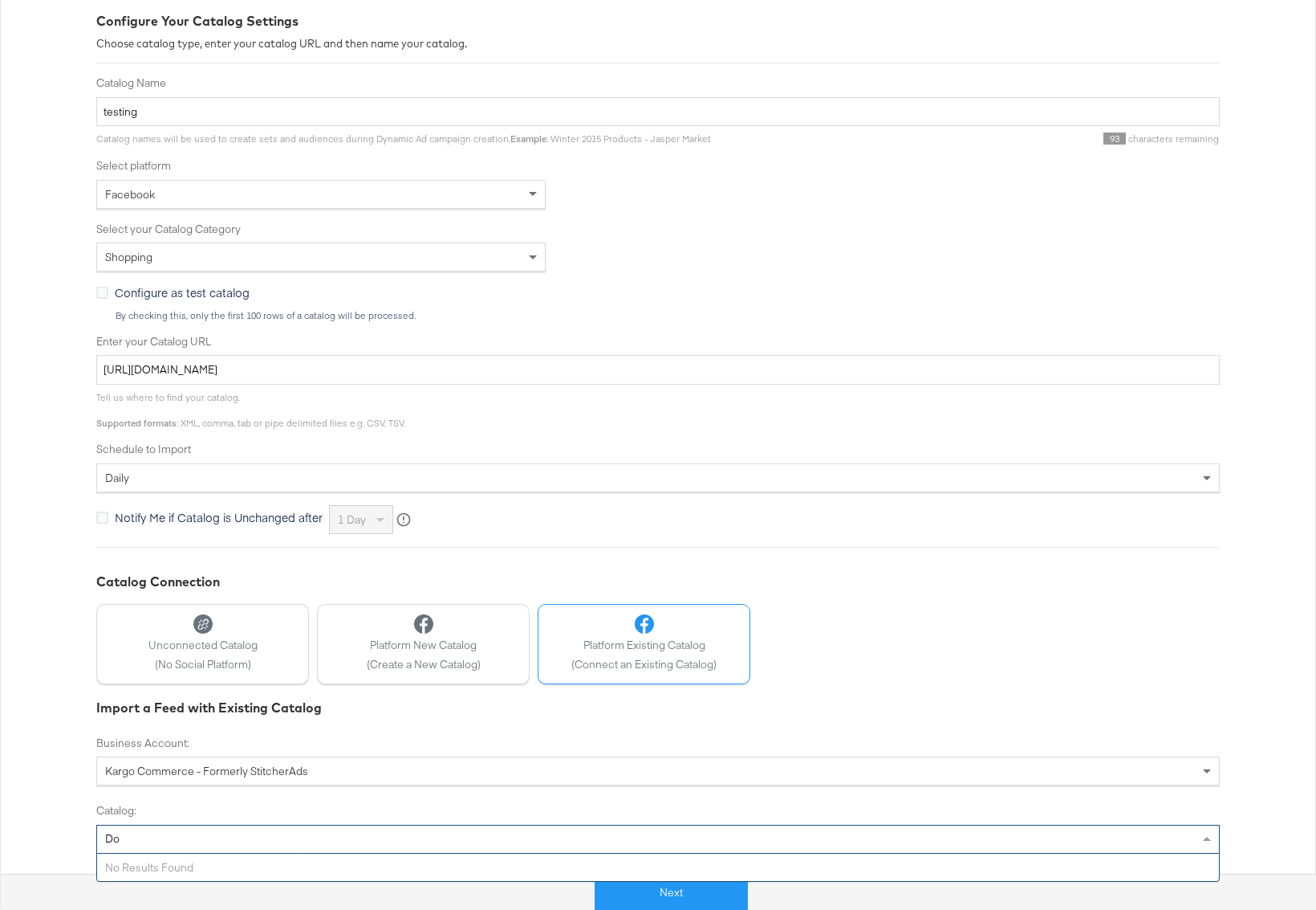
type input "D"
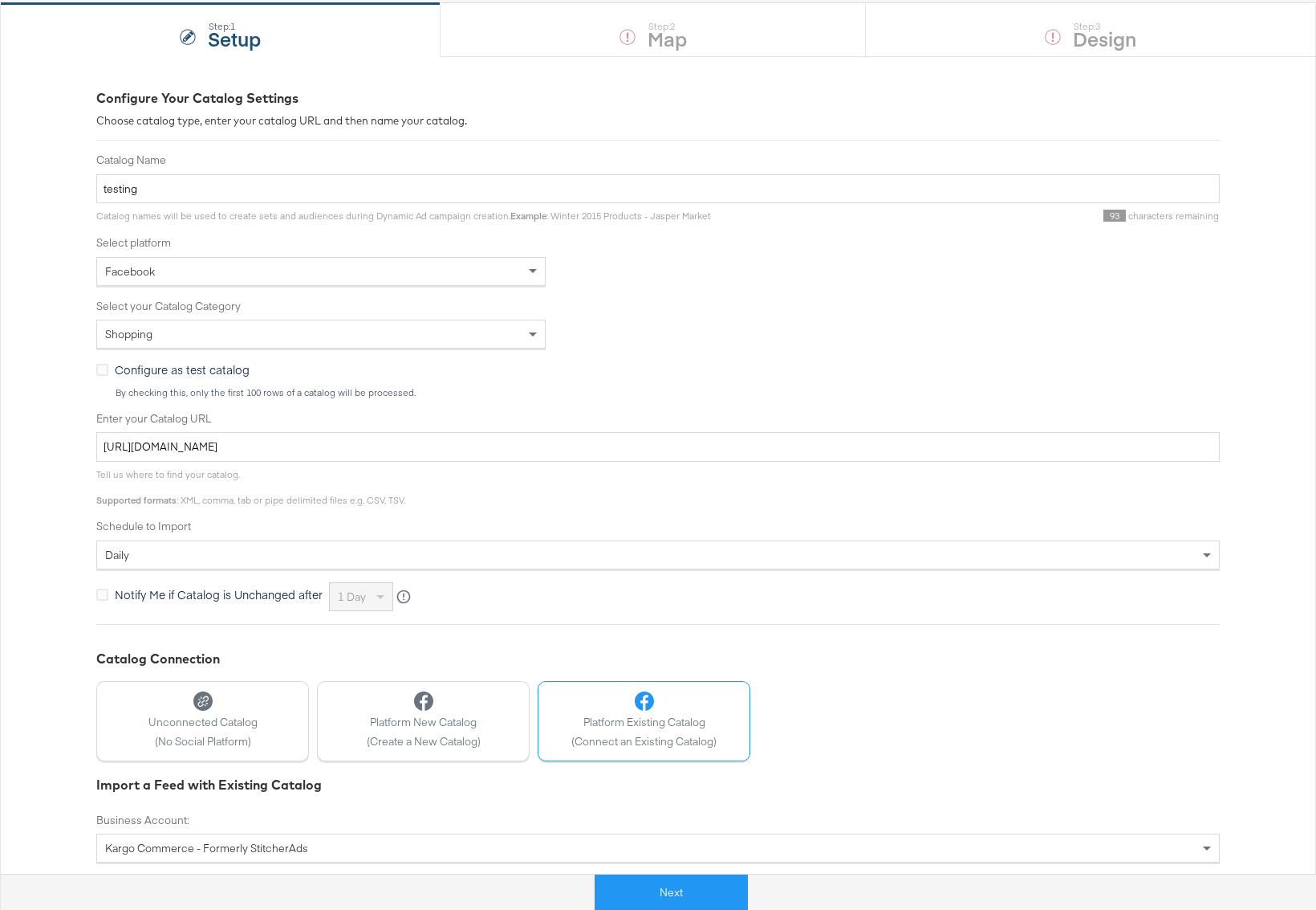
scroll to position [311, 0]
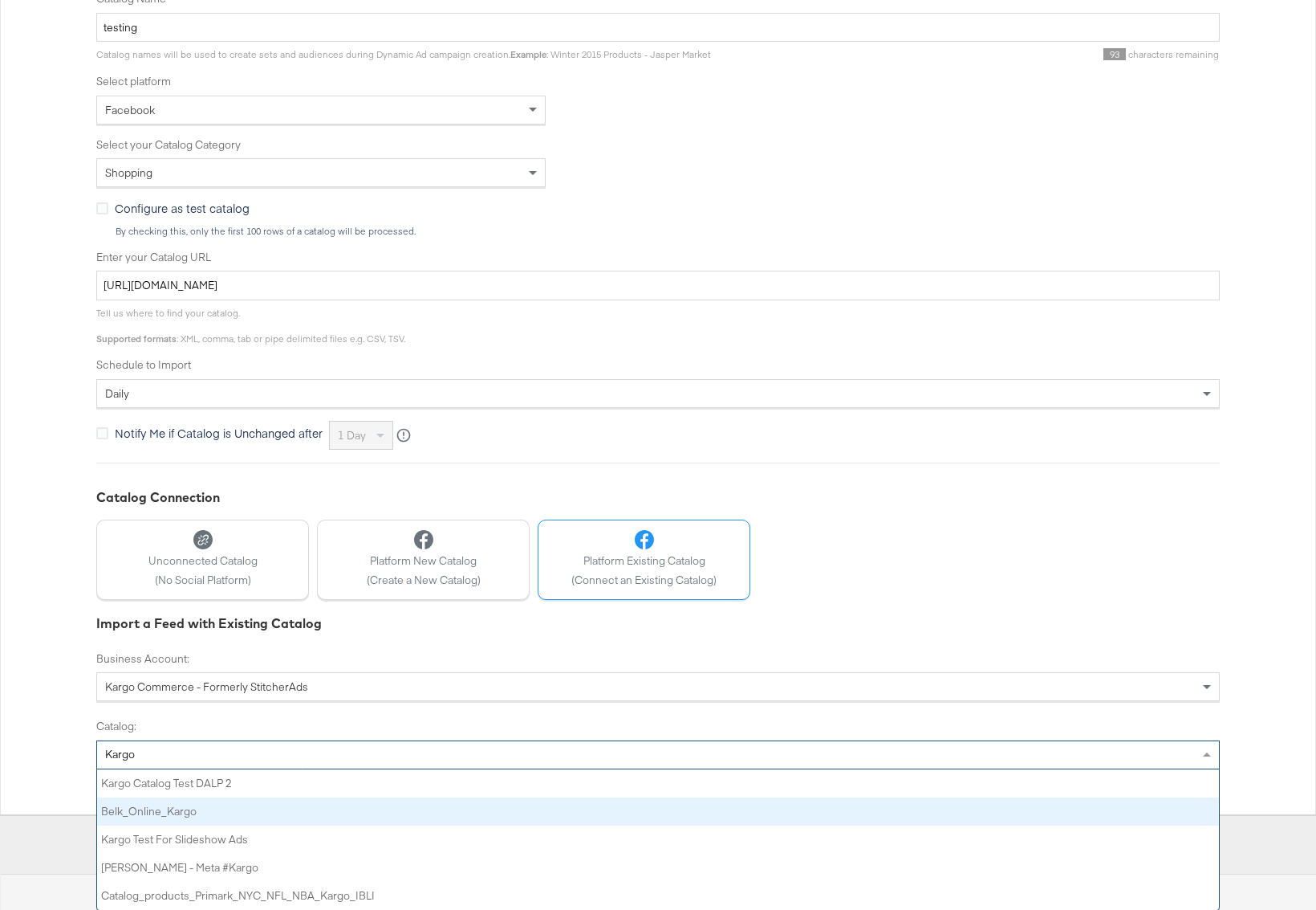
type input "Kargo"
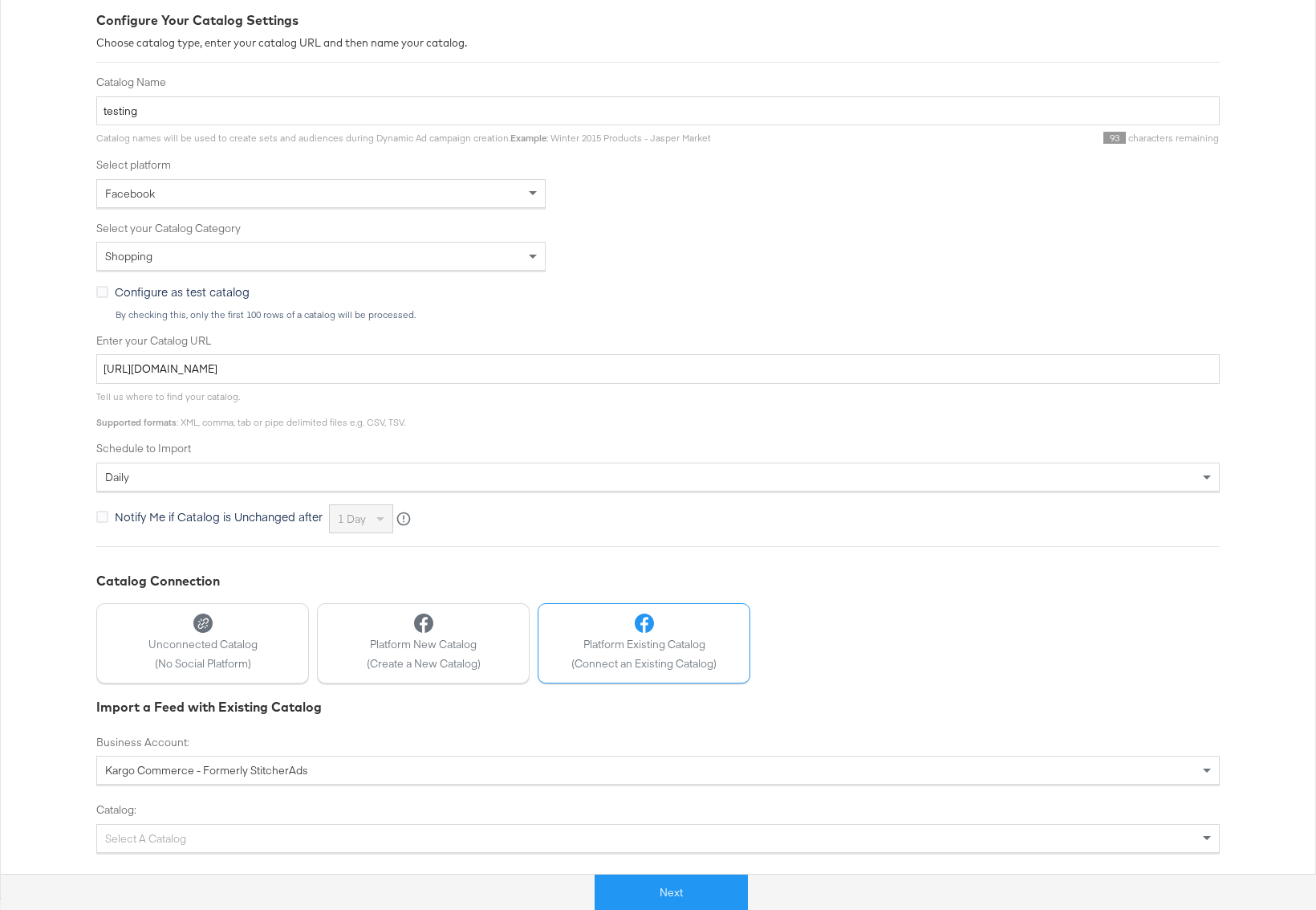
scroll to position [227, 0]
click at [164, 834] on div "Select a Catalog" at bounding box center [658, 840] width 1124 height 29
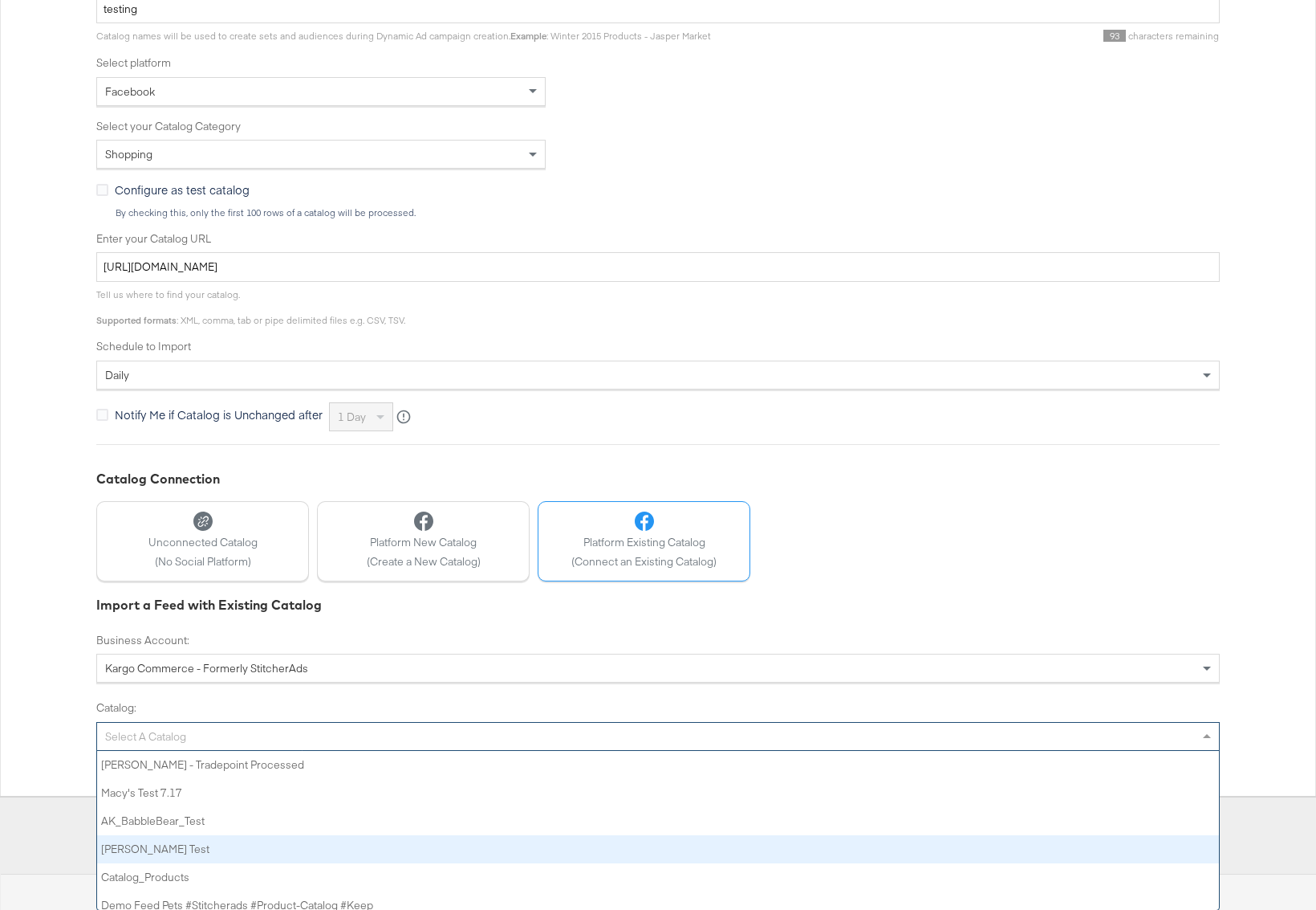
paste input "Doordash Kargo"
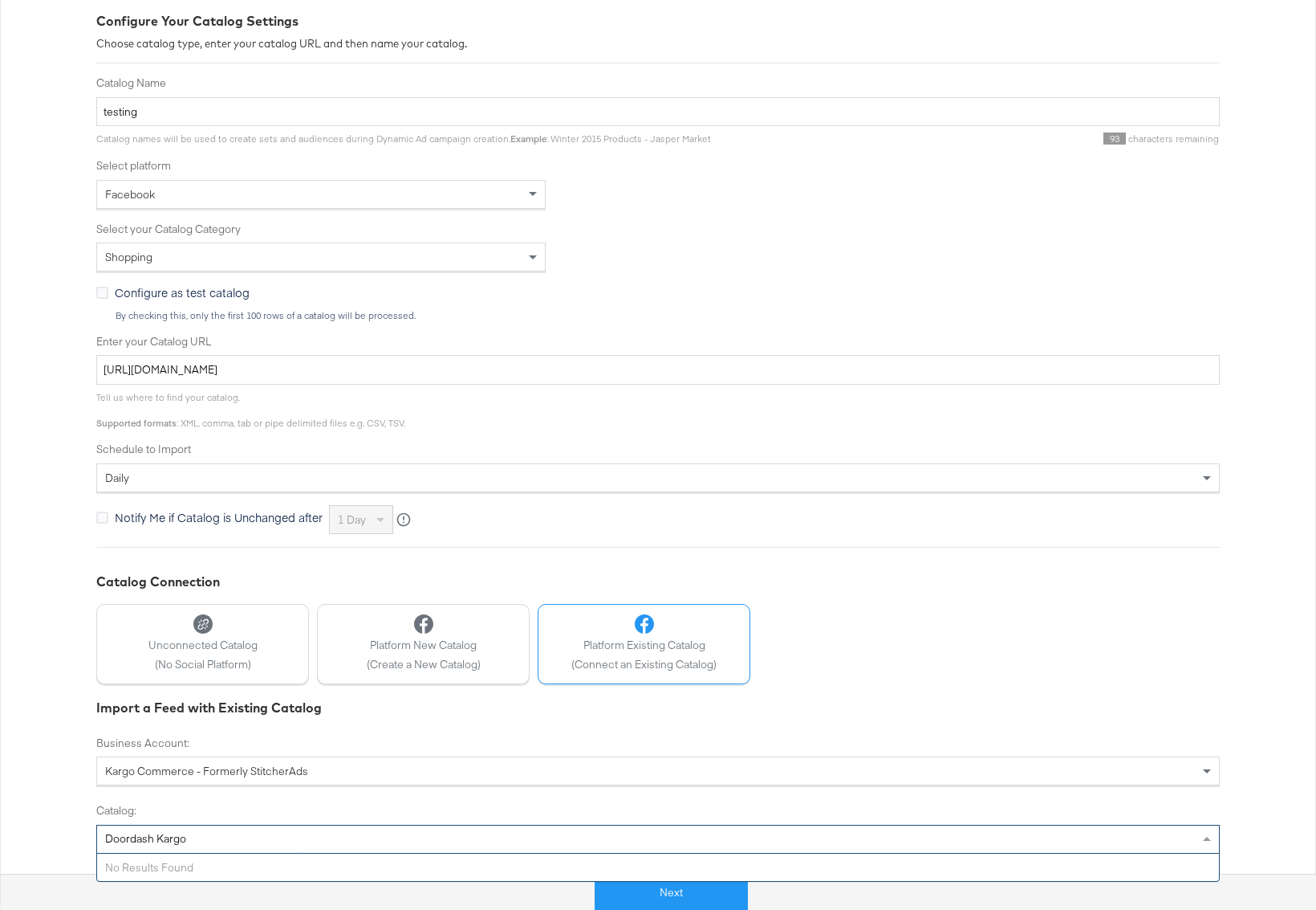
click at [195, 843] on div "Doordash Kargo Doordash Kargo" at bounding box center [146, 839] width 98 height 27
type input "Doordash"
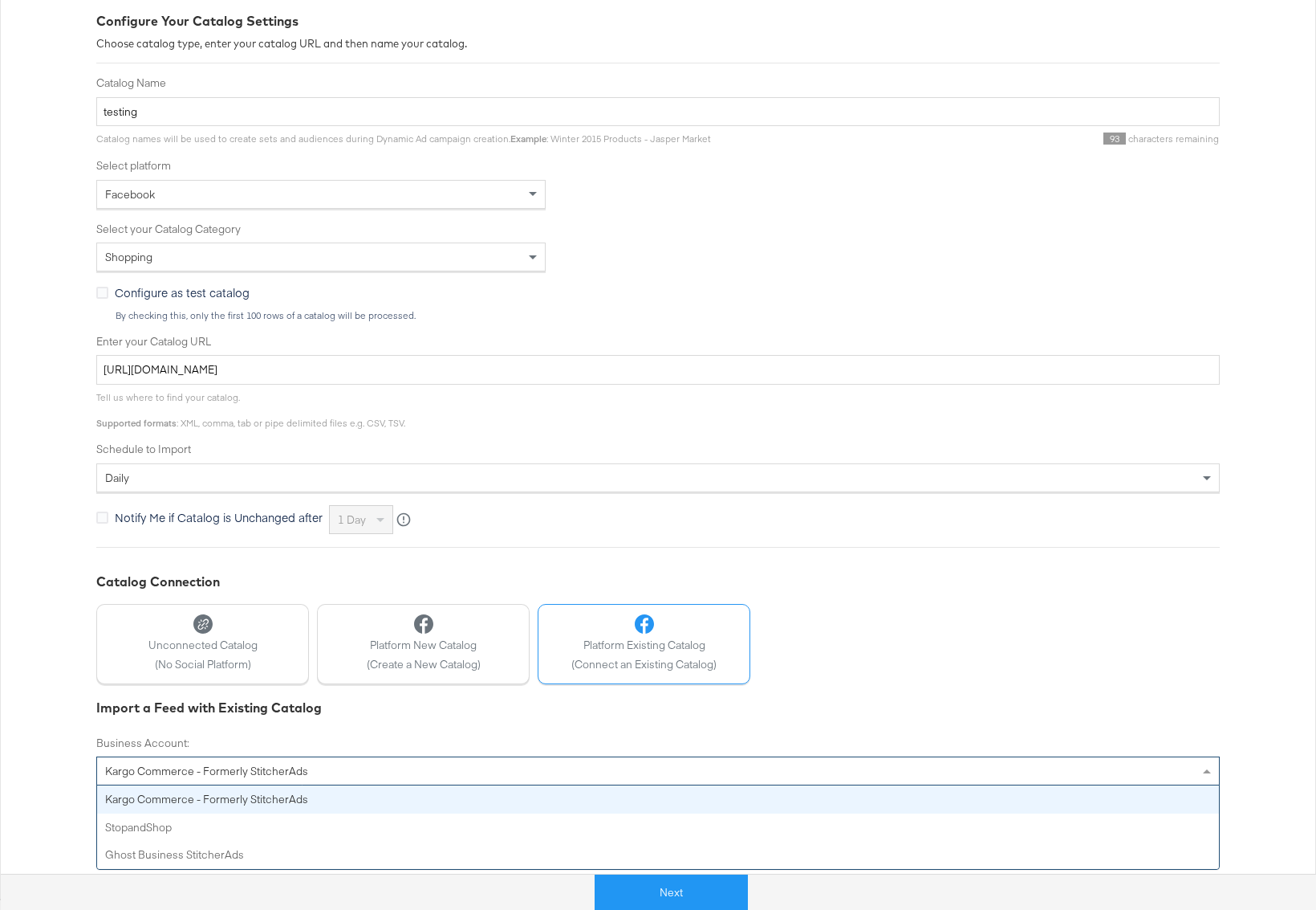
click at [153, 762] on div "Kargo Commerce - Formerly StitcherAds" at bounding box center [658, 771] width 1122 height 27
click at [76, 727] on div "Configure Your Catalog Settings Choose catalog type, enter your catalog URL and…" at bounding box center [658, 438] width 1316 height 919
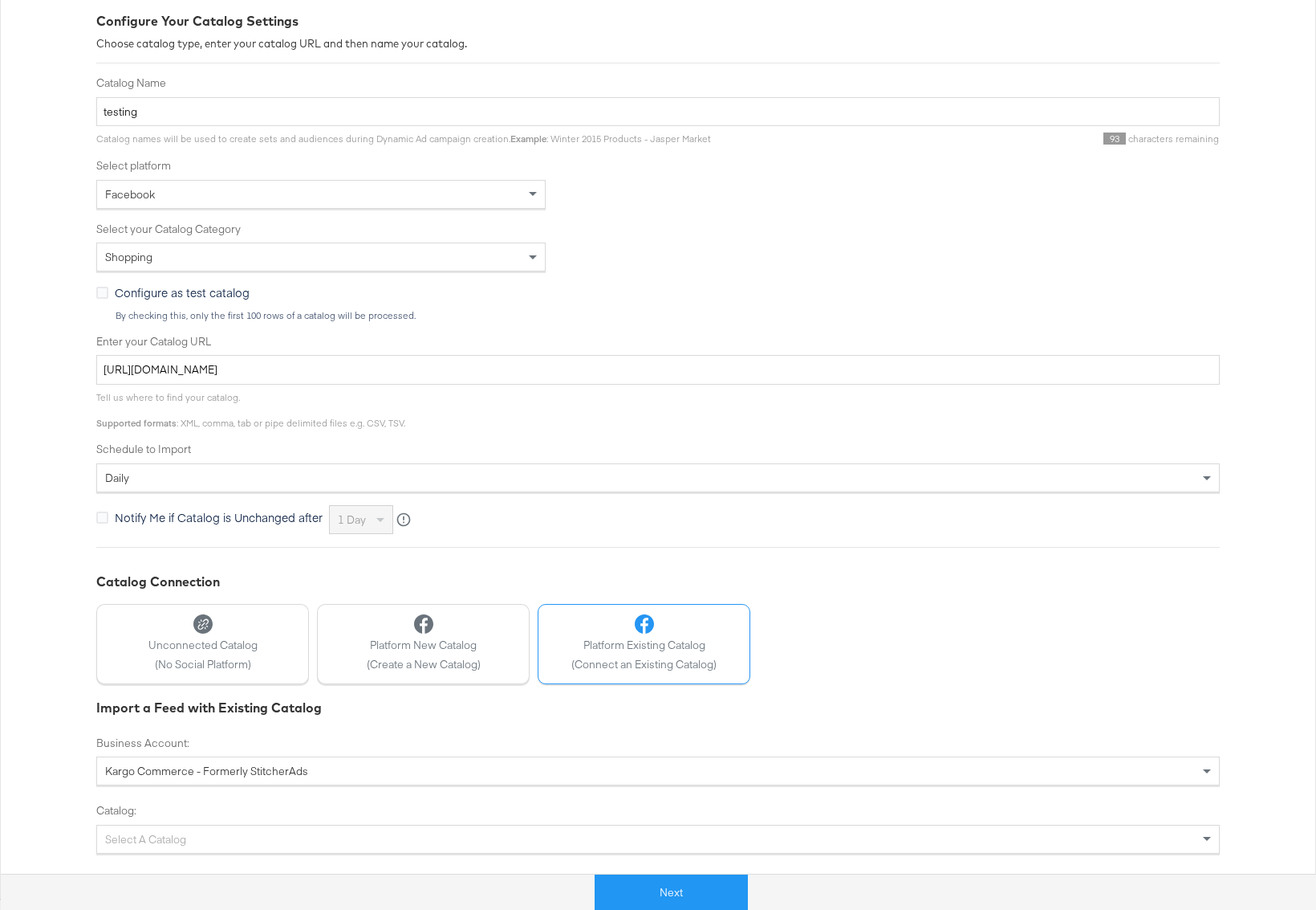
scroll to position [0, 0]
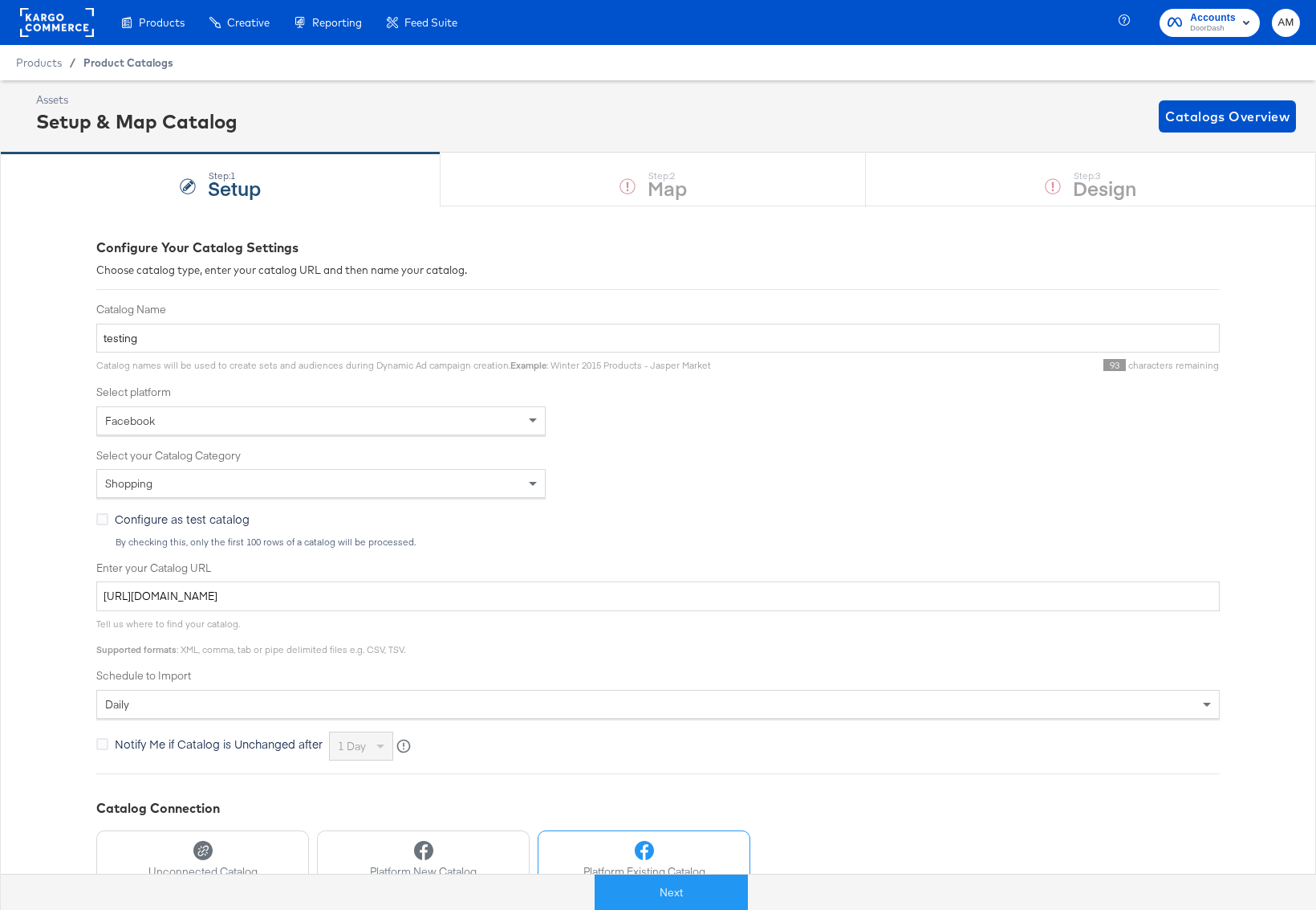
click at [95, 62] on span "Product Catalogs" at bounding box center [128, 62] width 90 height 13
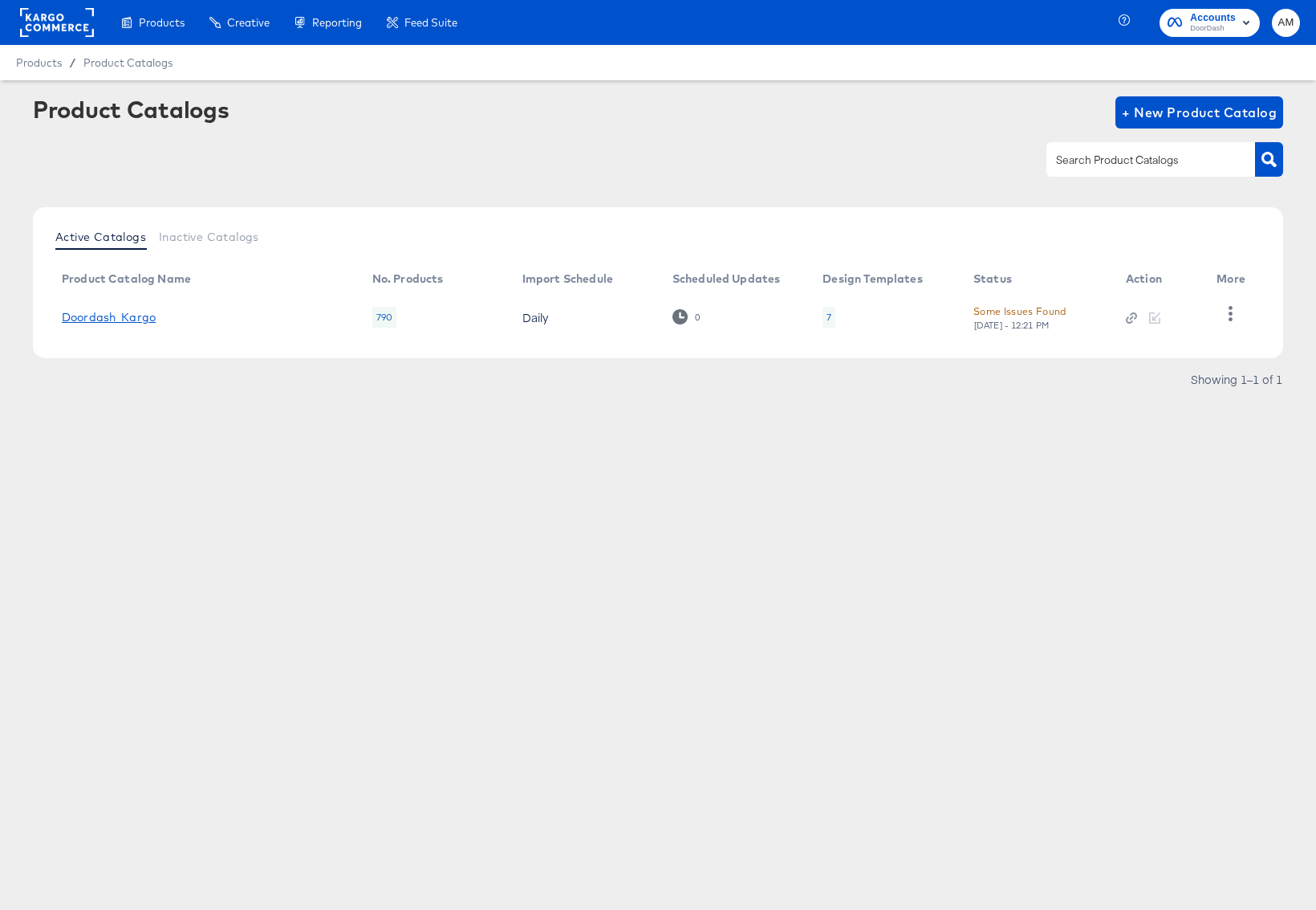
click at [112, 318] on link "Doordash_Kargo" at bounding box center [108, 317] width 94 height 13
click at [1134, 316] on icon "button" at bounding box center [1132, 318] width 11 height 11
click at [143, 321] on link "Doordash_Kargo" at bounding box center [108, 317] width 94 height 13
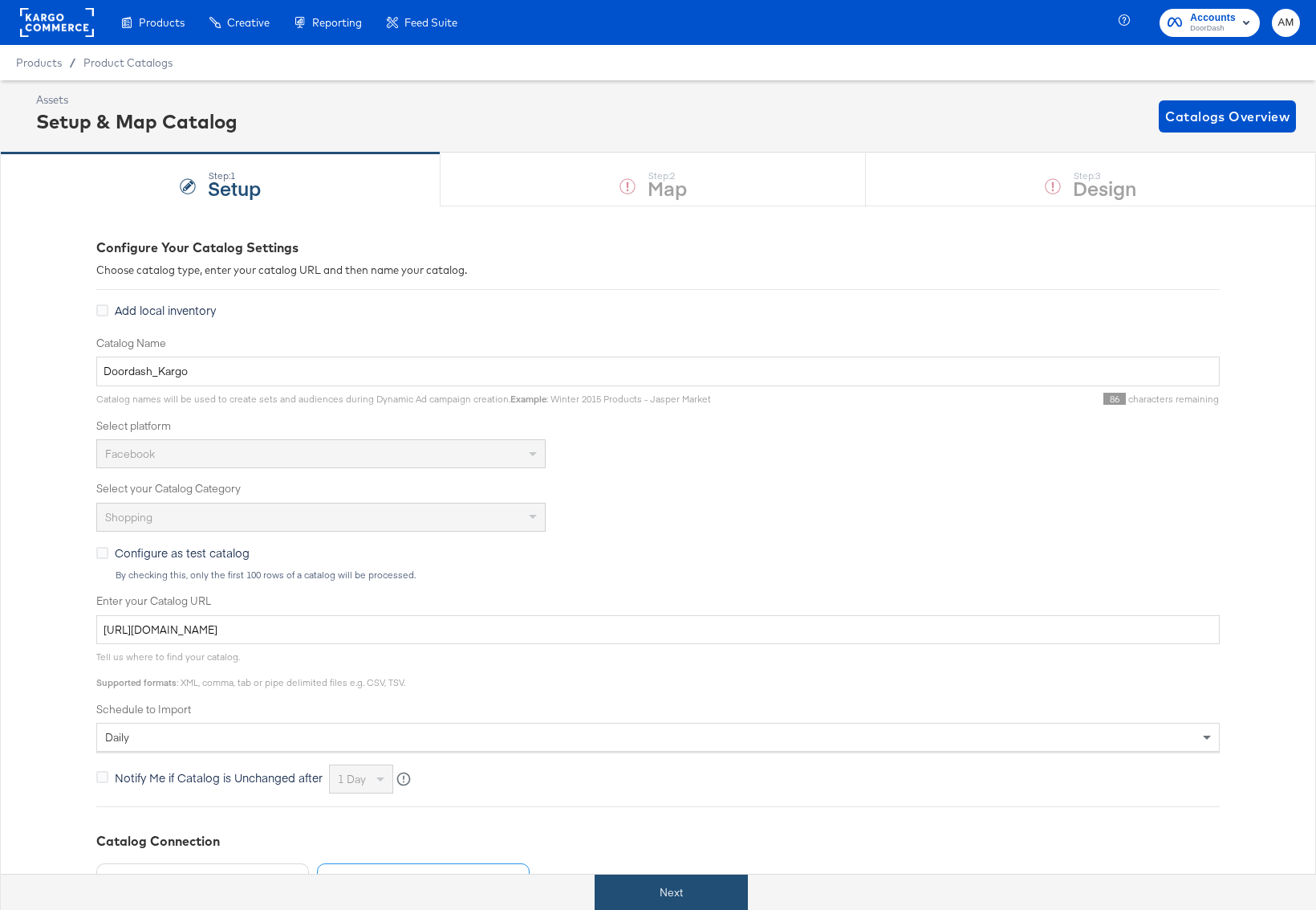
click at [667, 889] on button "Next" at bounding box center [671, 893] width 154 height 36
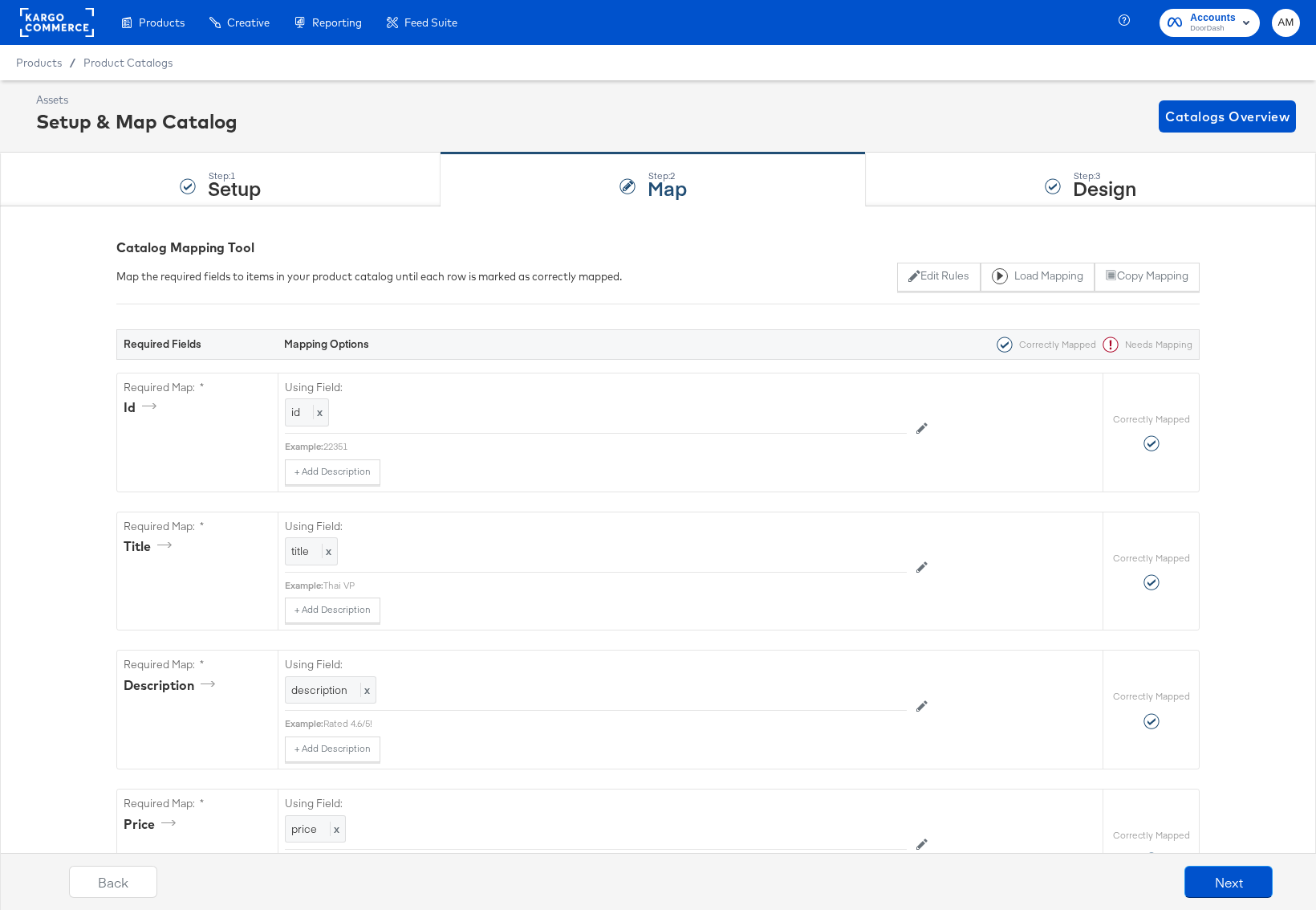
click at [33, 15] on rect at bounding box center [57, 23] width 74 height 29
click at [35, 20] on rect at bounding box center [57, 23] width 74 height 29
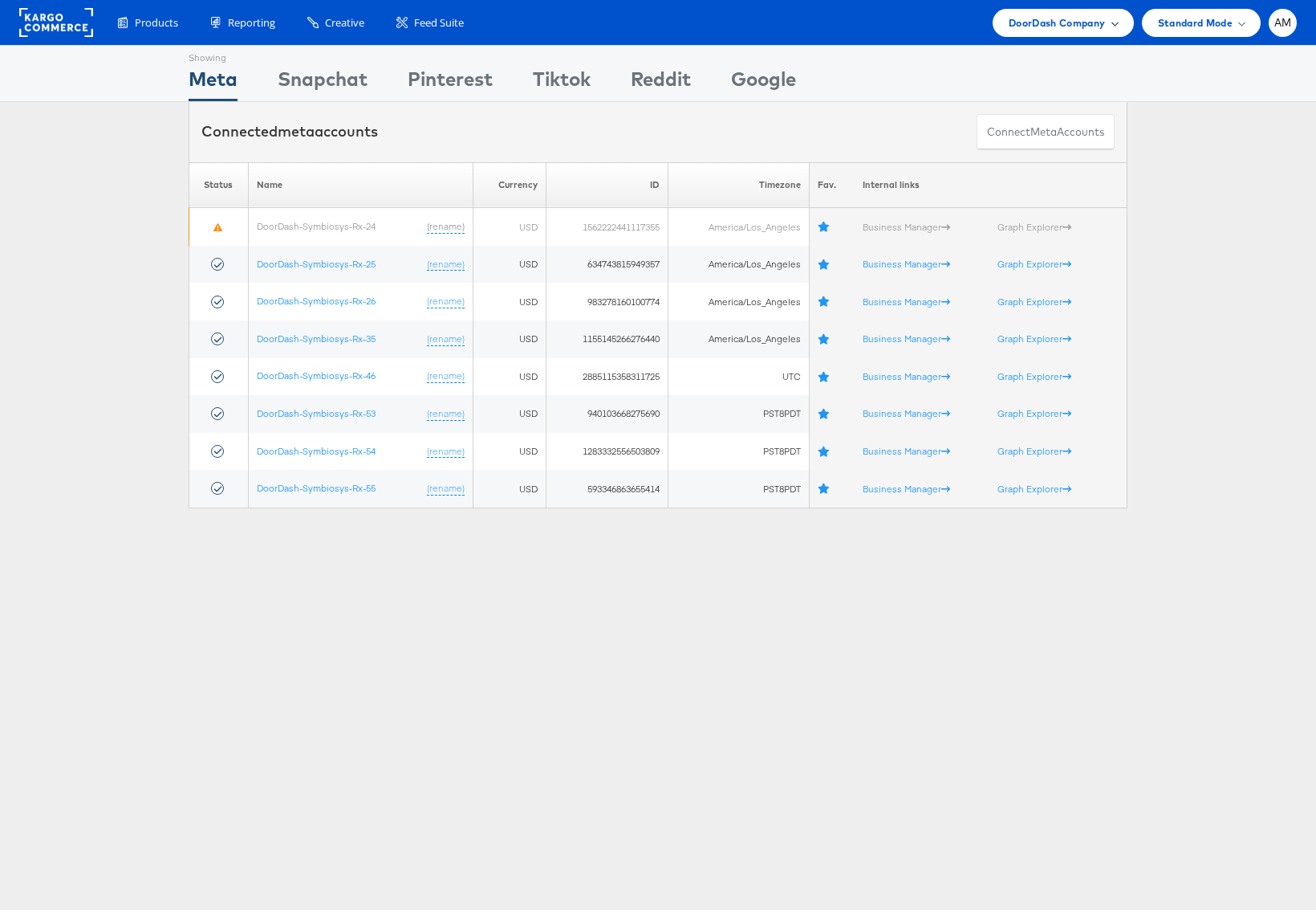
click at [1029, 27] on span "DoorDash Company" at bounding box center [1058, 23] width 98 height 17
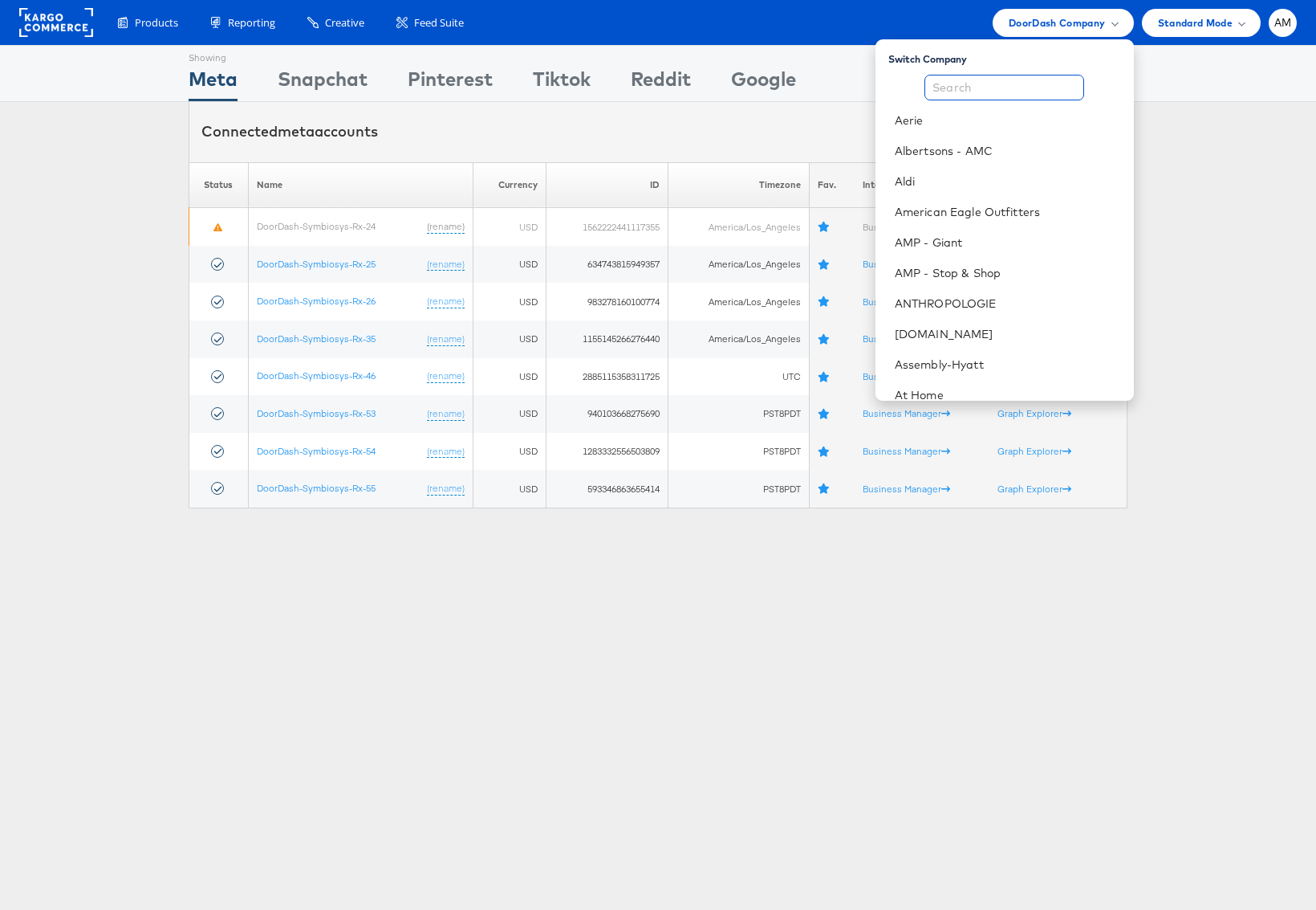
click at [991, 77] on input "text" at bounding box center [1004, 88] width 160 height 25
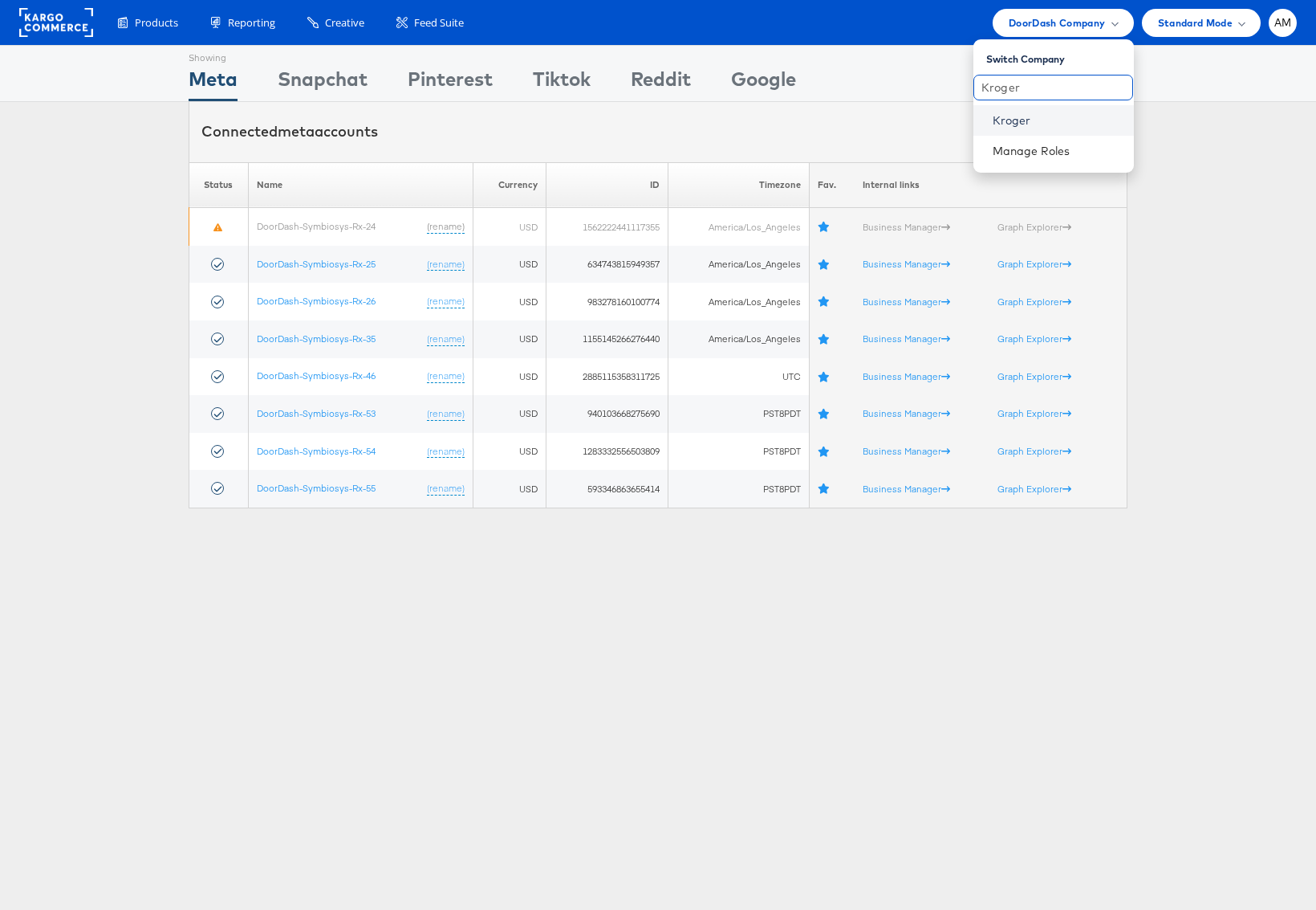
type input "Kroger"
click at [1005, 113] on link "Kroger" at bounding box center [1057, 120] width 128 height 16
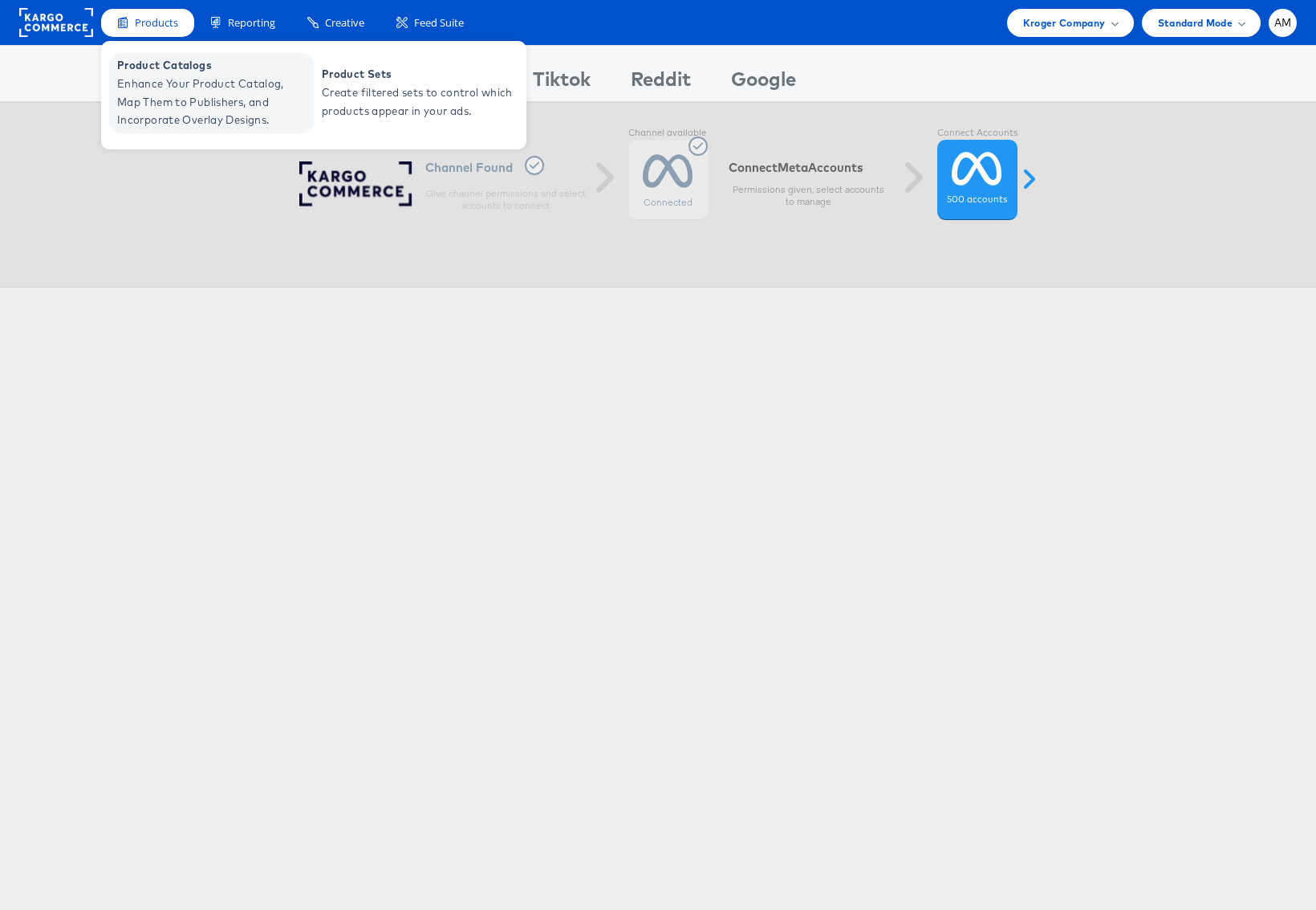
click at [183, 105] on span "Enhance Your Product Catalog, Map Them to Publishers, and Incorporate Overlay D…" at bounding box center [213, 102] width 192 height 54
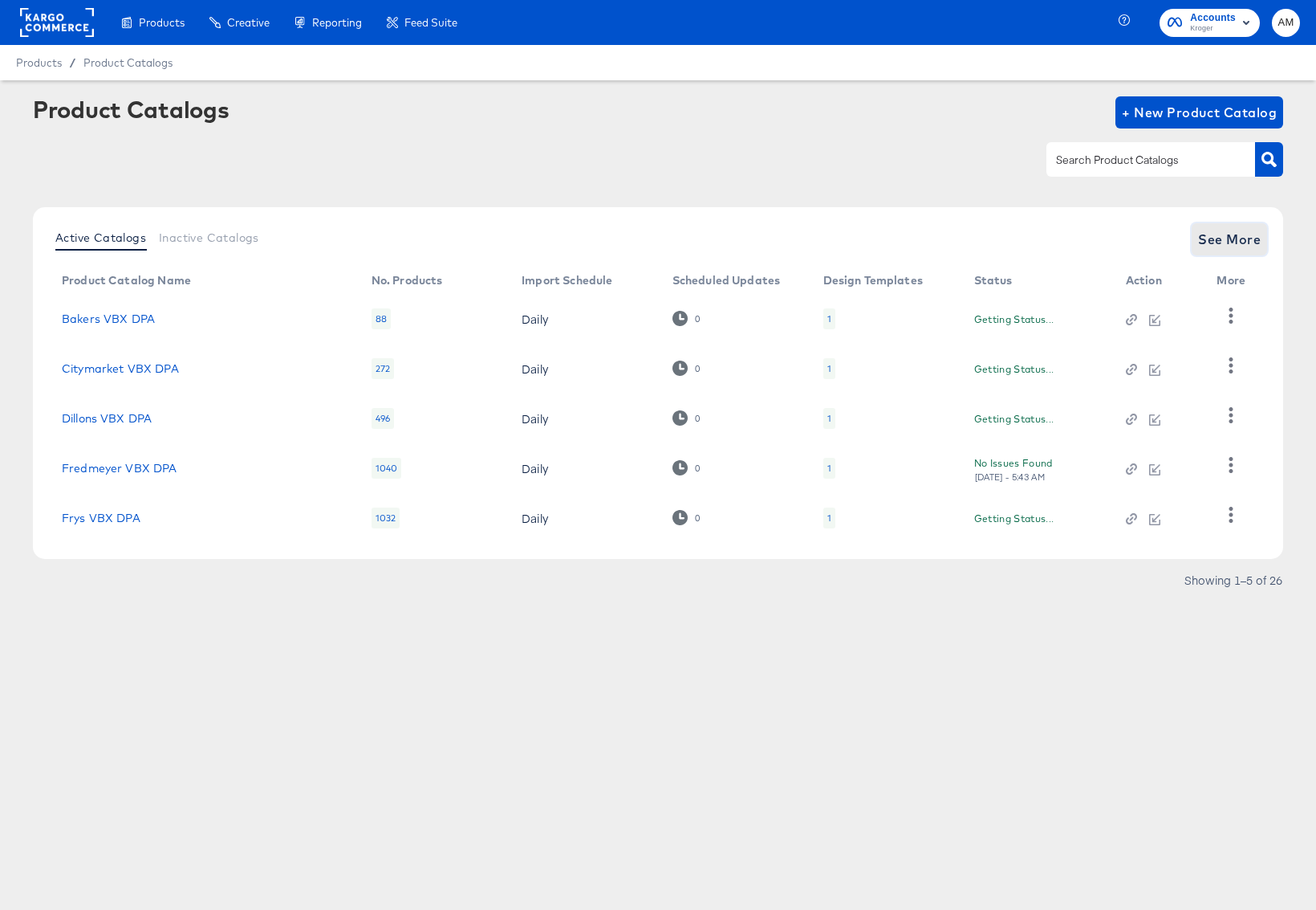
click at [1228, 230] on span "See More" at bounding box center [1229, 239] width 62 height 23
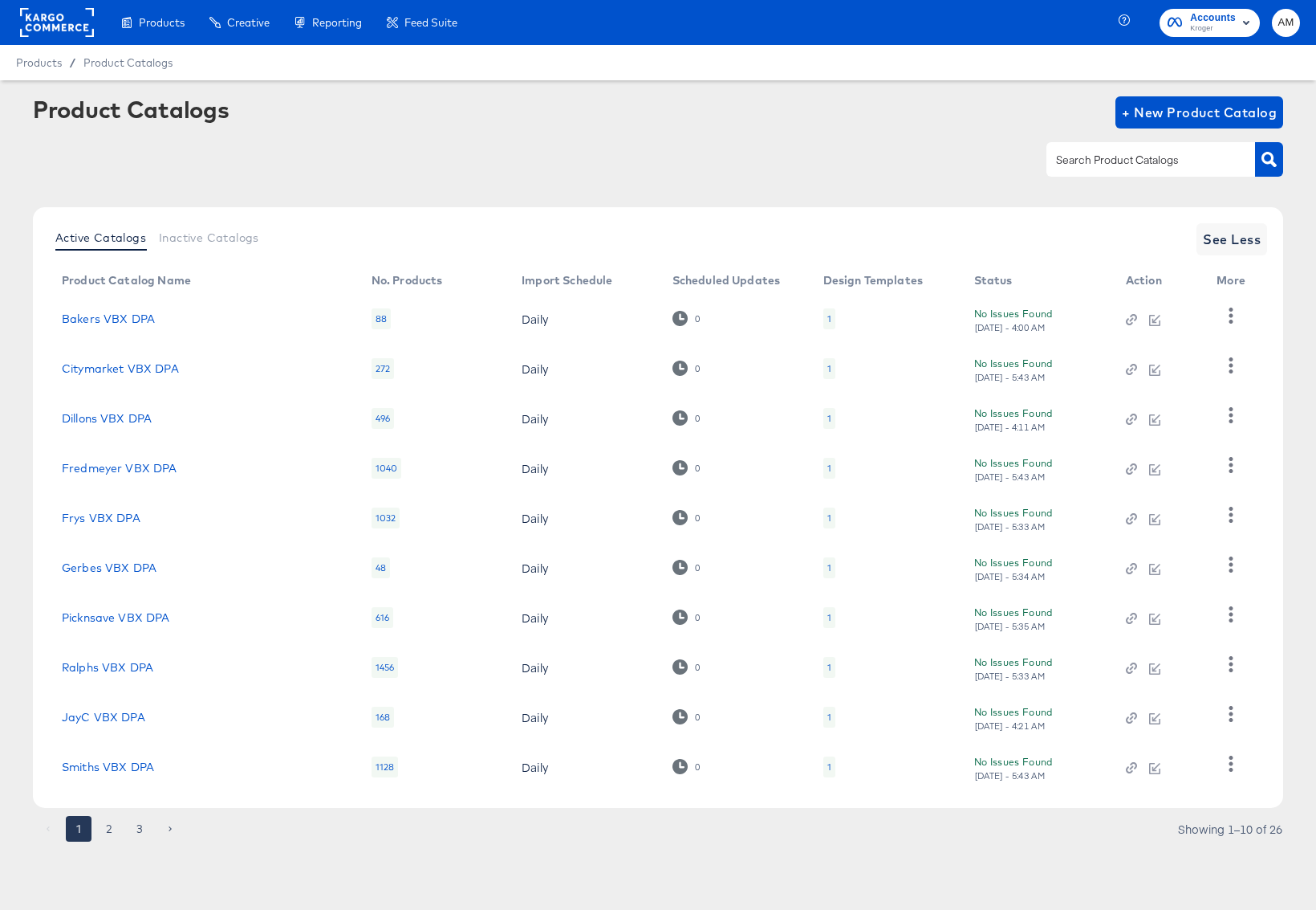
click at [110, 829] on button "2" at bounding box center [109, 829] width 25 height 25
click at [1231, 366] on icon "button" at bounding box center [1231, 364] width 4 height 15
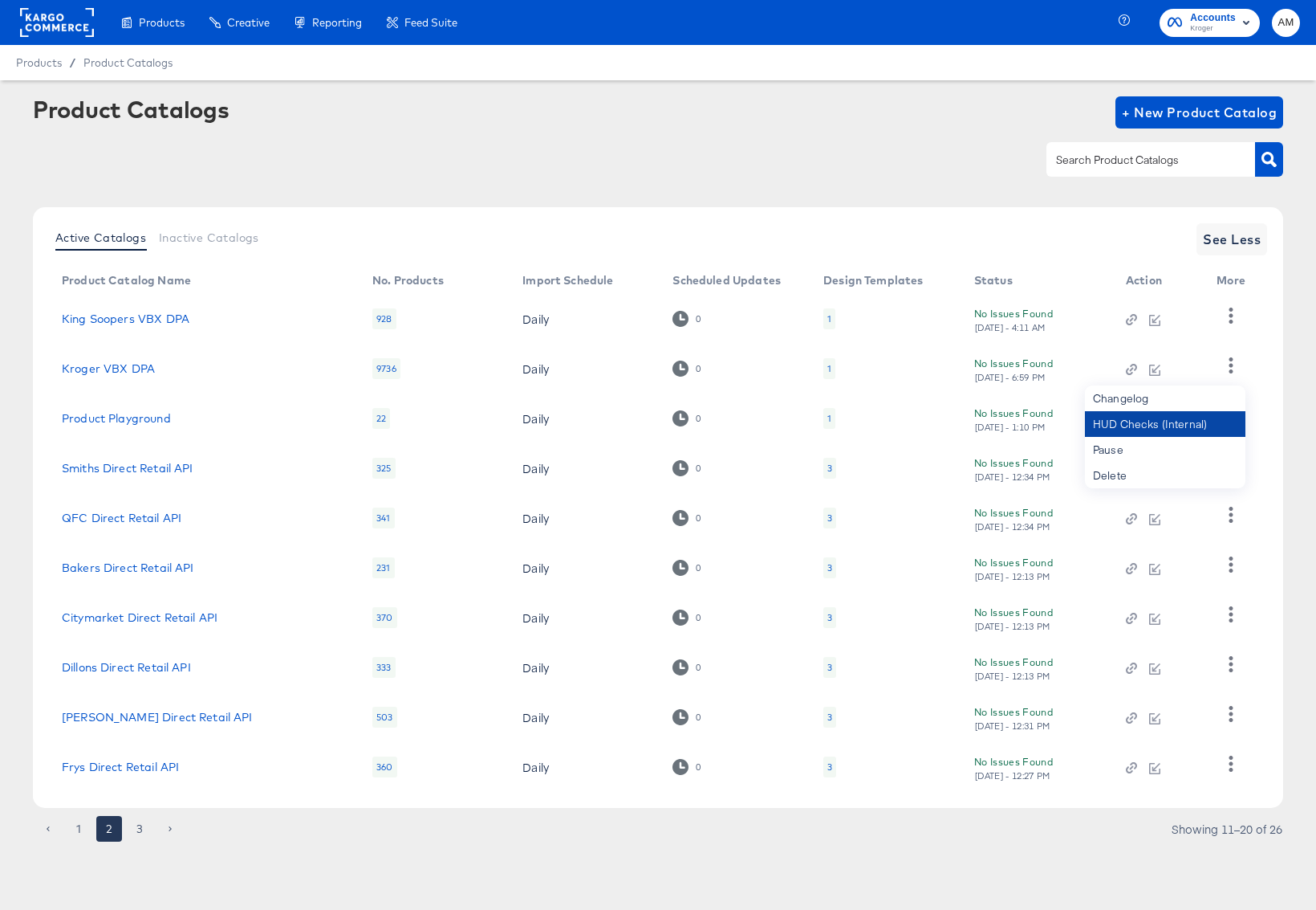
click at [1162, 427] on div "HUD Checks (Internal)" at bounding box center [1165, 424] width 161 height 25
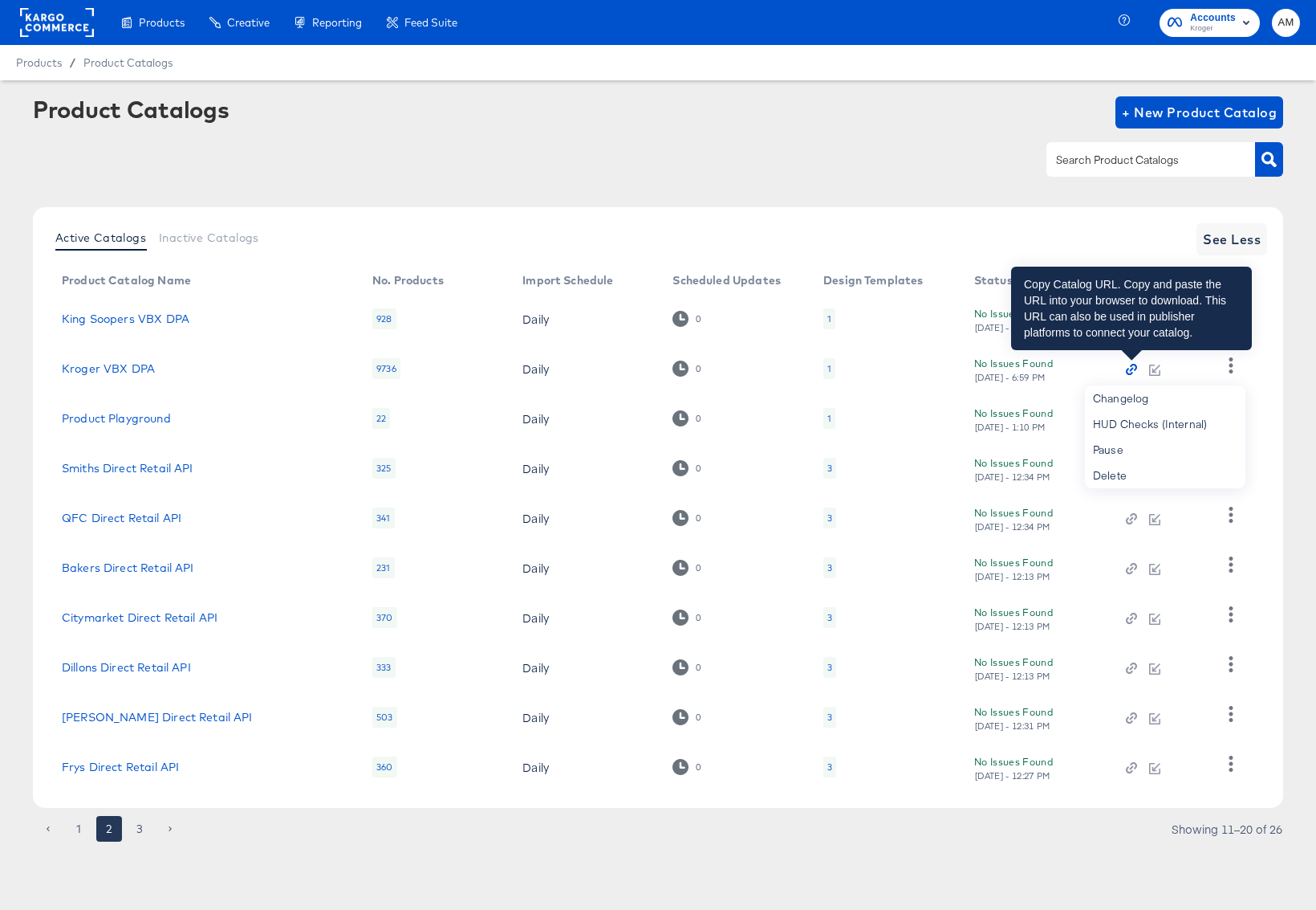
click at [1130, 371] on icon "button" at bounding box center [1132, 370] width 4 height 4
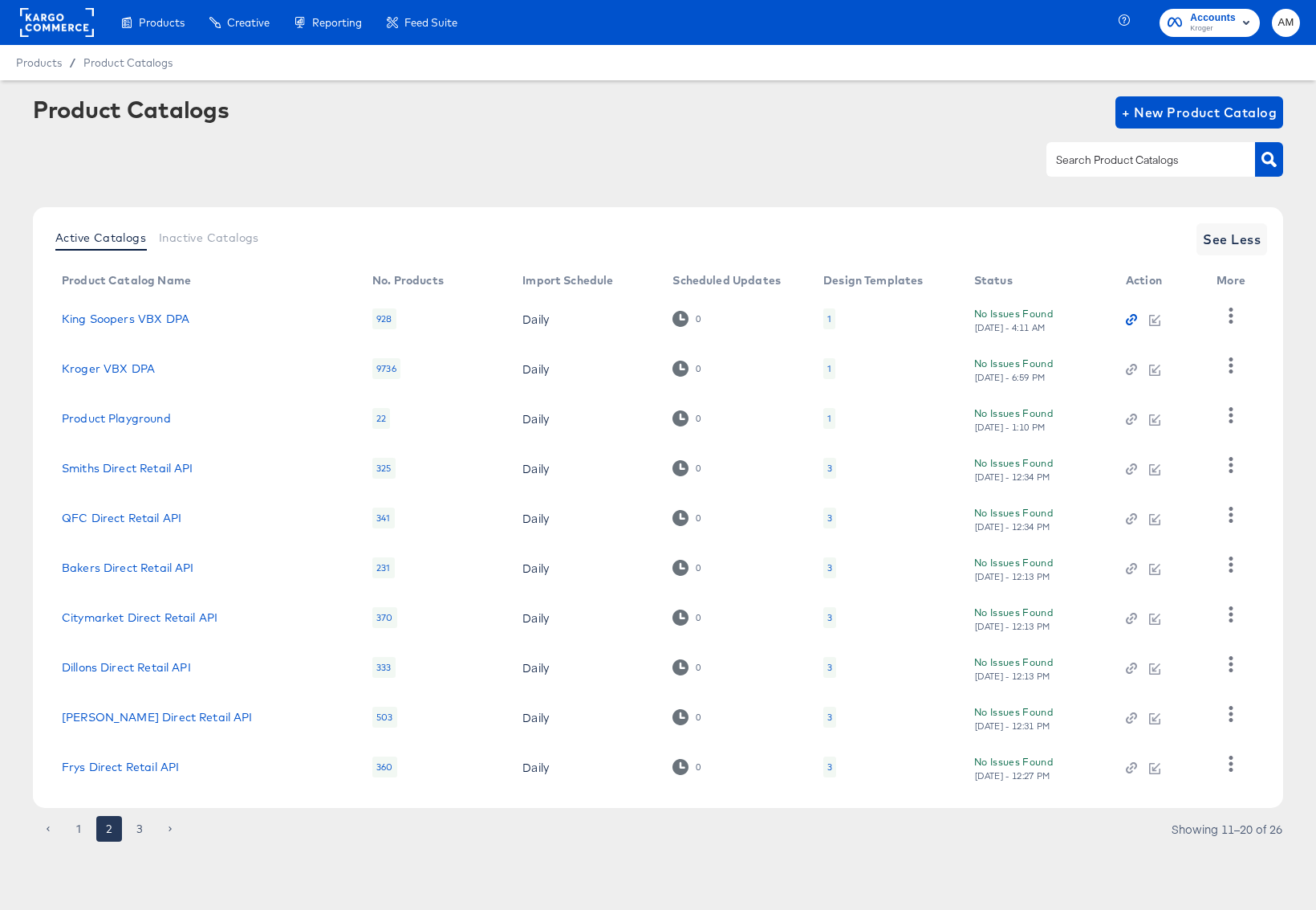
click at [1132, 321] on icon "button" at bounding box center [1132, 320] width 4 height 4
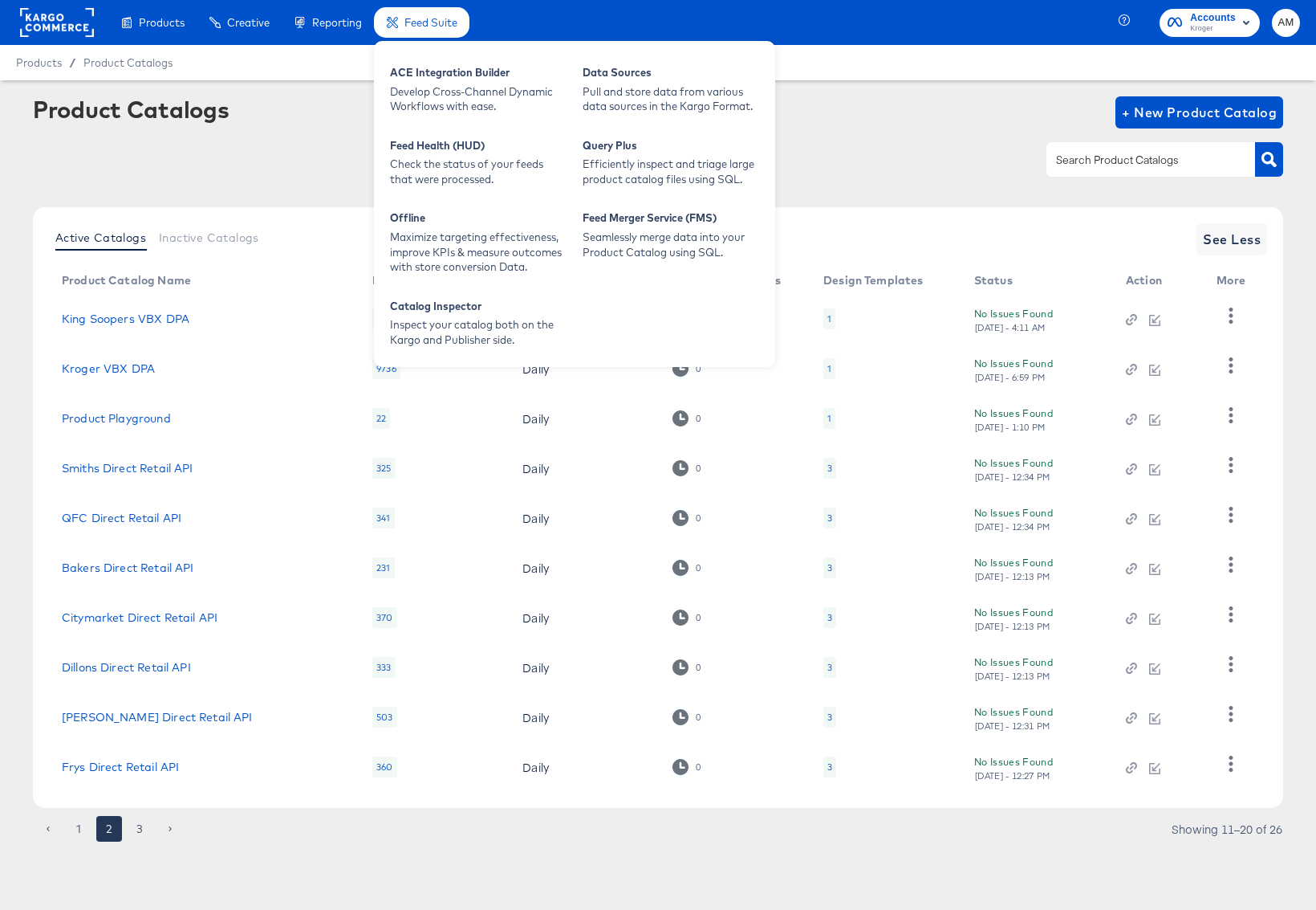
click at [431, 22] on span "Feed Suite" at bounding box center [431, 23] width 53 height 13
click at [433, 76] on div "ACE Integration Builder" at bounding box center [478, 74] width 176 height 19
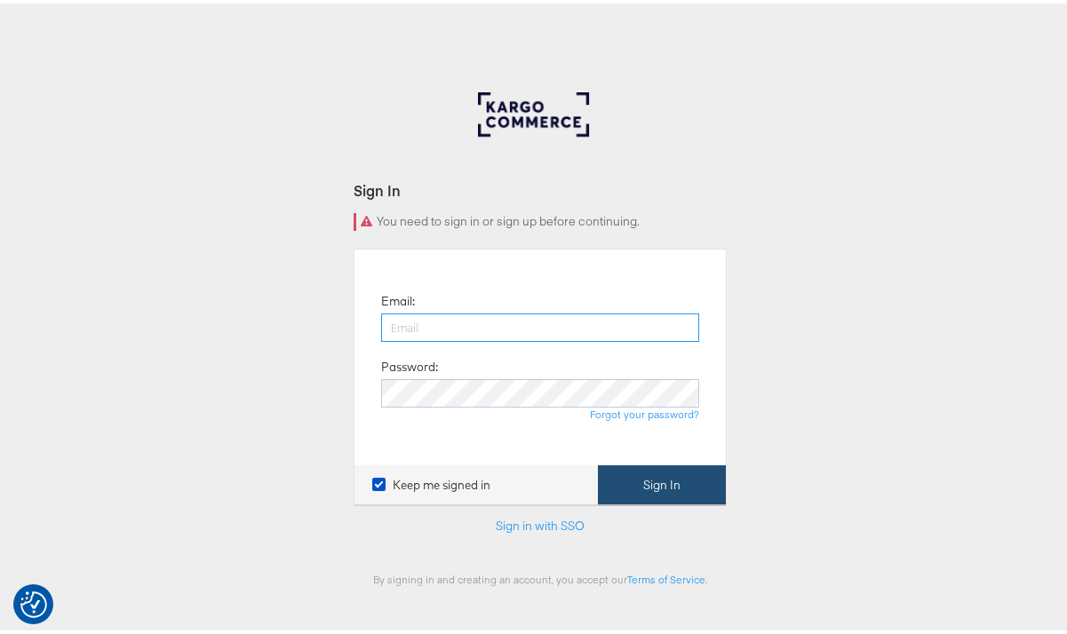
type input "[PERSON_NAME][EMAIL_ADDRESS][PERSON_NAME][DOMAIN_NAME]"
click at [668, 488] on button "Sign In" at bounding box center [662, 482] width 128 height 40
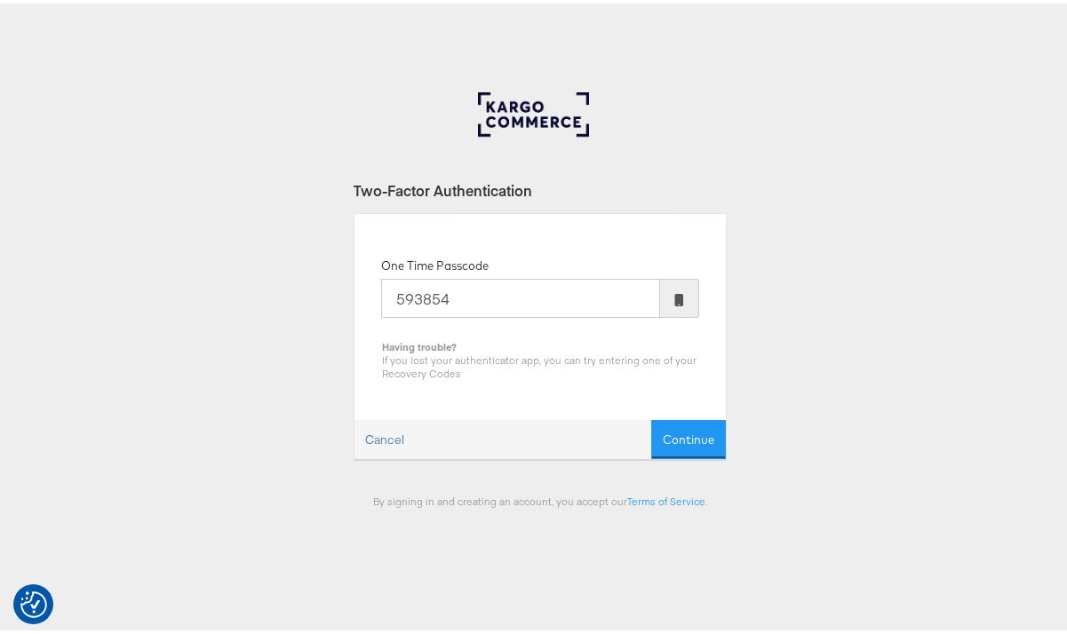
type input "593854"
click at [651, 417] on button "Continue" at bounding box center [688, 437] width 75 height 40
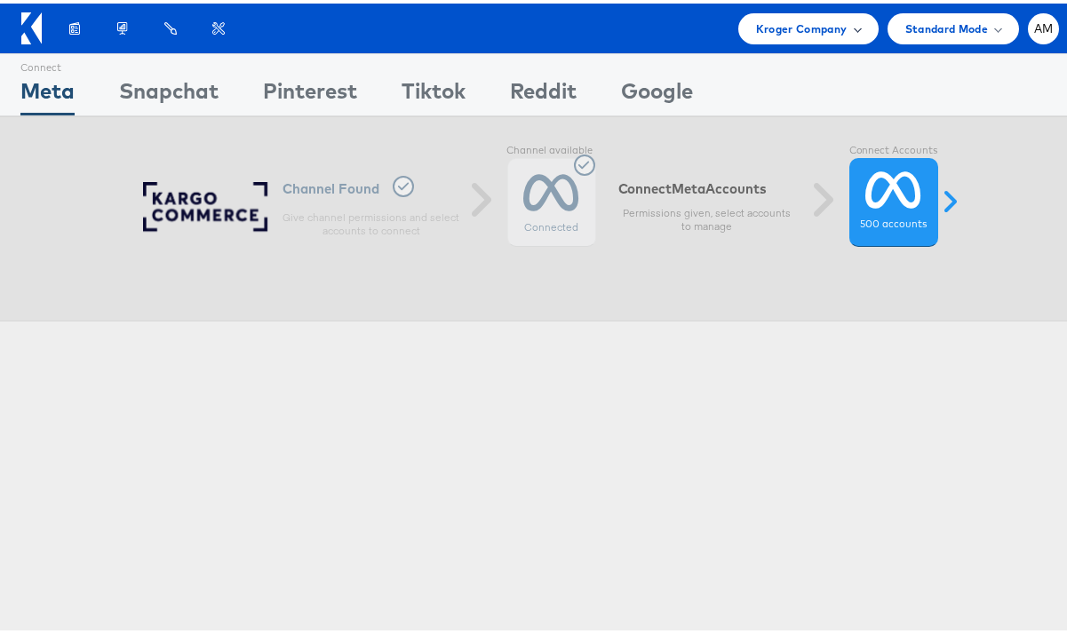
click at [756, 22] on span "Kroger Company" at bounding box center [802, 25] width 92 height 19
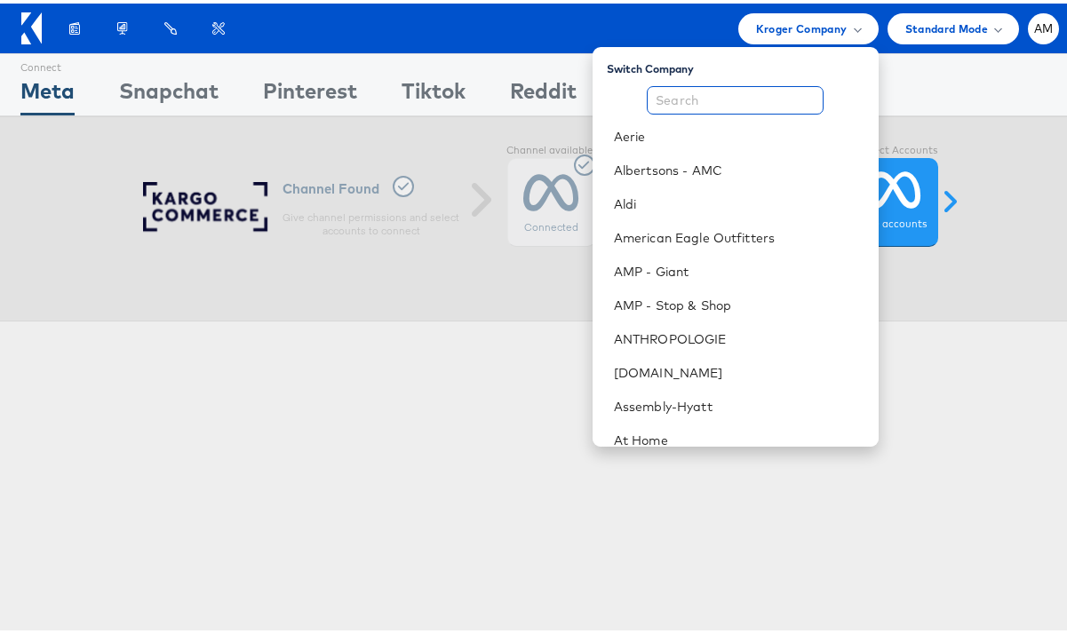
click at [696, 91] on input "text" at bounding box center [735, 97] width 177 height 28
